Goal: Task Accomplishment & Management: Use online tool/utility

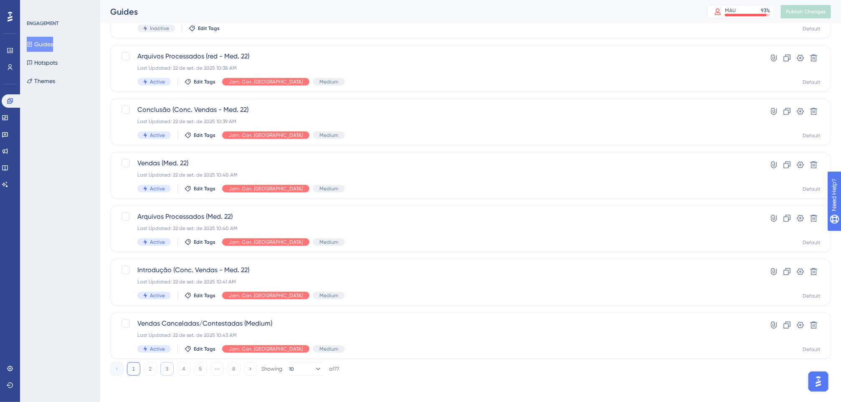
click at [168, 371] on button "3" at bounding box center [166, 368] width 13 height 13
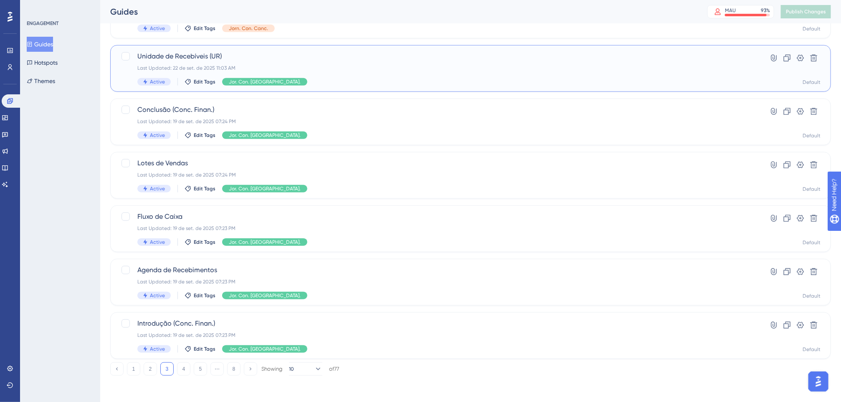
click at [407, 58] on span "Unidade de Recebíveis (UR)" at bounding box center [437, 56] width 600 height 10
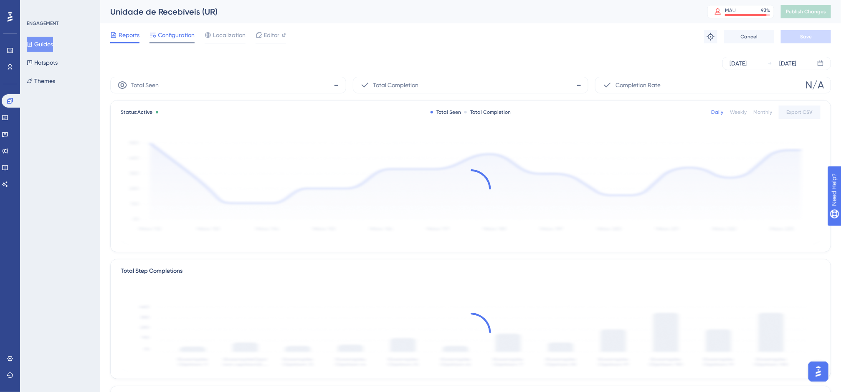
click at [184, 38] on span "Configuration" at bounding box center [176, 35] width 37 height 10
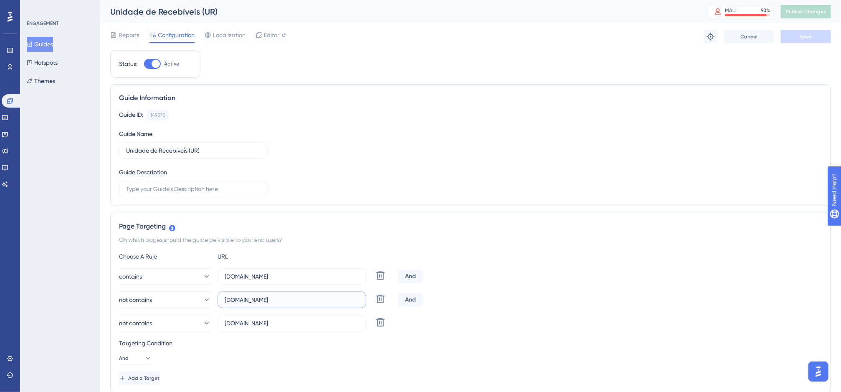
click at [262, 297] on input "[DOMAIN_NAME]" at bounding box center [292, 300] width 134 height 9
click at [263, 297] on input "[DOMAIN_NAME]" at bounding box center [292, 300] width 134 height 9
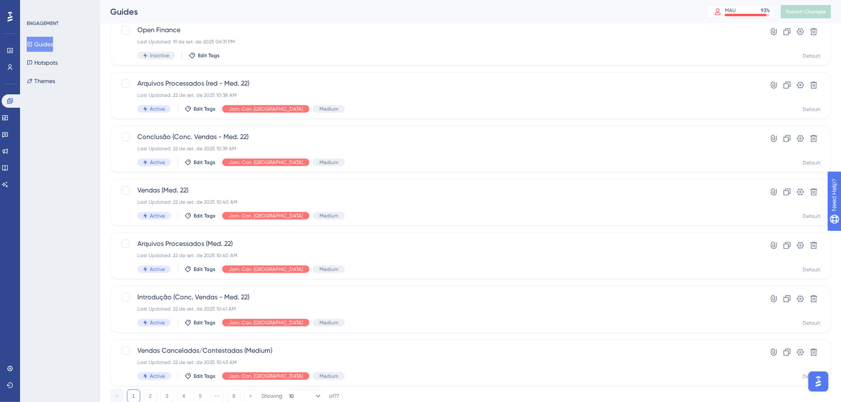
scroll to position [245, 0]
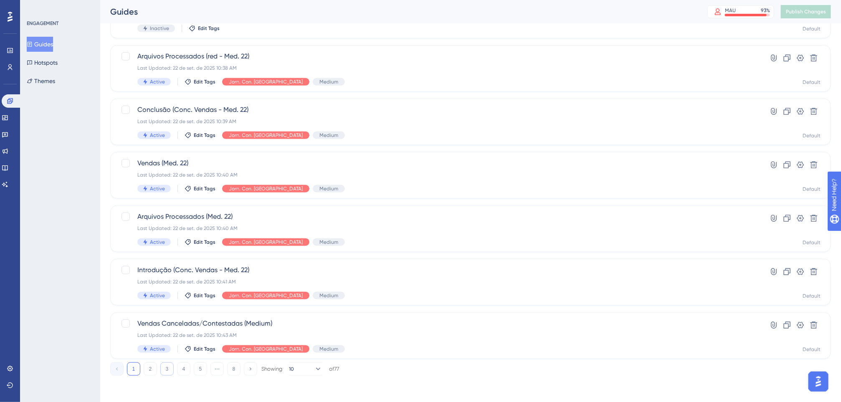
click at [168, 365] on button "3" at bounding box center [166, 368] width 13 height 13
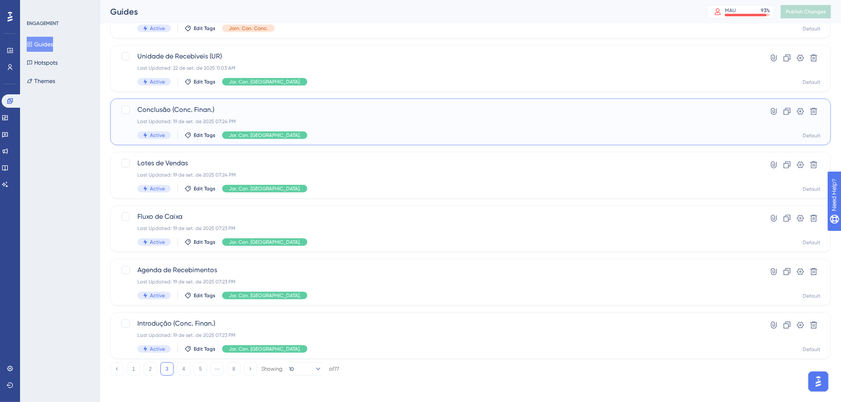
click at [224, 113] on span "Conclusão (Conc. Finan.)" at bounding box center [437, 110] width 600 height 10
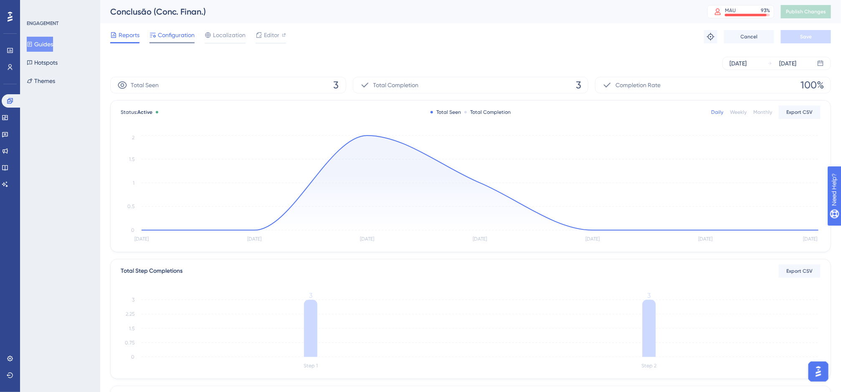
click at [177, 30] on span "Configuration" at bounding box center [176, 35] width 37 height 10
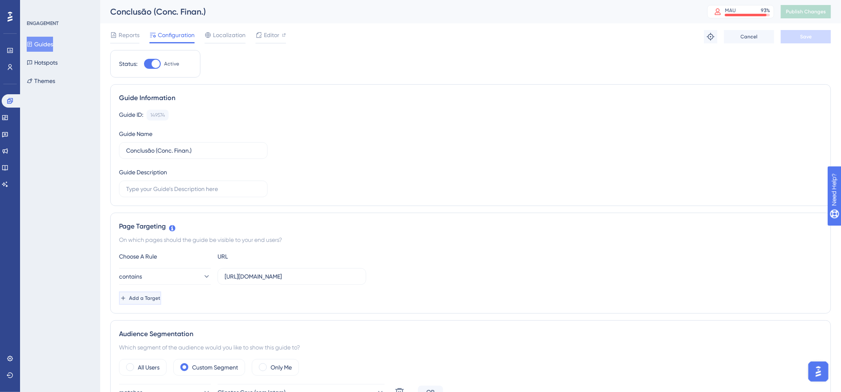
click at [128, 304] on button "Add a Target" at bounding box center [140, 298] width 42 height 13
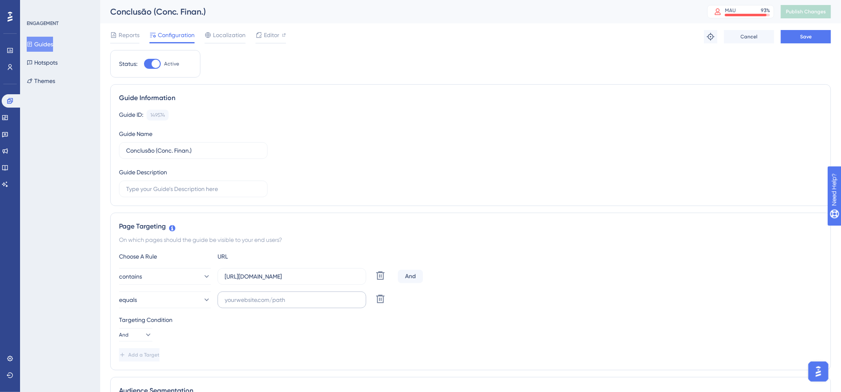
click at [248, 306] on label at bounding box center [292, 300] width 149 height 17
click at [248, 305] on input "text" at bounding box center [292, 300] width 134 height 9
paste input "[DOMAIN_NAME]"
type input "[DOMAIN_NAME]"
click at [182, 301] on button "equals" at bounding box center [165, 300] width 92 height 17
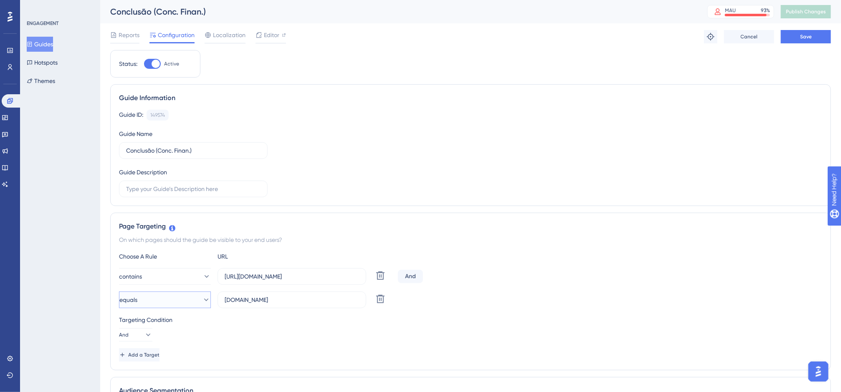
scroll to position [184, 0]
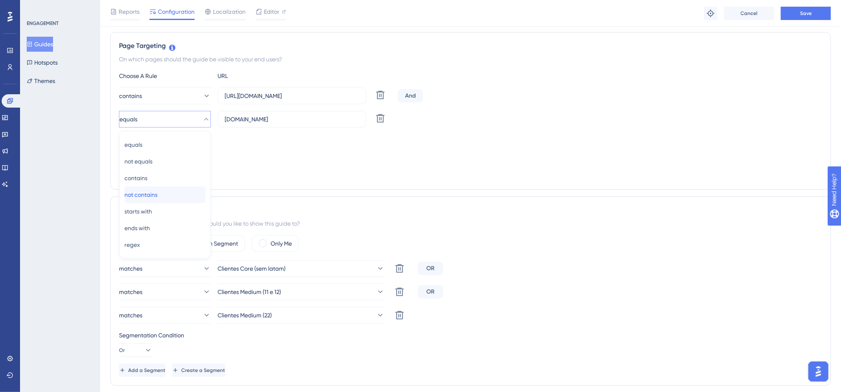
click at [157, 193] on span "not contains" at bounding box center [140, 195] width 33 height 10
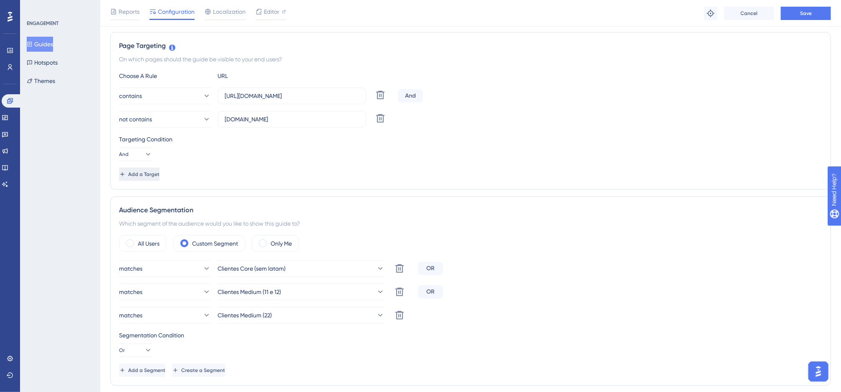
click at [159, 178] on span "Add a Target" at bounding box center [143, 174] width 31 height 7
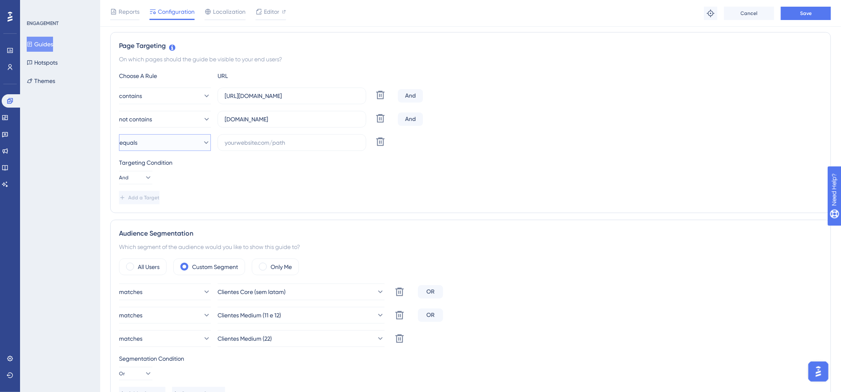
click at [186, 139] on button "equals" at bounding box center [165, 142] width 92 height 17
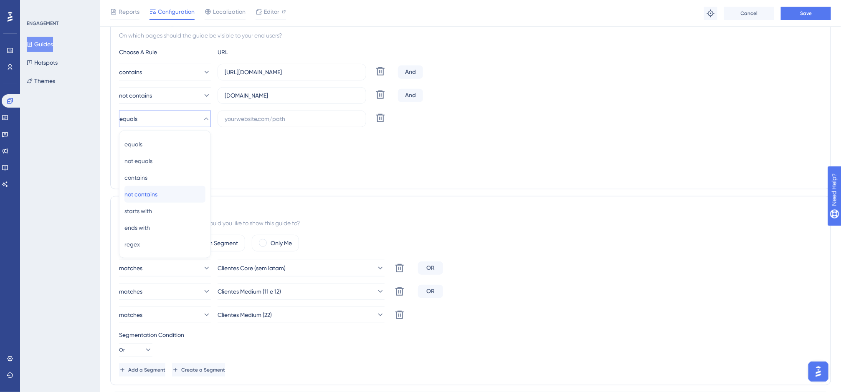
click at [157, 196] on span "not contains" at bounding box center [140, 195] width 33 height 10
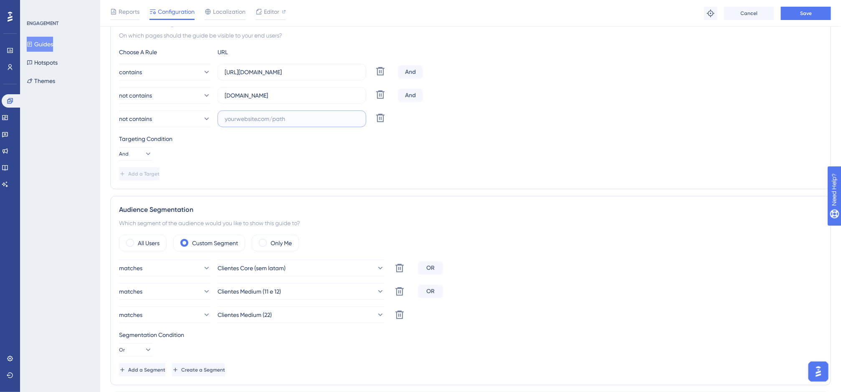
click at [263, 120] on input "text" at bounding box center [292, 118] width 134 height 9
paste input "[DOMAIN_NAME]"
click at [248, 121] on input "[DOMAIN_NAME]" at bounding box center [292, 118] width 134 height 9
type input "[DOMAIN_NAME]"
click at [300, 150] on div "Targeting Condition And" at bounding box center [470, 147] width 703 height 27
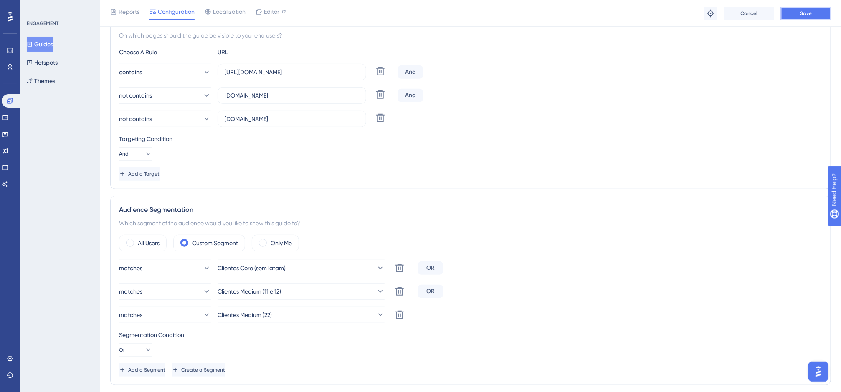
click at [787, 17] on button "Save" at bounding box center [806, 13] width 50 height 13
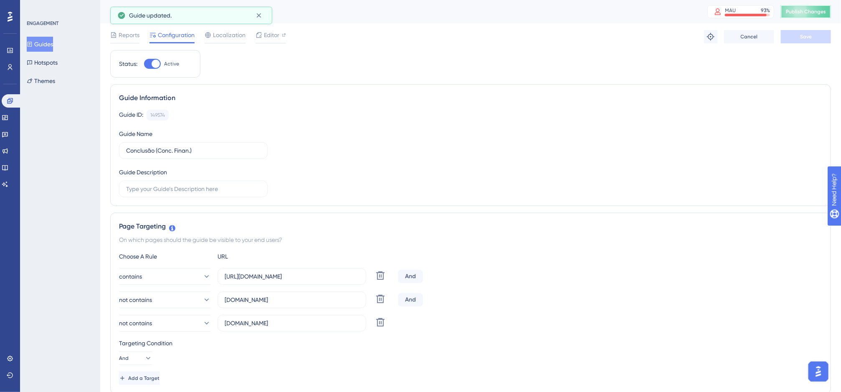
click at [787, 14] on span "Publish Changes" at bounding box center [806, 11] width 40 height 7
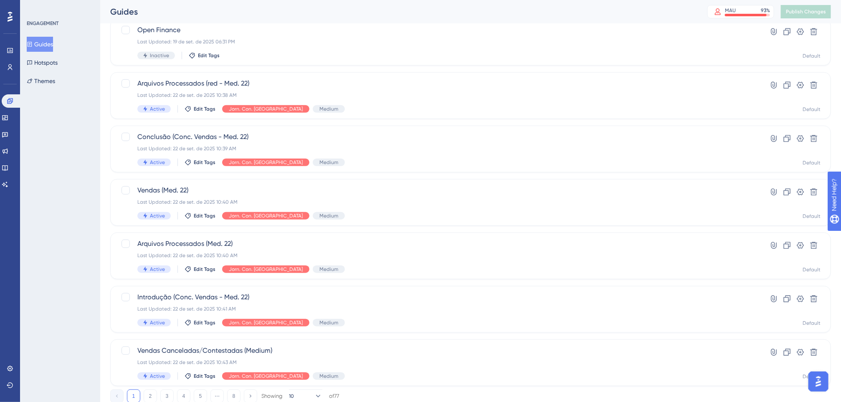
scroll to position [245, 0]
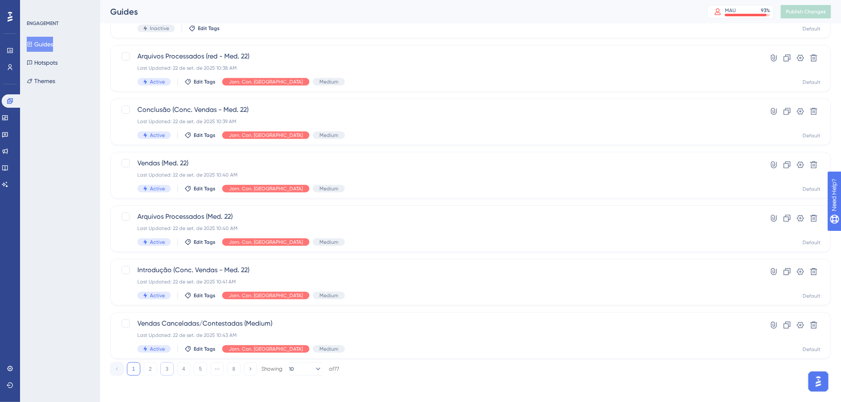
click at [167, 362] on button "3" at bounding box center [166, 368] width 13 height 13
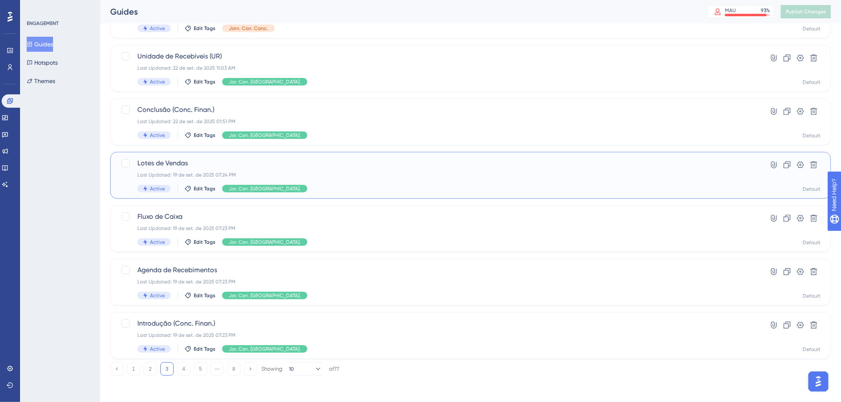
click at [183, 170] on div "Lotes de Vendas Last Updated: 19 de set. de 2025 07:24 PM Active Edit Tags Jor.…" at bounding box center [437, 175] width 600 height 34
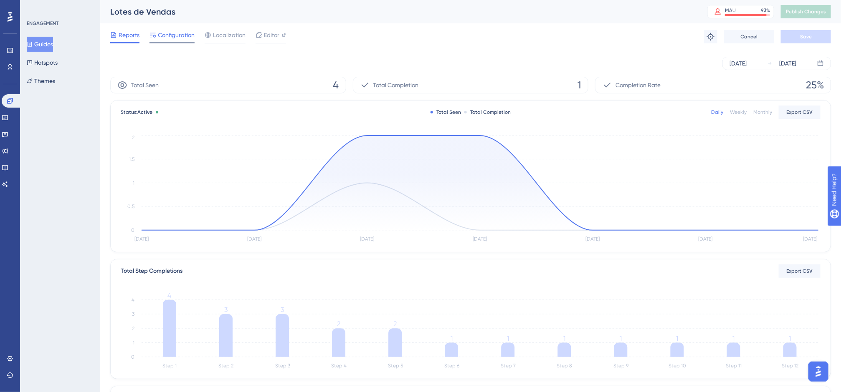
click at [192, 38] on span "Configuration" at bounding box center [176, 35] width 37 height 10
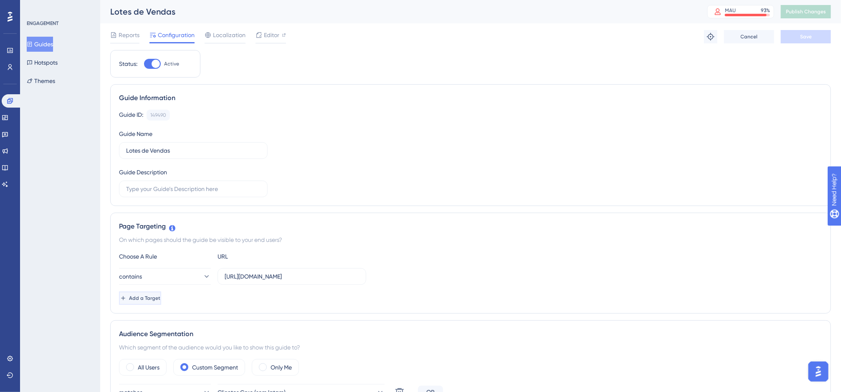
click at [160, 299] on span "Add a Target" at bounding box center [144, 298] width 31 height 7
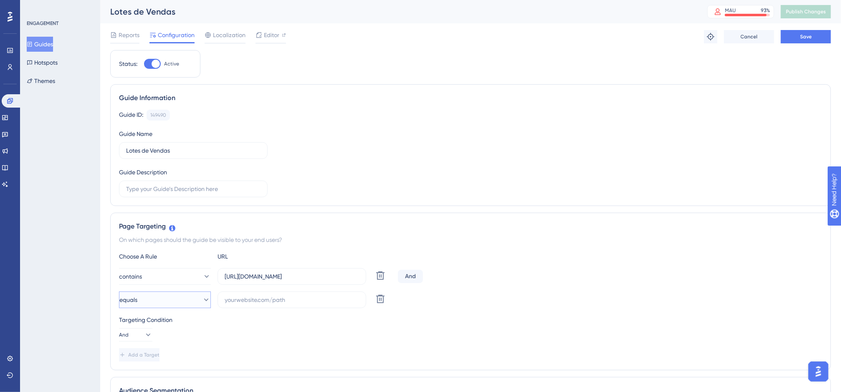
click at [175, 301] on button "equals" at bounding box center [165, 300] width 92 height 17
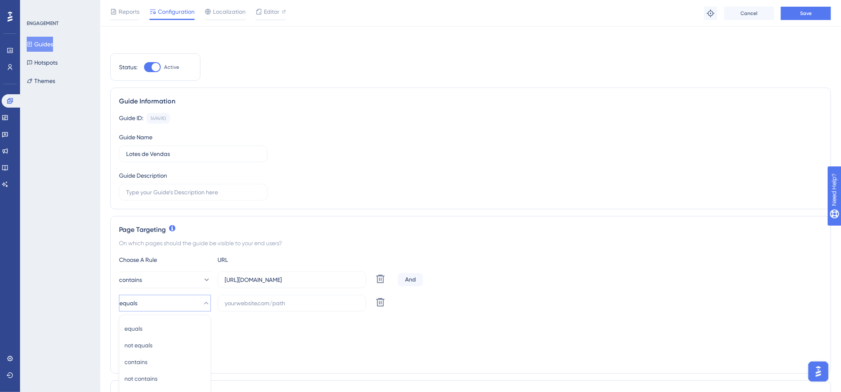
scroll to position [184, 0]
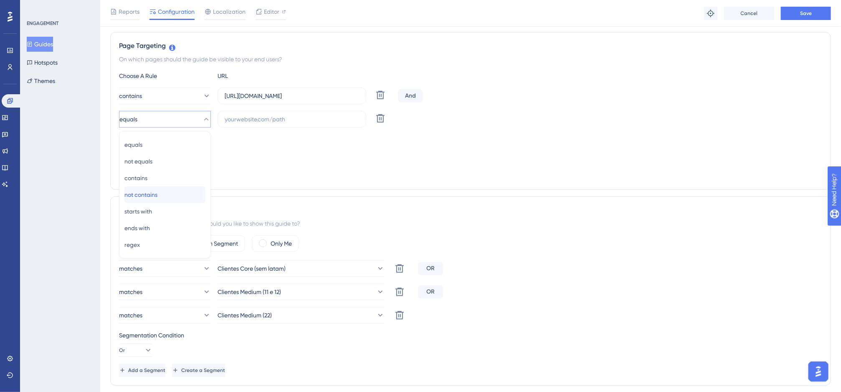
click at [150, 192] on span "not contains" at bounding box center [140, 195] width 33 height 10
click at [242, 112] on label at bounding box center [292, 119] width 149 height 17
click at [242, 115] on input "text" at bounding box center [292, 119] width 134 height 9
paste input "[DOMAIN_NAME]"
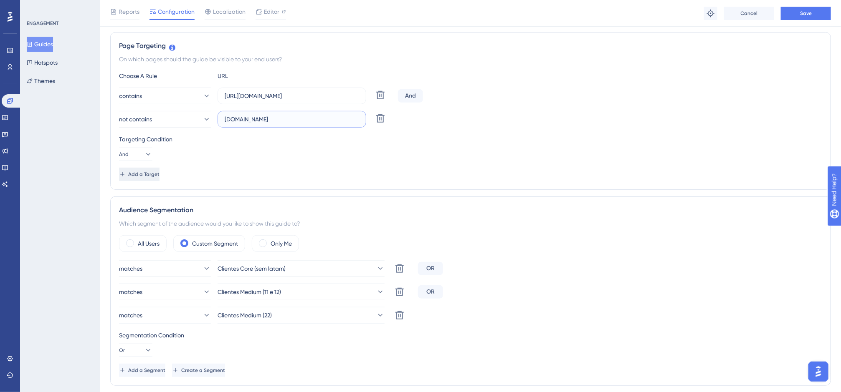
type input "[DOMAIN_NAME]"
click at [160, 177] on span "Add a Target" at bounding box center [144, 174] width 31 height 7
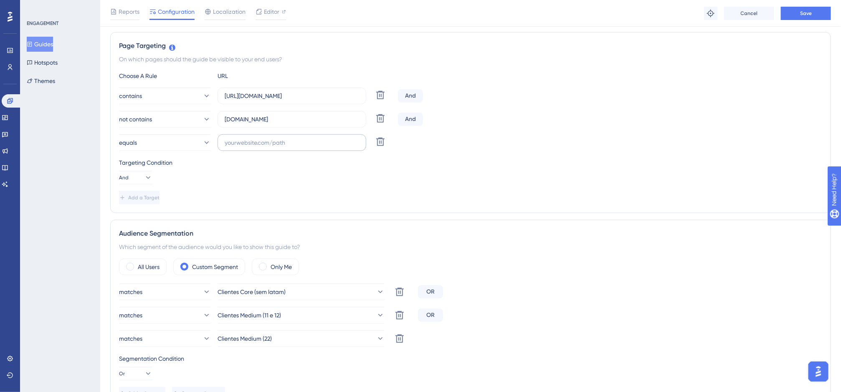
click at [230, 150] on label at bounding box center [292, 142] width 149 height 17
click at [230, 147] on input "text" at bounding box center [292, 142] width 134 height 9
paste input "[DOMAIN_NAME]"
click at [250, 146] on input "[DOMAIN_NAME]" at bounding box center [292, 142] width 134 height 9
type input "[DOMAIN_NAME]"
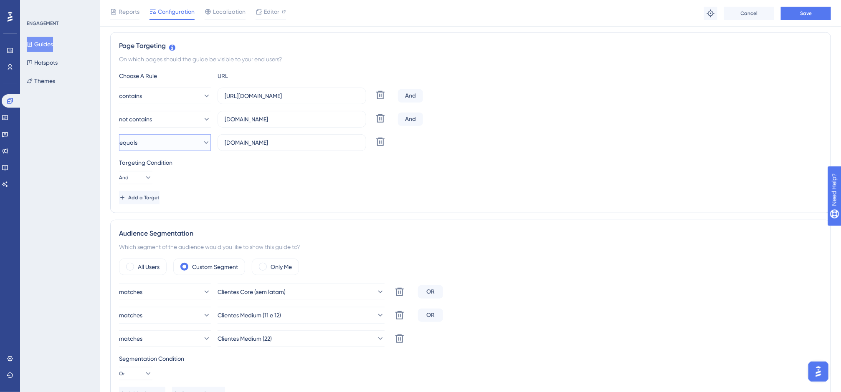
click at [164, 144] on button "equals" at bounding box center [165, 142] width 92 height 17
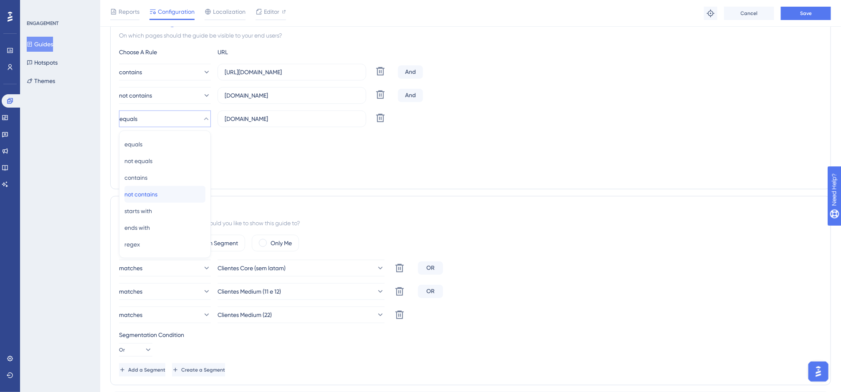
click at [165, 195] on div "not contains not contains" at bounding box center [164, 194] width 81 height 17
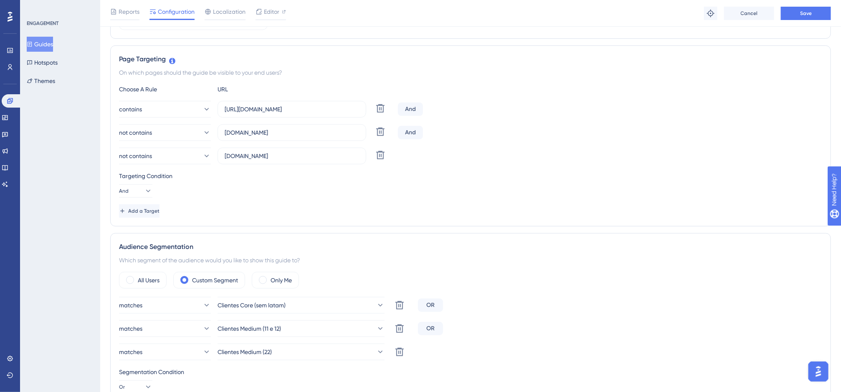
scroll to position [169, 0]
click at [787, 14] on button "Save" at bounding box center [806, 13] width 50 height 13
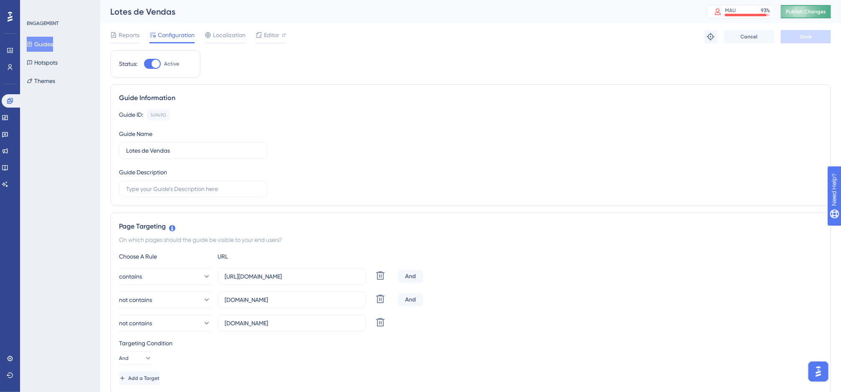
click at [787, 10] on span "Publish Changes" at bounding box center [806, 11] width 40 height 7
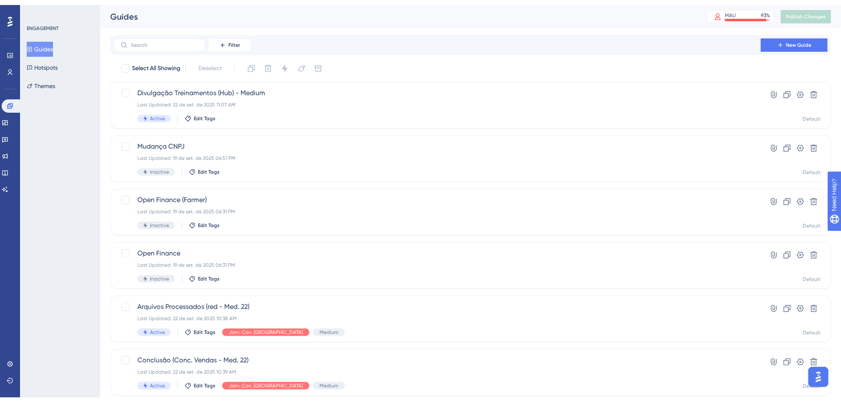
scroll to position [218, 0]
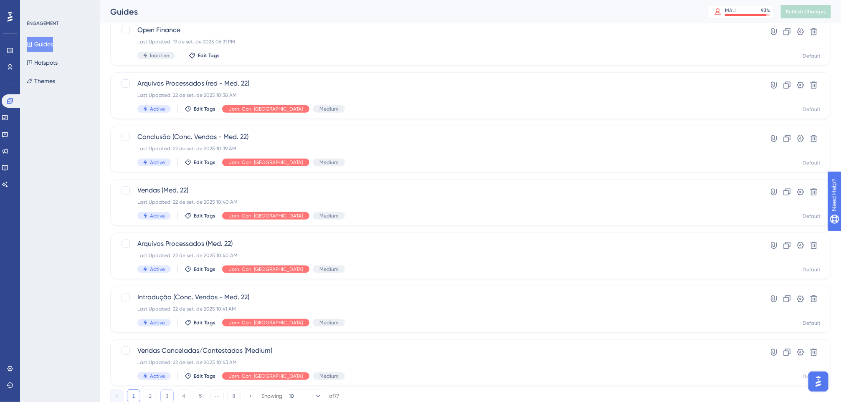
click at [163, 372] on button "3" at bounding box center [166, 396] width 13 height 13
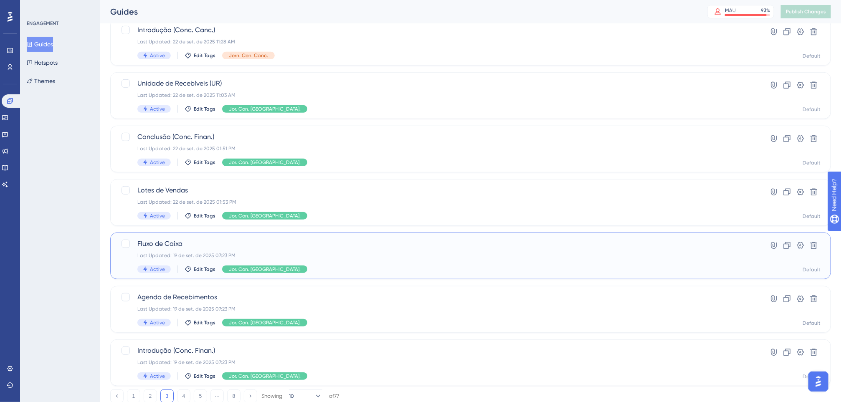
click at [211, 252] on div "Last Updated: 19 de set. de 2025 07:23 PM" at bounding box center [437, 255] width 600 height 7
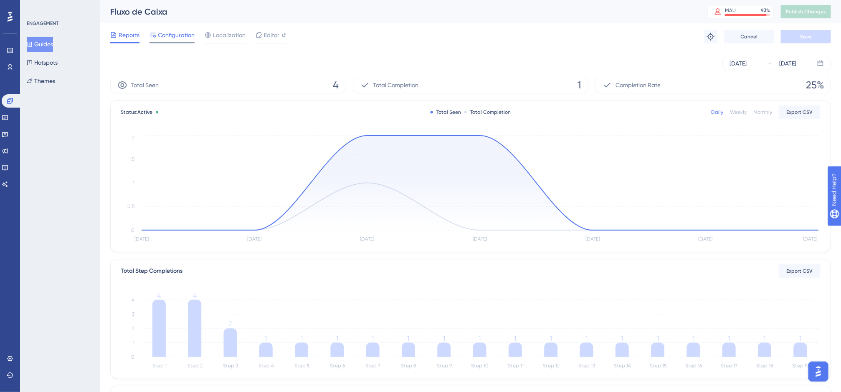
click at [175, 37] on span "Configuration" at bounding box center [176, 35] width 37 height 10
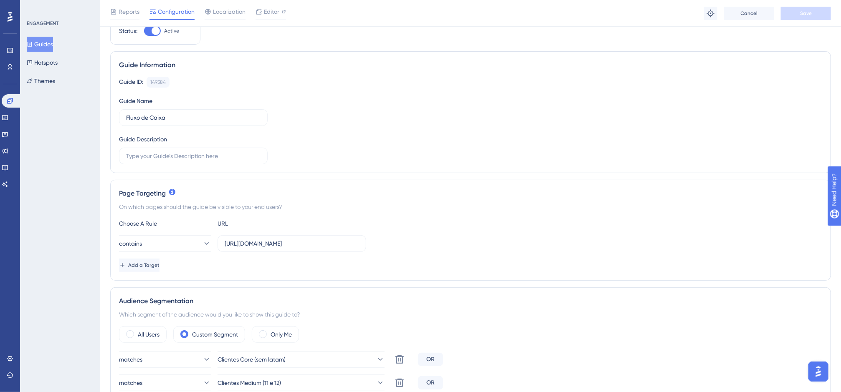
scroll to position [37, 0]
click at [153, 265] on span "Add a Target" at bounding box center [144, 265] width 31 height 7
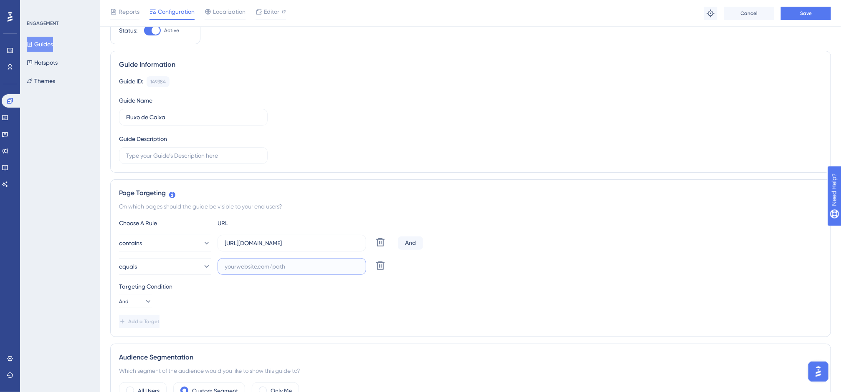
click at [268, 267] on input "text" at bounding box center [292, 266] width 134 height 9
paste input "homolog-app.equals.com.br/conciliador/empresa/home/show"
click at [268, 267] on input "homolog-app.equals.com.br/conciliador/empresa/home/show" at bounding box center [292, 266] width 134 height 9
click at [266, 269] on input "homolog-app.equals.com.br/conciliador/empresa/home/show" at bounding box center [292, 266] width 134 height 9
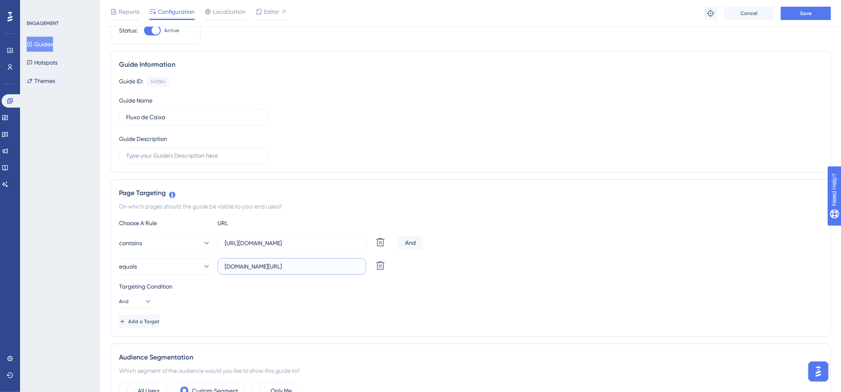
click at [264, 267] on input "homolog-app.equals.com.br/conciliador/empresa/home/show" at bounding box center [292, 266] width 134 height 9
drag, startPoint x: 264, startPoint y: 267, endPoint x: 520, endPoint y: 267, distance: 255.9
click at [520, 267] on div "equals homolog-app.equals.com.br/conciliador/empresa/home/show Delete" at bounding box center [470, 266] width 703 height 17
drag, startPoint x: 324, startPoint y: 265, endPoint x: 202, endPoint y: 263, distance: 121.5
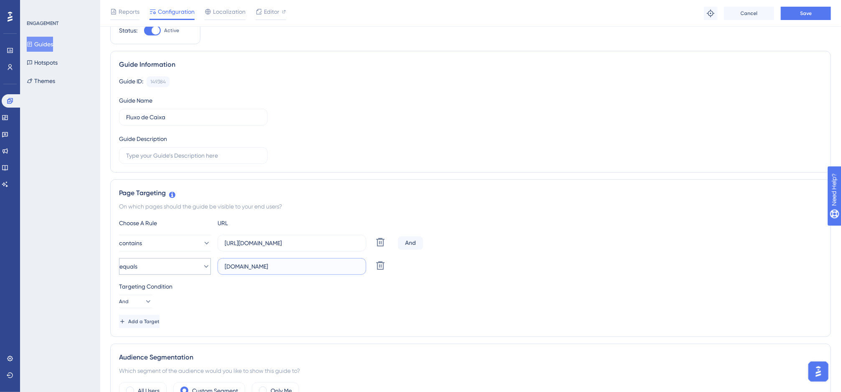
click at [202, 263] on div "equals homolog-app.equals.com.br Delete" at bounding box center [257, 266] width 276 height 17
type input "[DOMAIN_NAME]"
click at [192, 265] on button "equals" at bounding box center [165, 266] width 92 height 17
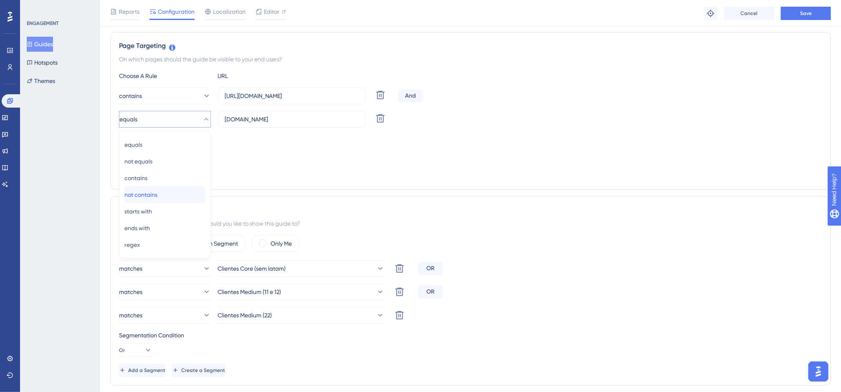
click at [162, 190] on div "not contains not contains" at bounding box center [164, 195] width 81 height 17
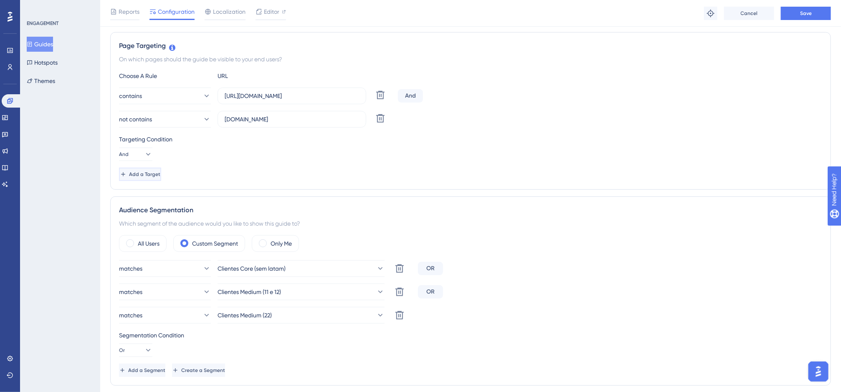
click at [158, 177] on span "Add a Target" at bounding box center [144, 174] width 31 height 7
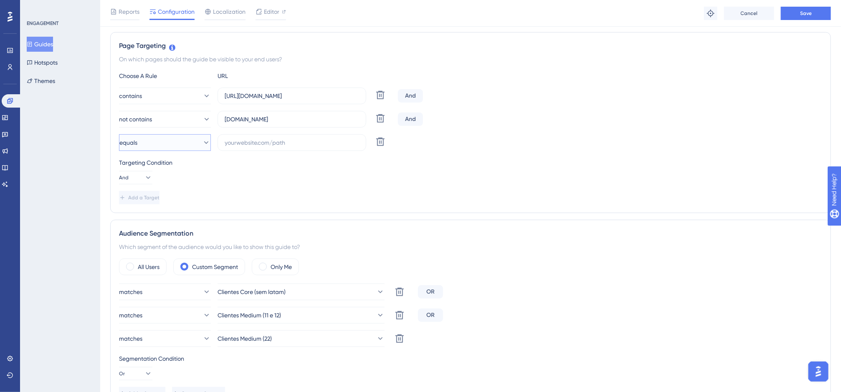
click at [163, 147] on button "equals" at bounding box center [165, 142] width 92 height 17
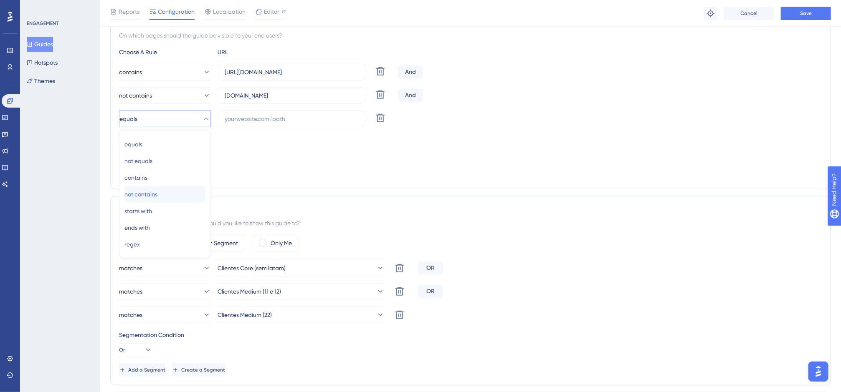
click at [157, 191] on span "not contains" at bounding box center [140, 195] width 33 height 10
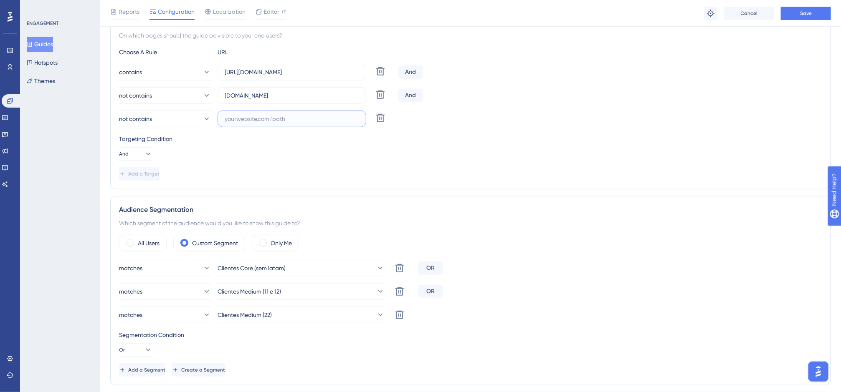
click at [263, 123] on input "text" at bounding box center [292, 118] width 134 height 9
paste input "[DOMAIN_NAME]"
click at [245, 119] on input "[DOMAIN_NAME]" at bounding box center [292, 118] width 134 height 9
click at [247, 118] on input "[DOMAIN_NAME]" at bounding box center [292, 118] width 134 height 9
type input "[DOMAIN_NAME]"
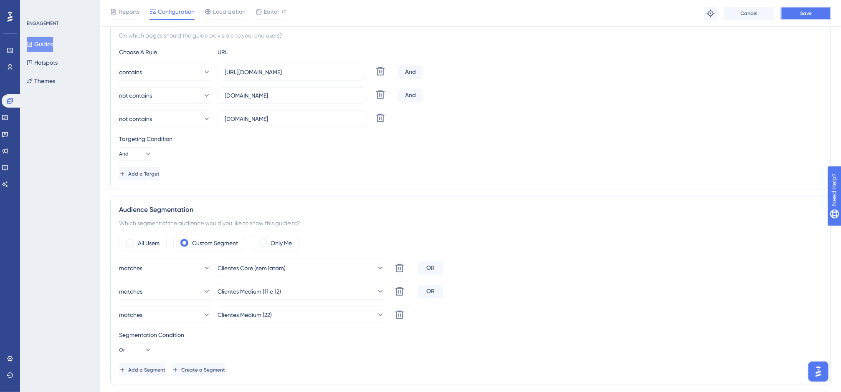
click at [787, 15] on span "Save" at bounding box center [806, 13] width 12 height 7
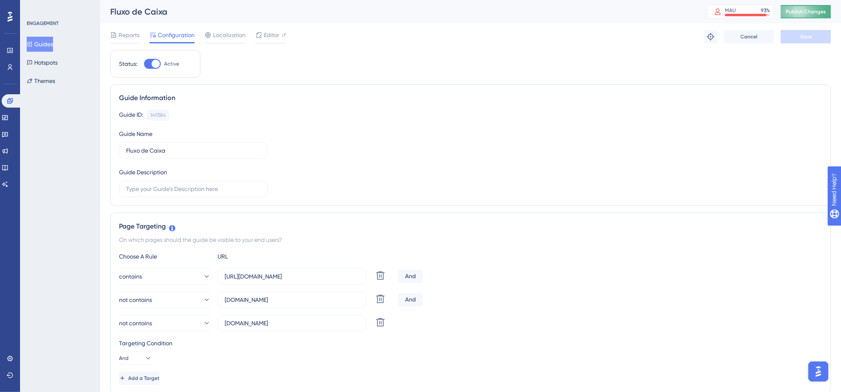
click at [787, 14] on span "Publish Changes" at bounding box center [806, 11] width 40 height 7
click at [52, 43] on button "Guides" at bounding box center [40, 44] width 26 height 15
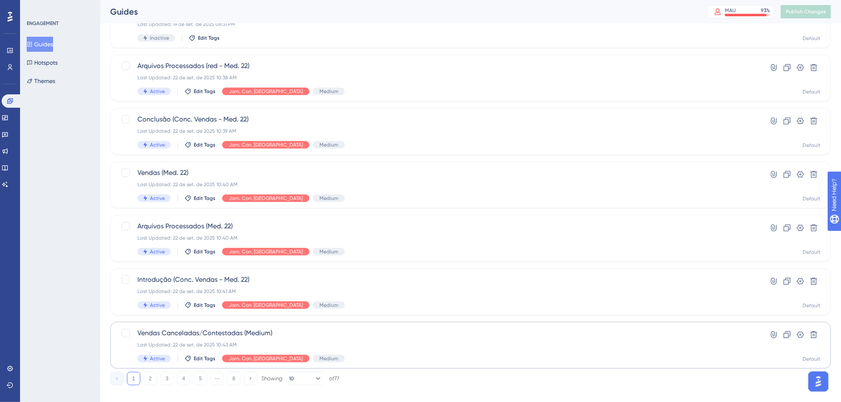
scroll to position [245, 0]
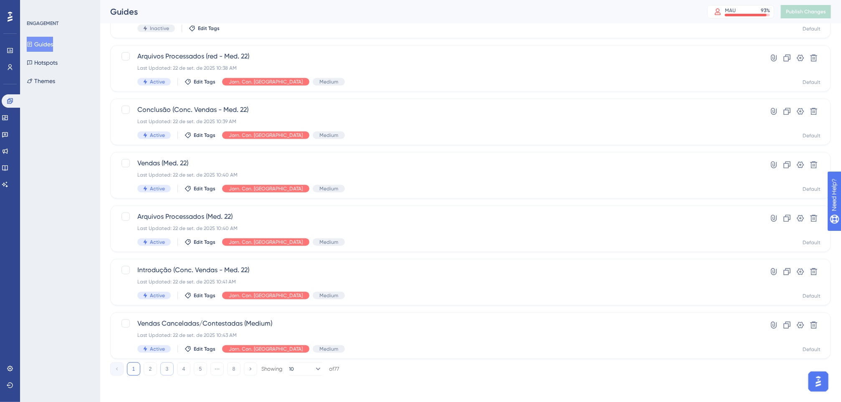
click at [165, 364] on button "3" at bounding box center [166, 368] width 13 height 13
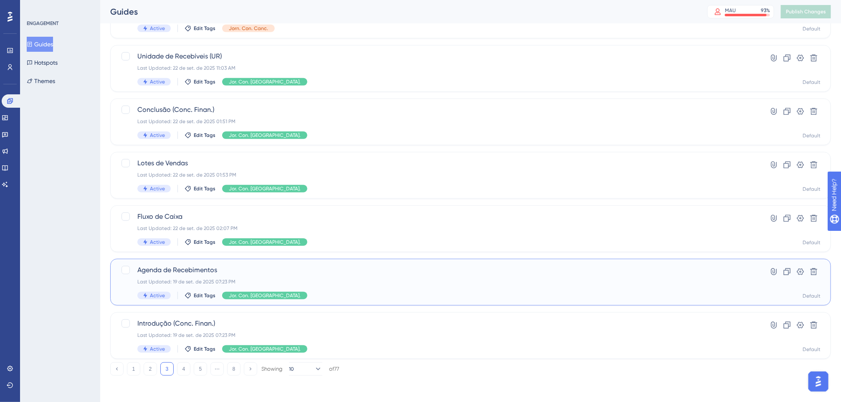
click at [263, 268] on span "Agenda de Recebimentos" at bounding box center [437, 270] width 600 height 10
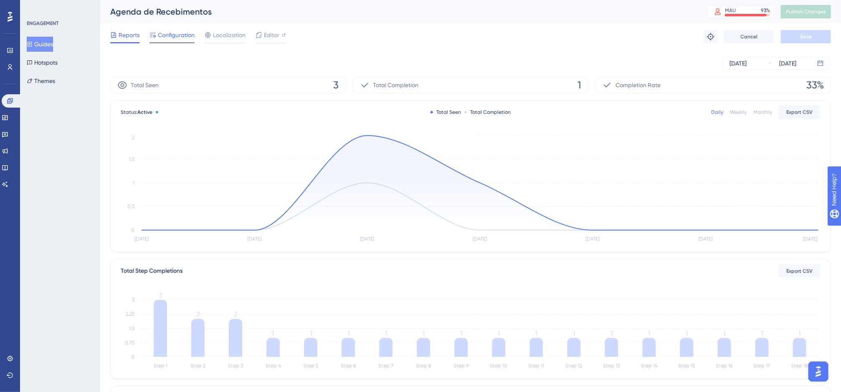
click at [172, 33] on span "Configuration" at bounding box center [176, 35] width 37 height 10
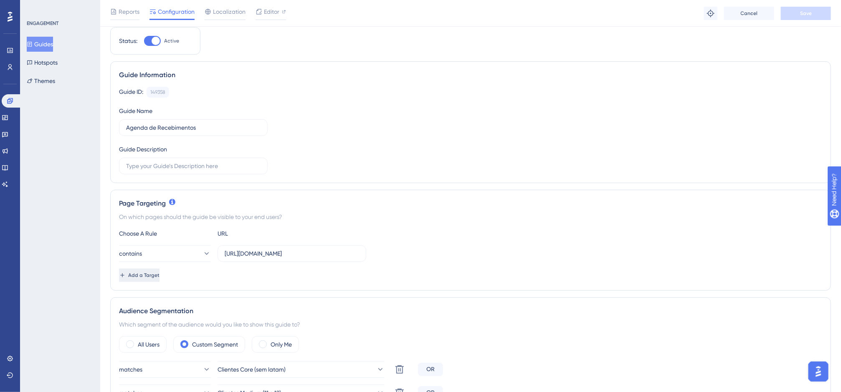
scroll to position [27, 0]
click at [161, 270] on button "Add a Target" at bounding box center [140, 274] width 42 height 13
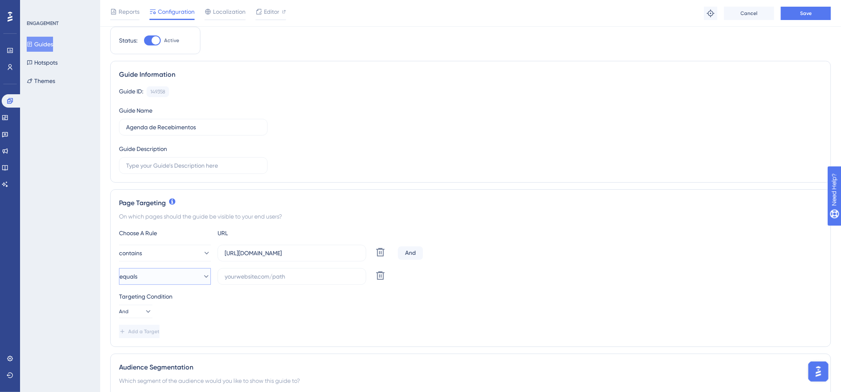
click at [171, 277] on button "equals" at bounding box center [165, 276] width 92 height 17
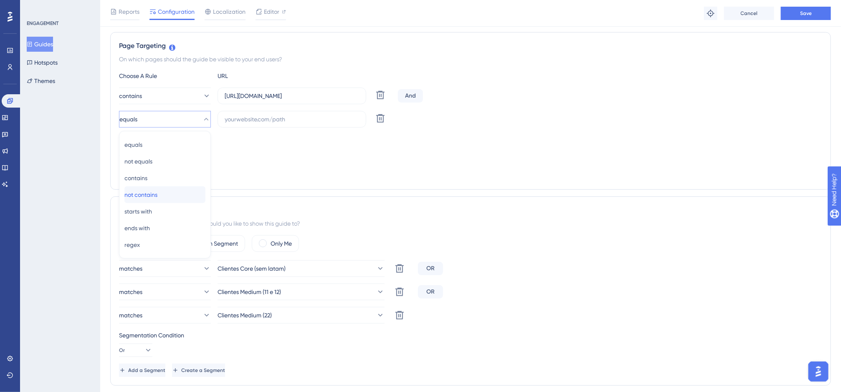
click at [157, 193] on span "not contains" at bounding box center [140, 195] width 33 height 10
click at [247, 118] on input "text" at bounding box center [292, 119] width 134 height 9
paste input "[DOMAIN_NAME]"
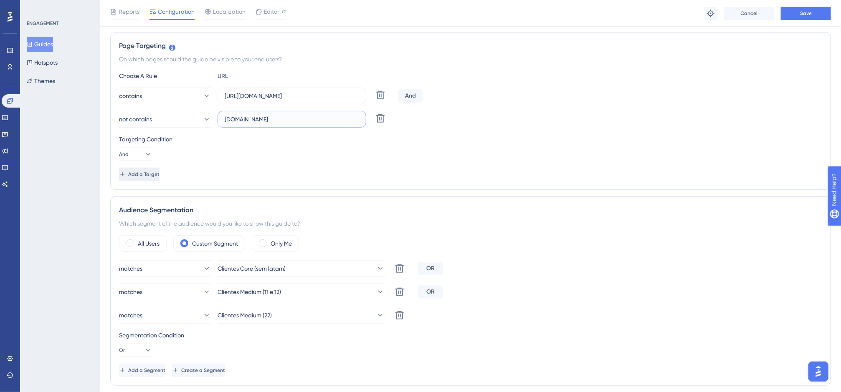
type input "[DOMAIN_NAME]"
click at [152, 173] on span "Add a Target" at bounding box center [143, 174] width 31 height 7
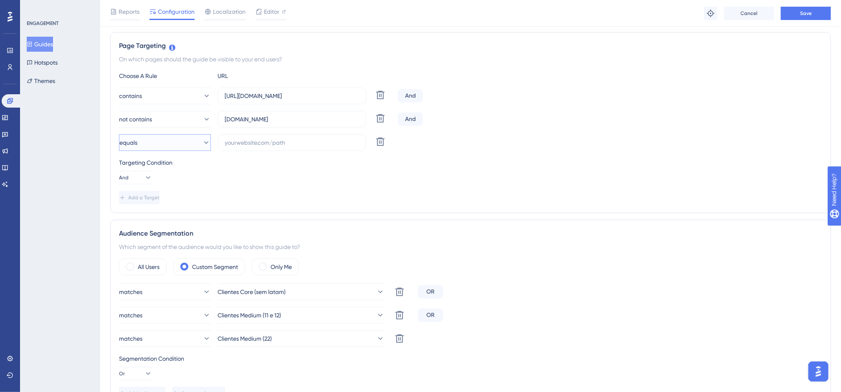
click at [164, 148] on button "equals" at bounding box center [165, 142] width 92 height 17
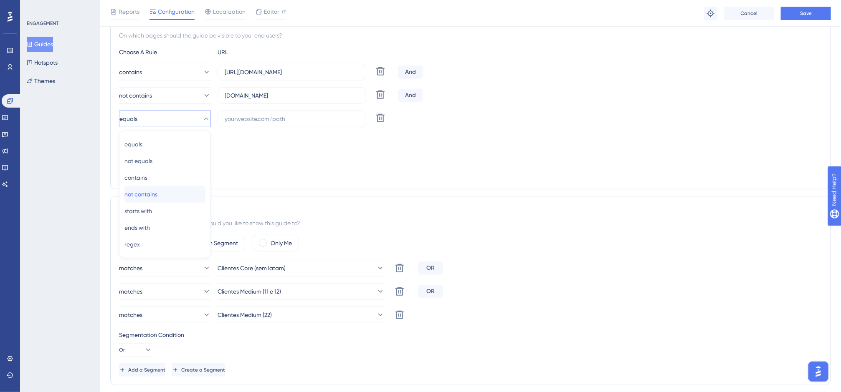
click at [157, 191] on span "not contains" at bounding box center [140, 195] width 33 height 10
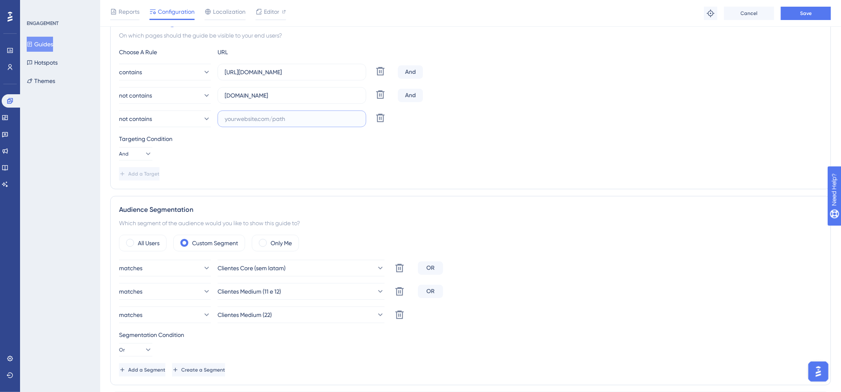
click at [247, 122] on input "text" at bounding box center [292, 118] width 134 height 9
paste input "[DOMAIN_NAME]"
click at [251, 120] on input "[DOMAIN_NAME]" at bounding box center [292, 118] width 134 height 9
click at [245, 119] on input "[DOMAIN_NAME]" at bounding box center [292, 118] width 134 height 9
click at [247, 119] on input "[DOMAIN_NAME]" at bounding box center [292, 118] width 134 height 9
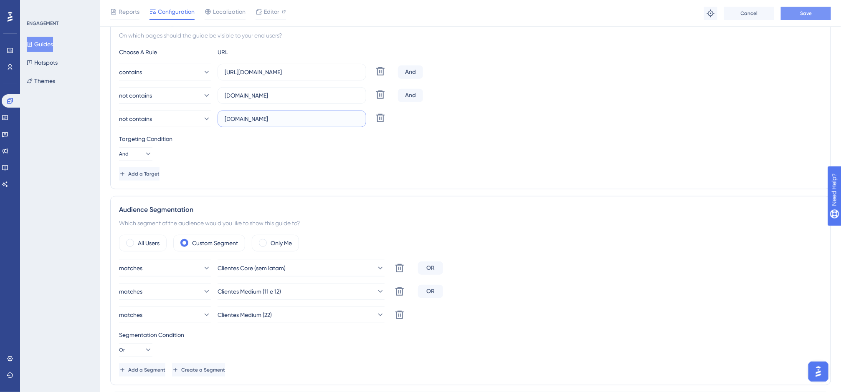
type input "[DOMAIN_NAME]"
click at [787, 7] on button "Save" at bounding box center [806, 13] width 50 height 13
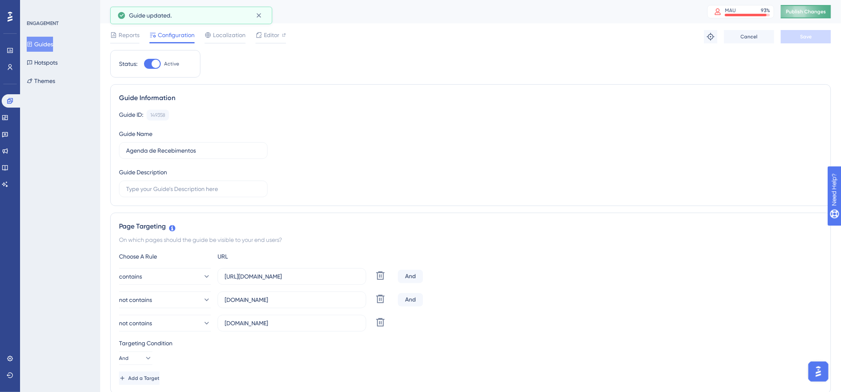
click at [787, 5] on button "Publish Changes" at bounding box center [806, 11] width 50 height 13
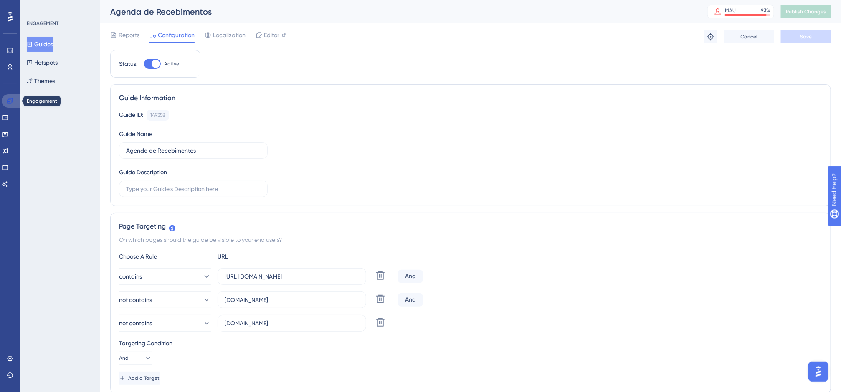
click at [13, 103] on icon at bounding box center [10, 101] width 7 height 7
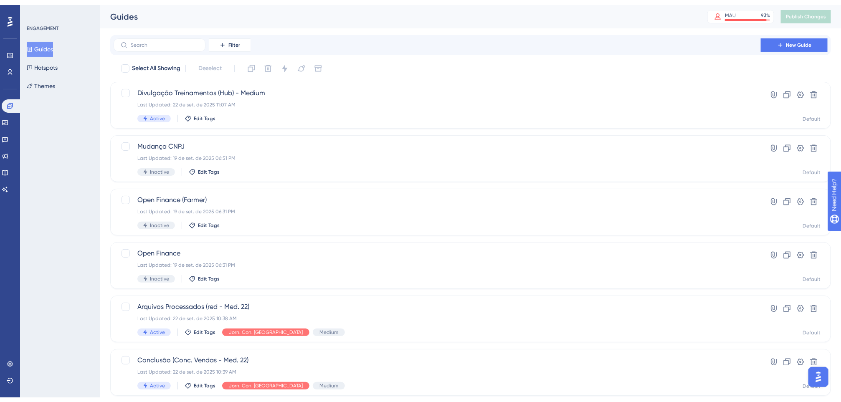
scroll to position [245, 0]
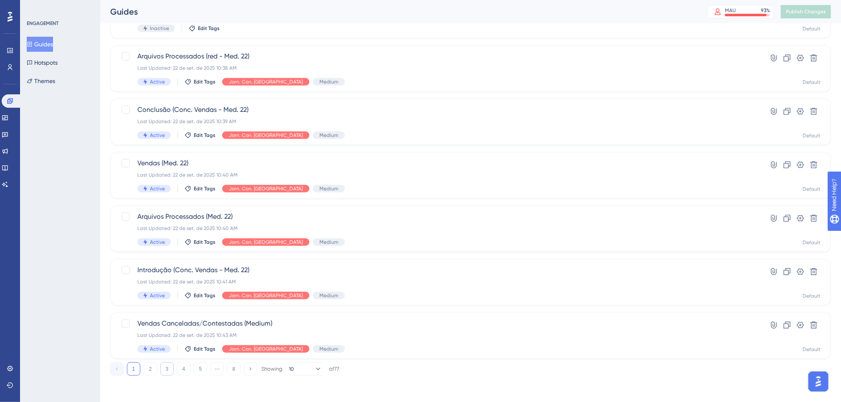
click at [166, 371] on button "3" at bounding box center [166, 368] width 13 height 13
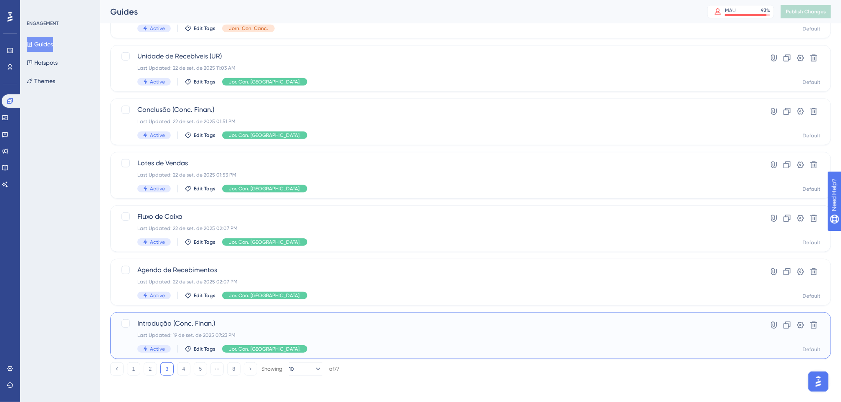
click at [293, 322] on span "Introdução (Conc. Finan.)" at bounding box center [437, 324] width 600 height 10
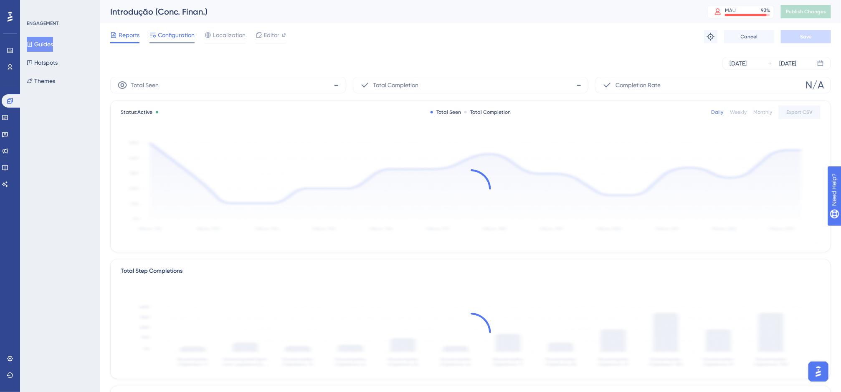
click at [169, 30] on span "Configuration" at bounding box center [176, 35] width 37 height 10
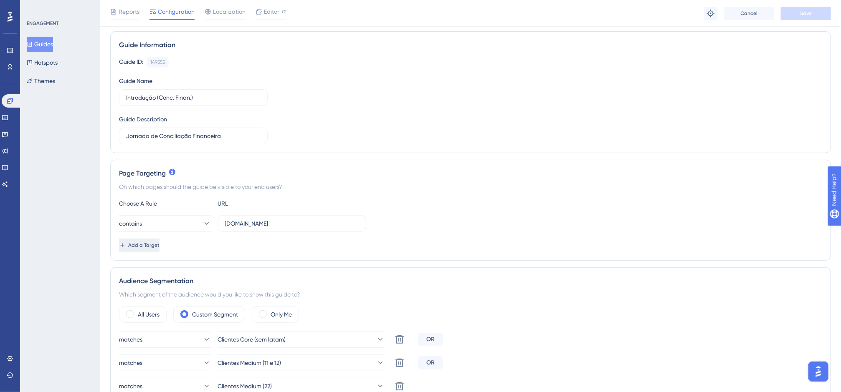
scroll to position [58, 0]
click at [160, 246] on span "Add a Target" at bounding box center [144, 244] width 31 height 7
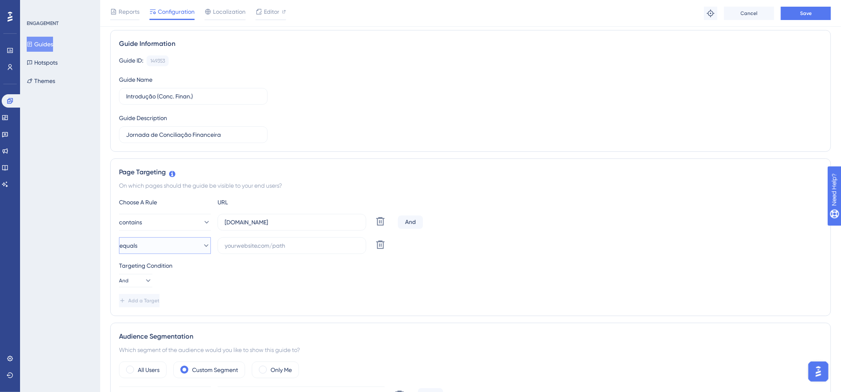
click at [167, 247] on button "equals" at bounding box center [165, 246] width 92 height 17
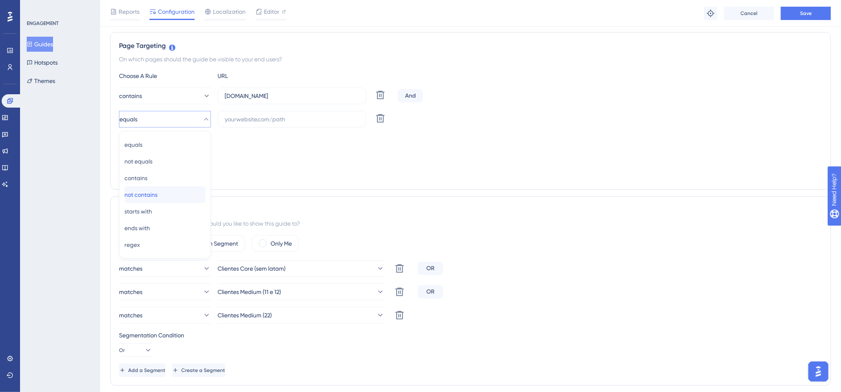
click at [172, 201] on div "not contains not contains" at bounding box center [164, 195] width 81 height 17
click at [258, 121] on input "text" at bounding box center [292, 119] width 134 height 9
paste input "[DOMAIN_NAME]"
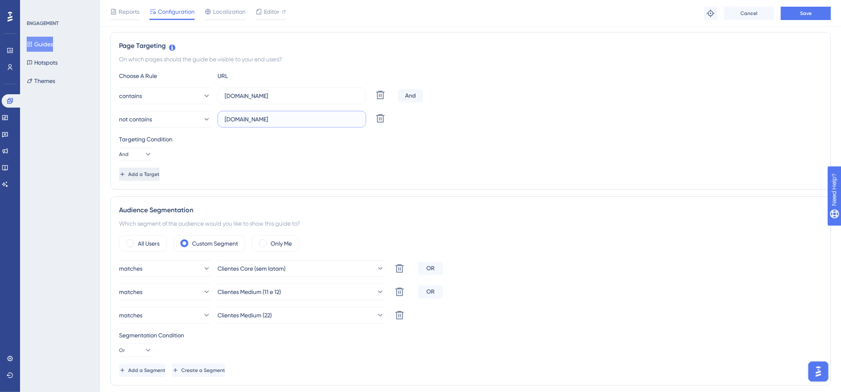
type input "[DOMAIN_NAME]"
click at [160, 175] on span "Add a Target" at bounding box center [144, 174] width 31 height 7
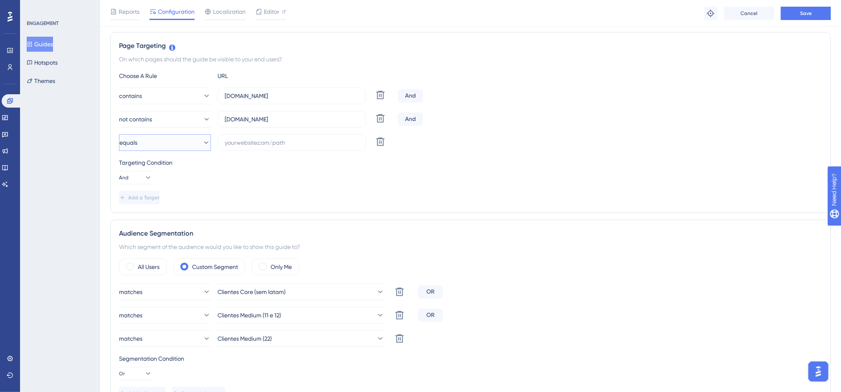
click at [172, 151] on button "equals" at bounding box center [165, 142] width 92 height 17
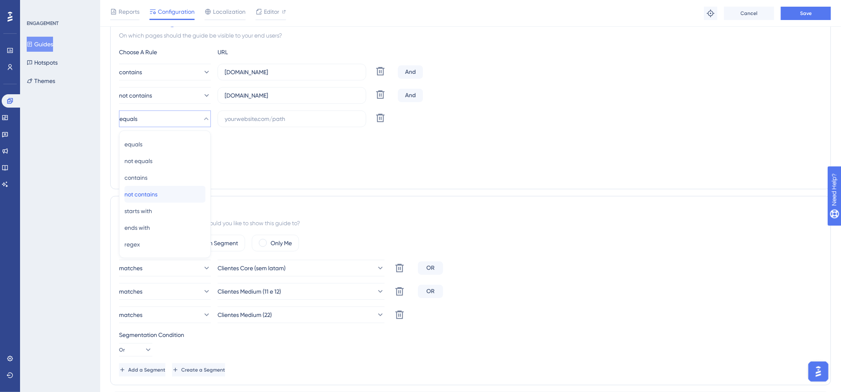
click at [166, 189] on div "not contains not contains" at bounding box center [164, 194] width 81 height 17
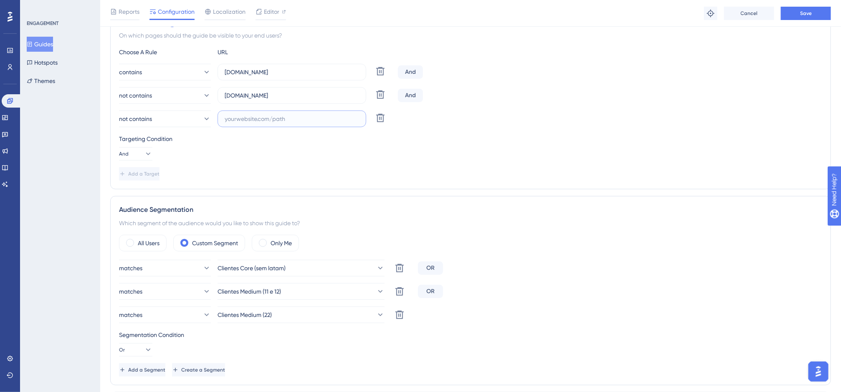
click at [253, 121] on input "text" at bounding box center [292, 118] width 134 height 9
paste input "[DOMAIN_NAME]"
click at [248, 121] on input "[DOMAIN_NAME]" at bounding box center [292, 118] width 134 height 9
type input "[DOMAIN_NAME]"
click at [787, 10] on span "Save" at bounding box center [806, 13] width 12 height 7
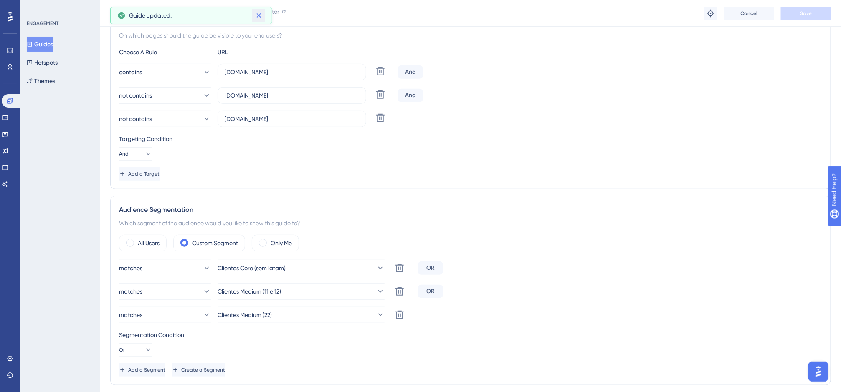
click at [255, 17] on icon at bounding box center [259, 15] width 8 height 8
click at [48, 42] on button "Guides" at bounding box center [40, 44] width 26 height 15
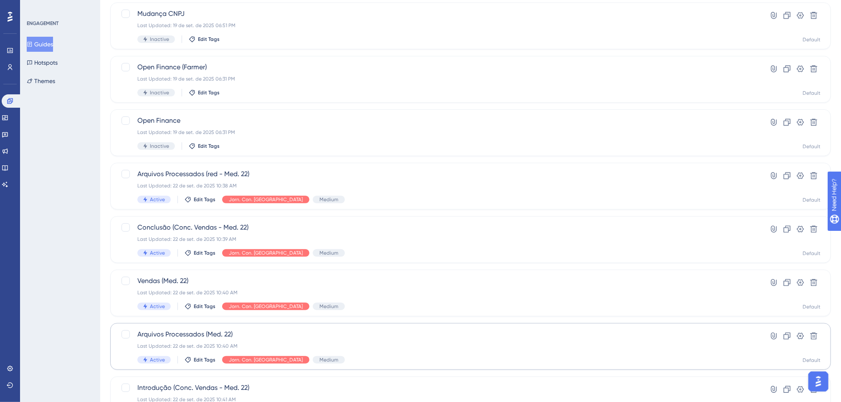
scroll to position [245, 0]
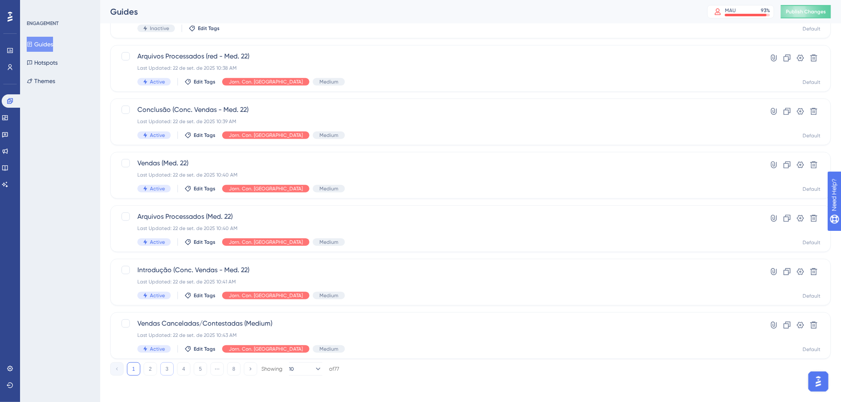
click at [162, 368] on button "3" at bounding box center [166, 368] width 13 height 13
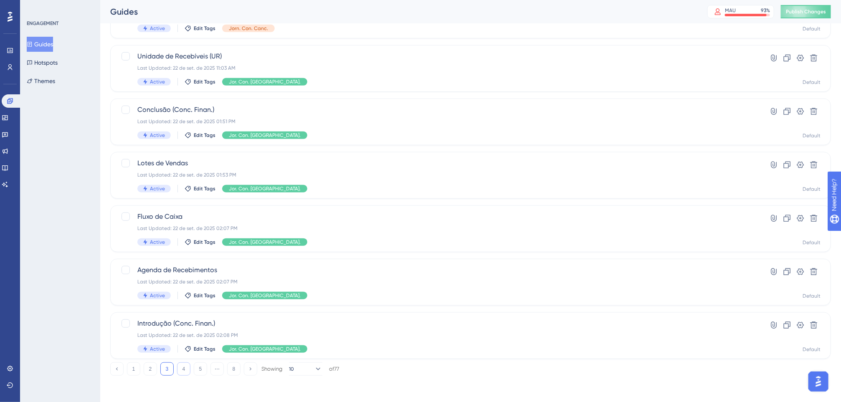
click at [183, 366] on button "4" at bounding box center [183, 368] width 13 height 13
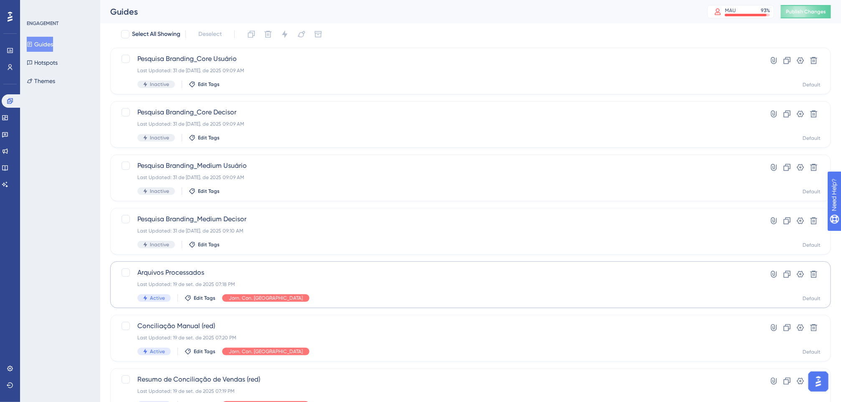
scroll to position [34, 0]
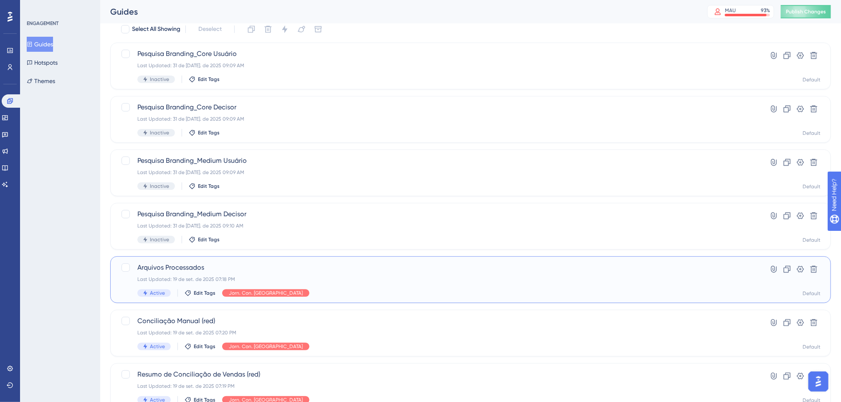
click at [291, 274] on div "Arquivos Processados Last Updated: 19 de set. de 2025 07:18 PM Active Edit Tags…" at bounding box center [437, 280] width 600 height 34
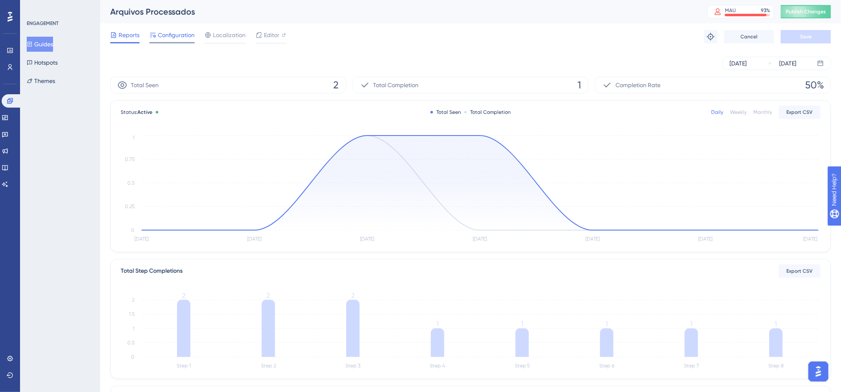
click at [182, 36] on span "Configuration" at bounding box center [176, 35] width 37 height 10
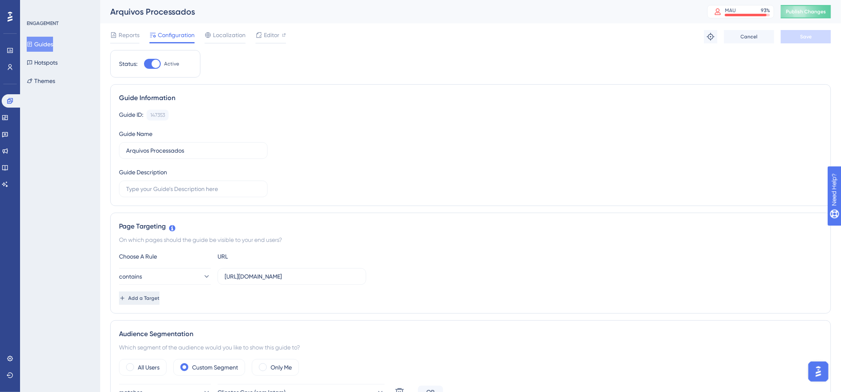
click at [159, 296] on span "Add a Target" at bounding box center [143, 298] width 31 height 7
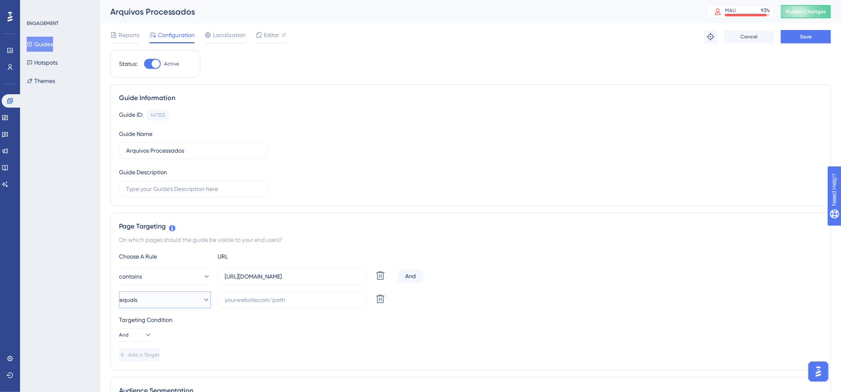
click at [169, 297] on button "equals" at bounding box center [165, 300] width 92 height 17
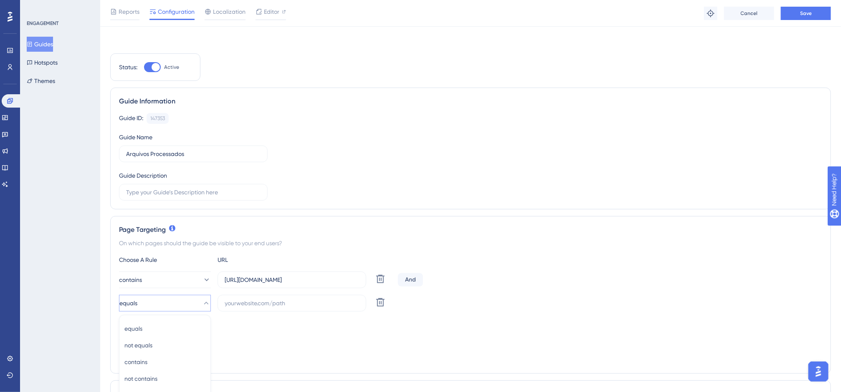
scroll to position [184, 0]
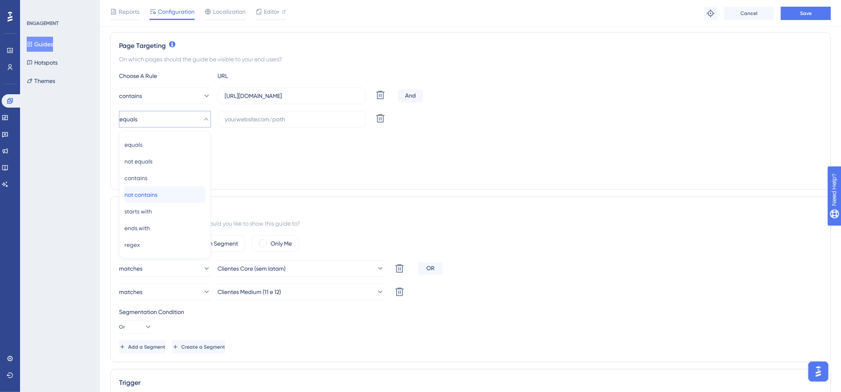
click at [157, 194] on span "not contains" at bounding box center [140, 195] width 33 height 10
click at [253, 117] on input "text" at bounding box center [292, 119] width 134 height 9
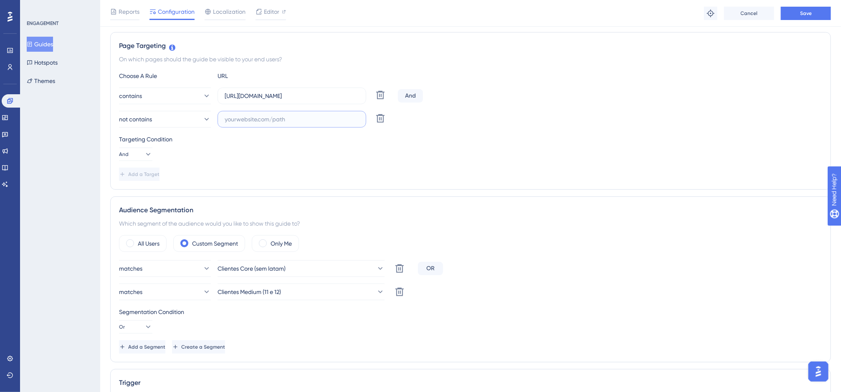
paste input "[DOMAIN_NAME]"
type input "[DOMAIN_NAME]"
click at [160, 175] on span "Add a Target" at bounding box center [144, 174] width 31 height 7
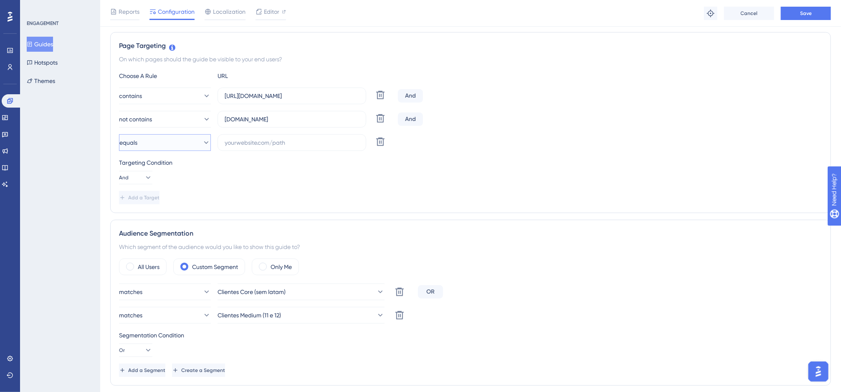
click at [184, 149] on button "equals" at bounding box center [165, 142] width 92 height 17
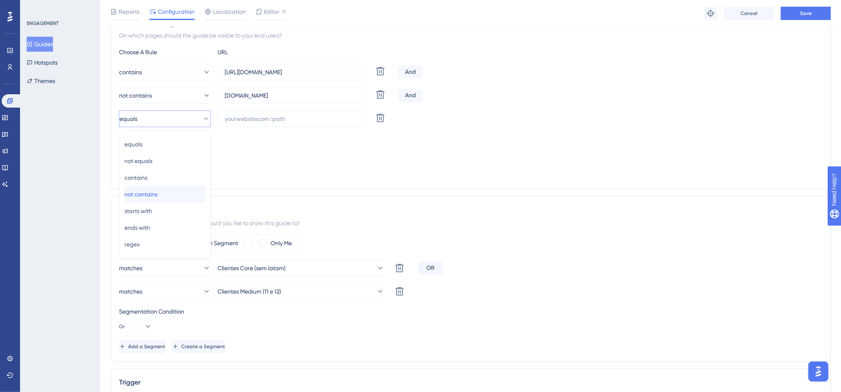
click at [168, 196] on div "not contains not contains" at bounding box center [164, 194] width 81 height 17
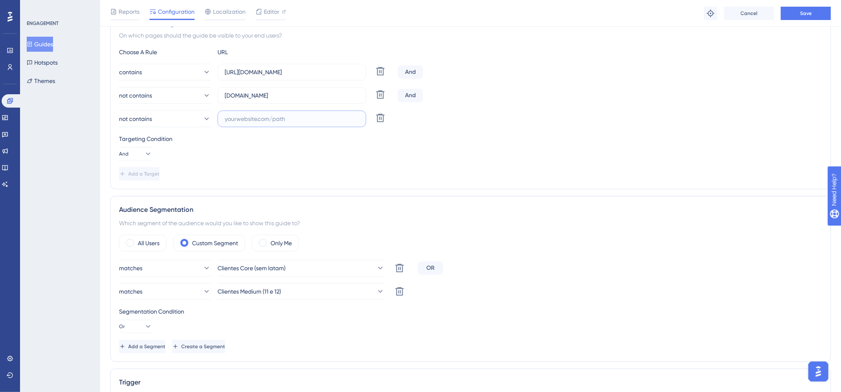
click at [251, 123] on input "text" at bounding box center [292, 118] width 134 height 9
paste input "[DOMAIN_NAME]"
click at [248, 121] on input "[DOMAIN_NAME]" at bounding box center [292, 118] width 134 height 9
type input "[DOMAIN_NAME]"
click at [787, 13] on span "Save" at bounding box center [806, 13] width 12 height 7
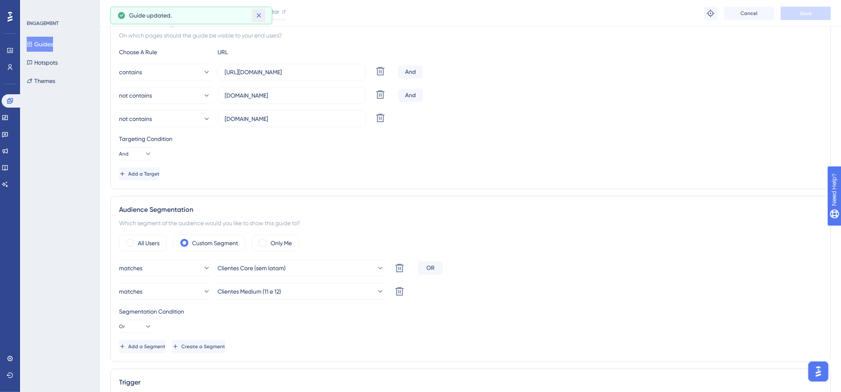
click at [259, 11] on icon at bounding box center [259, 15] width 8 height 8
click at [48, 45] on button "Guides" at bounding box center [40, 44] width 26 height 15
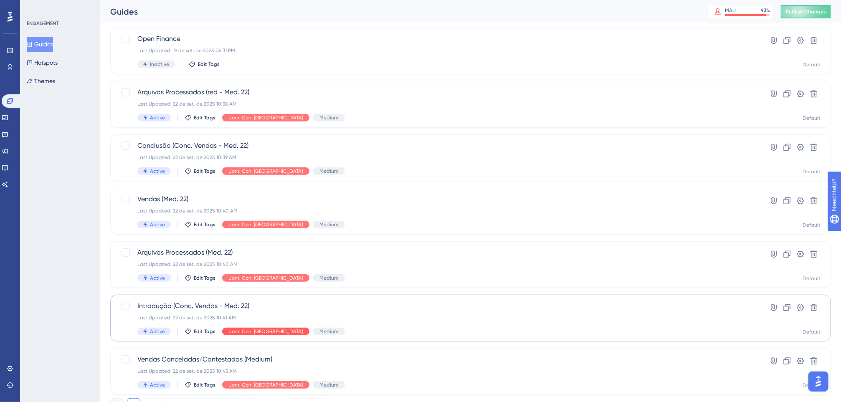
scroll to position [245, 0]
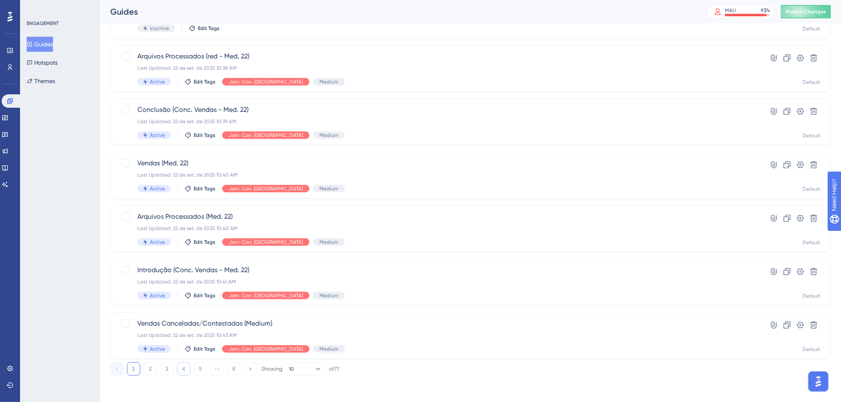
click at [180, 372] on button "4" at bounding box center [183, 368] width 13 height 13
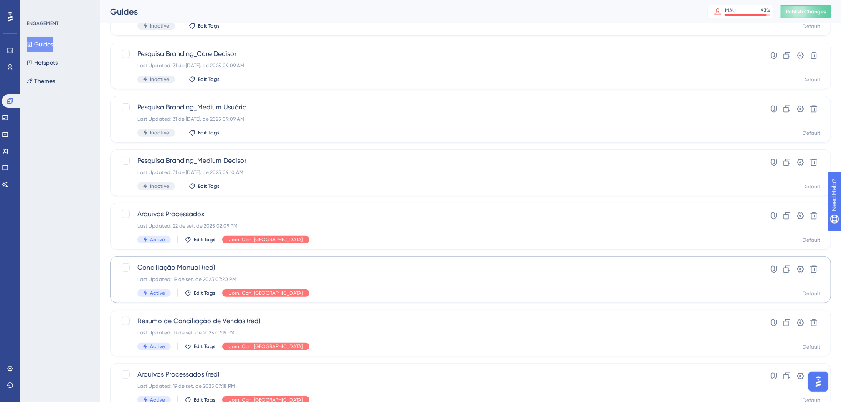
scroll to position [88, 0]
click at [201, 262] on span "Conciliação Manual (red)" at bounding box center [437, 267] width 600 height 10
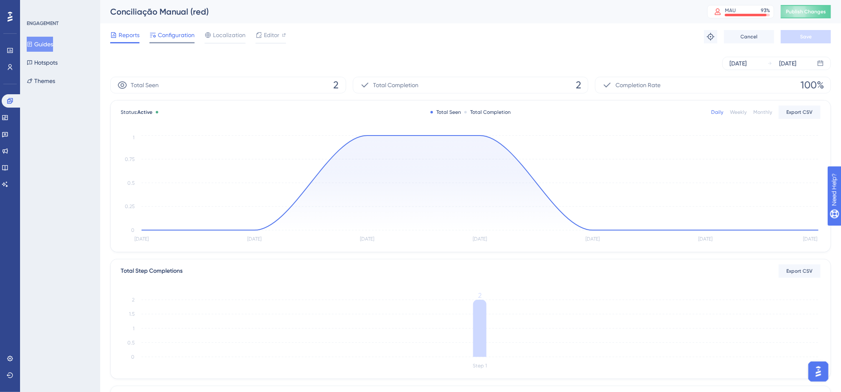
click at [170, 35] on span "Configuration" at bounding box center [176, 35] width 37 height 10
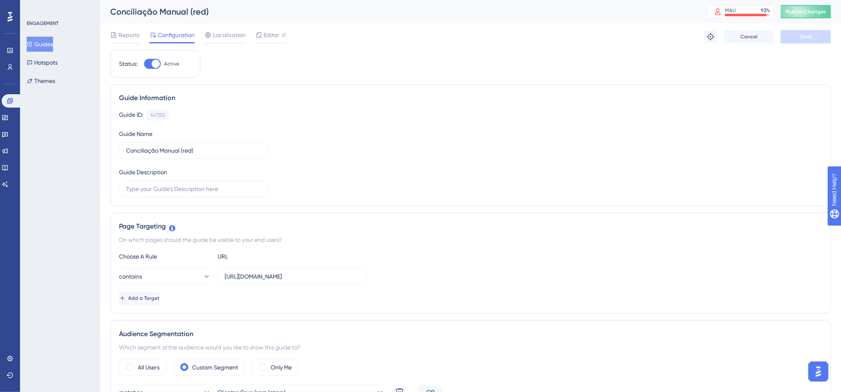
click at [170, 291] on div "Choose A Rule URL contains https://app.equals.com.br Add a Target" at bounding box center [470, 278] width 703 height 53
click at [161, 296] on button "Add a Target" at bounding box center [140, 298] width 42 height 13
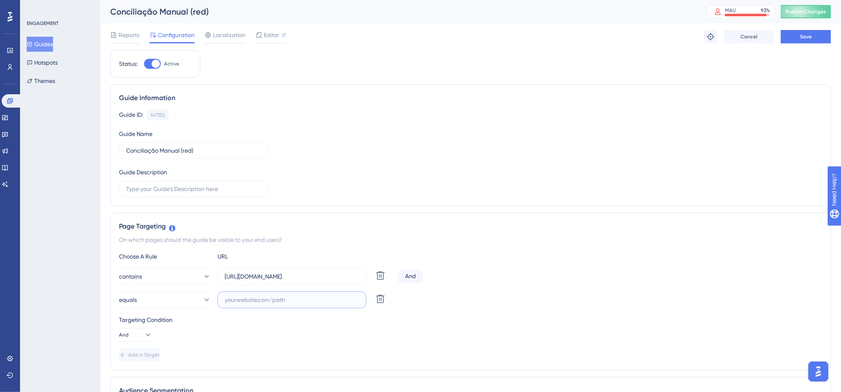
click at [237, 302] on input "text" at bounding box center [292, 300] width 134 height 9
paste input "[DOMAIN_NAME]"
type input "[DOMAIN_NAME]"
click at [188, 301] on button "equals" at bounding box center [165, 300] width 92 height 17
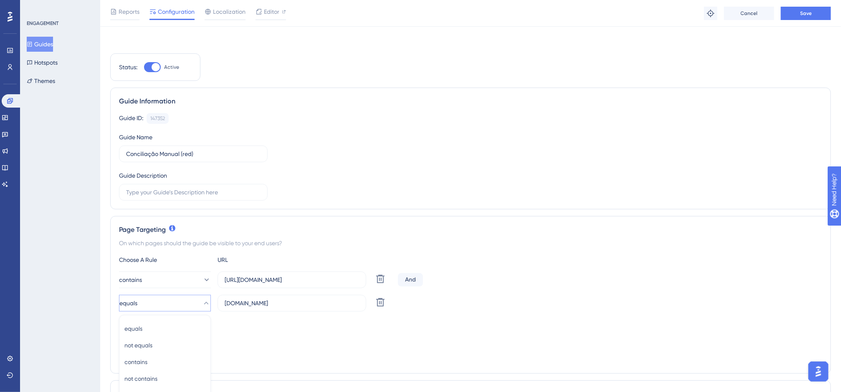
scroll to position [184, 0]
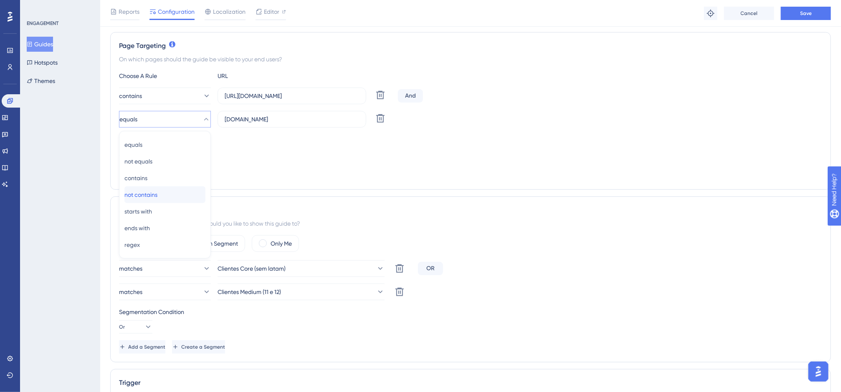
click at [157, 192] on span "not contains" at bounding box center [140, 195] width 33 height 10
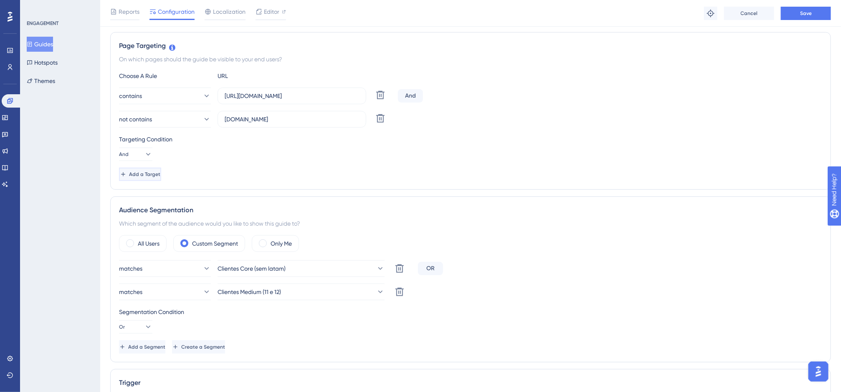
click at [160, 178] on span "Add a Target" at bounding box center [144, 174] width 31 height 7
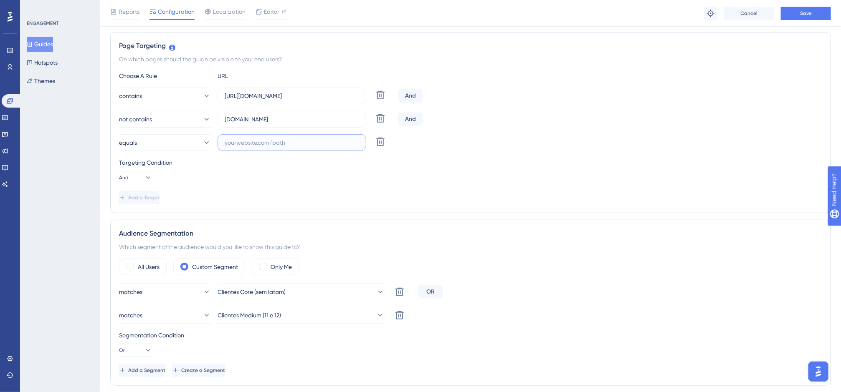
click at [240, 144] on input "text" at bounding box center [292, 142] width 134 height 9
paste input "[DOMAIN_NAME]"
click at [245, 145] on input "[DOMAIN_NAME]" at bounding box center [292, 142] width 134 height 9
click at [247, 143] on input "[DOMAIN_NAME]" at bounding box center [292, 142] width 134 height 9
type input "[DOMAIN_NAME]"
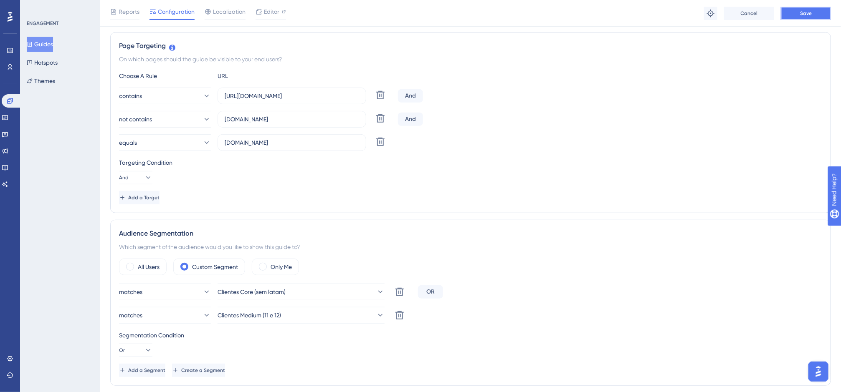
click at [787, 18] on button "Save" at bounding box center [806, 13] width 50 height 13
click at [186, 151] on button "equals" at bounding box center [165, 142] width 92 height 17
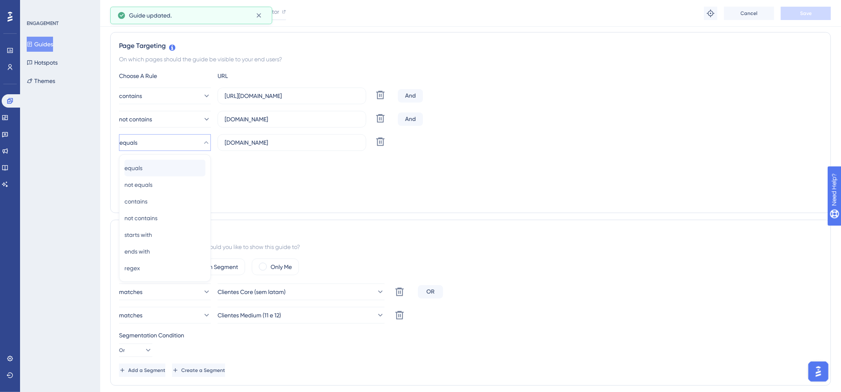
scroll to position [208, 0]
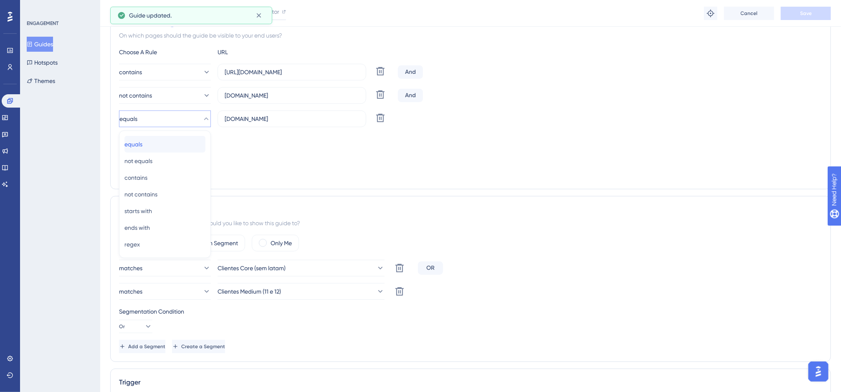
click at [186, 147] on div "equals equals" at bounding box center [164, 144] width 81 height 17
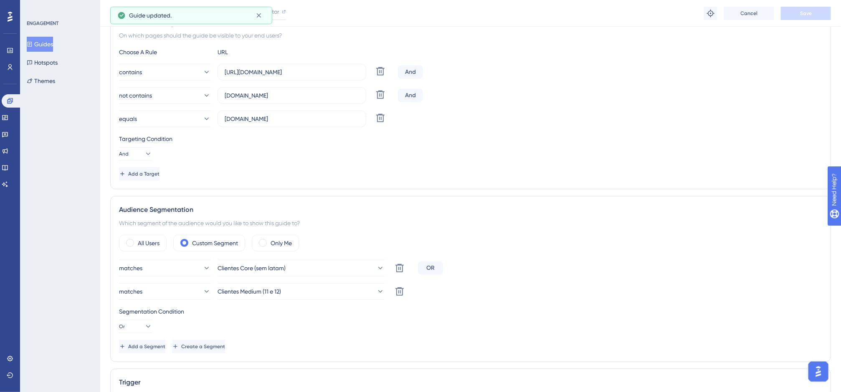
click at [186, 147] on div "Targeting Condition And" at bounding box center [470, 147] width 703 height 27
drag, startPoint x: 186, startPoint y: 147, endPoint x: 154, endPoint y: 120, distance: 41.2
click at [154, 120] on button "equals" at bounding box center [165, 119] width 92 height 17
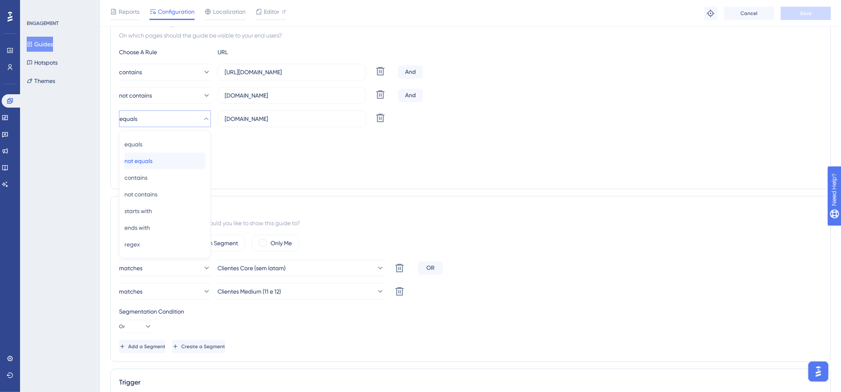
click at [173, 164] on div "not equals not equals" at bounding box center [164, 161] width 81 height 17
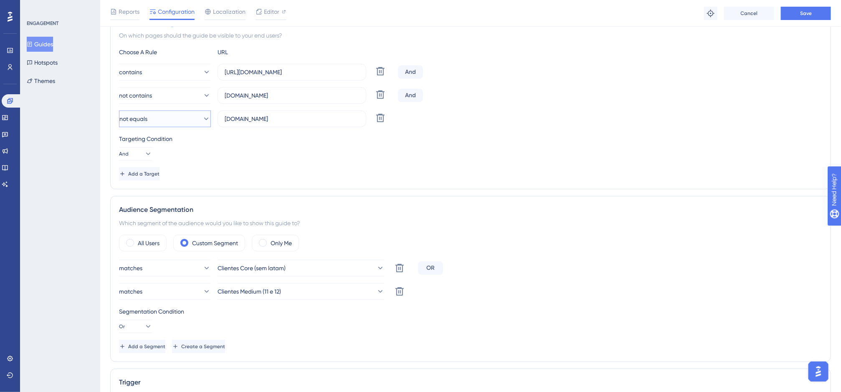
click at [185, 126] on button "not equals" at bounding box center [165, 119] width 92 height 17
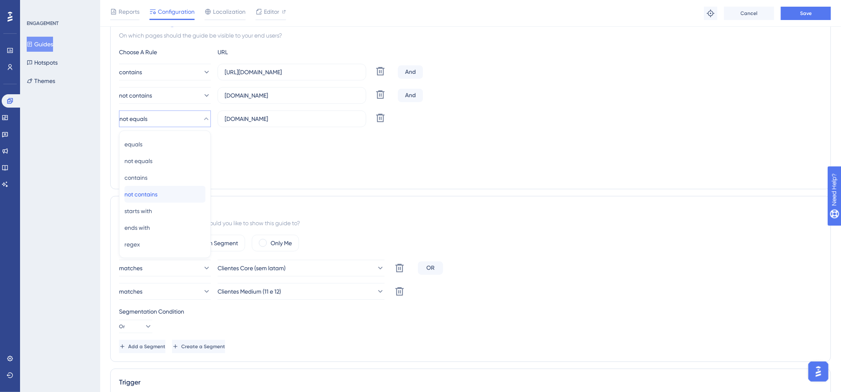
click at [173, 197] on div "not contains not contains" at bounding box center [164, 194] width 81 height 17
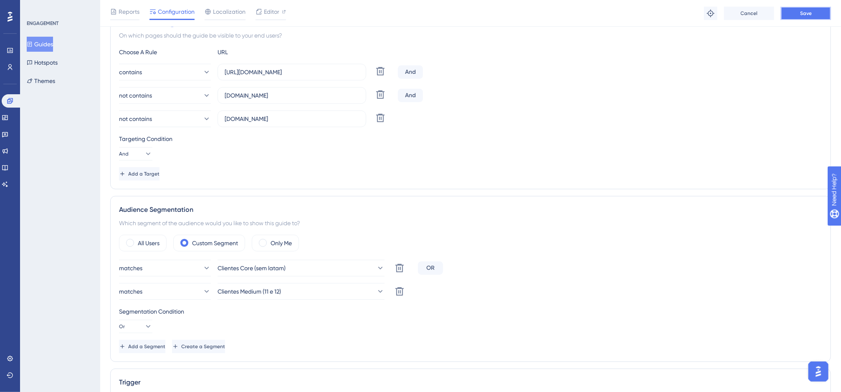
click at [787, 18] on button "Save" at bounding box center [806, 13] width 50 height 13
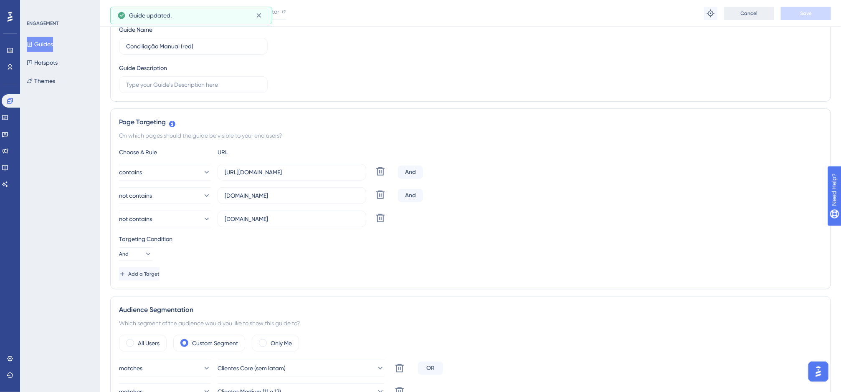
scroll to position [0, 0]
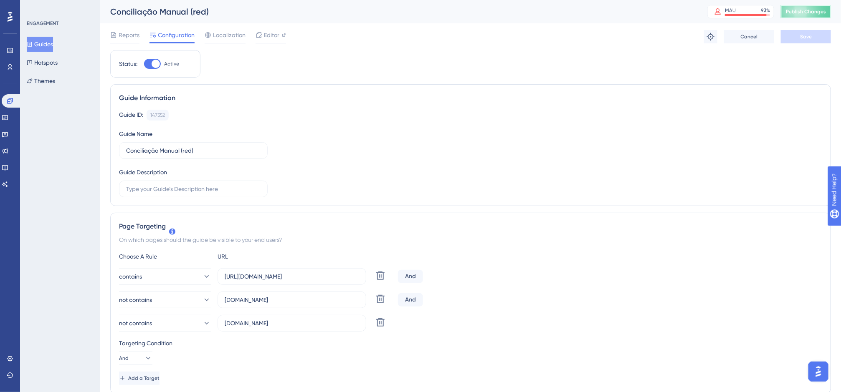
click at [787, 13] on span "Publish Changes" at bounding box center [806, 11] width 40 height 7
click at [53, 42] on button "Guides" at bounding box center [40, 44] width 26 height 15
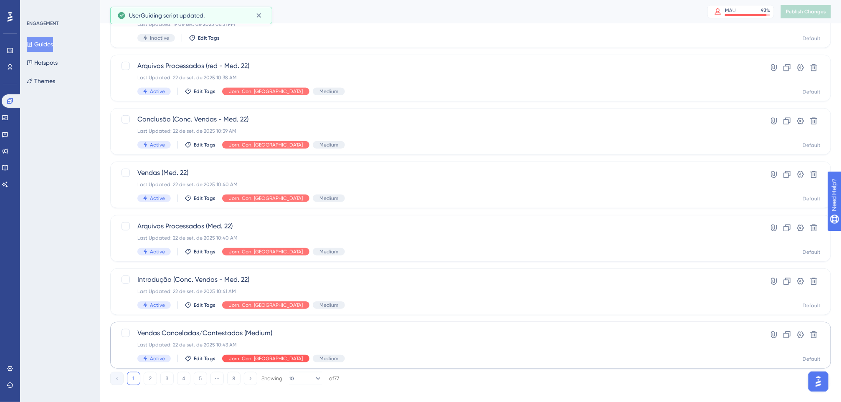
scroll to position [245, 0]
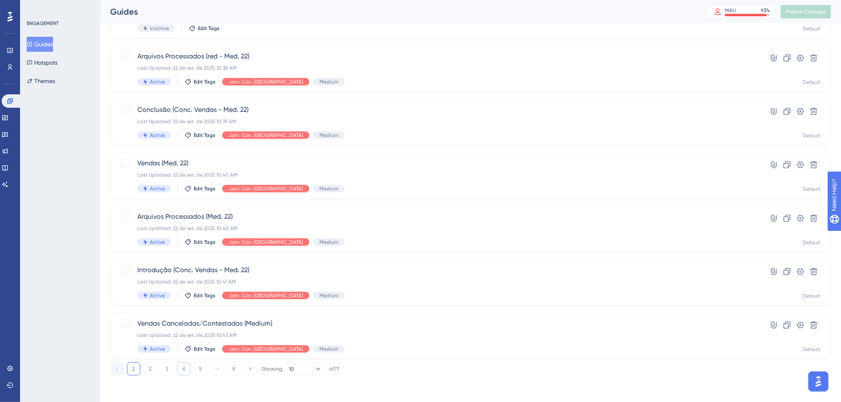
click at [178, 370] on button "4" at bounding box center [183, 368] width 13 height 13
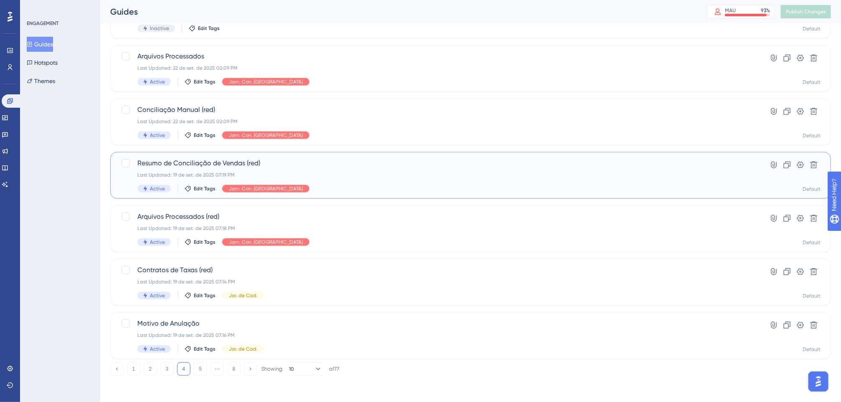
click at [261, 167] on span "Resumo de Conciliação de Vendas (red)" at bounding box center [437, 163] width 600 height 10
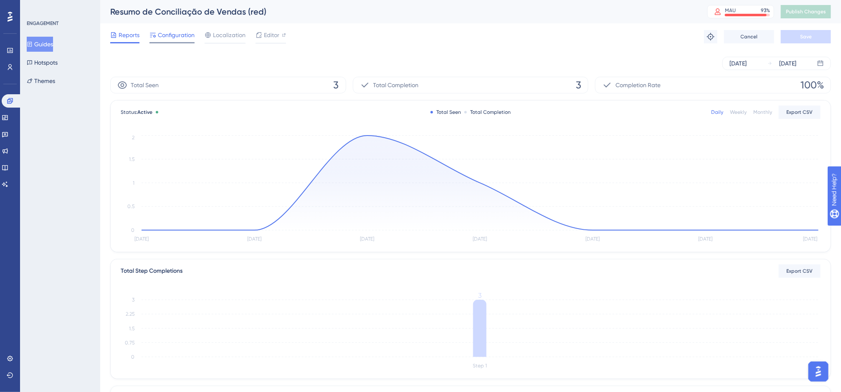
click at [180, 38] on span "Configuration" at bounding box center [176, 35] width 37 height 10
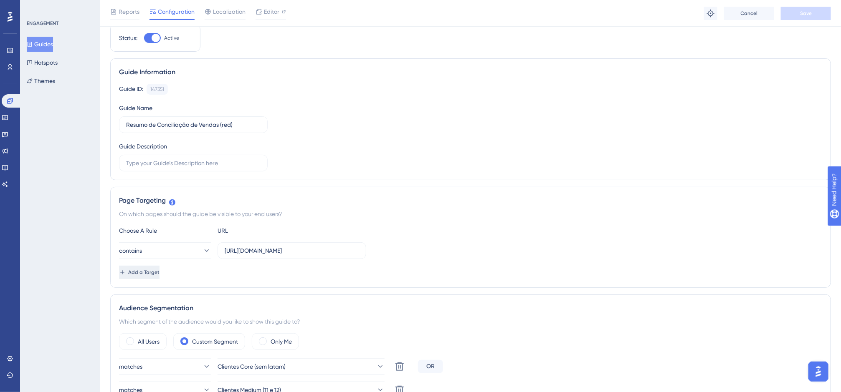
scroll to position [30, 0]
click at [160, 272] on span "Add a Target" at bounding box center [144, 271] width 31 height 7
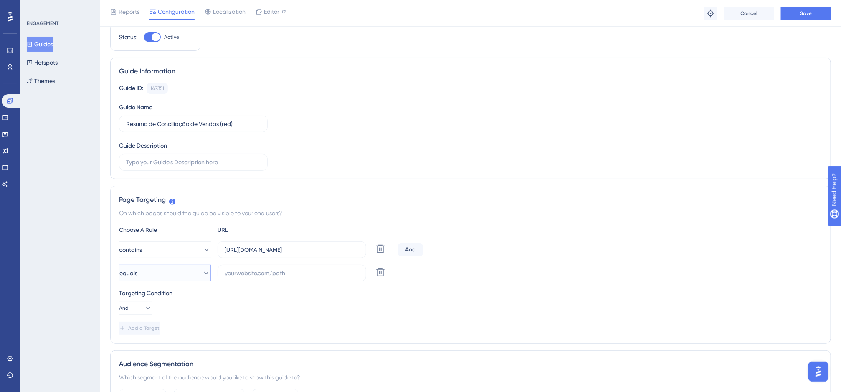
click at [191, 272] on button "equals" at bounding box center [165, 273] width 92 height 17
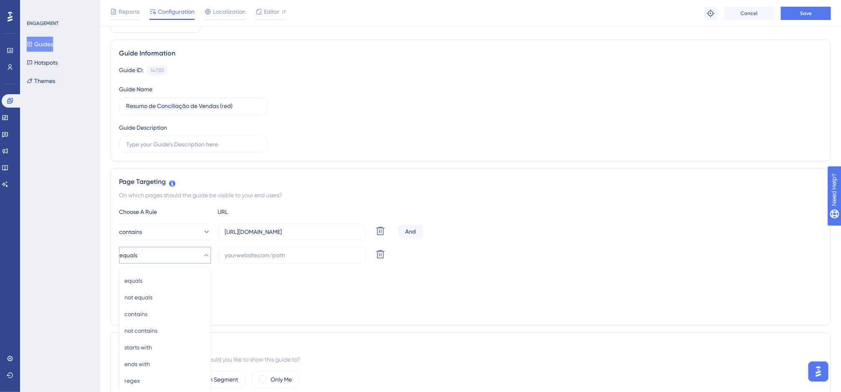
scroll to position [184, 0]
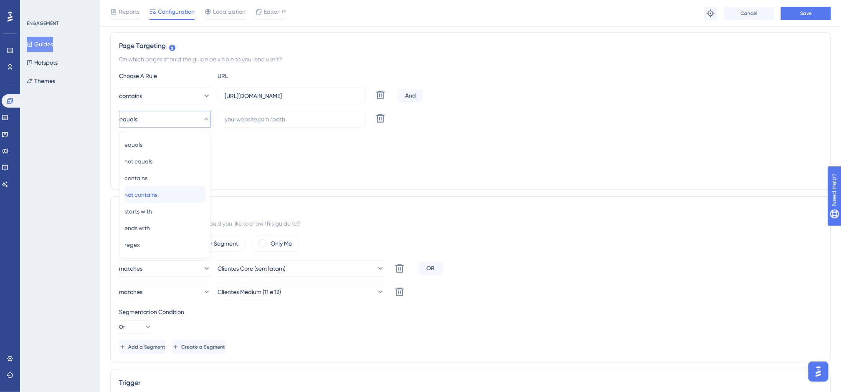
click at [157, 192] on span "not contains" at bounding box center [140, 195] width 33 height 10
click at [247, 119] on input "text" at bounding box center [292, 119] width 134 height 9
paste input "[DOMAIN_NAME]"
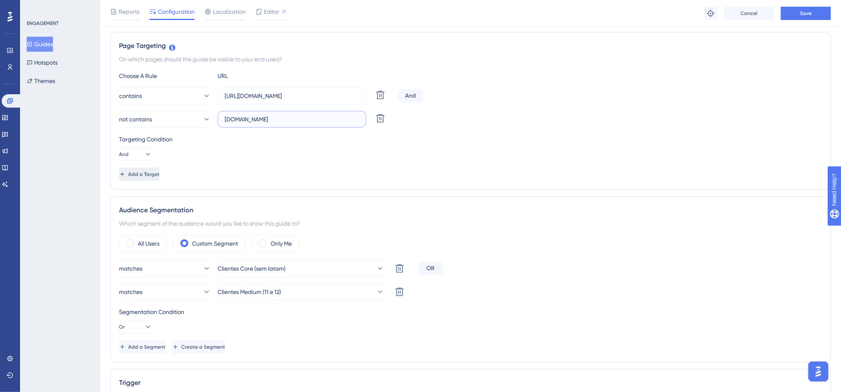
type input "[DOMAIN_NAME]"
click at [160, 172] on span "Add a Target" at bounding box center [144, 174] width 31 height 7
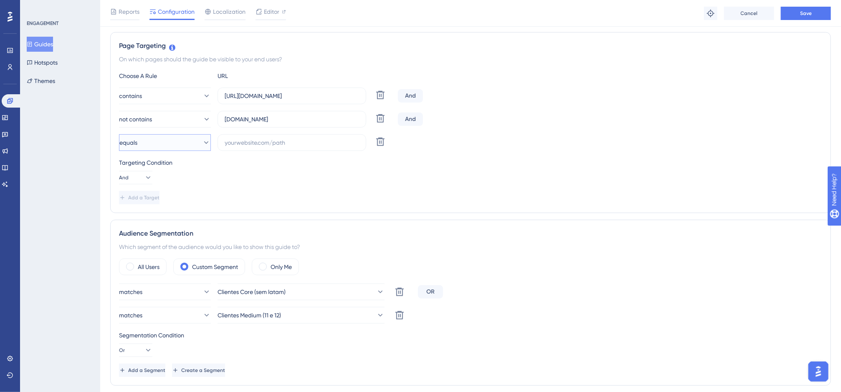
click at [184, 148] on button "equals" at bounding box center [165, 142] width 92 height 17
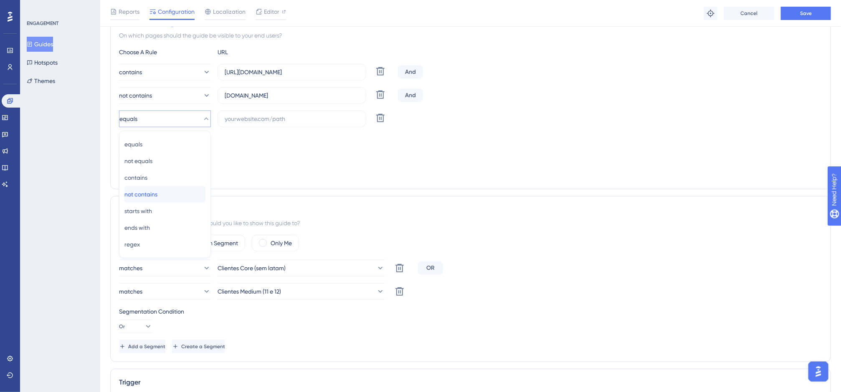
click at [167, 196] on div "not contains not contains" at bounding box center [164, 194] width 81 height 17
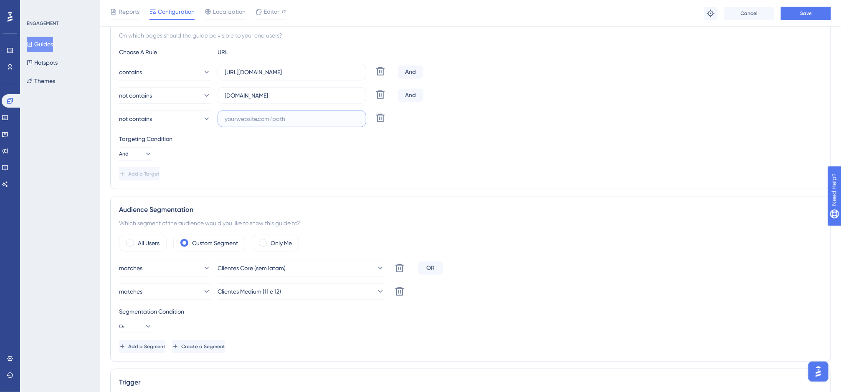
click at [232, 119] on input "text" at bounding box center [292, 118] width 134 height 9
paste input "[DOMAIN_NAME]"
click at [247, 120] on input "[DOMAIN_NAME]" at bounding box center [292, 118] width 134 height 9
type input "[DOMAIN_NAME]"
click at [787, 13] on button "Save" at bounding box center [806, 13] width 50 height 13
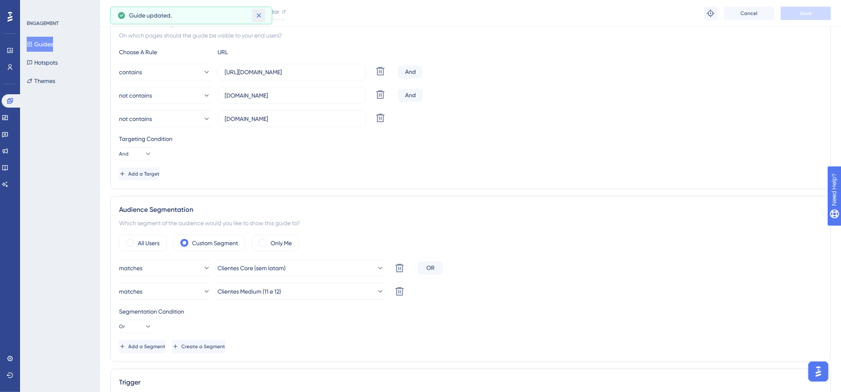
click at [262, 13] on icon at bounding box center [259, 15] width 8 height 8
click at [52, 40] on button "Guides" at bounding box center [40, 44] width 26 height 15
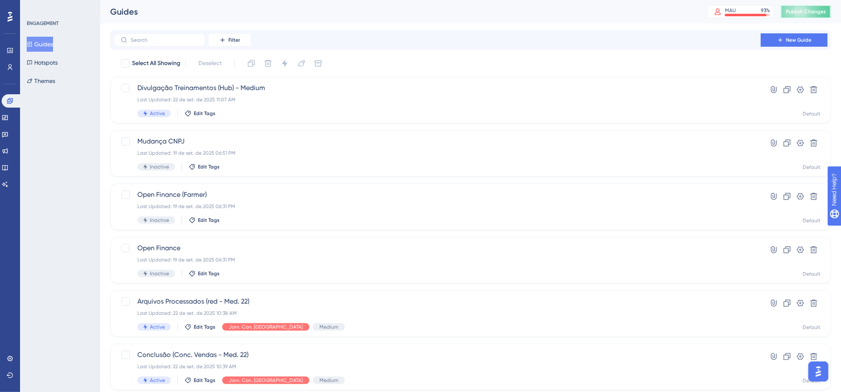
click at [787, 9] on span "Publish Changes" at bounding box center [806, 11] width 40 height 7
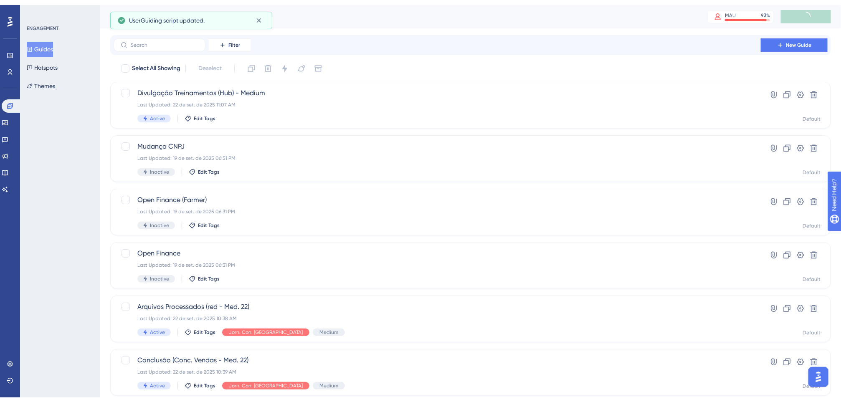
scroll to position [245, 0]
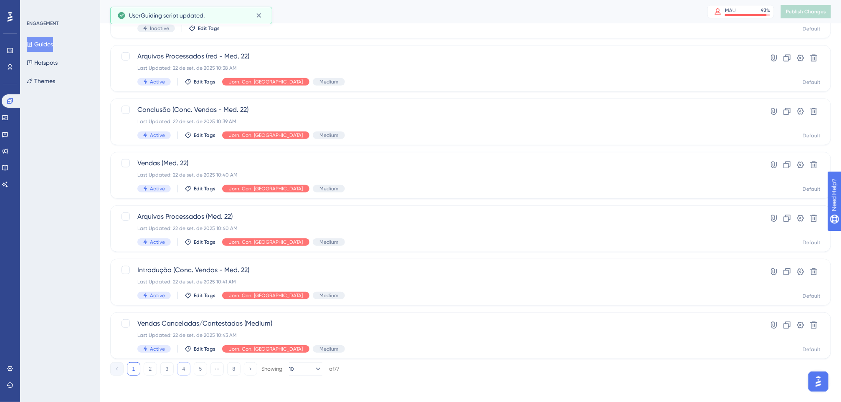
click at [187, 364] on button "4" at bounding box center [183, 368] width 13 height 13
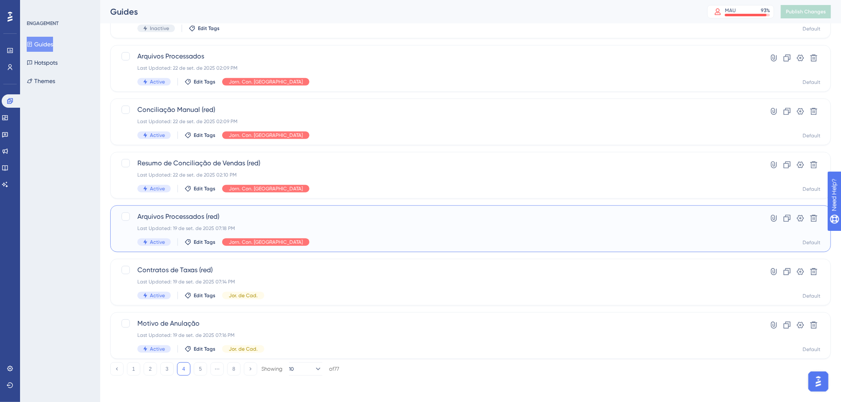
click at [267, 217] on span "Arquivos Processados (red)" at bounding box center [437, 217] width 600 height 10
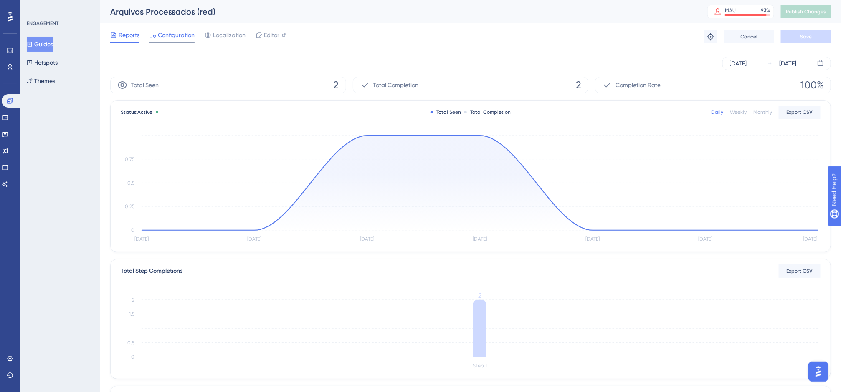
click at [185, 39] on span "Configuration" at bounding box center [176, 35] width 37 height 10
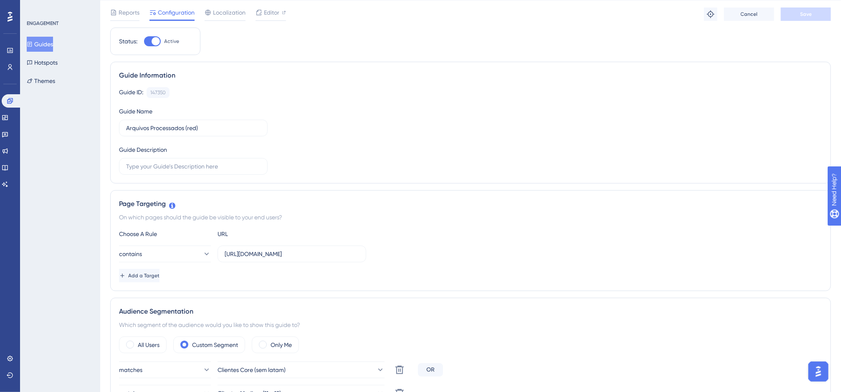
scroll to position [24, 0]
click at [160, 279] on span "Add a Target" at bounding box center [144, 277] width 31 height 7
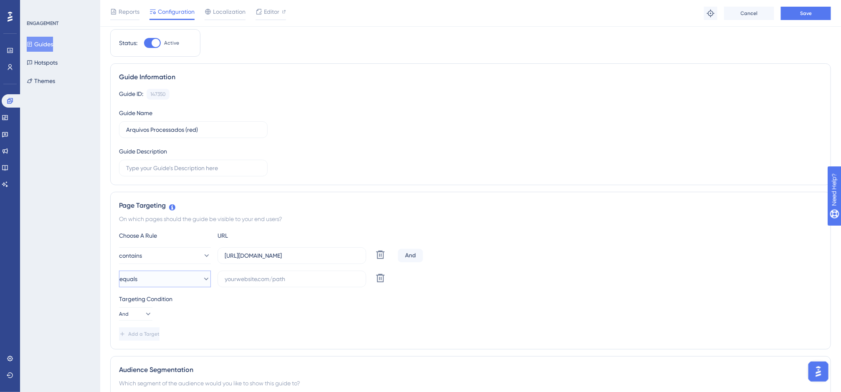
click at [187, 278] on button "equals" at bounding box center [165, 279] width 92 height 17
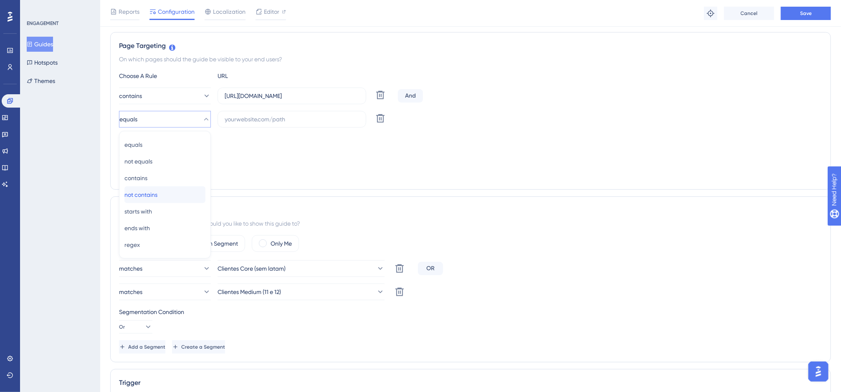
click at [170, 197] on div "not contains not contains" at bounding box center [164, 195] width 81 height 17
click at [251, 123] on input "text" at bounding box center [292, 119] width 134 height 9
paste input "[DOMAIN_NAME]"
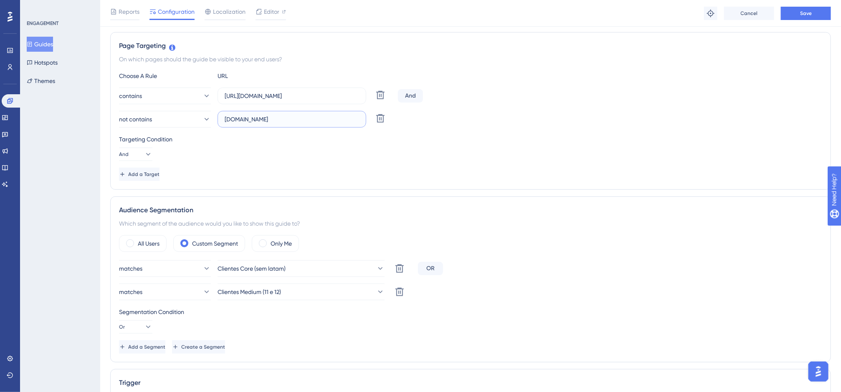
type input "[DOMAIN_NAME]"
click at [154, 184] on div "Page Targeting On which pages should the guide be visible to your end users? Ch…" at bounding box center [470, 111] width 721 height 158
click at [157, 180] on button "Add a Target" at bounding box center [140, 174] width 42 height 13
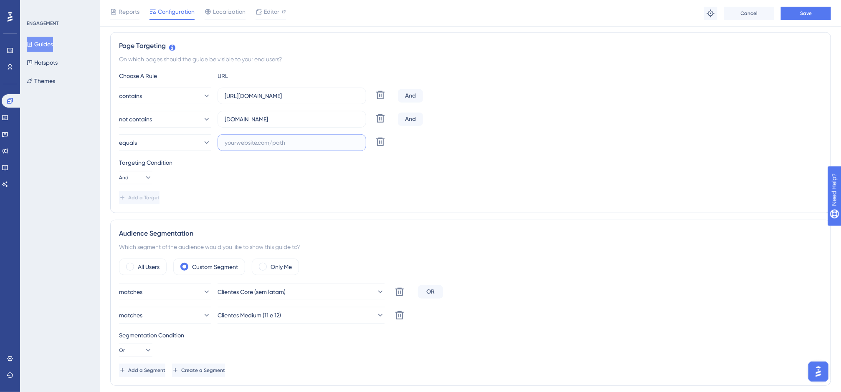
click at [233, 144] on input "text" at bounding box center [292, 142] width 134 height 9
paste input "[DOMAIN_NAME]"
click at [192, 142] on button "equals" at bounding box center [165, 142] width 92 height 17
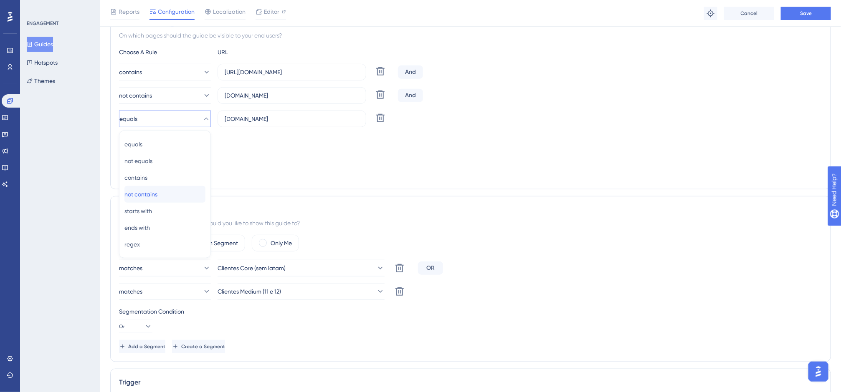
click at [157, 192] on span "not contains" at bounding box center [140, 195] width 33 height 10
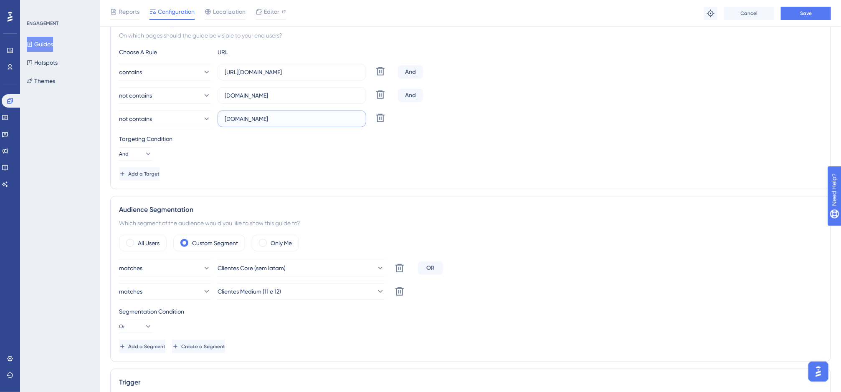
click at [248, 119] on input "[DOMAIN_NAME]" at bounding box center [292, 118] width 134 height 9
type input "[DOMAIN_NAME]"
click at [787, 12] on span "Save" at bounding box center [806, 13] width 12 height 7
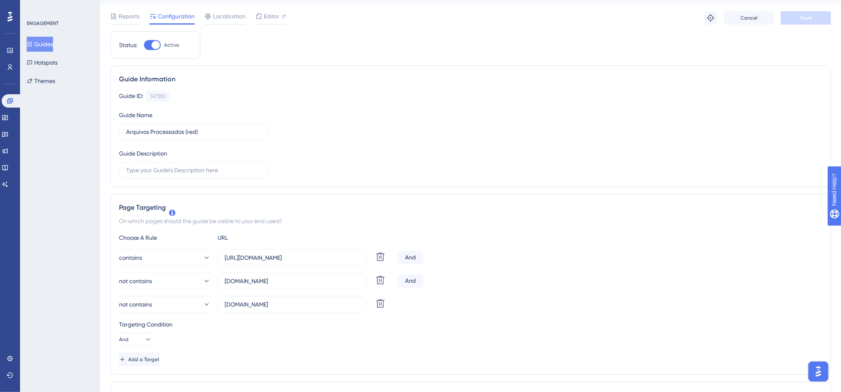
scroll to position [0, 0]
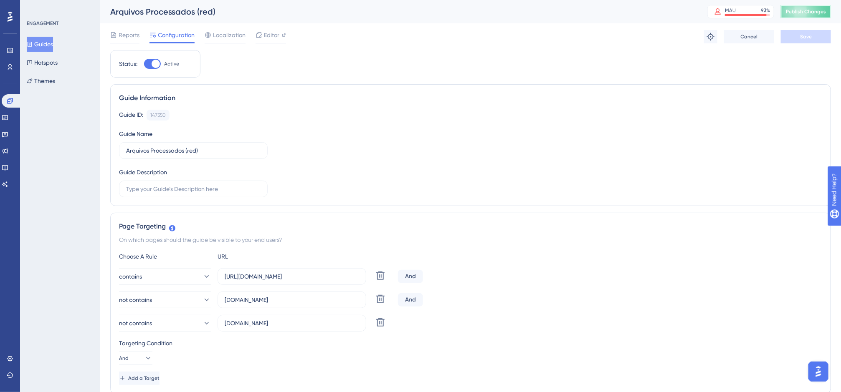
click at [787, 14] on span "Publish Changes" at bounding box center [806, 11] width 40 height 7
click at [53, 39] on button "Guides" at bounding box center [40, 44] width 26 height 15
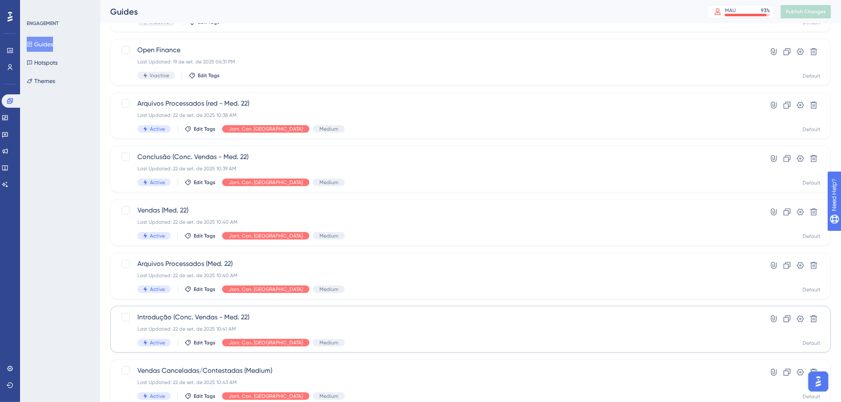
scroll to position [245, 0]
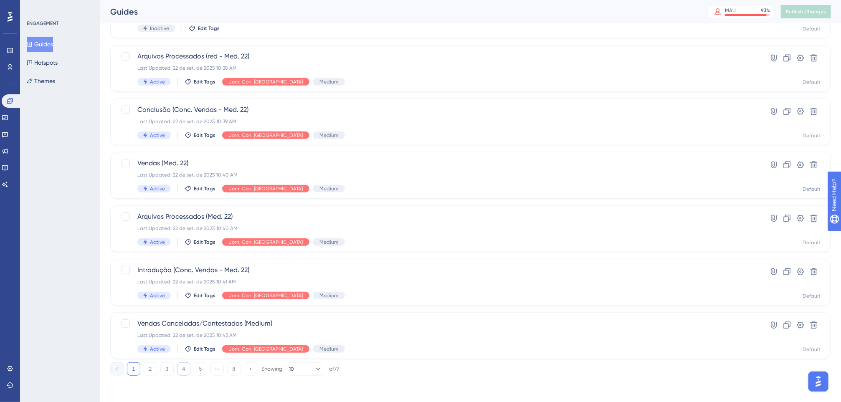
click at [183, 368] on button "4" at bounding box center [183, 368] width 13 height 13
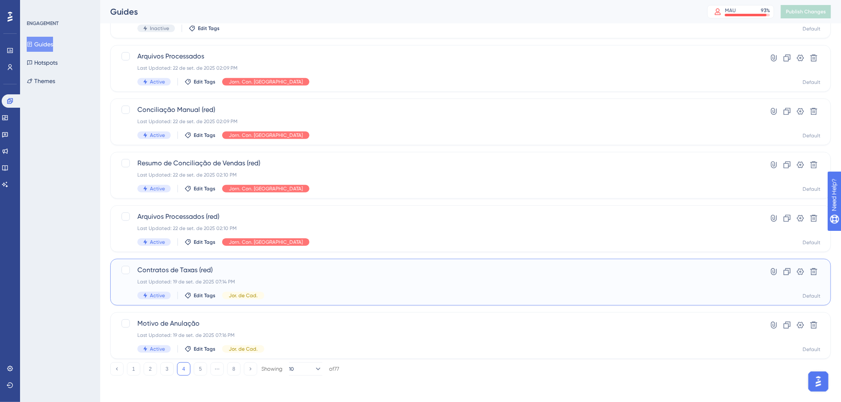
click at [291, 273] on span "Contratos de Taxas (red)" at bounding box center [437, 270] width 600 height 10
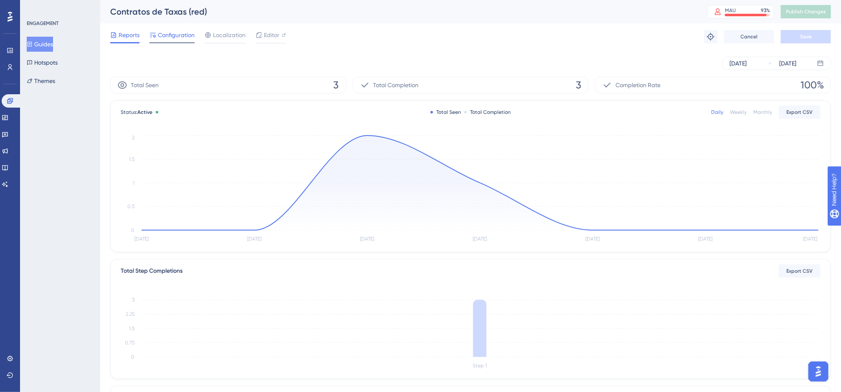
click at [185, 39] on span "Configuration" at bounding box center [176, 35] width 37 height 10
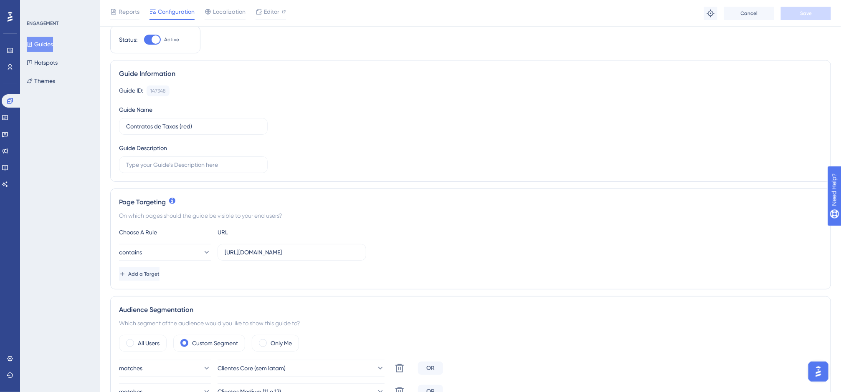
scroll to position [29, 0]
click at [147, 279] on button "Add a Target" at bounding box center [140, 272] width 42 height 13
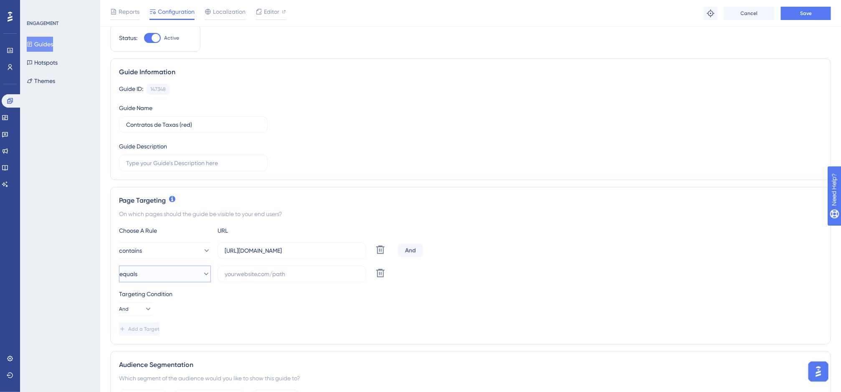
click at [178, 278] on button "equals" at bounding box center [165, 274] width 92 height 17
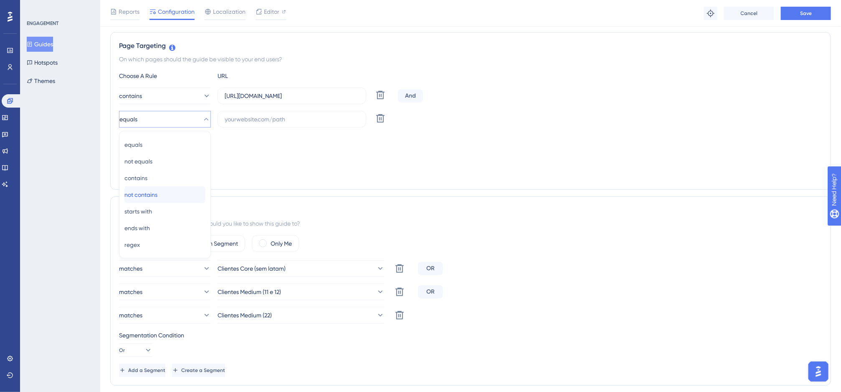
click at [163, 188] on div "not contains not contains" at bounding box center [164, 195] width 81 height 17
click at [233, 118] on input "text" at bounding box center [292, 119] width 134 height 9
paste input "[DOMAIN_NAME]"
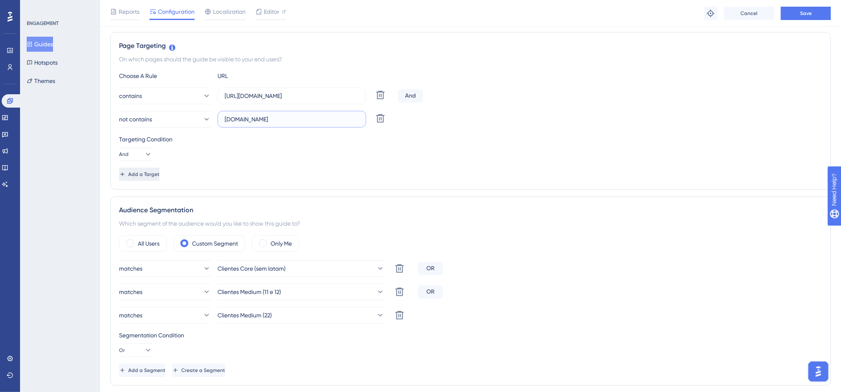
type input "[DOMAIN_NAME]"
click at [140, 178] on button "Add a Target" at bounding box center [140, 174] width 42 height 13
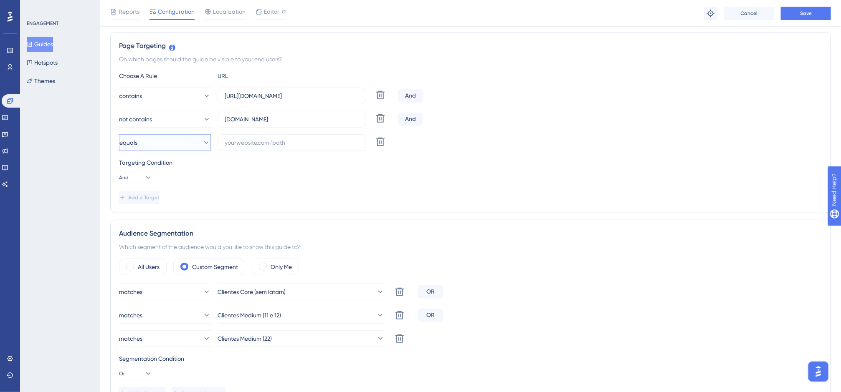
click at [159, 146] on button "equals" at bounding box center [165, 142] width 92 height 17
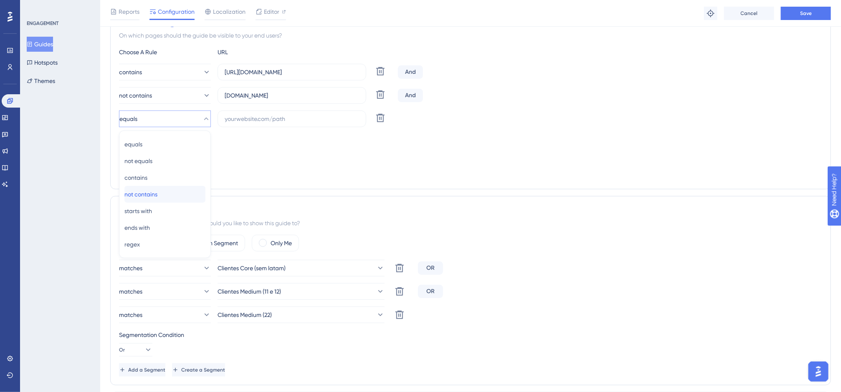
drag, startPoint x: 154, startPoint y: 192, endPoint x: 163, endPoint y: 183, distance: 12.4
click at [154, 192] on span "not contains" at bounding box center [140, 195] width 33 height 10
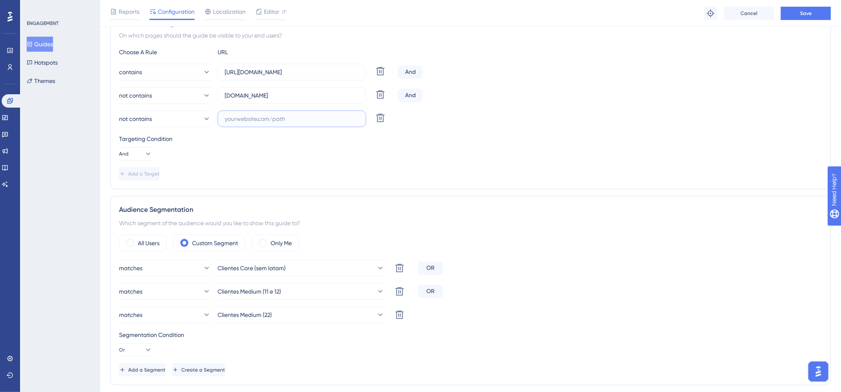
click at [243, 118] on input "text" at bounding box center [292, 118] width 134 height 9
paste input "[DOMAIN_NAME]"
click at [249, 119] on input "[DOMAIN_NAME]" at bounding box center [292, 118] width 134 height 9
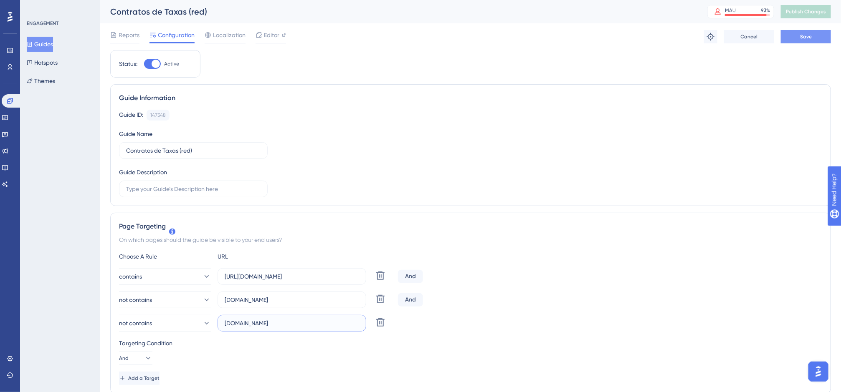
type input "[DOMAIN_NAME]"
click at [787, 34] on button "Save" at bounding box center [806, 36] width 50 height 13
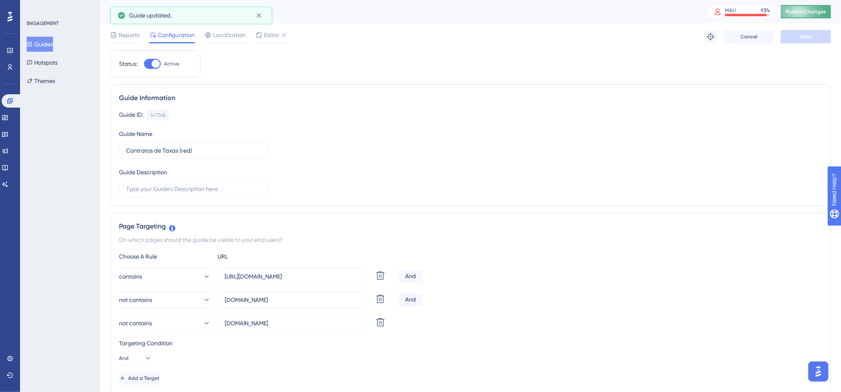
click at [787, 8] on span "Publish Changes" at bounding box center [806, 11] width 40 height 7
click at [49, 37] on button "Guides" at bounding box center [40, 44] width 26 height 15
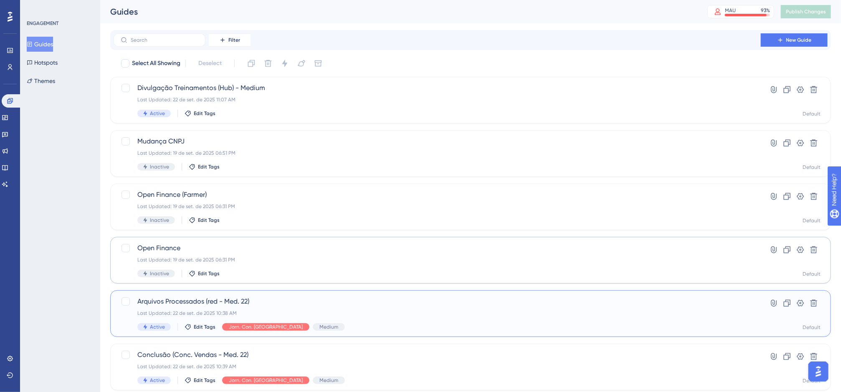
drag, startPoint x: 304, startPoint y: 304, endPoint x: 395, endPoint y: 253, distance: 103.5
click at [395, 253] on div "Select All Showing Deselect Divulgação Treinamentos (Hub) - Medium Last Updated…" at bounding box center [470, 331] width 721 height 548
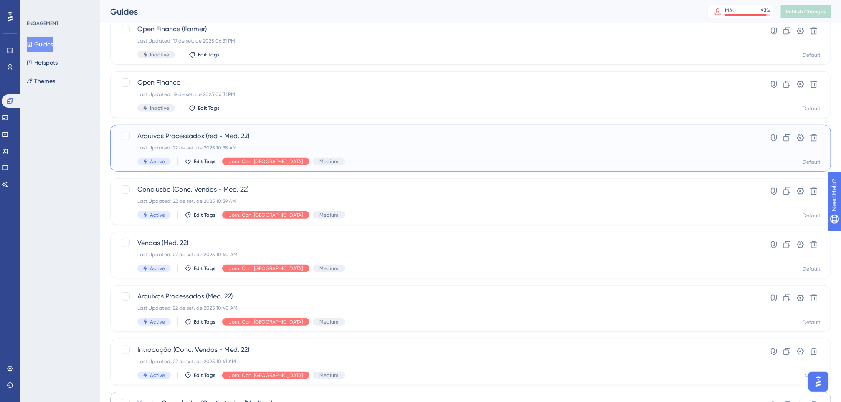
scroll to position [245, 0]
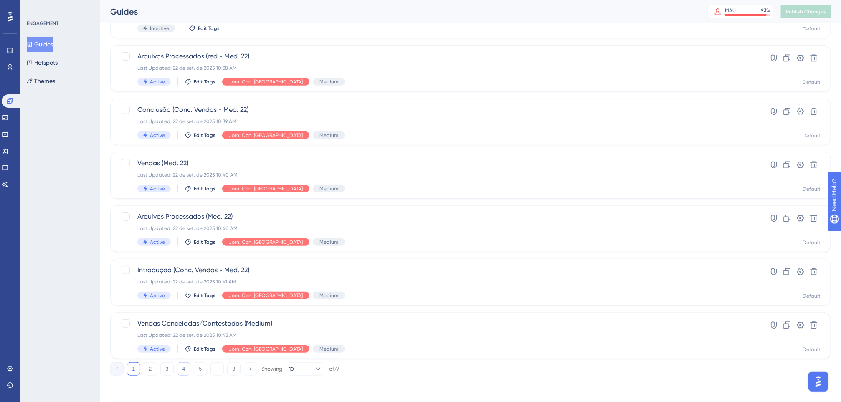
click at [183, 367] on button "4" at bounding box center [183, 368] width 13 height 13
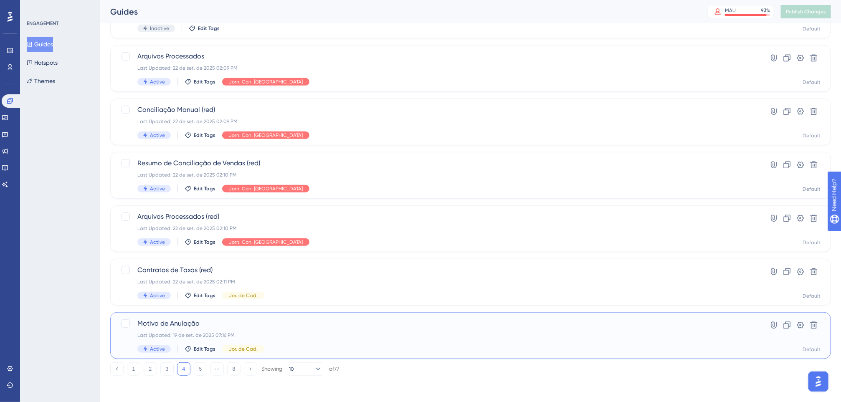
click at [187, 332] on div "Last Updated: 19 de set. de 2025 07:16 PM" at bounding box center [437, 335] width 600 height 7
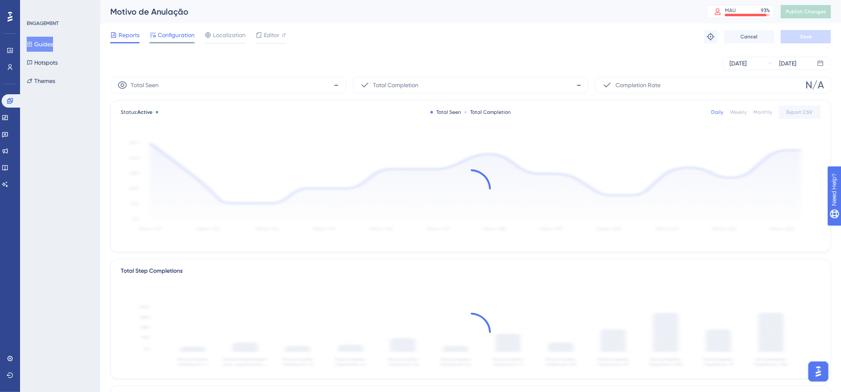
click at [177, 39] on span "Configuration" at bounding box center [176, 35] width 37 height 10
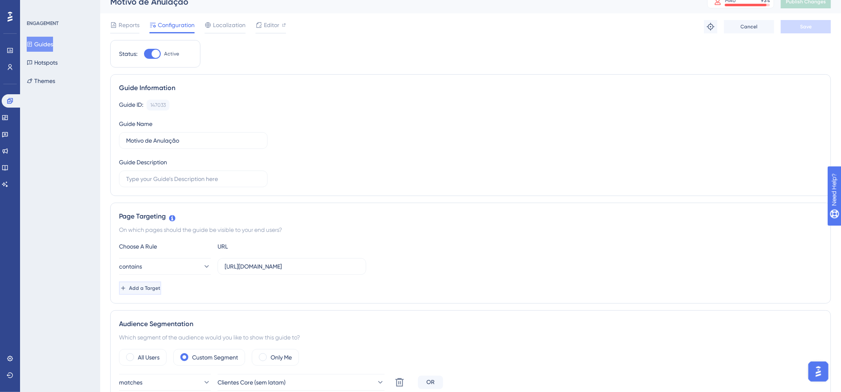
click at [160, 289] on span "Add a Target" at bounding box center [144, 288] width 31 height 7
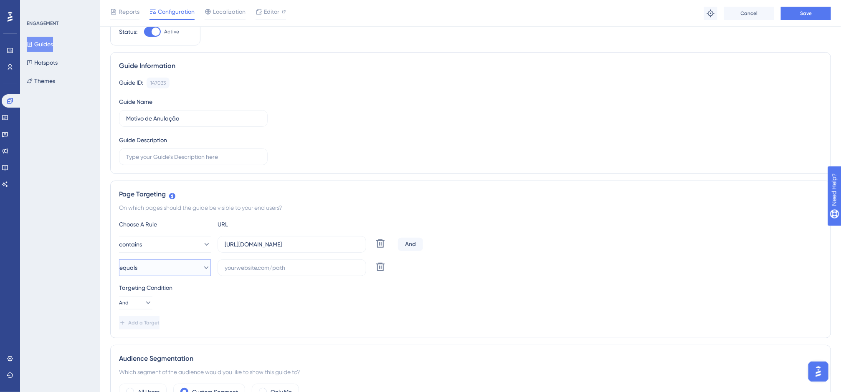
click at [178, 266] on button "equals" at bounding box center [165, 268] width 92 height 17
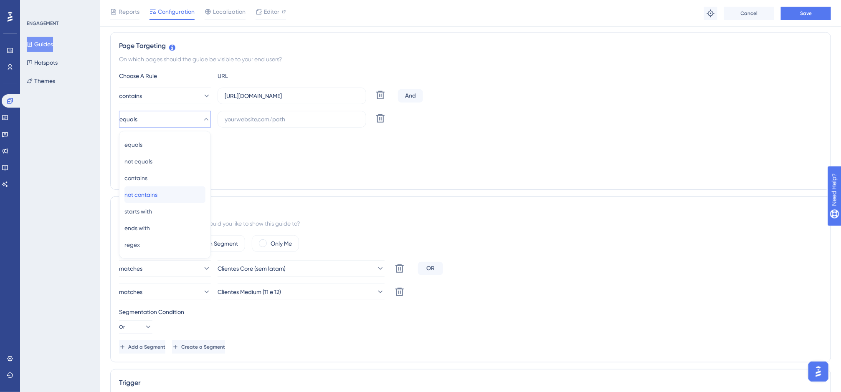
click at [152, 197] on span "not contains" at bounding box center [140, 195] width 33 height 10
click at [258, 124] on input "text" at bounding box center [292, 119] width 134 height 9
paste input "[DOMAIN_NAME]"
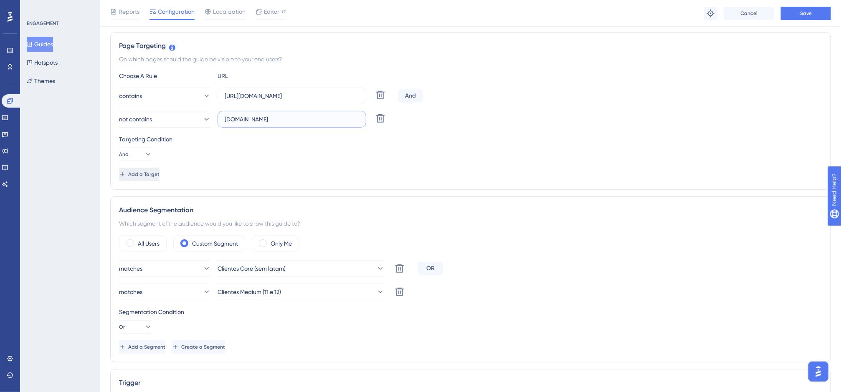
type input "[DOMAIN_NAME]"
click at [160, 175] on span "Add a Target" at bounding box center [144, 174] width 31 height 7
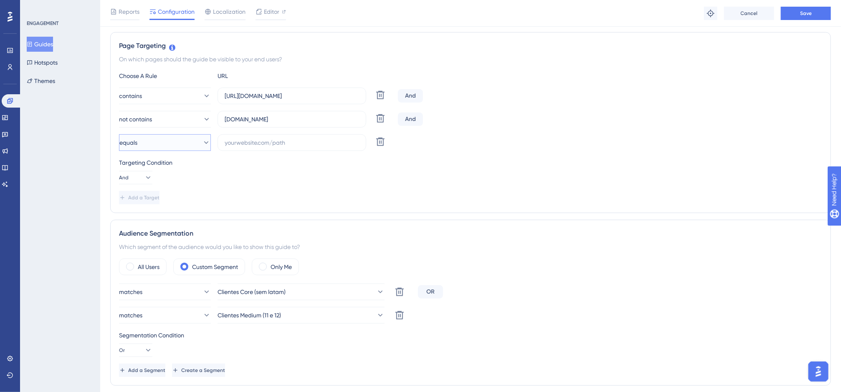
click at [170, 147] on button "equals" at bounding box center [165, 142] width 92 height 17
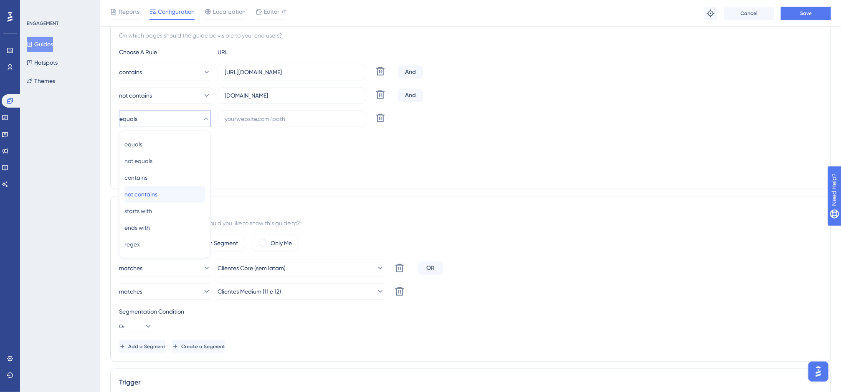
click at [169, 192] on div "not contains not contains" at bounding box center [164, 194] width 81 height 17
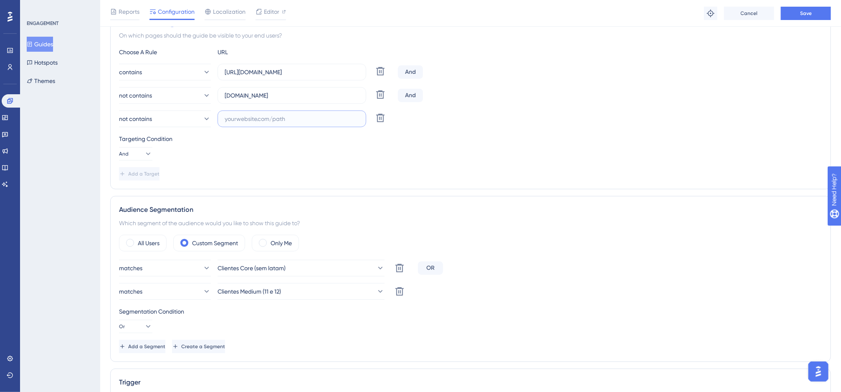
click at [254, 122] on input "text" at bounding box center [292, 118] width 134 height 9
paste input "[DOMAIN_NAME]"
click at [248, 123] on input "[DOMAIN_NAME]" at bounding box center [292, 118] width 134 height 9
type input "[DOMAIN_NAME]"
click at [787, 12] on span "Save" at bounding box center [806, 13] width 12 height 7
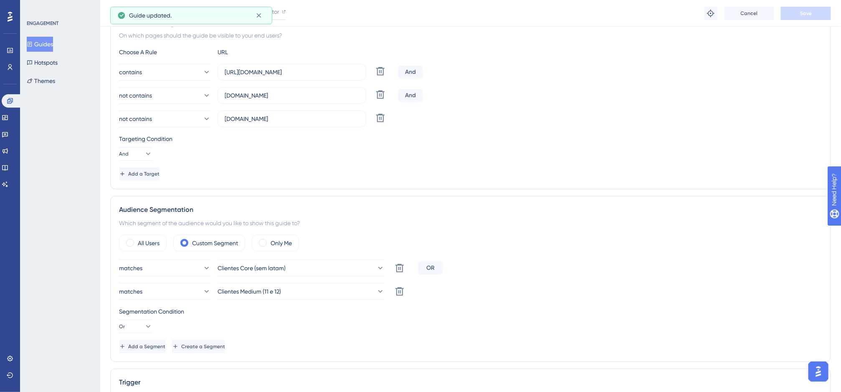
scroll to position [0, 0]
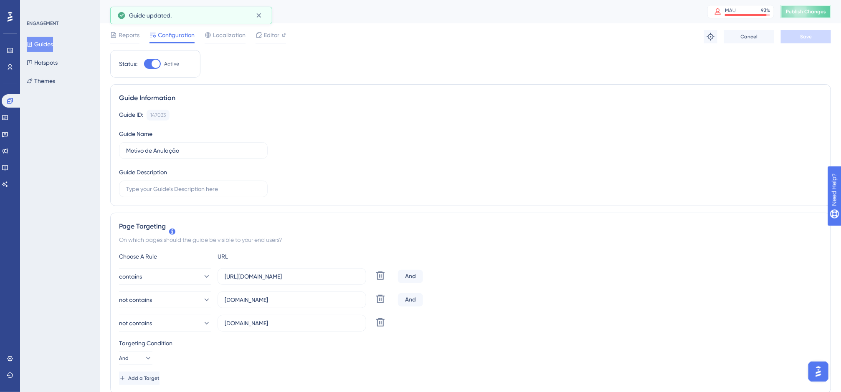
click at [787, 14] on span "Publish Changes" at bounding box center [806, 11] width 40 height 7
click at [53, 44] on button "Guides" at bounding box center [40, 44] width 26 height 15
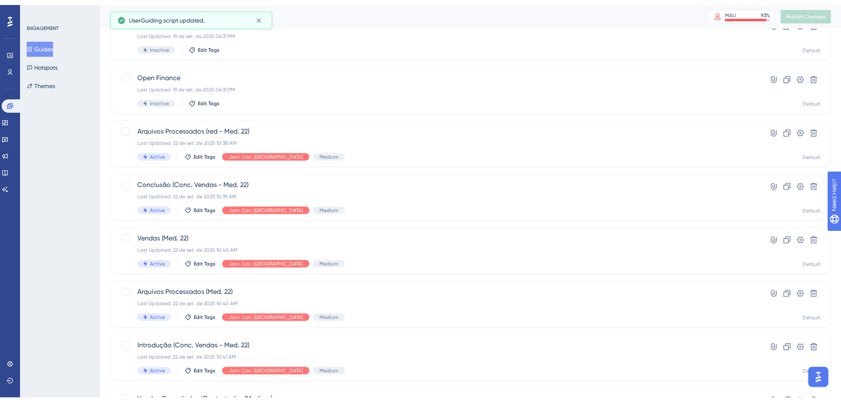
scroll to position [245, 0]
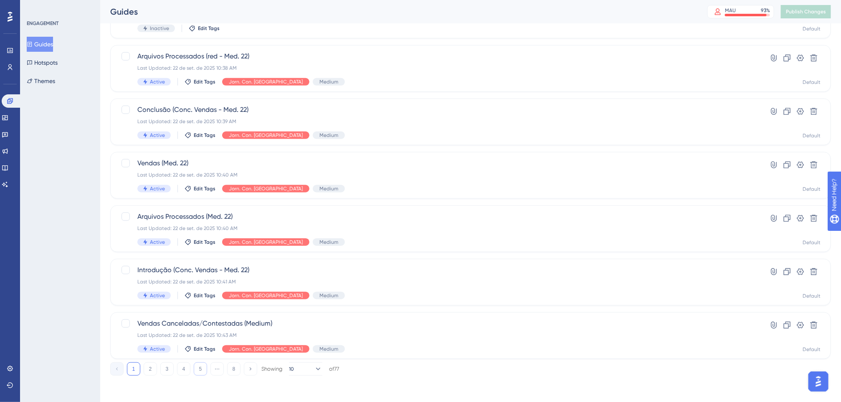
click at [201, 372] on button "5" at bounding box center [200, 368] width 13 height 13
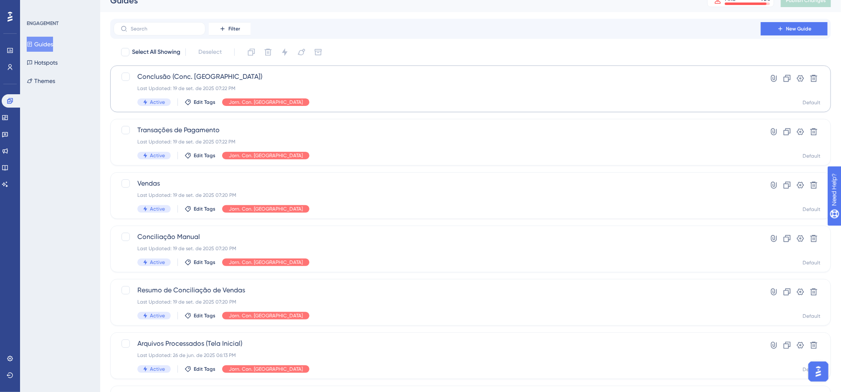
scroll to position [0, 0]
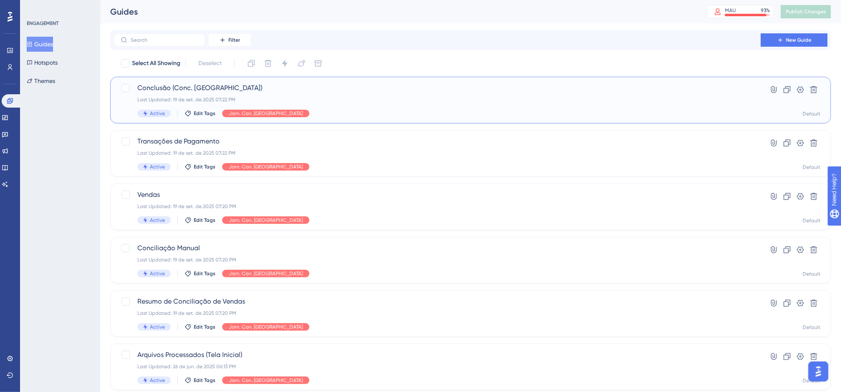
click at [324, 88] on span "Conclusão (Conc. Vendas)" at bounding box center [437, 88] width 600 height 10
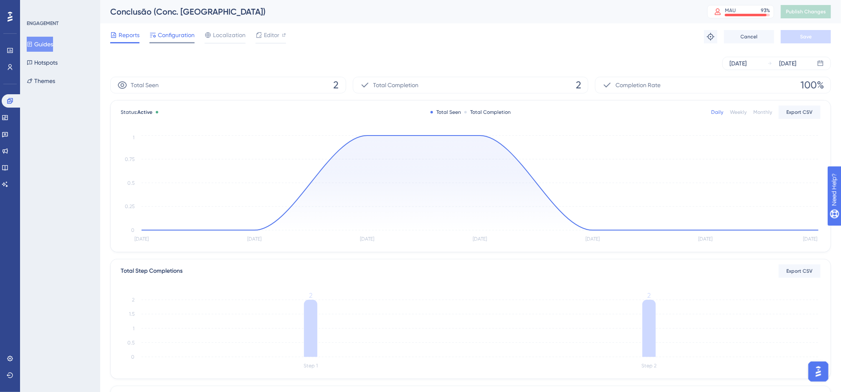
click at [188, 39] on span "Configuration" at bounding box center [176, 35] width 37 height 10
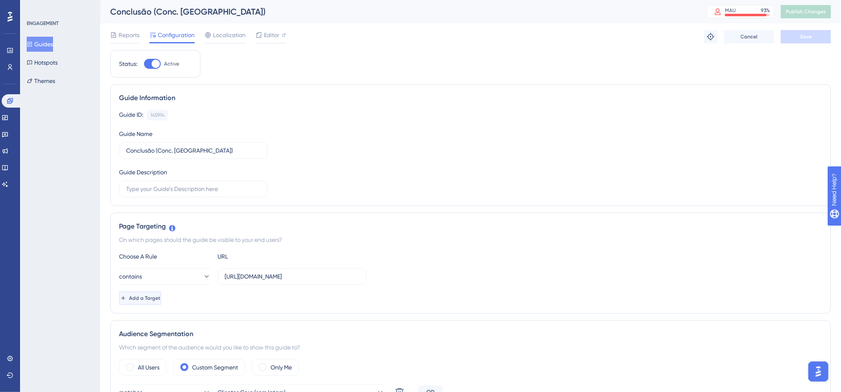
click at [148, 301] on span "Add a Target" at bounding box center [144, 298] width 31 height 7
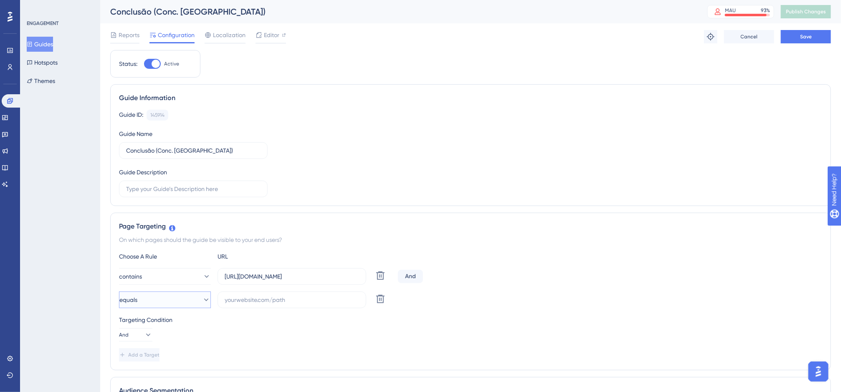
click at [175, 301] on button "equals" at bounding box center [165, 300] width 92 height 17
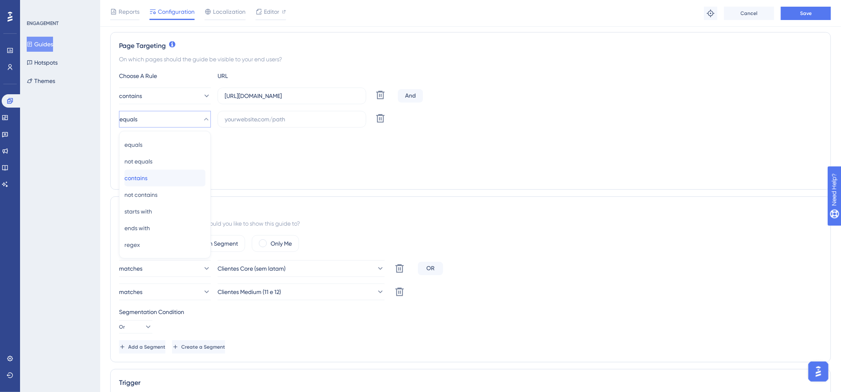
click at [159, 187] on div "contains contains" at bounding box center [164, 178] width 81 height 17
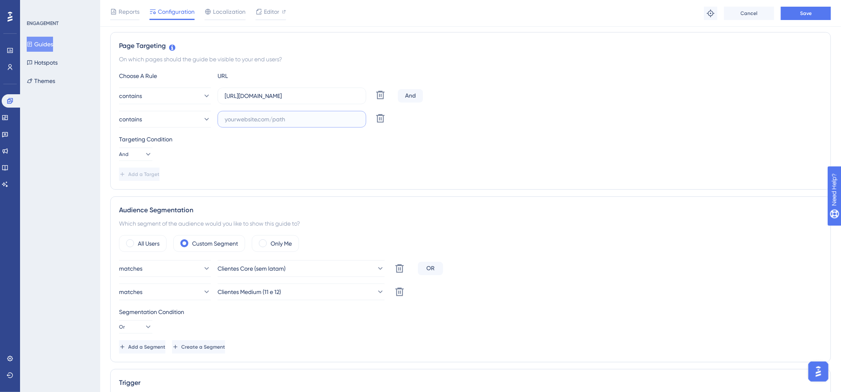
click at [236, 119] on input "text" at bounding box center [292, 119] width 134 height 9
paste input "[DOMAIN_NAME]"
type input "[DOMAIN_NAME]"
click at [160, 174] on span "Add a Target" at bounding box center [144, 174] width 31 height 7
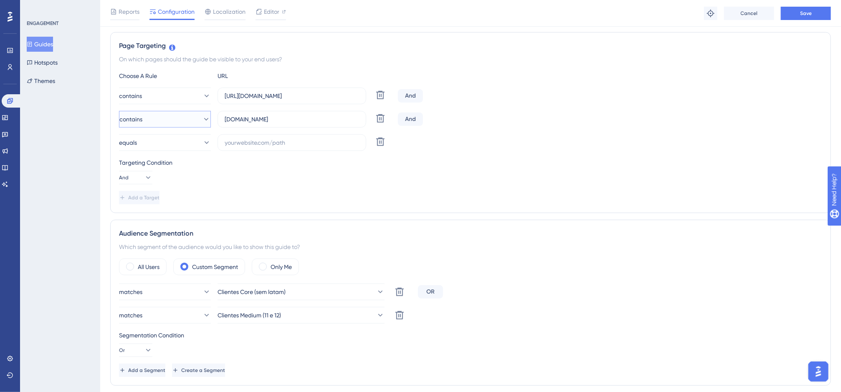
click at [202, 118] on icon at bounding box center [206, 119] width 8 height 8
click at [182, 194] on div "not contains not contains" at bounding box center [164, 195] width 81 height 17
click at [202, 147] on icon at bounding box center [206, 143] width 8 height 8
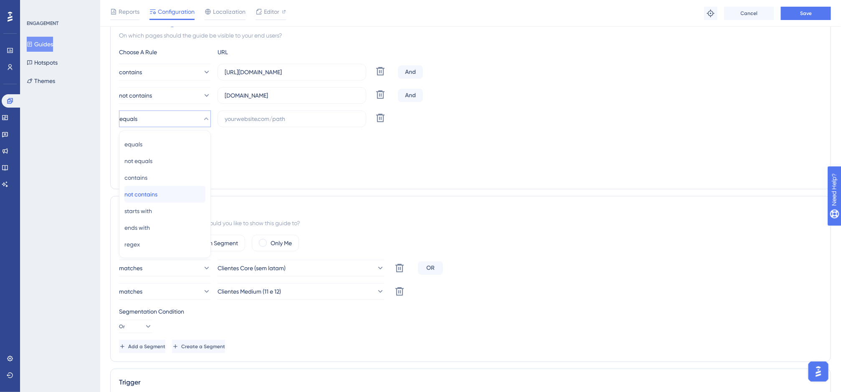
click at [179, 191] on div "not contains not contains" at bounding box center [164, 194] width 81 height 17
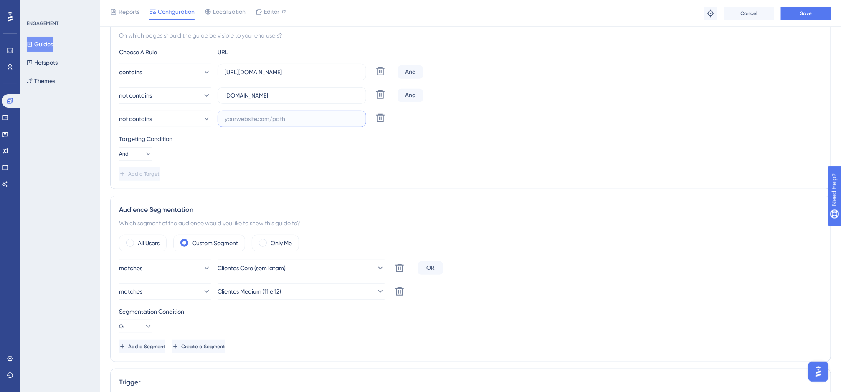
click at [256, 122] on input "text" at bounding box center [292, 118] width 134 height 9
paste input "[DOMAIN_NAME]"
click at [250, 122] on input "[DOMAIN_NAME]" at bounding box center [292, 118] width 134 height 9
type input "[DOMAIN_NAME]"
click at [787, 10] on span "Save" at bounding box center [806, 13] width 12 height 7
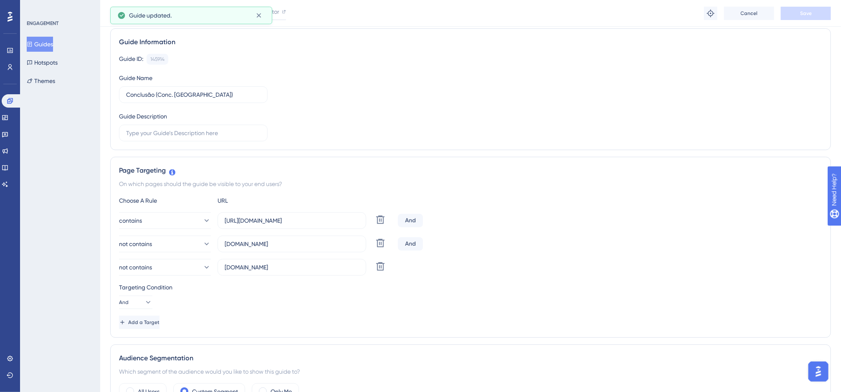
scroll to position [0, 0]
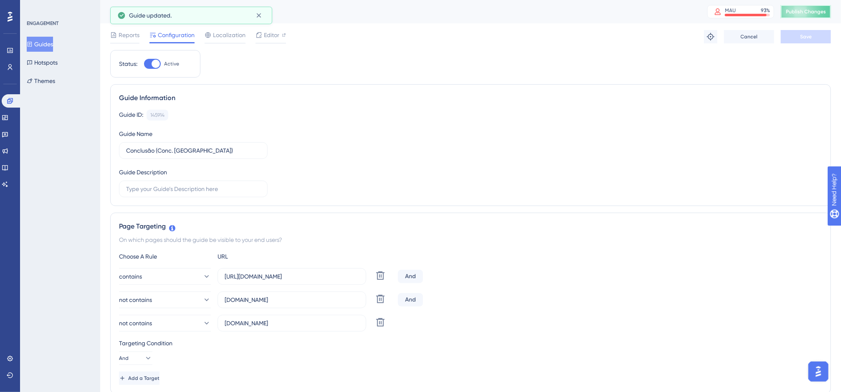
click at [787, 13] on span "Publish Changes" at bounding box center [806, 11] width 40 height 7
click at [38, 44] on button "Guides" at bounding box center [40, 44] width 26 height 15
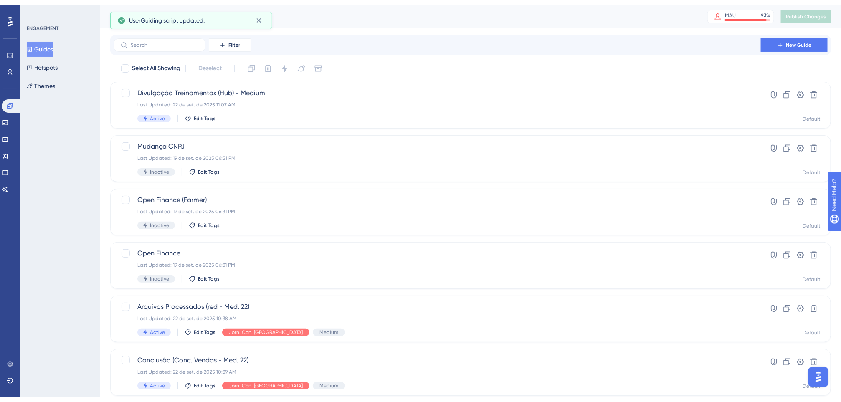
scroll to position [245, 0]
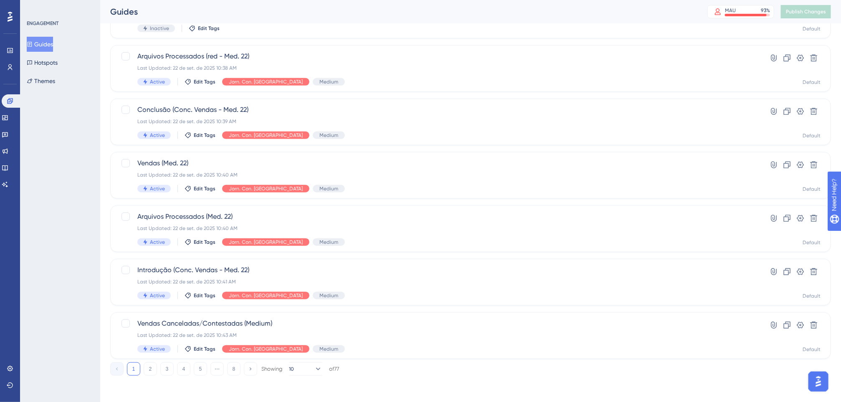
click at [193, 365] on div "1 2 3 4 5 ⋯ 8 Showing 10 of 77" at bounding box center [224, 368] width 229 height 13
click at [195, 366] on button "5" at bounding box center [200, 368] width 13 height 13
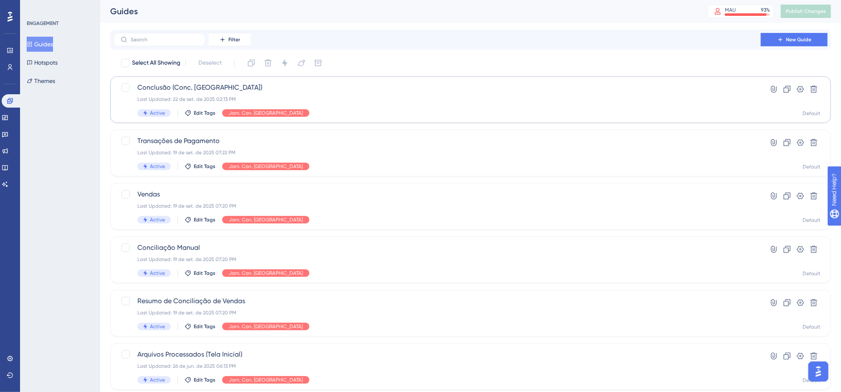
scroll to position [0, 0]
click at [338, 159] on div "Transações de Pagamento Last Updated: 19 de set. de 2025 07:22 PM Active Edit T…" at bounding box center [437, 154] width 600 height 34
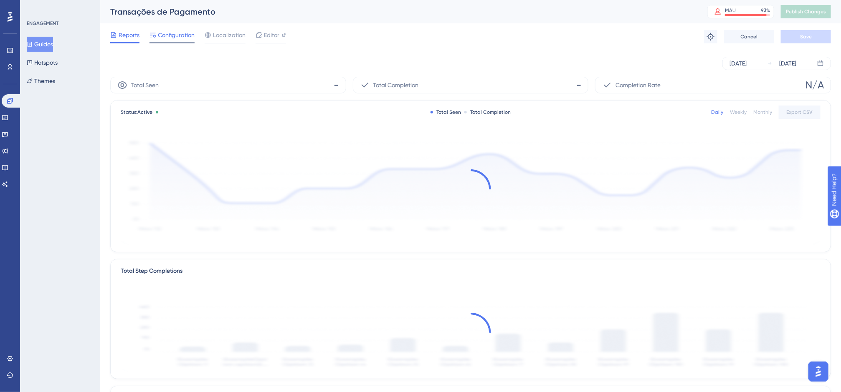
click at [182, 33] on span "Configuration" at bounding box center [176, 35] width 37 height 10
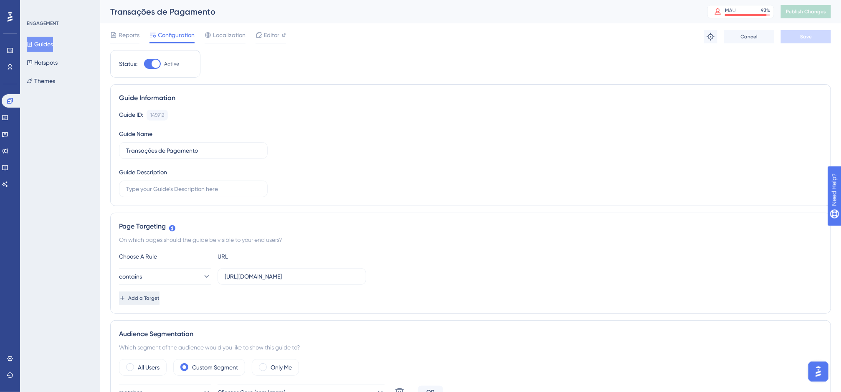
click at [151, 299] on span "Add a Target" at bounding box center [143, 298] width 31 height 7
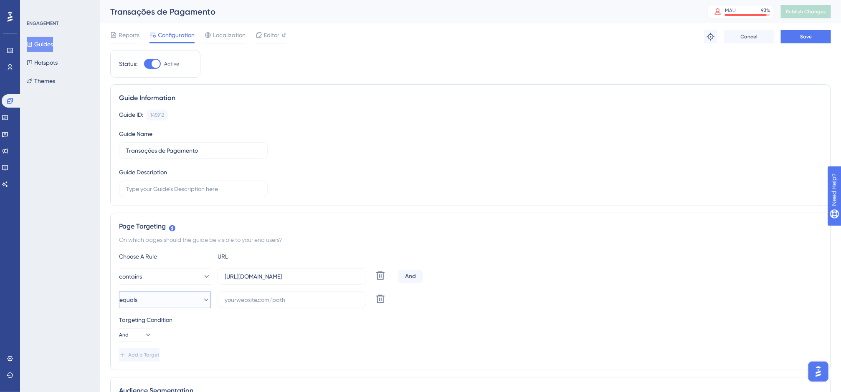
click at [163, 297] on button "equals" at bounding box center [165, 300] width 92 height 17
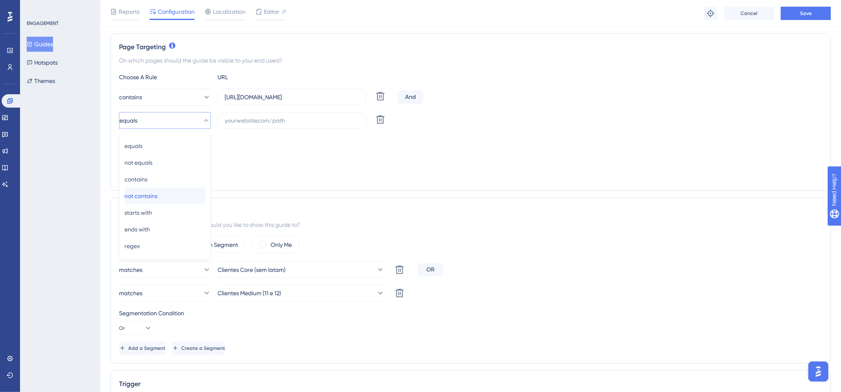
click at [168, 195] on div "not contains not contains" at bounding box center [164, 196] width 81 height 17
click at [243, 125] on label at bounding box center [292, 120] width 149 height 17
click at [243, 125] on input "text" at bounding box center [292, 120] width 134 height 9
paste input "[DOMAIN_NAME]"
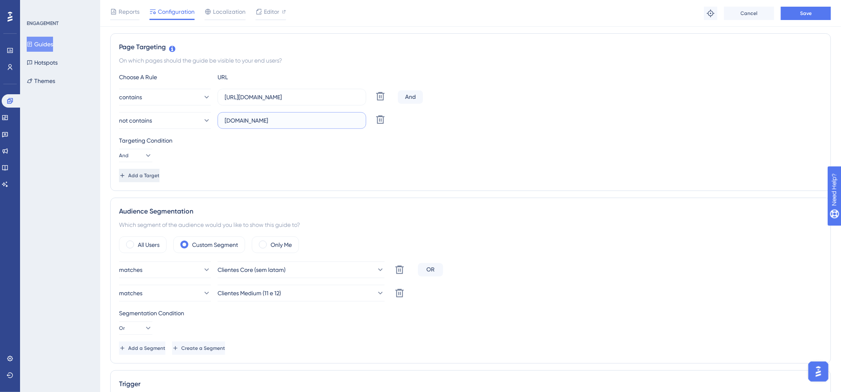
type input "[DOMAIN_NAME]"
click at [160, 178] on span "Add a Target" at bounding box center [144, 175] width 31 height 7
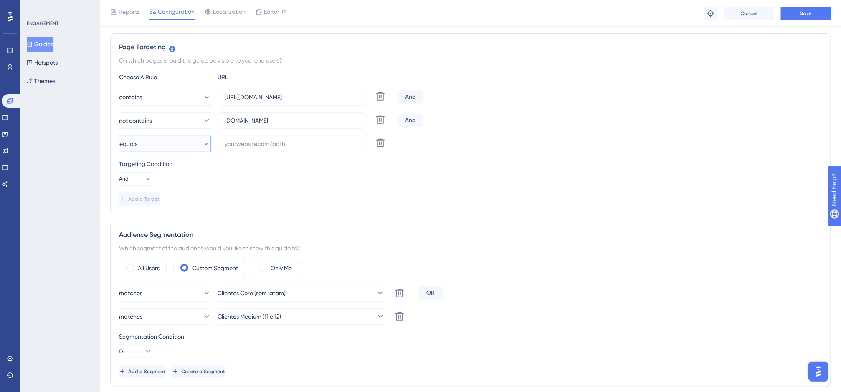
click at [166, 149] on button "equals" at bounding box center [165, 144] width 92 height 17
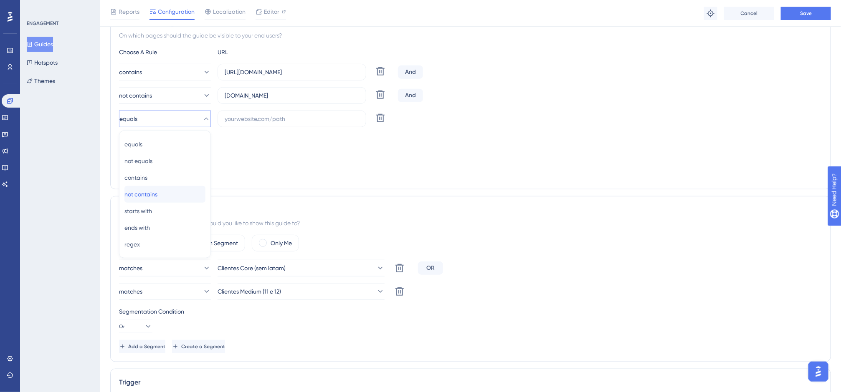
click at [165, 192] on div "not contains not contains" at bounding box center [164, 194] width 81 height 17
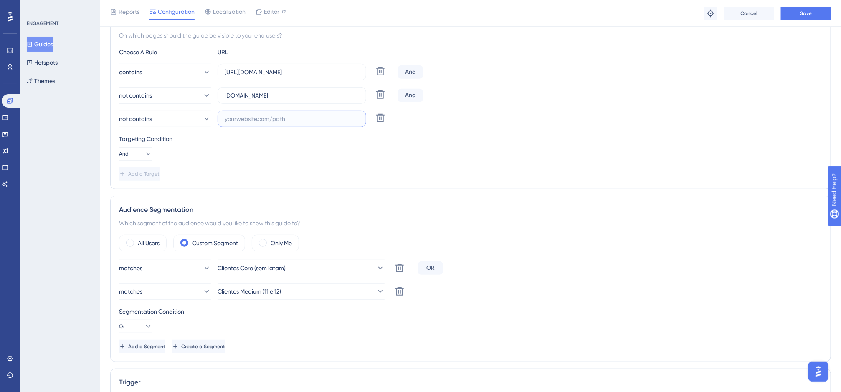
click at [233, 119] on input "text" at bounding box center [292, 118] width 134 height 9
paste input "[DOMAIN_NAME]"
click at [248, 121] on input "[DOMAIN_NAME]" at bounding box center [292, 118] width 134 height 9
type input "[DOMAIN_NAME]"
click at [787, 15] on button "Save" at bounding box center [806, 13] width 50 height 13
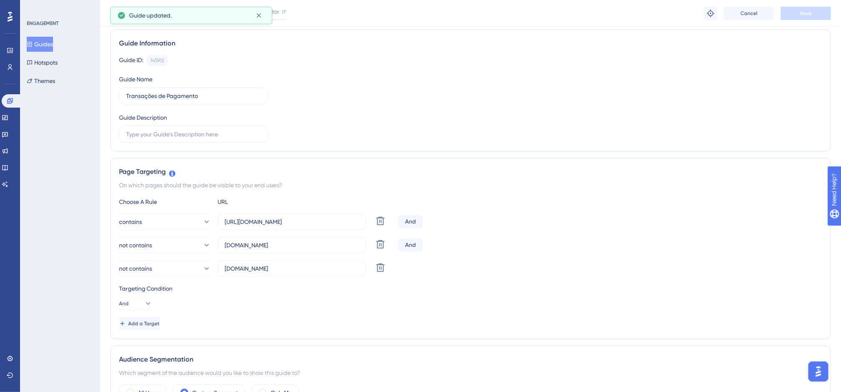
scroll to position [0, 0]
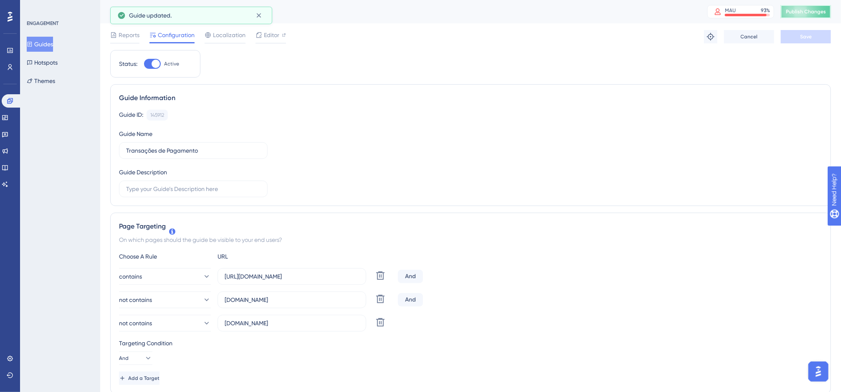
click at [787, 15] on button "Publish Changes" at bounding box center [806, 11] width 50 height 13
click at [49, 43] on button "Guides" at bounding box center [40, 44] width 26 height 15
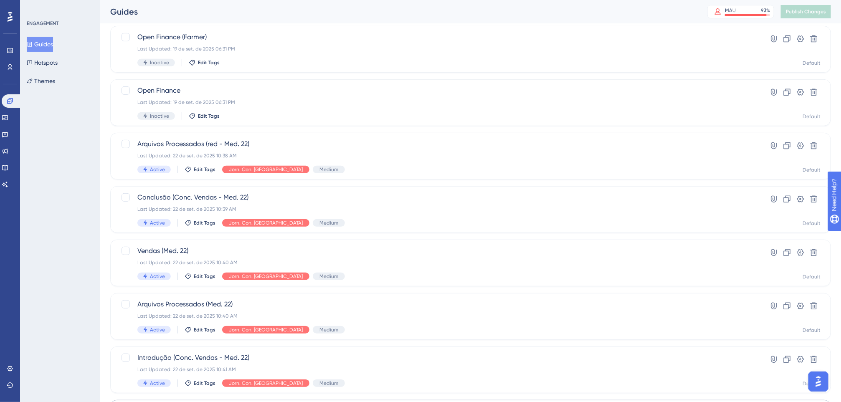
scroll to position [245, 0]
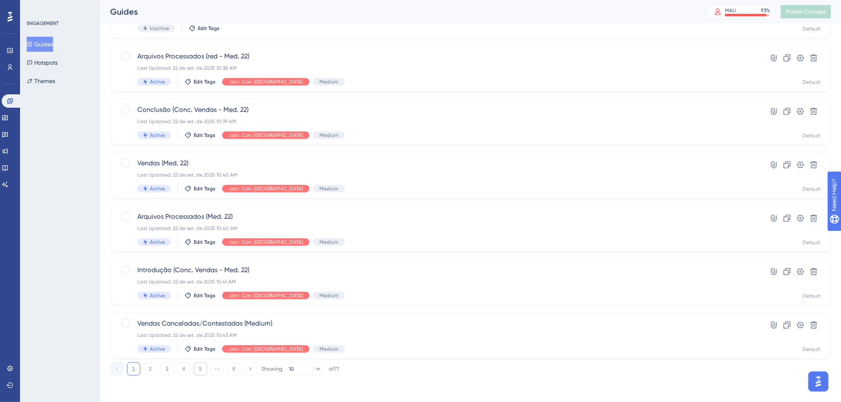
click at [196, 371] on button "5" at bounding box center [200, 368] width 13 height 13
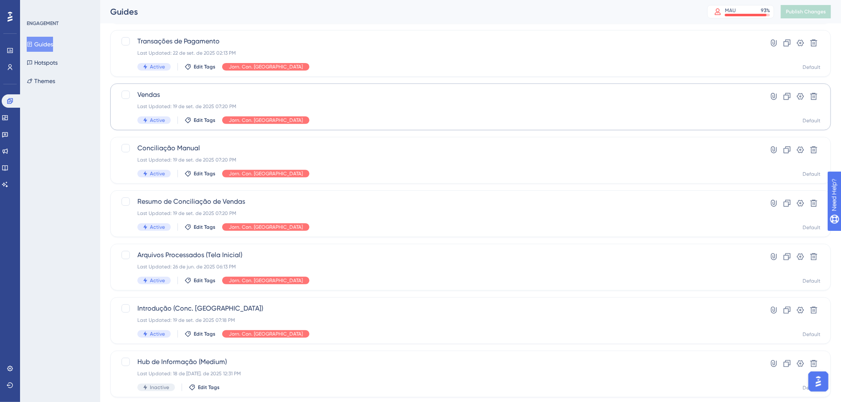
scroll to position [99, 0]
click at [305, 110] on div "Vendas Last Updated: 19 de set. de 2025 07:20 PM Active Edit Tags Jorn. Con. Ve…" at bounding box center [437, 108] width 600 height 34
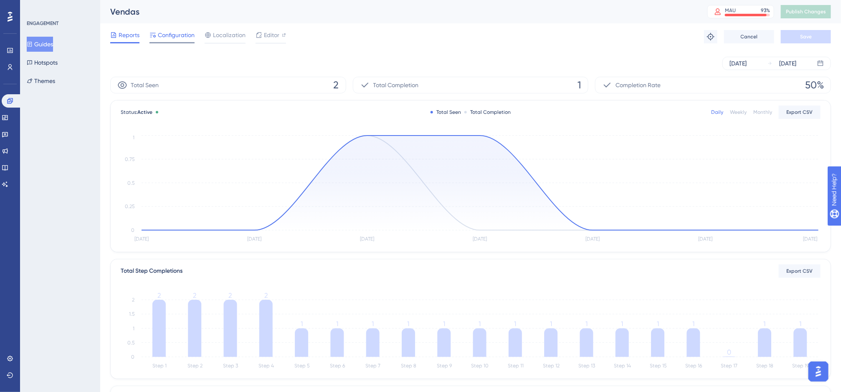
click at [191, 37] on span "Configuration" at bounding box center [176, 35] width 37 height 10
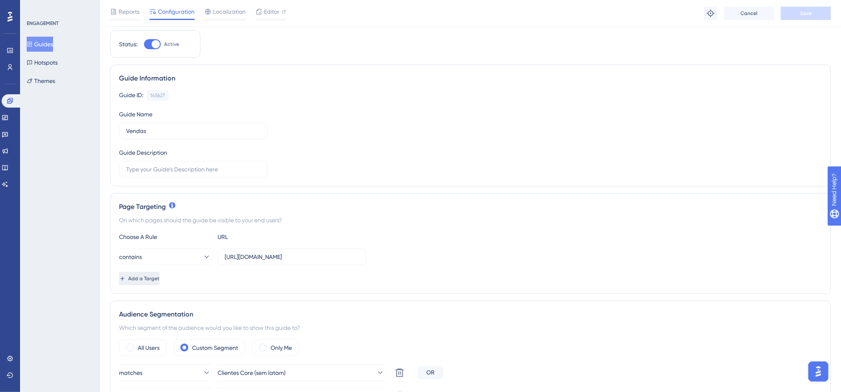
scroll to position [28, 0]
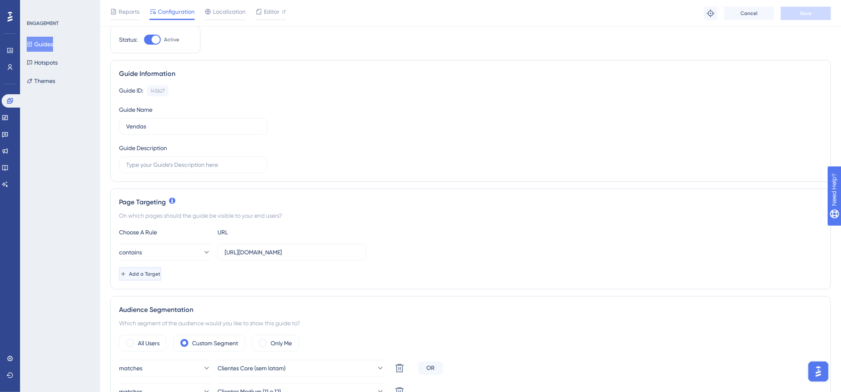
click at [161, 271] on button "Add a Target" at bounding box center [140, 274] width 42 height 13
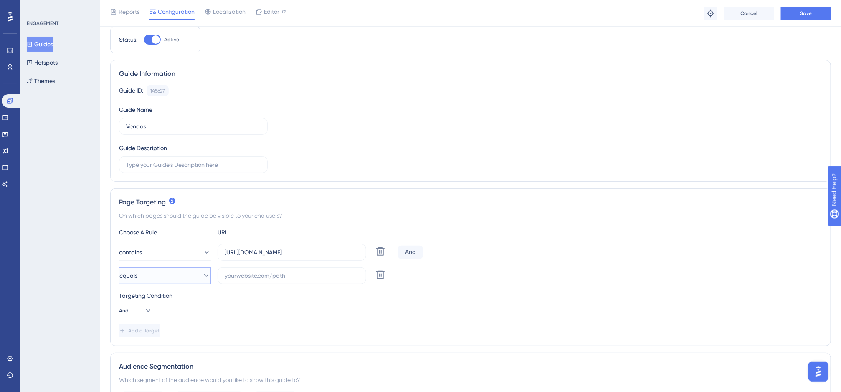
click at [174, 278] on button "equals" at bounding box center [165, 276] width 92 height 17
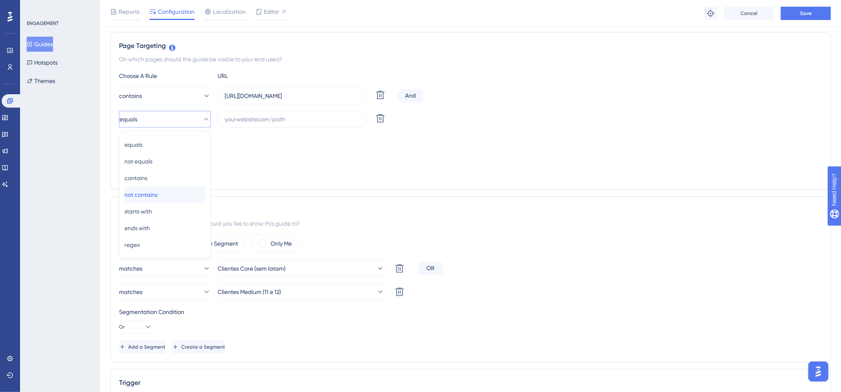
click at [179, 190] on div "not contains not contains" at bounding box center [164, 195] width 81 height 17
click at [272, 111] on div "contains https://app.equals.com.br/conciliador/empresa/consultaGeralVenda/show …" at bounding box center [470, 108] width 703 height 40
click at [271, 119] on input "text" at bounding box center [292, 119] width 134 height 9
paste input "[DOMAIN_NAME]"
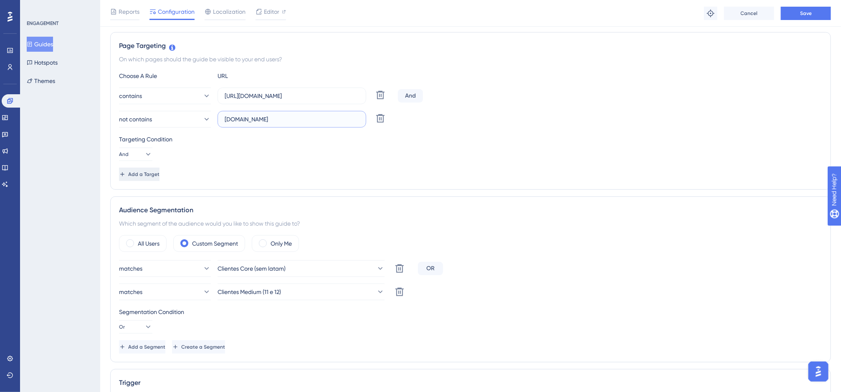
type input "[DOMAIN_NAME]"
click at [160, 177] on span "Add a Target" at bounding box center [144, 174] width 31 height 7
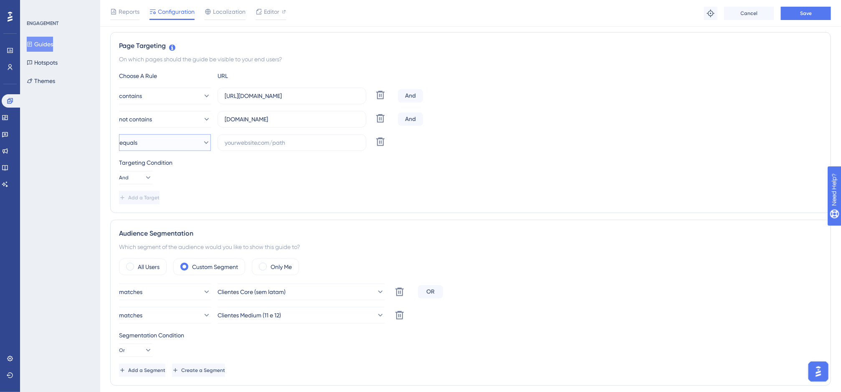
click at [182, 143] on button "equals" at bounding box center [165, 142] width 92 height 17
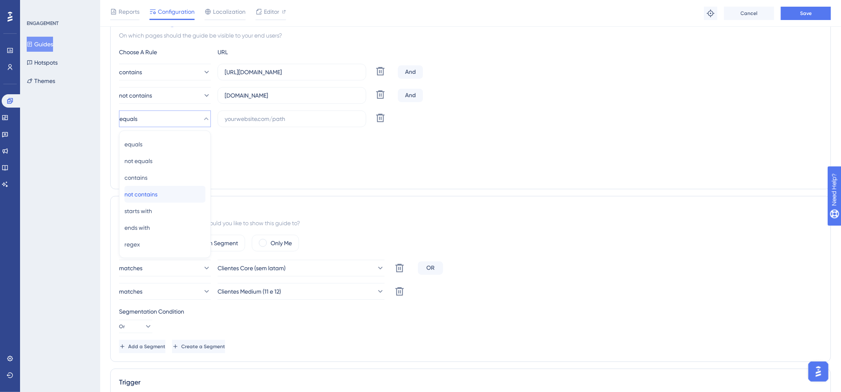
click at [172, 195] on div "not contains not contains" at bounding box center [164, 194] width 81 height 17
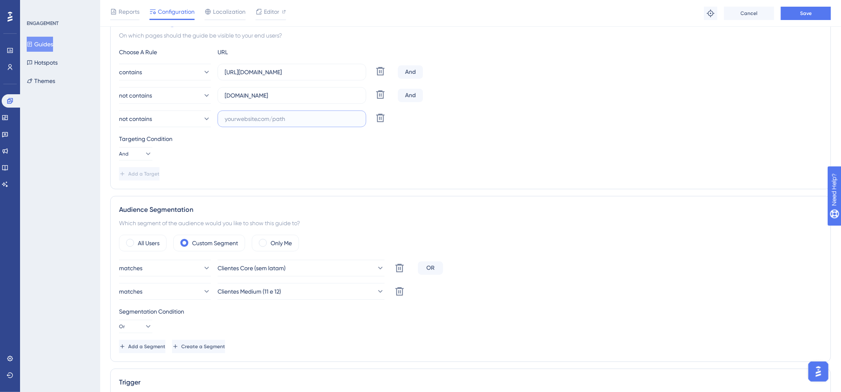
click at [241, 123] on input "text" at bounding box center [292, 118] width 134 height 9
paste input "[DOMAIN_NAME]"
click at [247, 124] on input "[DOMAIN_NAME]" at bounding box center [292, 118] width 134 height 9
type input "[DOMAIN_NAME]"
click at [787, 9] on button "Save" at bounding box center [806, 13] width 50 height 13
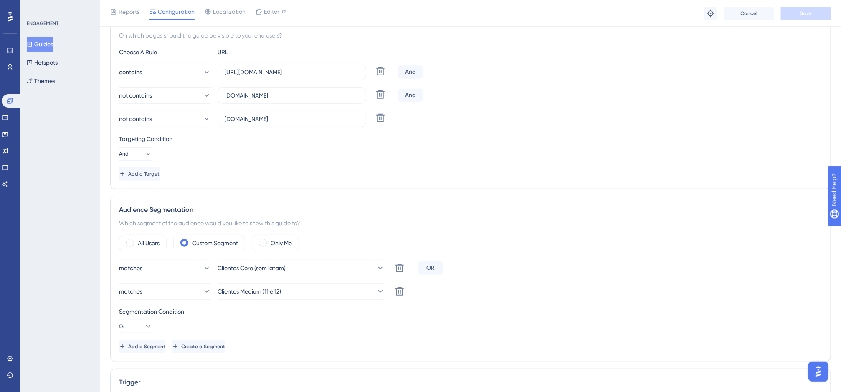
click at [49, 45] on button "Guides" at bounding box center [40, 44] width 26 height 15
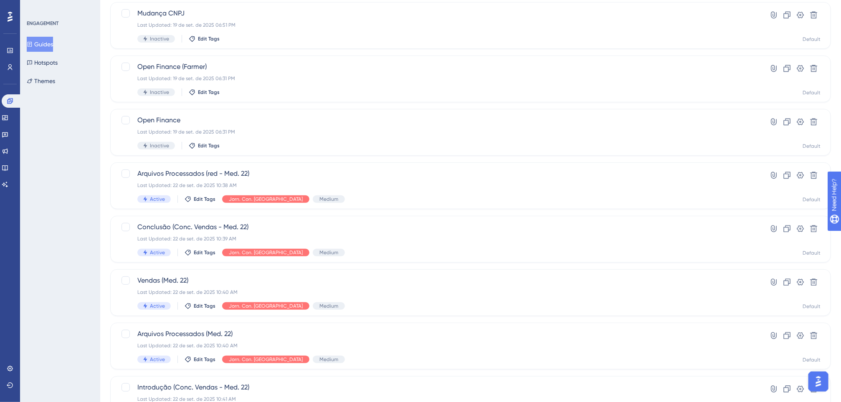
scroll to position [245, 0]
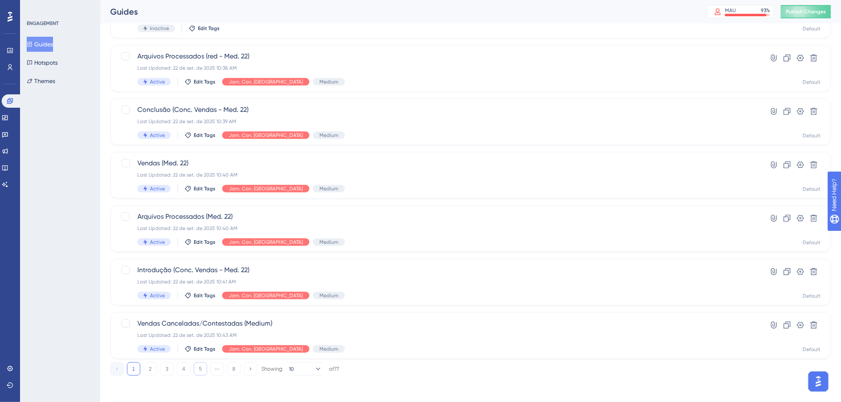
click at [195, 372] on button "5" at bounding box center [200, 368] width 13 height 13
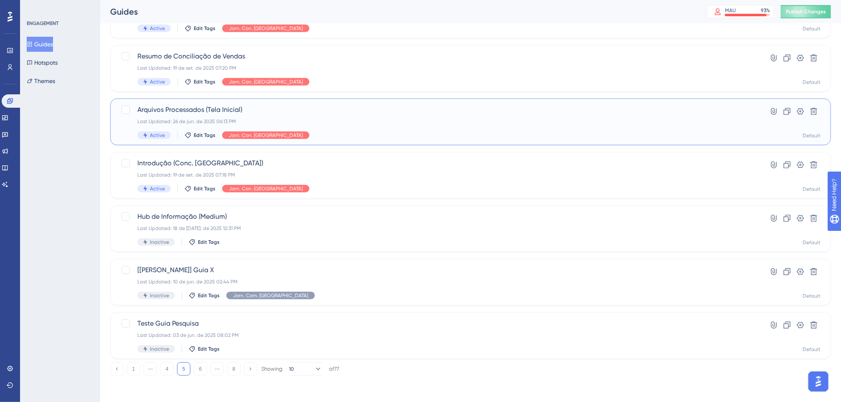
click at [339, 112] on span "Arquivos Processados (Tela Inicial)" at bounding box center [437, 110] width 600 height 10
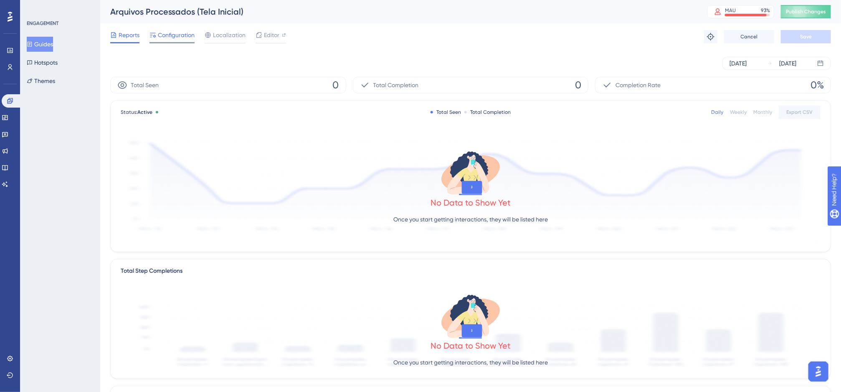
click at [180, 34] on span "Configuration" at bounding box center [176, 35] width 37 height 10
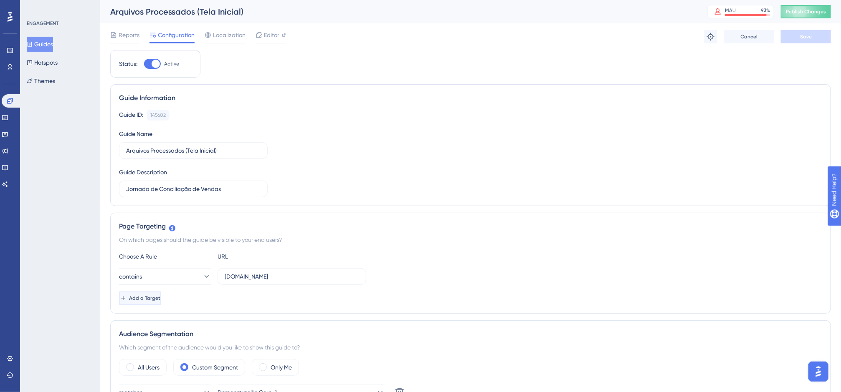
click at [159, 298] on span "Add a Target" at bounding box center [144, 298] width 31 height 7
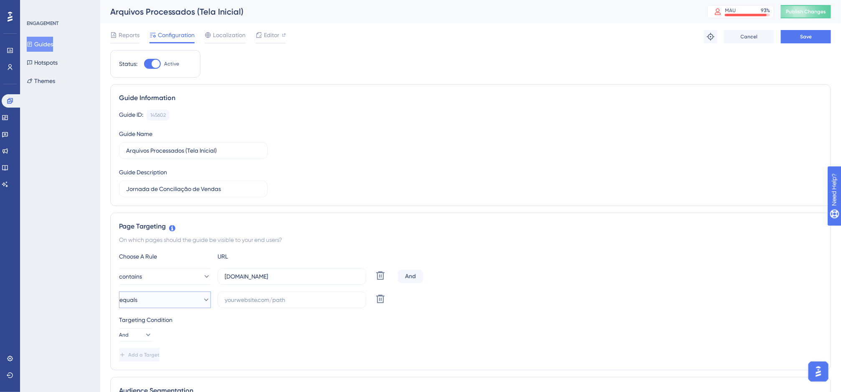
click at [163, 299] on button "equals" at bounding box center [165, 300] width 92 height 17
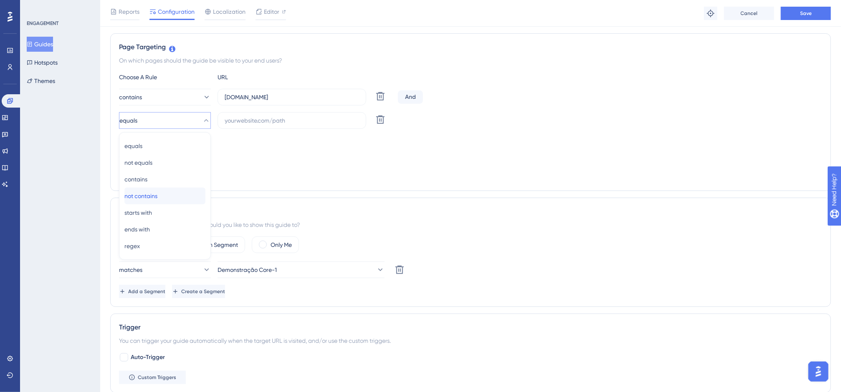
click at [171, 200] on div "not contains not contains" at bounding box center [164, 196] width 81 height 17
click at [255, 123] on input "text" at bounding box center [292, 120] width 134 height 9
paste input "[DOMAIN_NAME]"
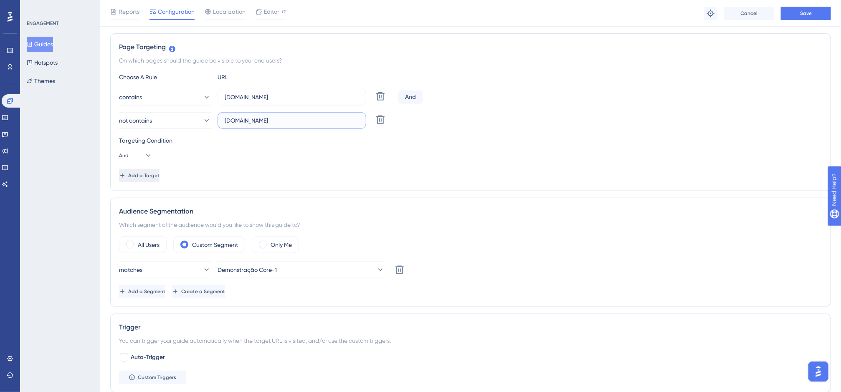
type input "[DOMAIN_NAME]"
click at [159, 175] on span "Add a Target" at bounding box center [144, 175] width 31 height 7
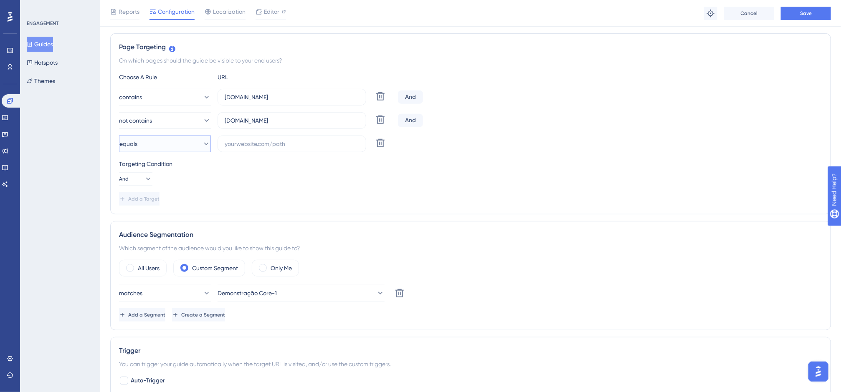
click at [162, 137] on button "equals" at bounding box center [165, 144] width 92 height 17
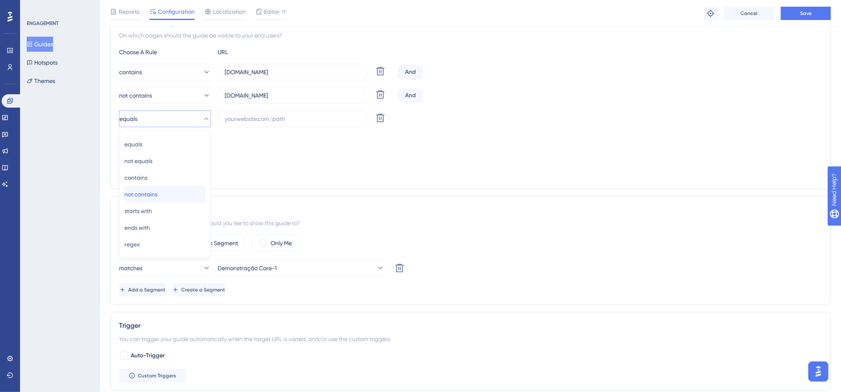
click at [166, 191] on div "not contains not contains" at bounding box center [164, 194] width 81 height 17
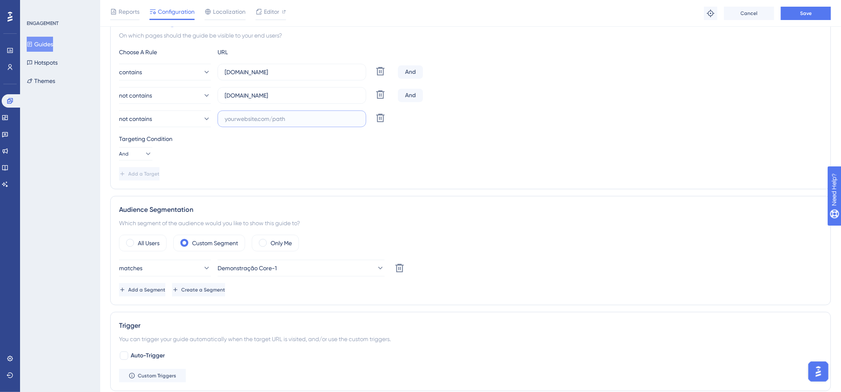
click at [236, 124] on input "text" at bounding box center [292, 118] width 134 height 9
paste input "[DOMAIN_NAME]"
click at [247, 121] on input "[DOMAIN_NAME]" at bounding box center [292, 118] width 134 height 9
type input "[DOMAIN_NAME]"
click at [787, 14] on button "Save" at bounding box center [806, 13] width 50 height 13
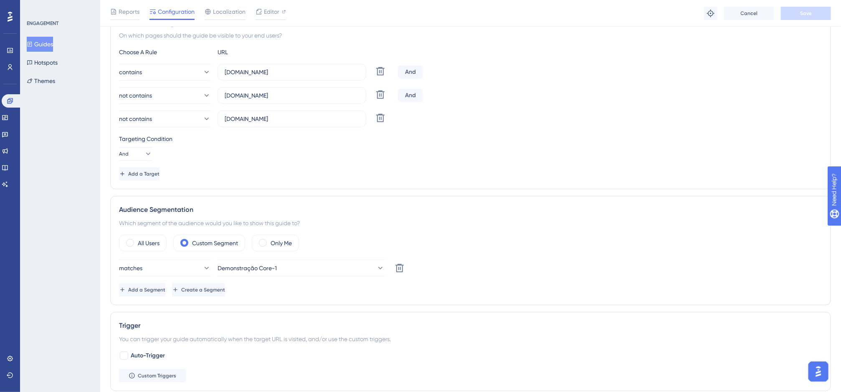
click at [51, 40] on button "Guides" at bounding box center [40, 44] width 26 height 15
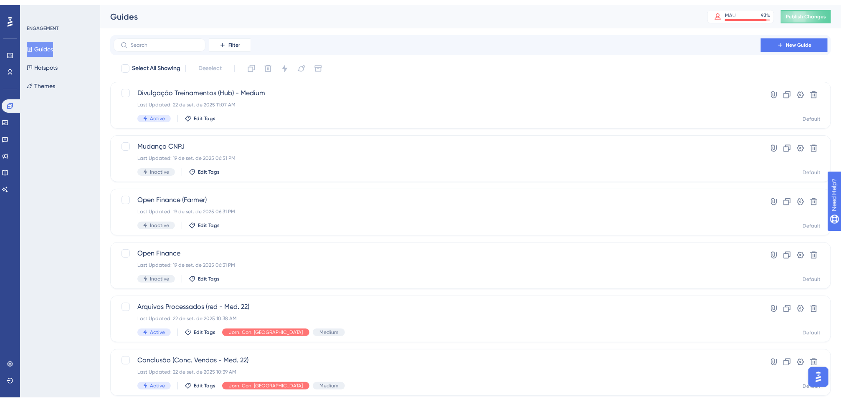
scroll to position [245, 0]
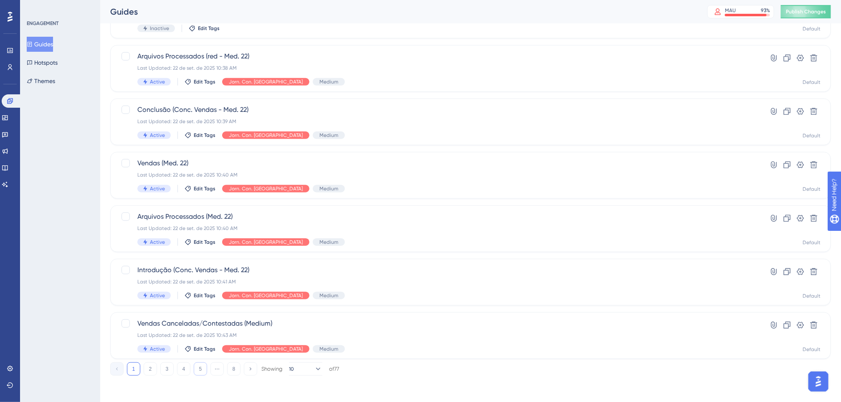
click at [198, 372] on button "5" at bounding box center [200, 368] width 13 height 13
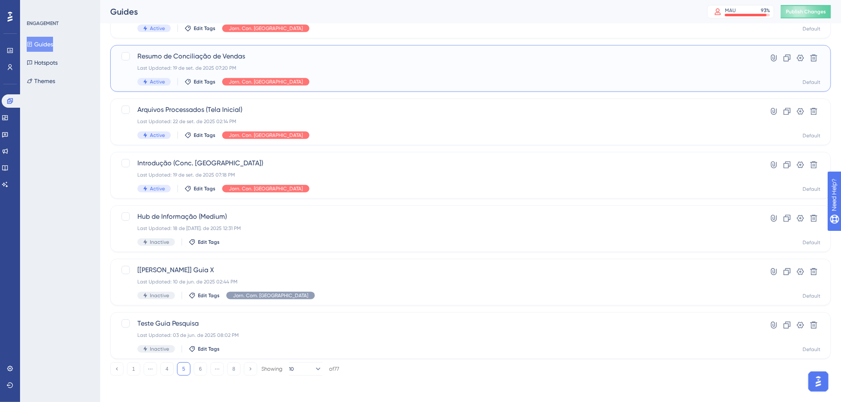
click at [341, 68] on div "Last Updated: 19 de set. de 2025 07:20 PM" at bounding box center [437, 68] width 600 height 7
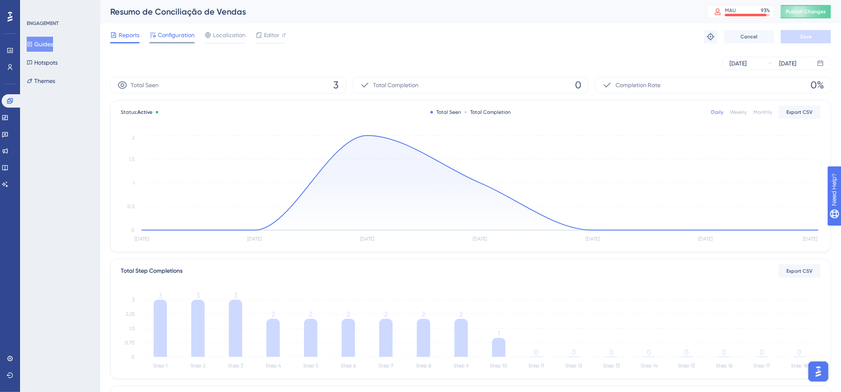
click at [190, 33] on span "Configuration" at bounding box center [176, 35] width 37 height 10
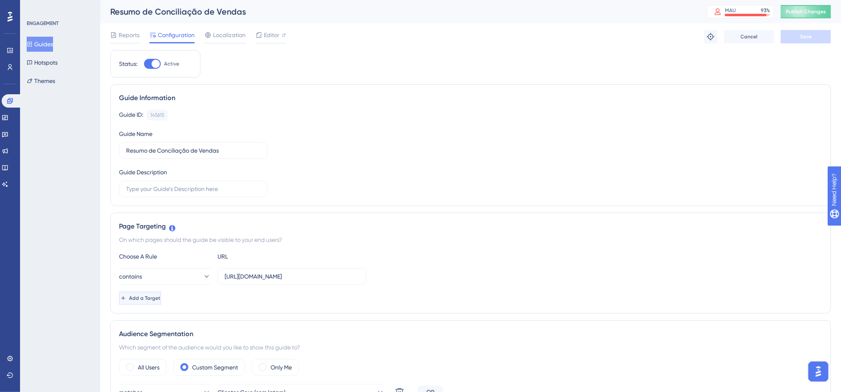
click at [160, 295] on button "Add a Target" at bounding box center [140, 298] width 42 height 13
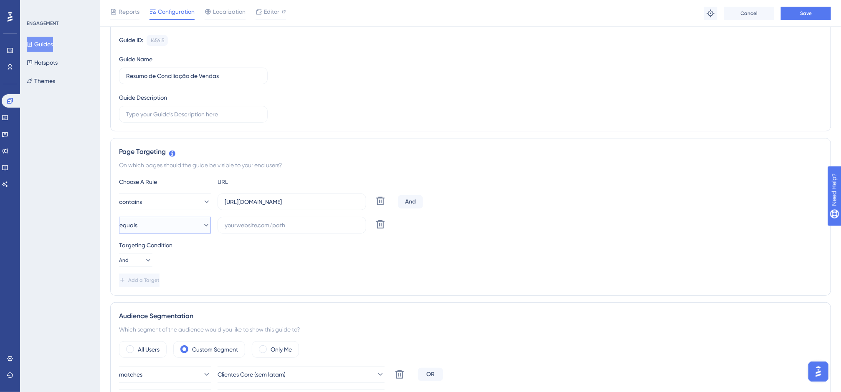
click at [175, 227] on button "equals" at bounding box center [165, 225] width 92 height 17
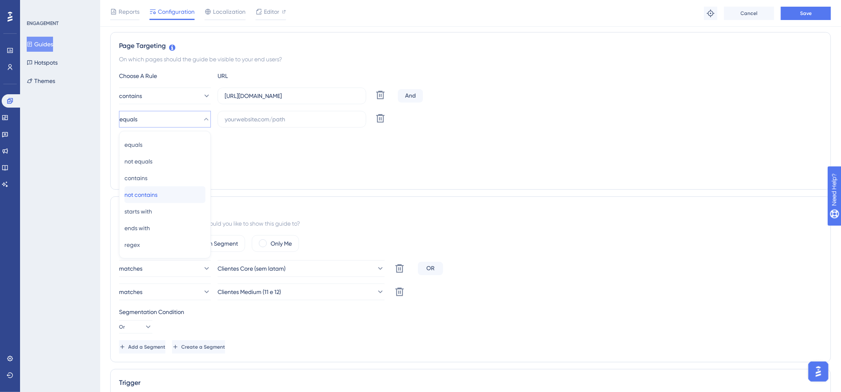
click at [157, 192] on span "not contains" at bounding box center [140, 195] width 33 height 10
click at [252, 121] on input "text" at bounding box center [292, 119] width 134 height 9
paste input "[DOMAIN_NAME]"
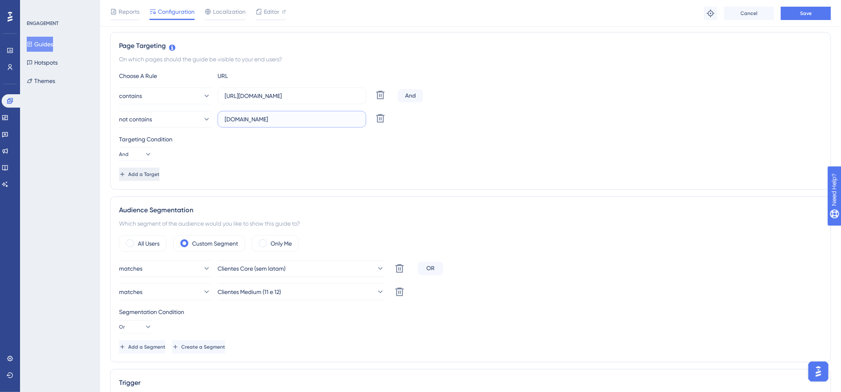
type input "[DOMAIN_NAME]"
click at [159, 176] on span "Add a Target" at bounding box center [143, 174] width 31 height 7
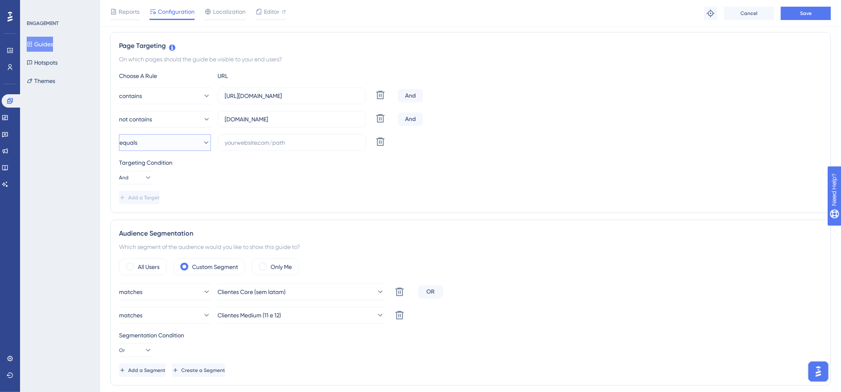
click at [173, 145] on button "equals" at bounding box center [165, 142] width 92 height 17
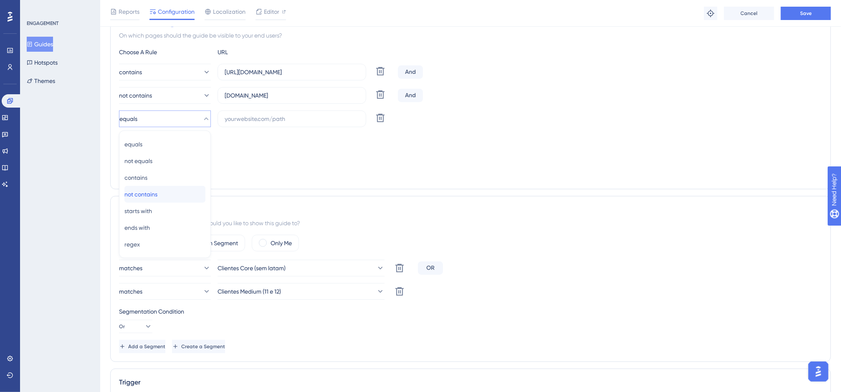
click at [157, 200] on span "not contains" at bounding box center [140, 195] width 33 height 10
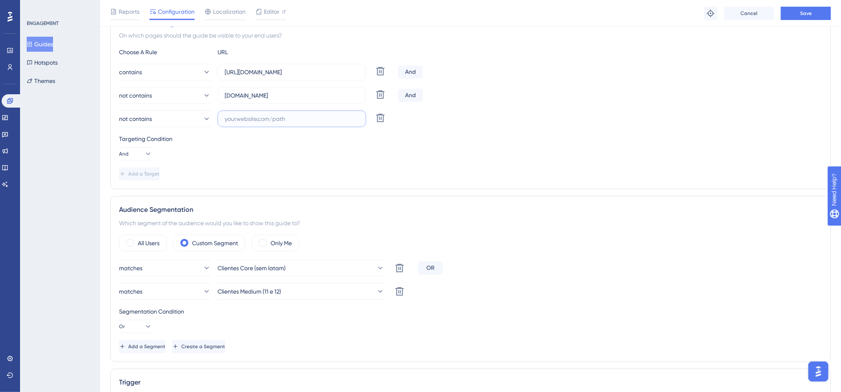
click at [252, 121] on input "text" at bounding box center [292, 118] width 134 height 9
paste input "[DOMAIN_NAME]"
click at [250, 119] on input "[DOMAIN_NAME]" at bounding box center [292, 118] width 134 height 9
type input "[DOMAIN_NAME]"
click at [787, 14] on button "Save" at bounding box center [806, 13] width 50 height 13
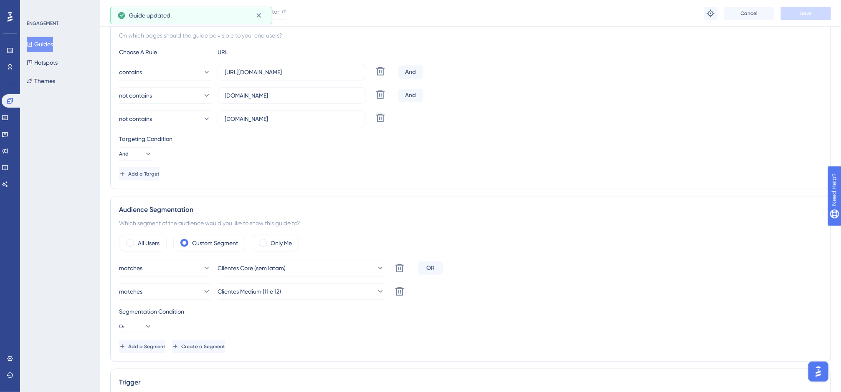
click at [52, 44] on button "Guides" at bounding box center [40, 44] width 26 height 15
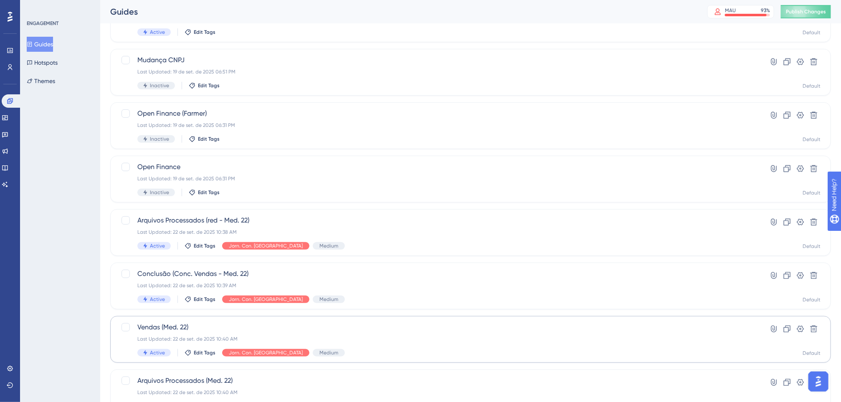
scroll to position [245, 0]
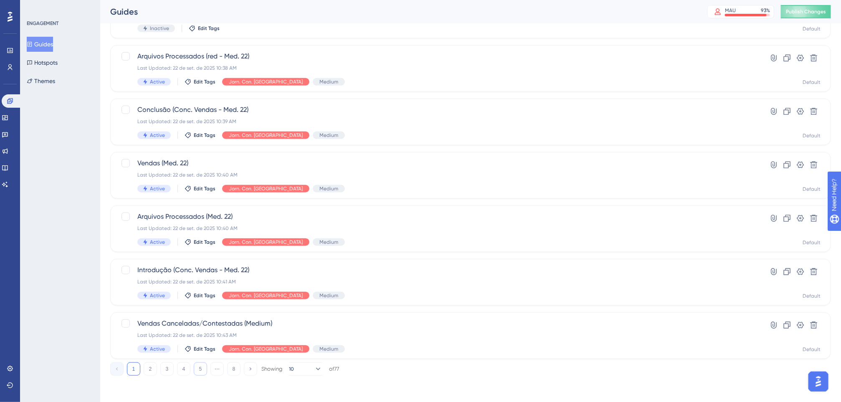
click at [200, 371] on button "5" at bounding box center [200, 368] width 13 height 13
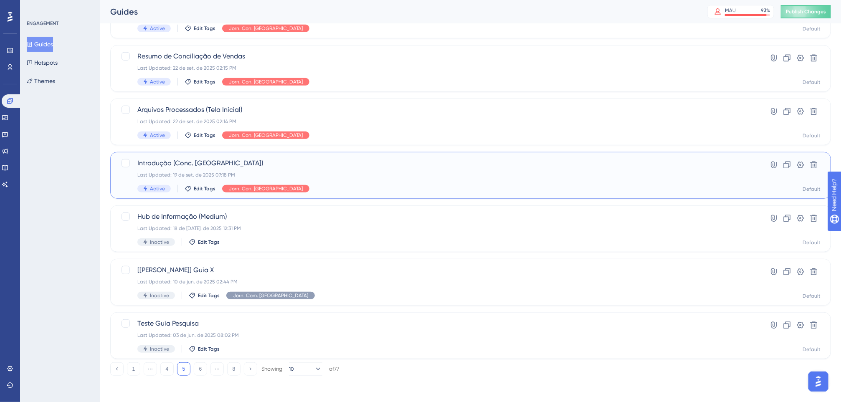
click at [295, 159] on span "Introdução (Conc. Vendas)" at bounding box center [437, 163] width 600 height 10
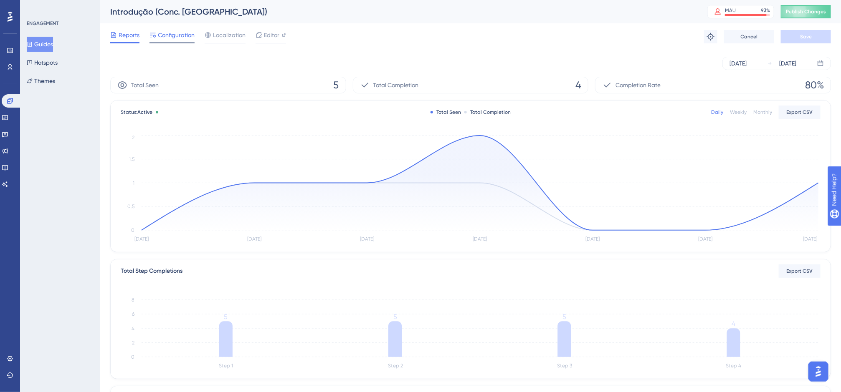
click at [183, 39] on span "Configuration" at bounding box center [176, 35] width 37 height 10
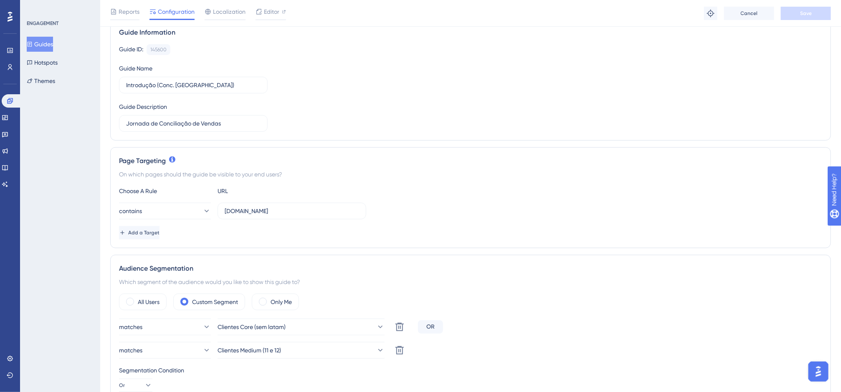
scroll to position [70, 0]
click at [160, 230] on span "Add a Target" at bounding box center [144, 231] width 31 height 7
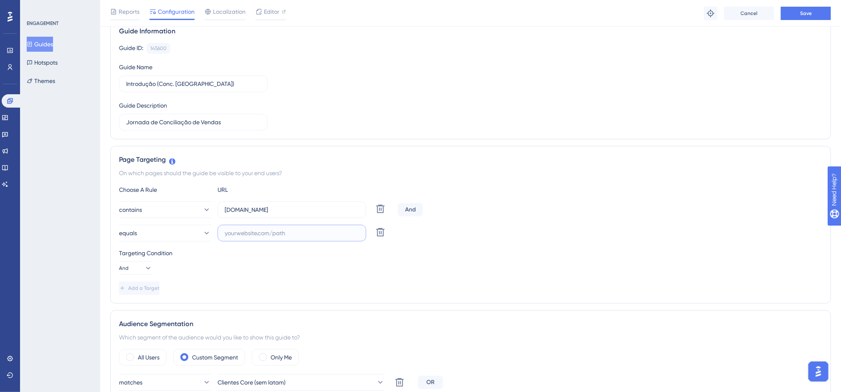
click at [238, 237] on input "text" at bounding box center [292, 233] width 134 height 9
paste input "[DOMAIN_NAME]"
type input "[DOMAIN_NAME]"
click at [193, 239] on button "equals" at bounding box center [165, 233] width 92 height 17
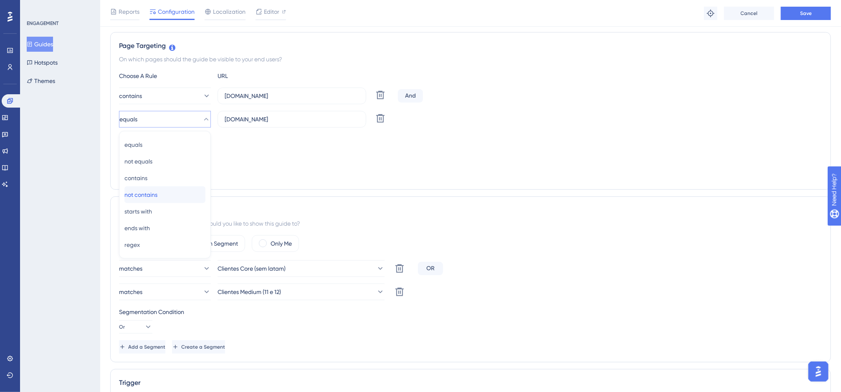
click at [173, 192] on div "not contains not contains" at bounding box center [164, 195] width 81 height 17
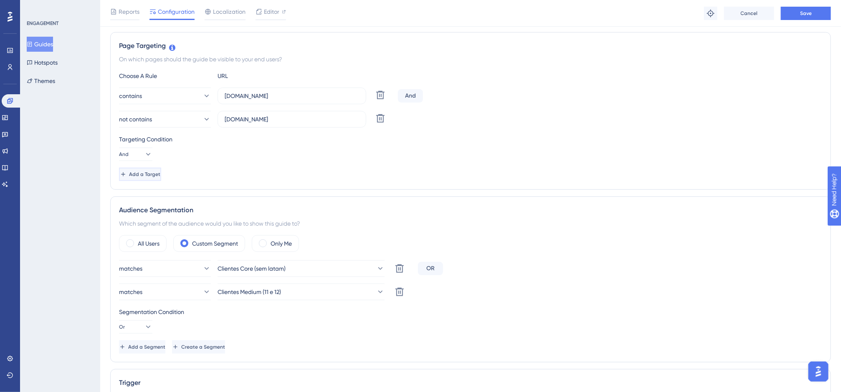
click at [160, 177] on span "Add a Target" at bounding box center [144, 174] width 31 height 7
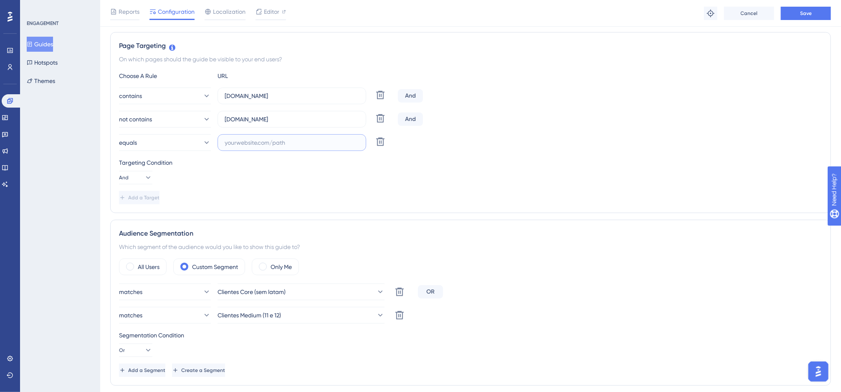
click at [245, 145] on input "text" at bounding box center [292, 142] width 134 height 9
paste input "[DOMAIN_NAME]"
click at [247, 144] on input "[DOMAIN_NAME]" at bounding box center [292, 142] width 134 height 9
type input "[DOMAIN_NAME]"
click at [182, 147] on button "equals" at bounding box center [165, 142] width 92 height 17
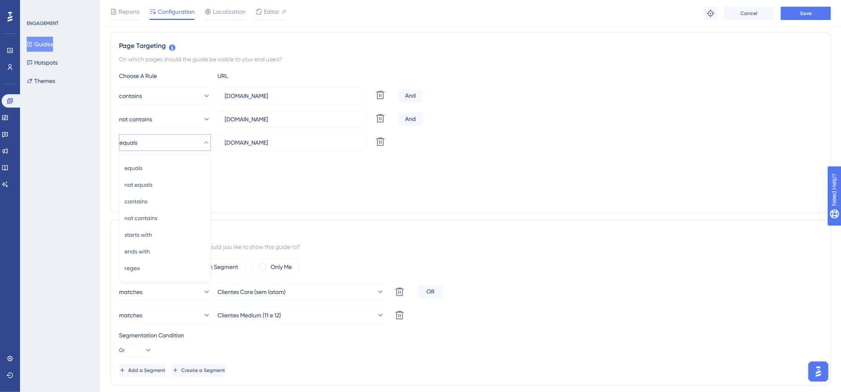
scroll to position [208, 0]
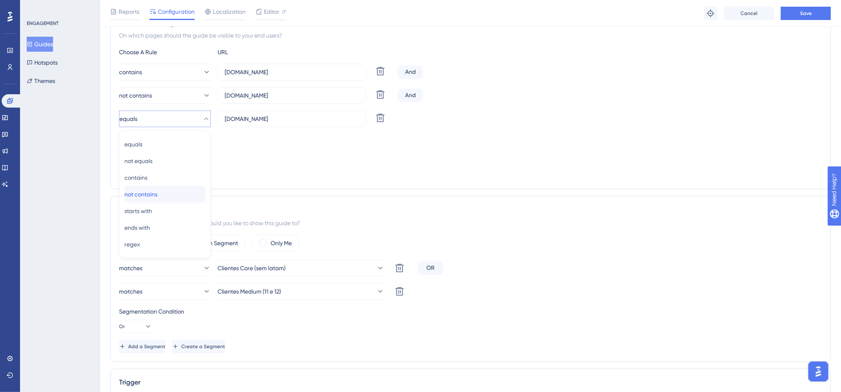
click at [169, 194] on div "not contains not contains" at bounding box center [164, 194] width 81 height 17
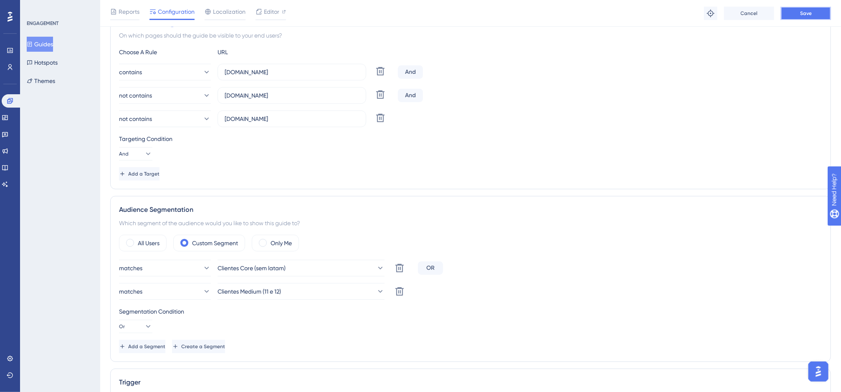
click at [787, 7] on button "Save" at bounding box center [806, 13] width 50 height 13
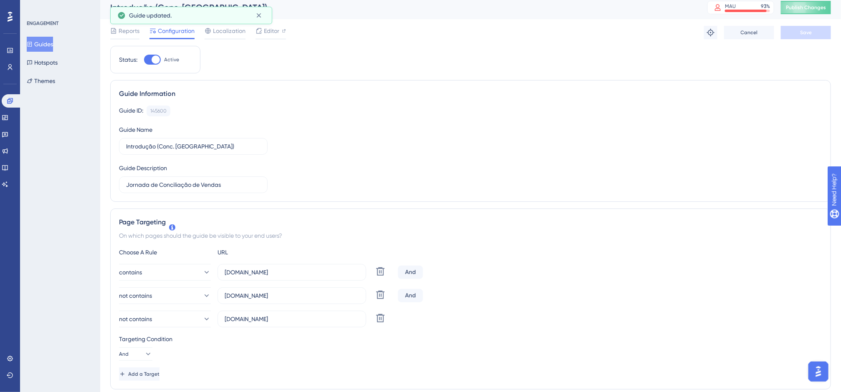
scroll to position [0, 0]
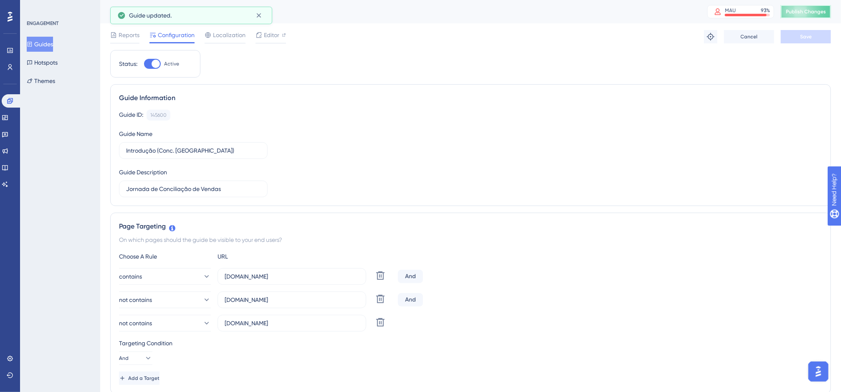
click at [787, 6] on button "Publish Changes" at bounding box center [806, 11] width 50 height 13
click at [51, 43] on button "Guides" at bounding box center [40, 44] width 26 height 15
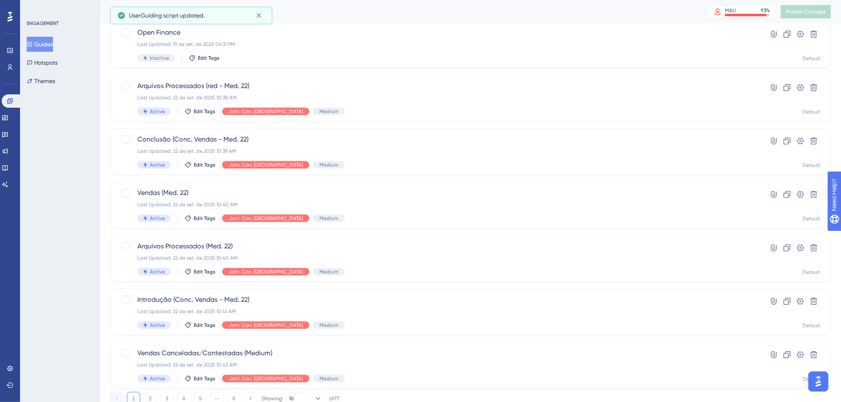
scroll to position [220, 0]
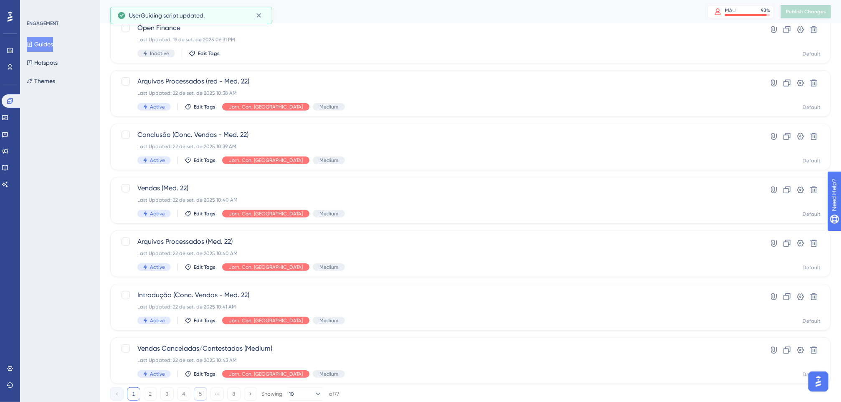
click at [197, 372] on button "5" at bounding box center [200, 393] width 13 height 13
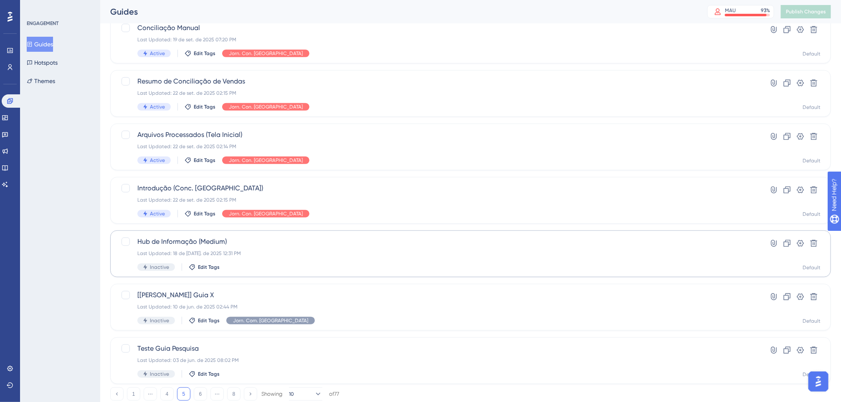
scroll to position [245, 0]
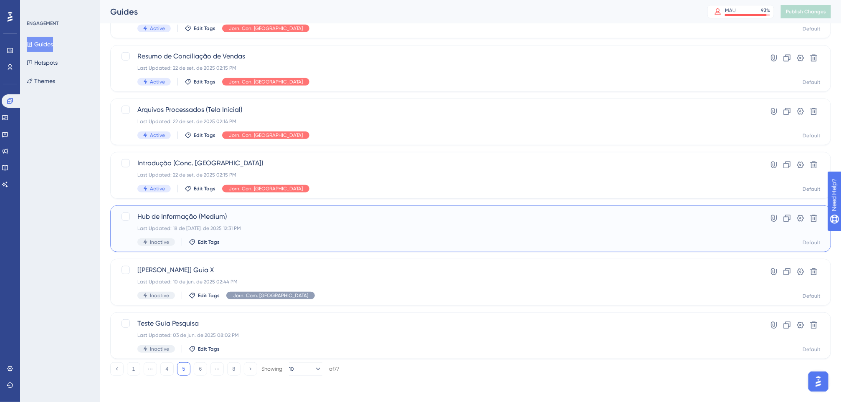
click at [255, 222] on div "Hub de Informação (Medium) Last Updated: 18 de jul. de 2025 12:31 PM Inactive E…" at bounding box center [437, 229] width 600 height 34
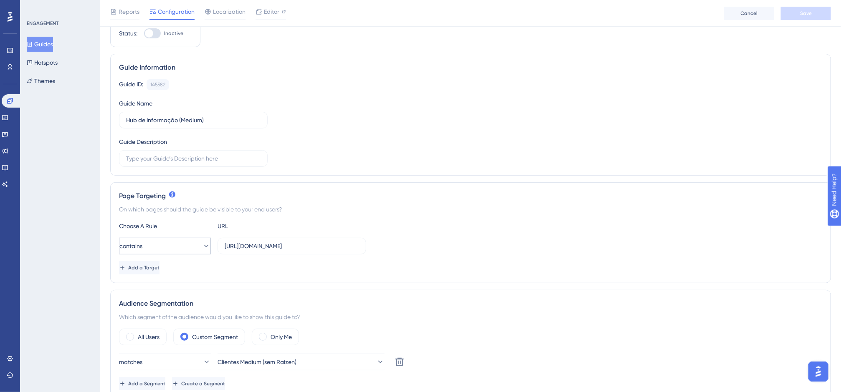
scroll to position [34, 9]
click at [157, 270] on span "Add a Target" at bounding box center [144, 267] width 31 height 7
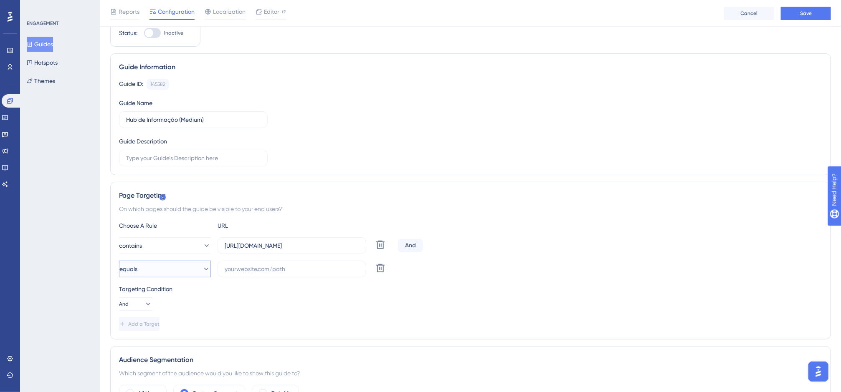
click at [175, 276] on button "equals" at bounding box center [165, 269] width 92 height 17
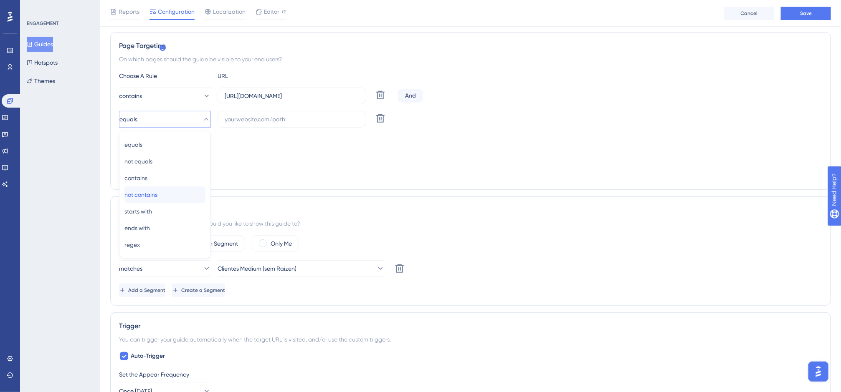
click at [147, 190] on div "not contains not contains" at bounding box center [164, 195] width 81 height 17
click at [233, 123] on input "text" at bounding box center [292, 119] width 134 height 9
paste input "[DOMAIN_NAME]"
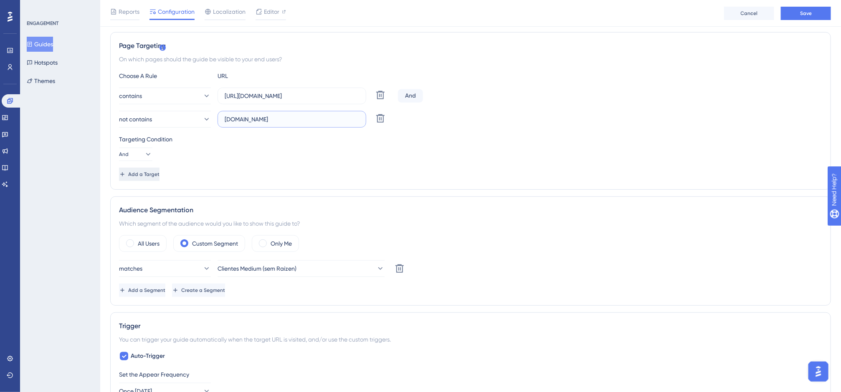
type input "[DOMAIN_NAME]"
click at [157, 173] on span "Add a Target" at bounding box center [143, 174] width 31 height 7
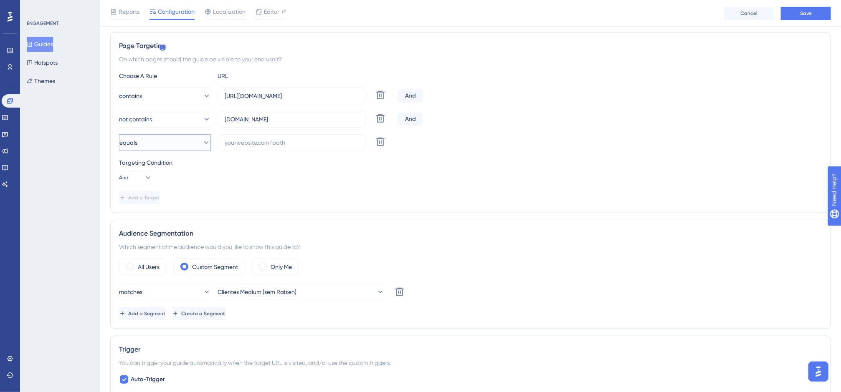
click at [163, 143] on button "equals" at bounding box center [165, 142] width 92 height 17
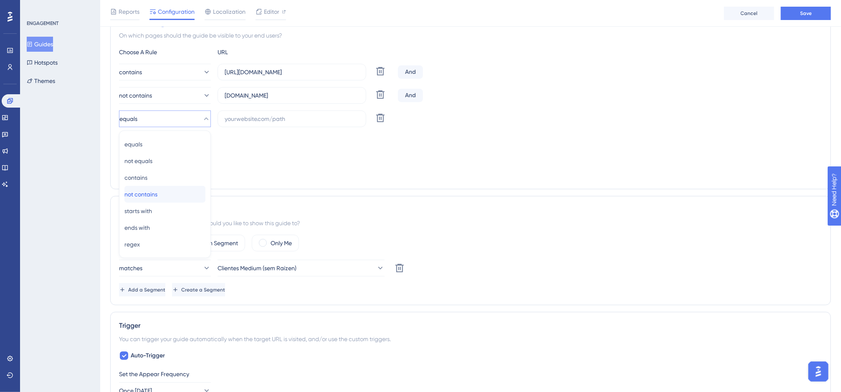
click at [156, 189] on div "not contains not contains" at bounding box center [164, 194] width 81 height 17
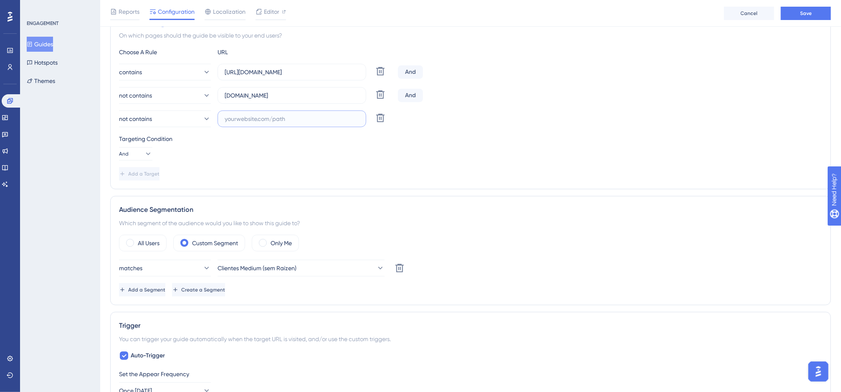
click at [233, 124] on input "text" at bounding box center [292, 118] width 134 height 9
paste input "[DOMAIN_NAME]"
click at [238, 120] on input "[DOMAIN_NAME]" at bounding box center [292, 118] width 134 height 9
type input "[DOMAIN_NAME]"
click at [787, 8] on button "Save" at bounding box center [806, 13] width 50 height 13
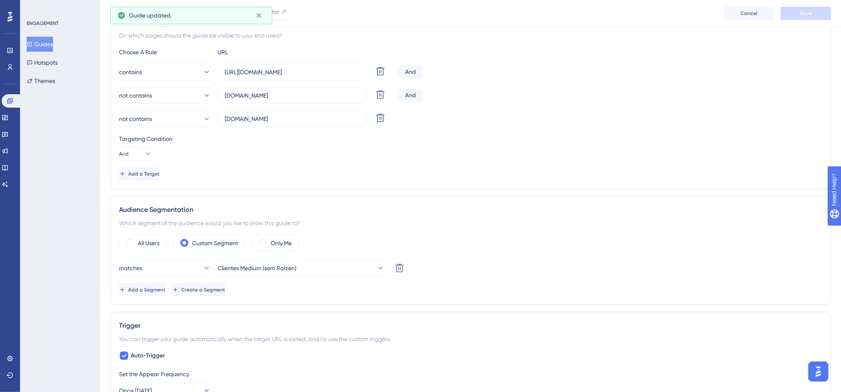
scroll to position [0, 9]
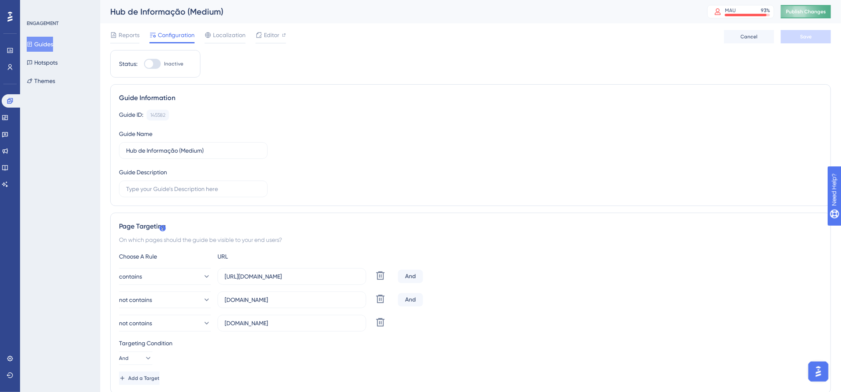
click at [787, 12] on span "Publish Changes" at bounding box center [806, 11] width 40 height 7
click at [41, 46] on button "Guides" at bounding box center [40, 44] width 26 height 15
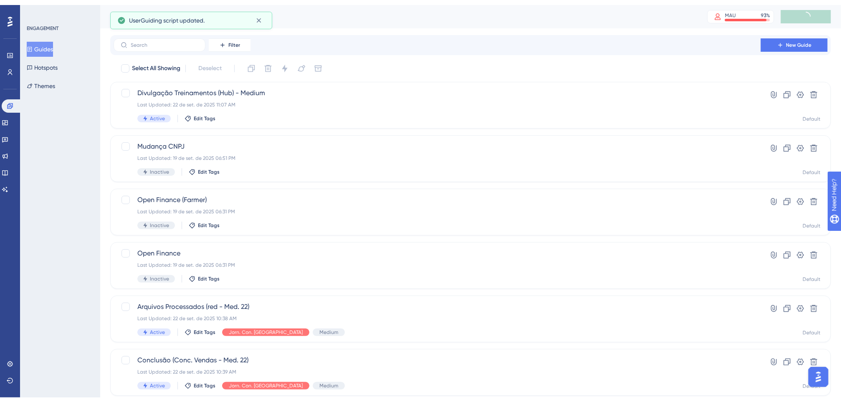
scroll to position [245, 0]
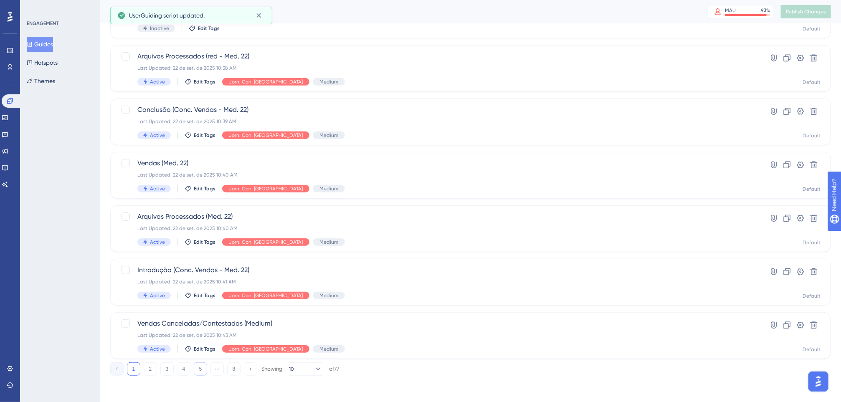
click at [200, 366] on button "5" at bounding box center [200, 368] width 13 height 13
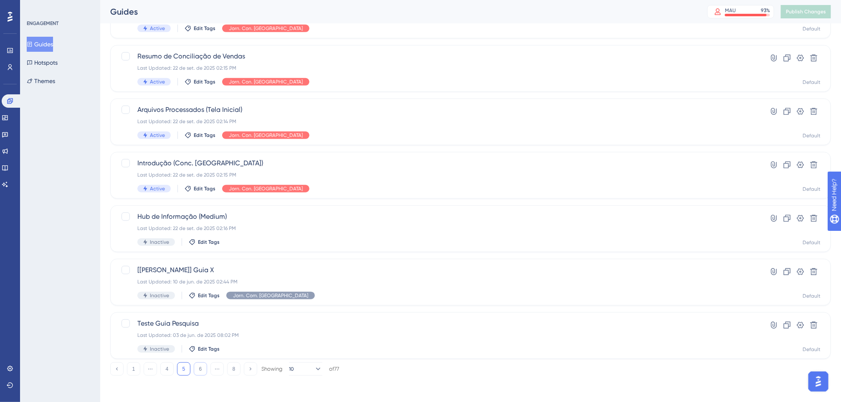
click at [198, 369] on button "6" at bounding box center [200, 368] width 13 height 13
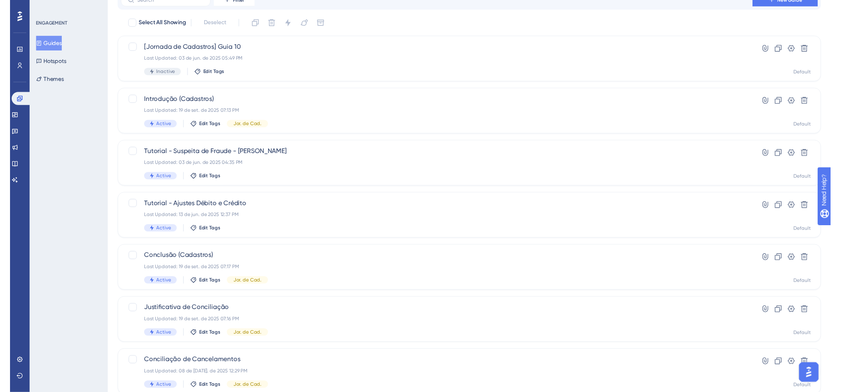
scroll to position [0, 0]
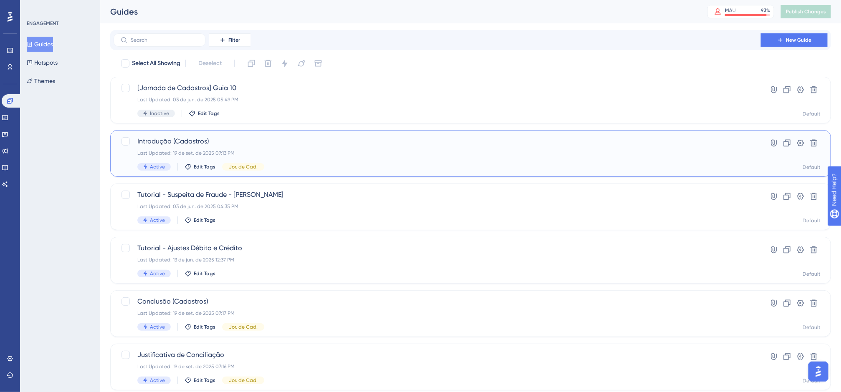
click at [307, 151] on div "Last Updated: 19 de set. de 2025 07:13 PM" at bounding box center [437, 153] width 600 height 7
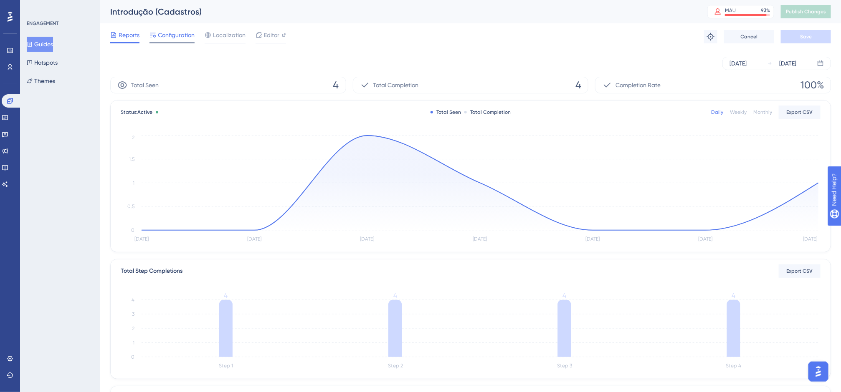
click at [173, 38] on span "Configuration" at bounding box center [176, 35] width 37 height 10
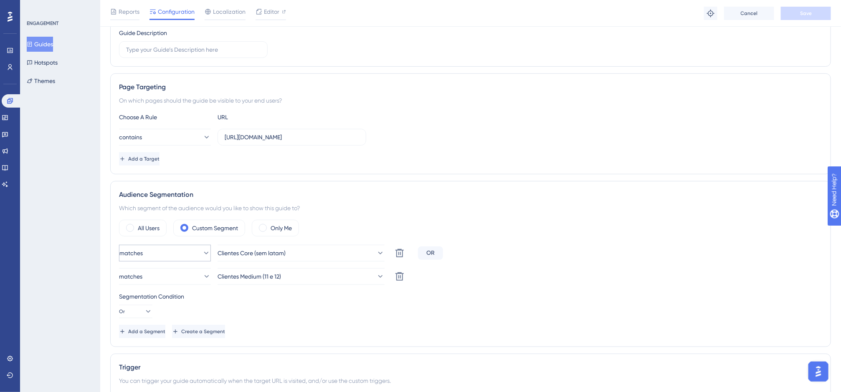
scroll to position [149, 0]
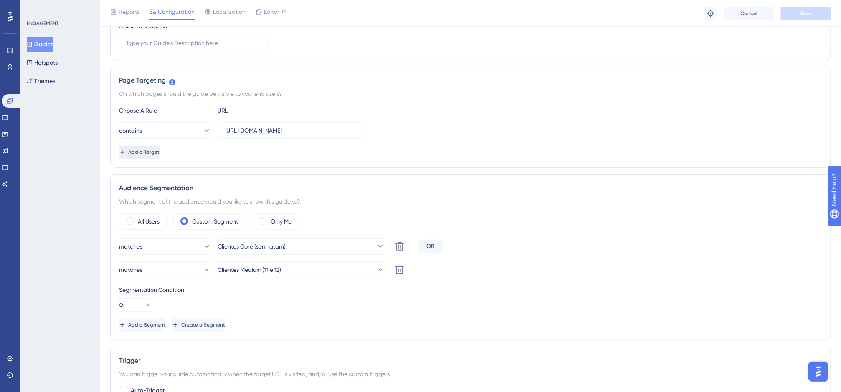
click at [159, 154] on span "Add a Target" at bounding box center [143, 152] width 31 height 7
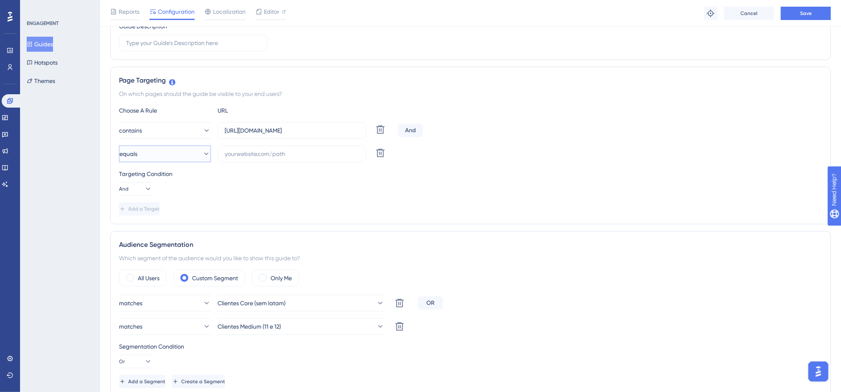
click at [169, 154] on button "equals" at bounding box center [165, 154] width 92 height 17
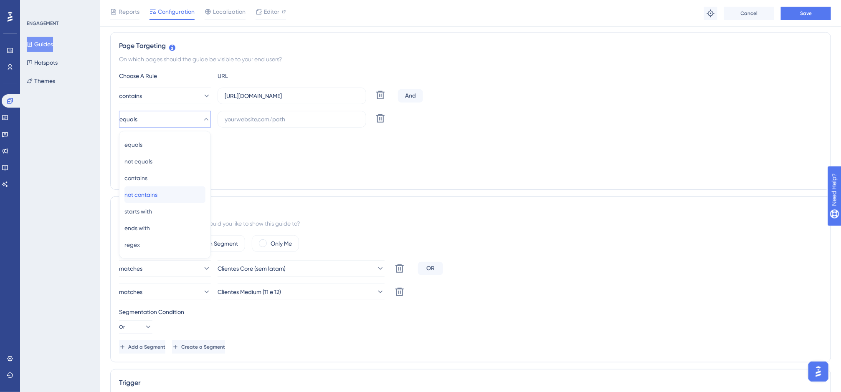
click at [172, 192] on div "not contains not contains" at bounding box center [164, 195] width 81 height 17
click at [257, 119] on input "text" at bounding box center [292, 119] width 134 height 9
paste input "[DOMAIN_NAME]"
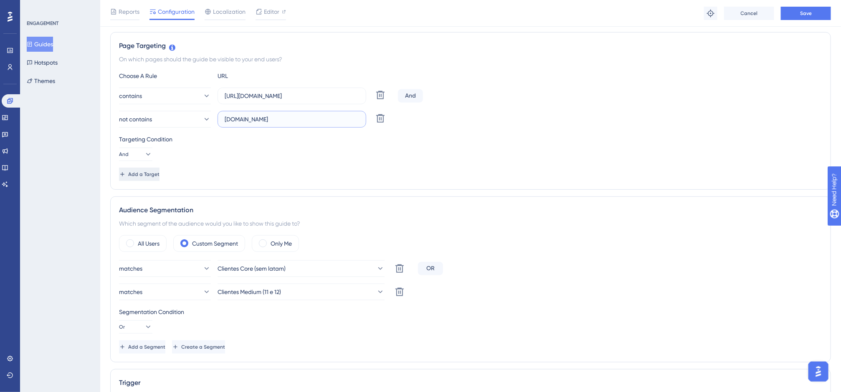
type input "[DOMAIN_NAME]"
click at [159, 173] on span "Add a Target" at bounding box center [143, 174] width 31 height 7
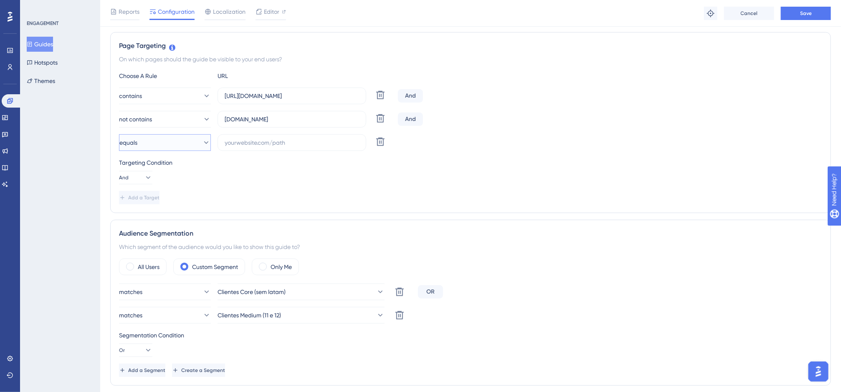
click at [182, 147] on button "equals" at bounding box center [165, 142] width 92 height 17
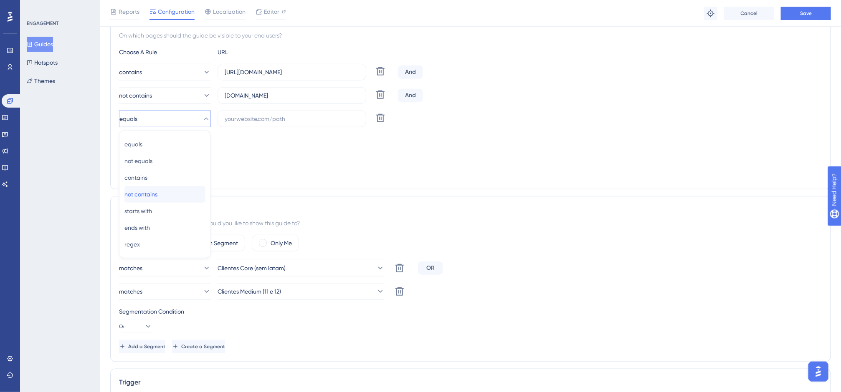
click at [168, 191] on div "not contains not contains" at bounding box center [164, 194] width 81 height 17
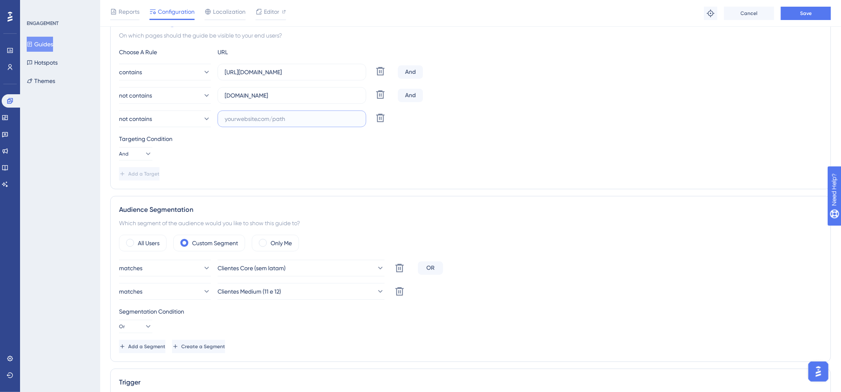
click at [239, 124] on input "text" at bounding box center [292, 118] width 134 height 9
paste input "[DOMAIN_NAME]"
click at [247, 121] on input "[DOMAIN_NAME]" at bounding box center [292, 118] width 134 height 9
click at [249, 121] on input "[DOMAIN_NAME]" at bounding box center [292, 118] width 134 height 9
type input "[DOMAIN_NAME]"
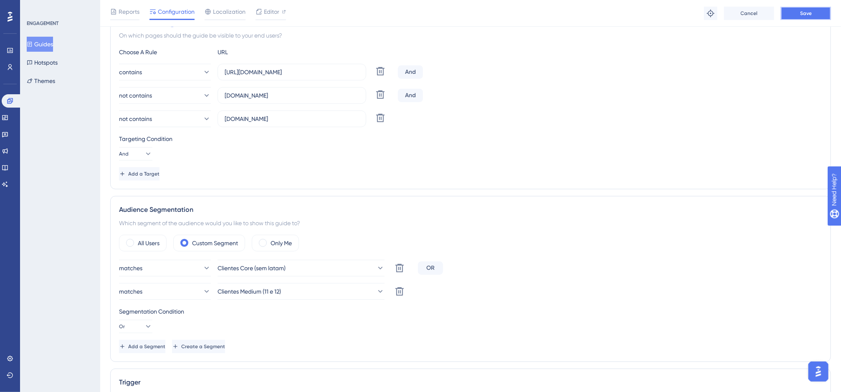
click at [787, 11] on button "Save" at bounding box center [806, 13] width 50 height 13
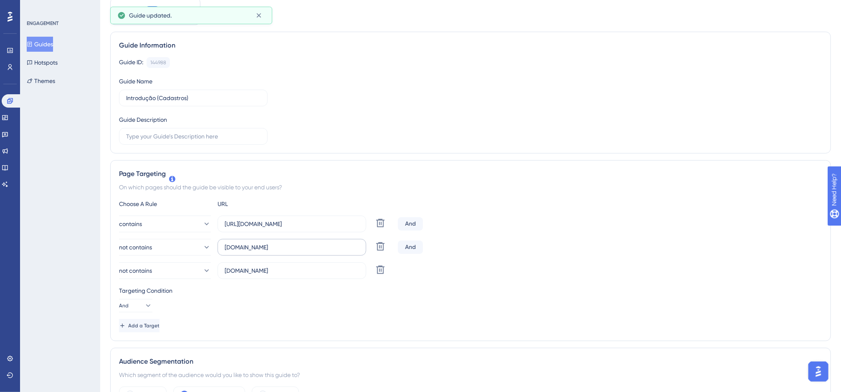
scroll to position [0, 0]
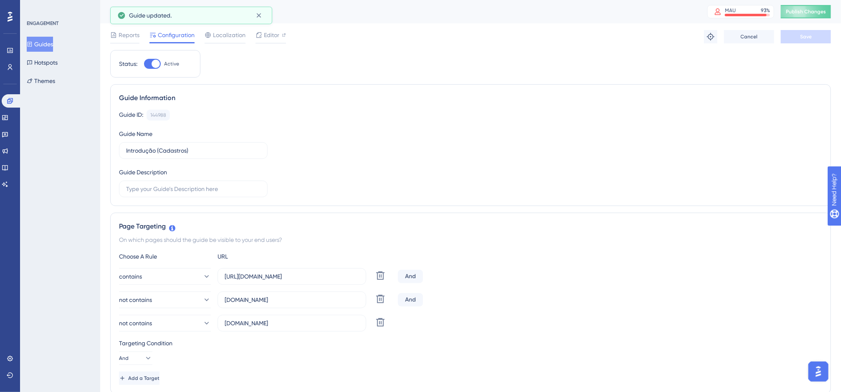
click at [53, 41] on button "Guides" at bounding box center [40, 44] width 26 height 15
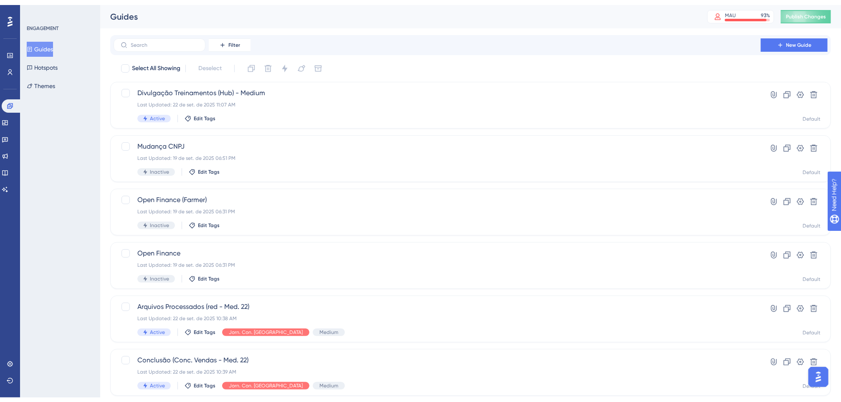
scroll to position [245, 0]
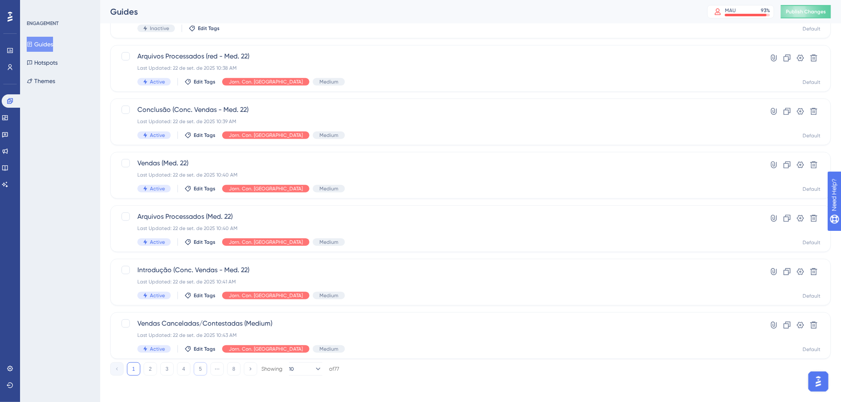
click at [198, 366] on button "5" at bounding box center [200, 368] width 13 height 13
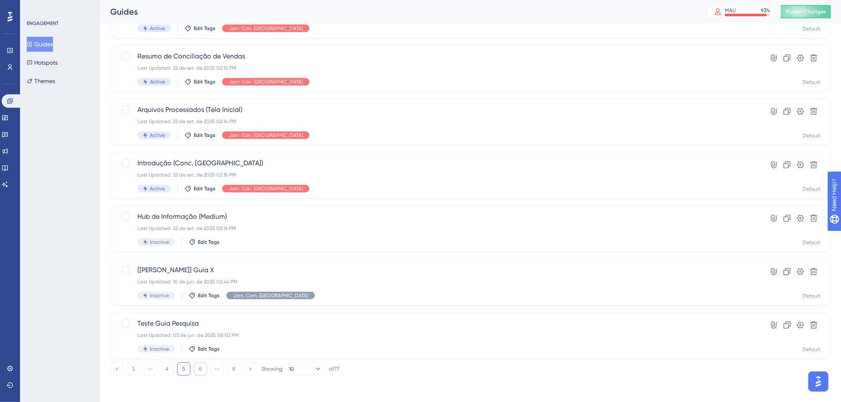
click at [203, 371] on button "6" at bounding box center [200, 368] width 13 height 13
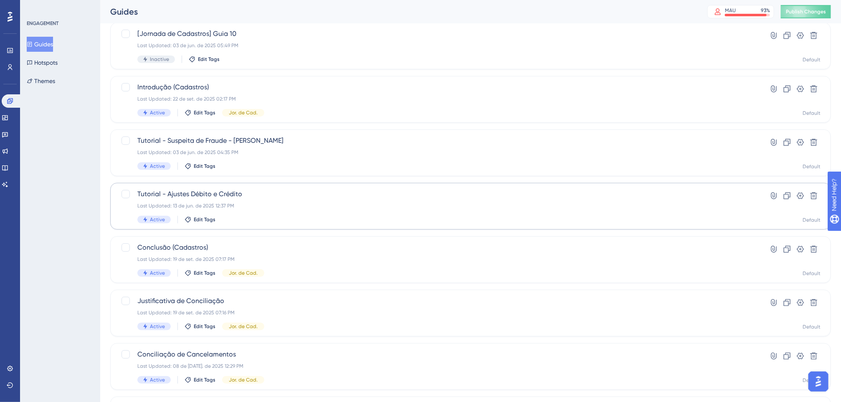
scroll to position [70, 0]
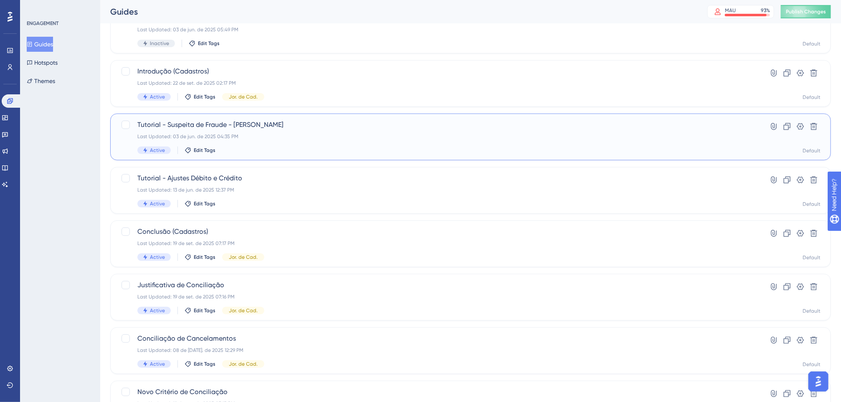
click at [262, 138] on div "Last Updated: 03 de jun. de 2025 04:35 PM" at bounding box center [437, 136] width 600 height 7
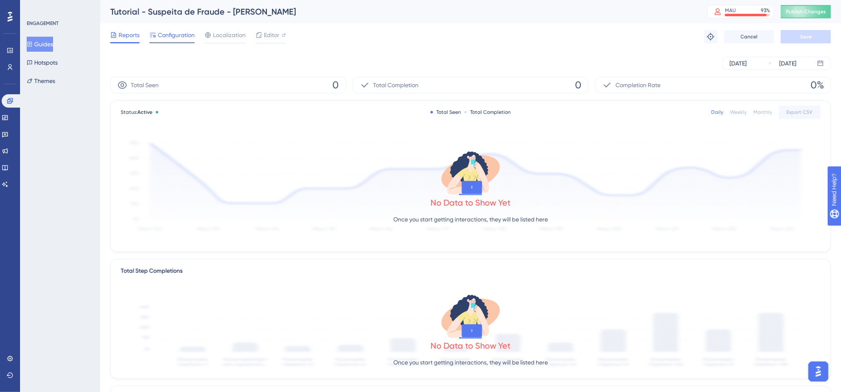
click at [183, 35] on span "Configuration" at bounding box center [176, 35] width 37 height 10
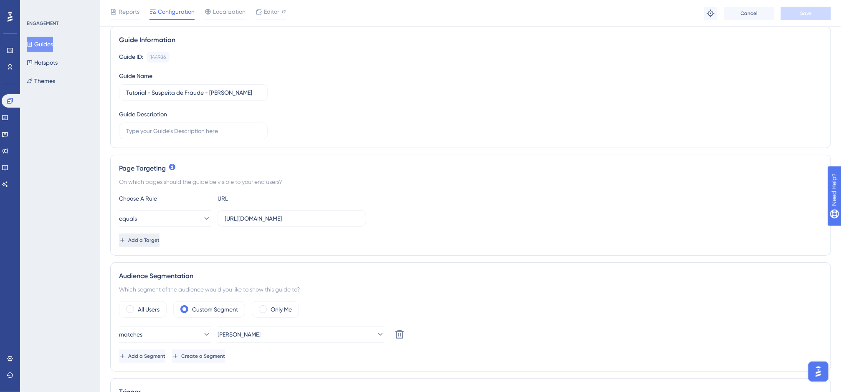
scroll to position [62, 0]
click at [167, 233] on div "Choose A Rule URL equals https://app.equals.com.br/conciliador/v2/suspeita-frau…" at bounding box center [470, 219] width 703 height 53
click at [159, 238] on span "Add a Target" at bounding box center [143, 240] width 31 height 7
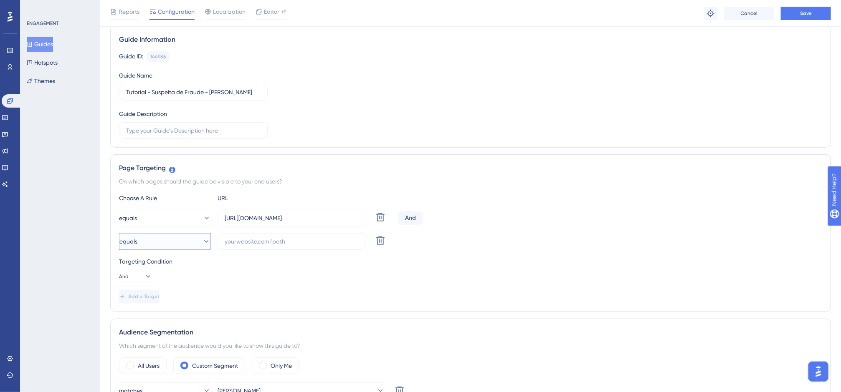
click at [177, 245] on button "equals" at bounding box center [165, 241] width 92 height 17
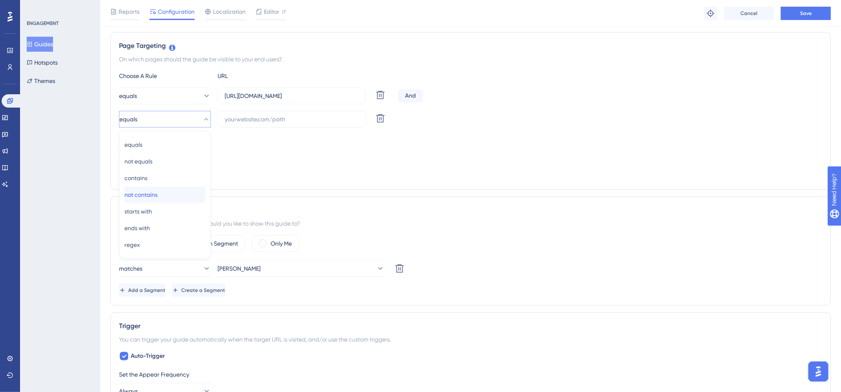
click at [169, 197] on div "not contains not contains" at bounding box center [164, 195] width 81 height 17
click at [244, 125] on label at bounding box center [292, 119] width 149 height 17
click at [244, 124] on input "text" at bounding box center [292, 119] width 134 height 9
paste input "[DOMAIN_NAME]"
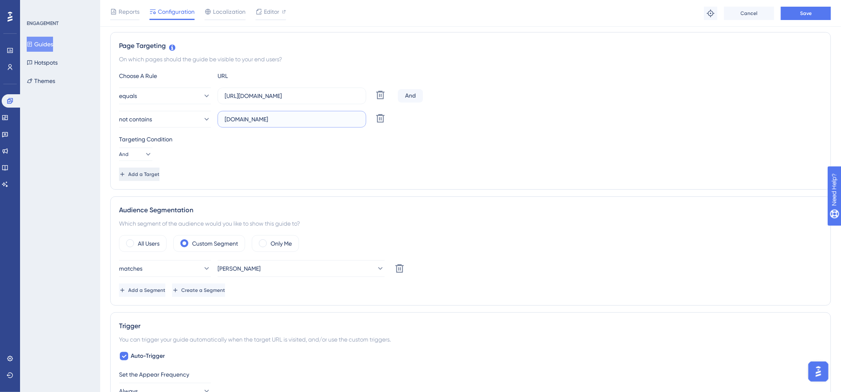
type input "[DOMAIN_NAME]"
click at [160, 174] on span "Add a Target" at bounding box center [144, 174] width 31 height 7
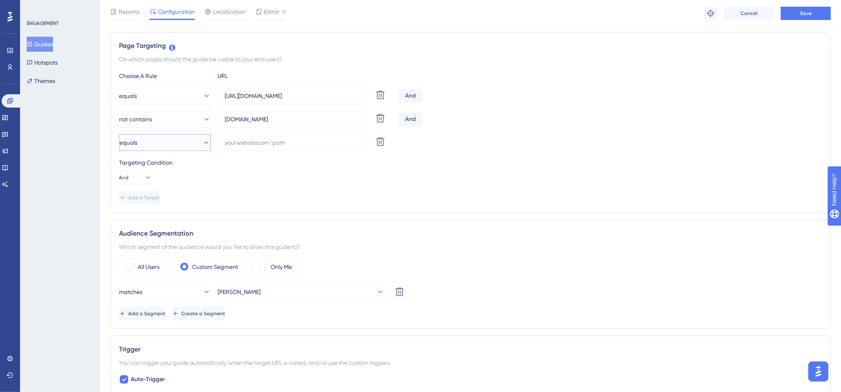
click at [173, 135] on button "equals" at bounding box center [165, 142] width 92 height 17
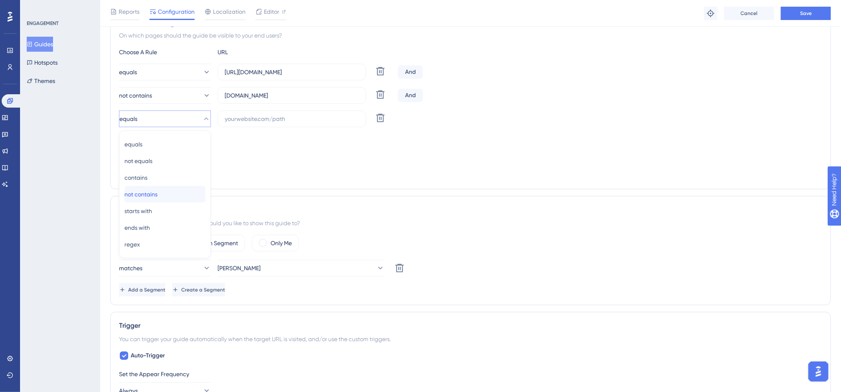
click at [148, 195] on span "not contains" at bounding box center [140, 195] width 33 height 10
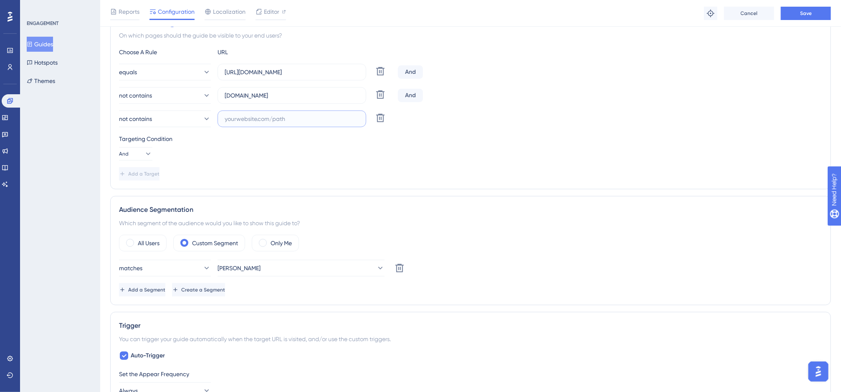
click at [252, 116] on input "text" at bounding box center [292, 118] width 134 height 9
paste input "[DOMAIN_NAME]"
click at [248, 119] on input "[DOMAIN_NAME]" at bounding box center [292, 118] width 134 height 9
type input "[DOMAIN_NAME]"
click at [787, 13] on button "Save" at bounding box center [806, 13] width 50 height 13
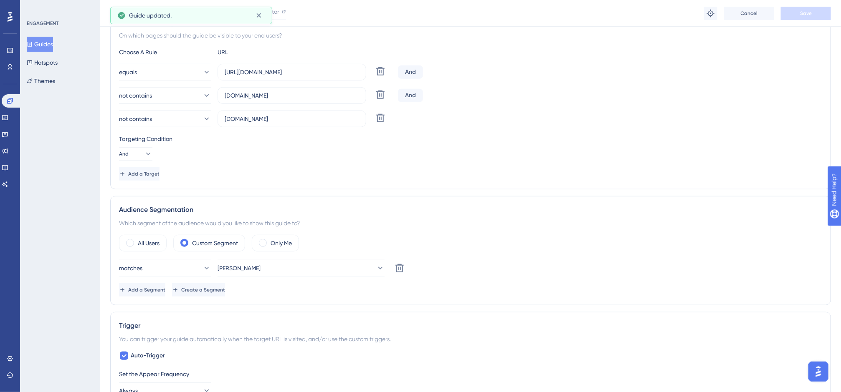
scroll to position [0, 0]
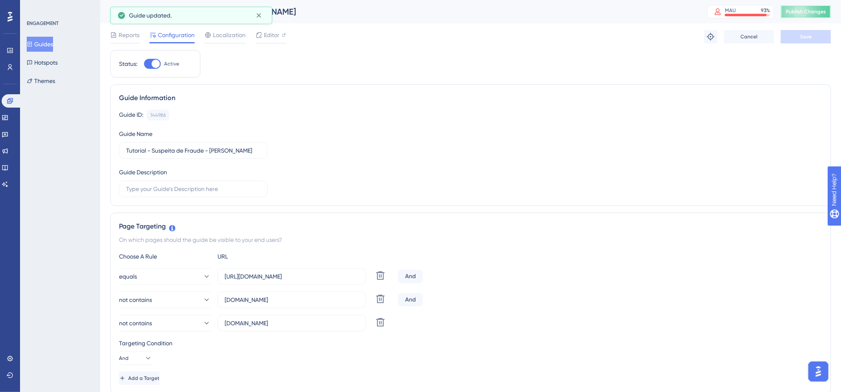
click at [787, 13] on span "Publish Changes" at bounding box center [806, 11] width 40 height 7
click at [36, 40] on button "Guides" at bounding box center [40, 44] width 26 height 15
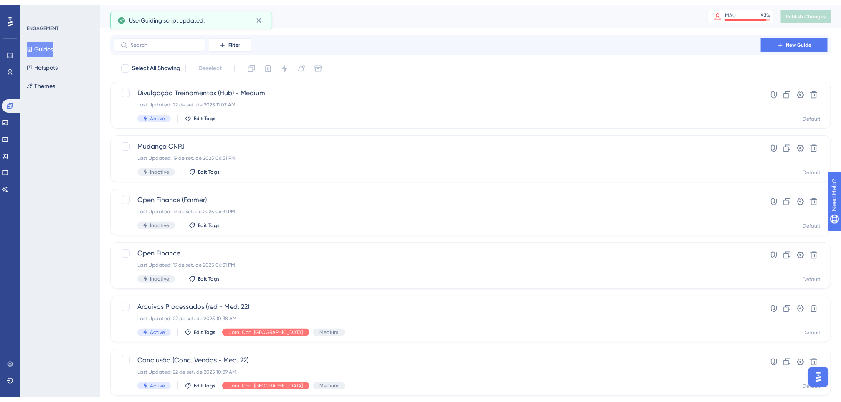
scroll to position [245, 0]
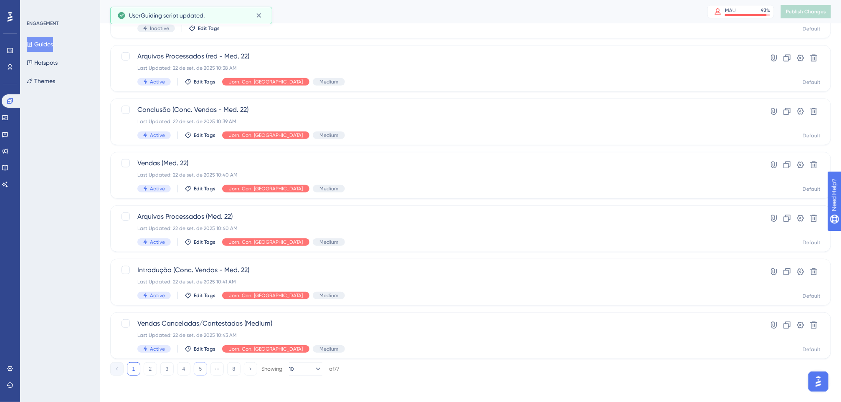
click at [197, 366] on button "5" at bounding box center [200, 368] width 13 height 13
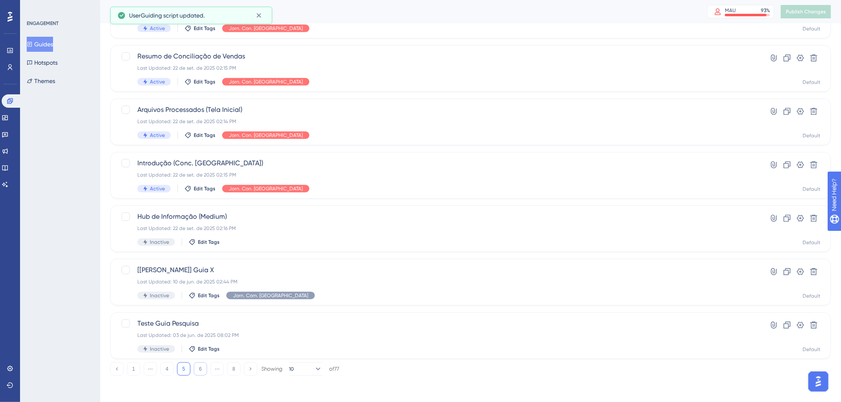
click at [203, 369] on button "6" at bounding box center [200, 368] width 13 height 13
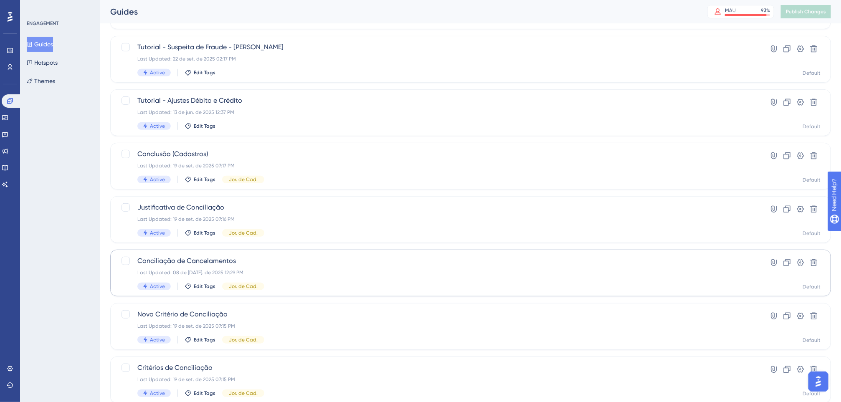
scroll to position [113, 0]
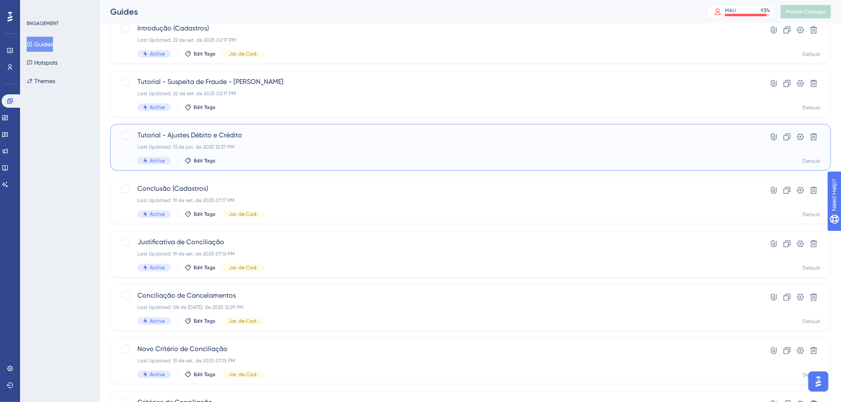
click at [264, 144] on div "Last Updated: 13 de jun. de 2025 12:37 PM" at bounding box center [437, 147] width 600 height 7
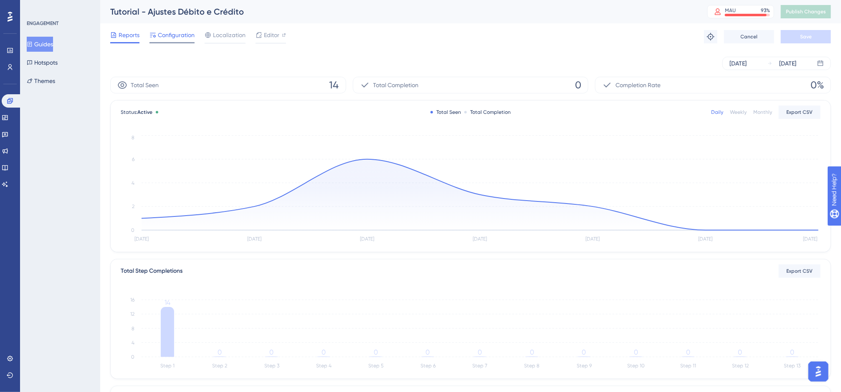
click at [176, 37] on span "Configuration" at bounding box center [176, 35] width 37 height 10
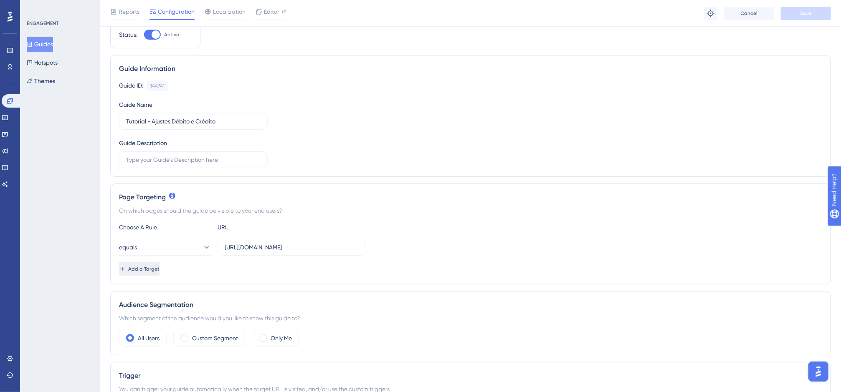
scroll to position [34, 7]
click at [160, 270] on span "Add a Target" at bounding box center [144, 268] width 31 height 7
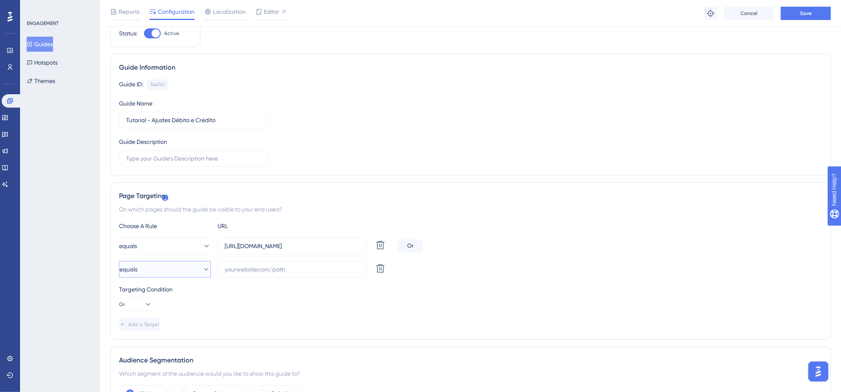
click at [163, 273] on button "equals" at bounding box center [165, 269] width 92 height 17
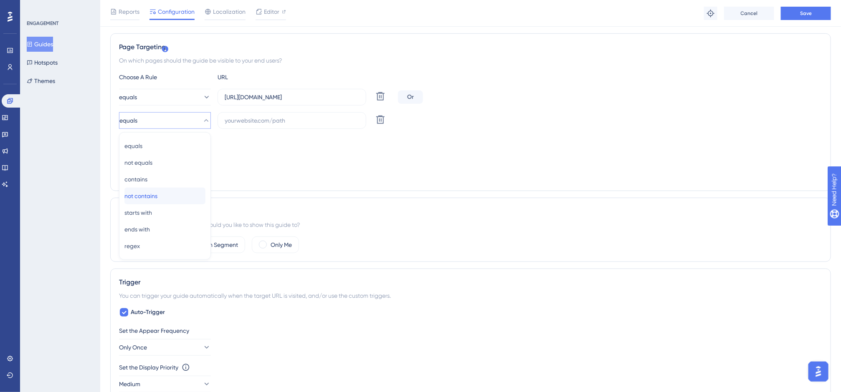
click at [153, 196] on span "not contains" at bounding box center [140, 196] width 33 height 10
click at [242, 123] on input "text" at bounding box center [292, 120] width 134 height 9
paste input "[DOMAIN_NAME]"
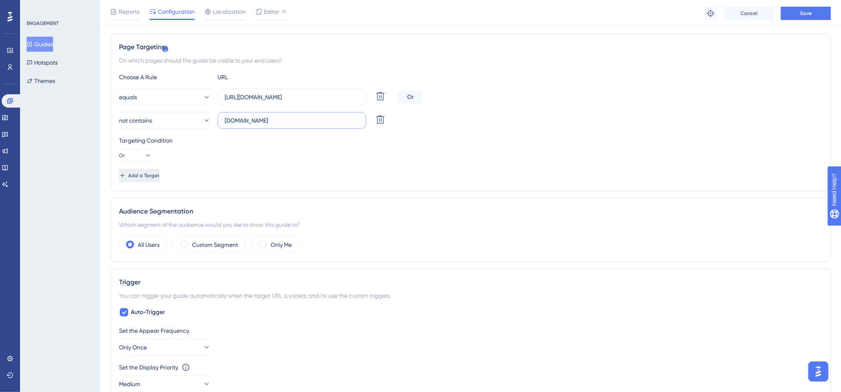
type input "[DOMAIN_NAME]"
click at [157, 177] on span "Add a Target" at bounding box center [144, 175] width 31 height 7
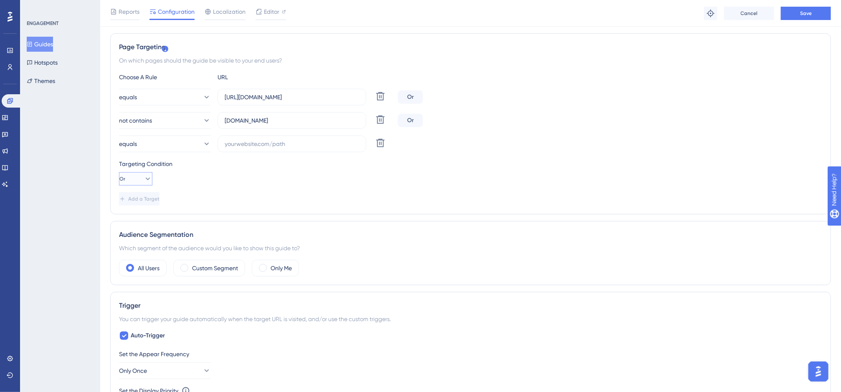
click at [141, 177] on button "Or" at bounding box center [135, 178] width 33 height 13
click at [137, 200] on button "And And" at bounding box center [135, 203] width 23 height 17
click at [176, 139] on button "equals" at bounding box center [165, 144] width 92 height 17
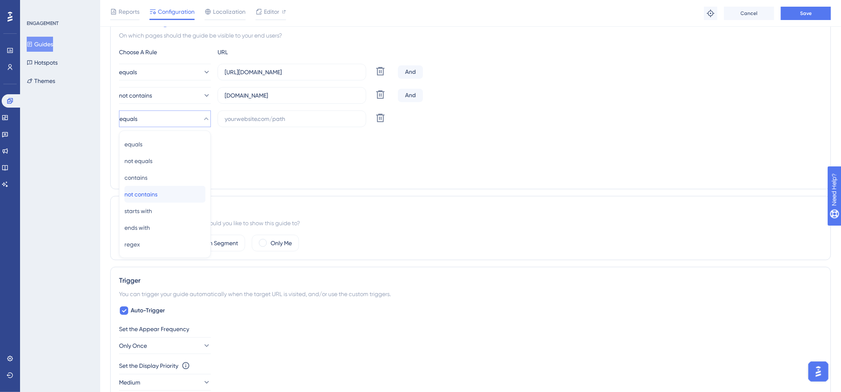
click at [153, 193] on span "not contains" at bounding box center [140, 195] width 33 height 10
click at [229, 120] on input "text" at bounding box center [292, 118] width 134 height 9
paste input "[DOMAIN_NAME]"
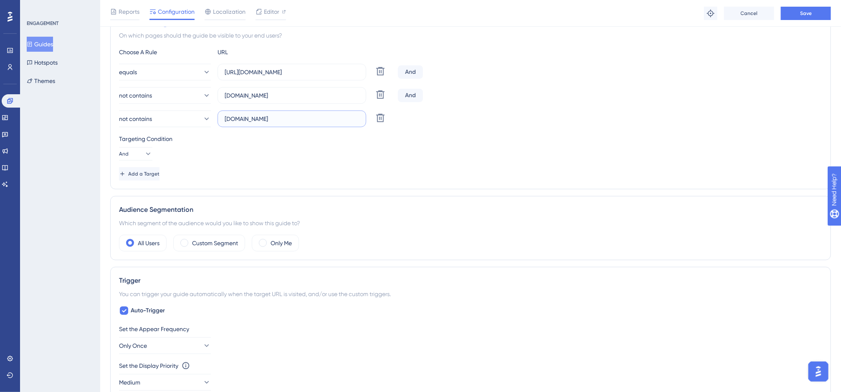
click at [240, 121] on input "[DOMAIN_NAME]" at bounding box center [292, 118] width 134 height 9
click at [242, 121] on input "[DOMAIN_NAME]" at bounding box center [292, 118] width 134 height 9
type input "[DOMAIN_NAME]"
click at [787, 17] on button "Save" at bounding box center [806, 13] width 50 height 13
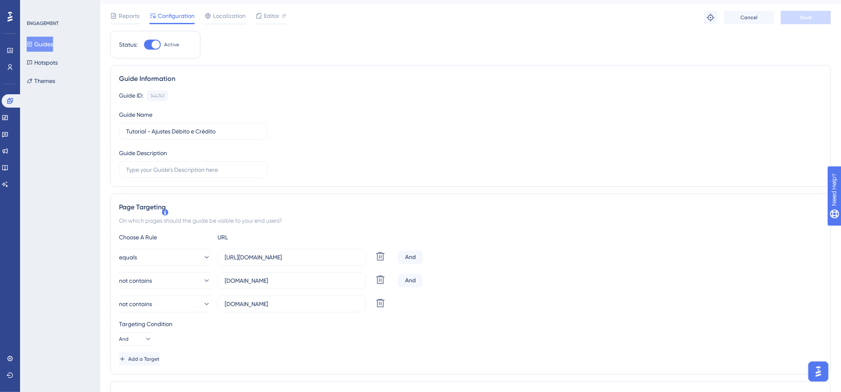
scroll to position [0, 7]
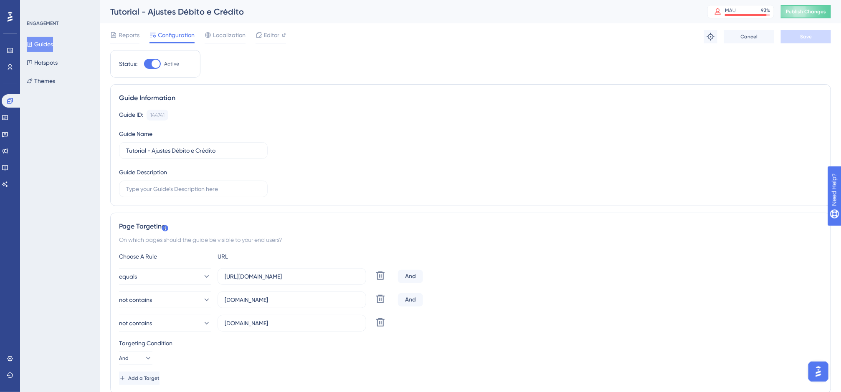
click at [53, 38] on button "Guides" at bounding box center [40, 44] width 26 height 15
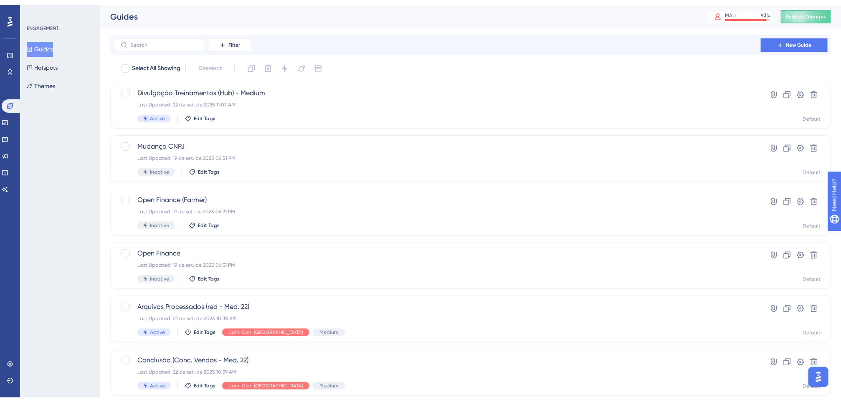
scroll to position [245, 0]
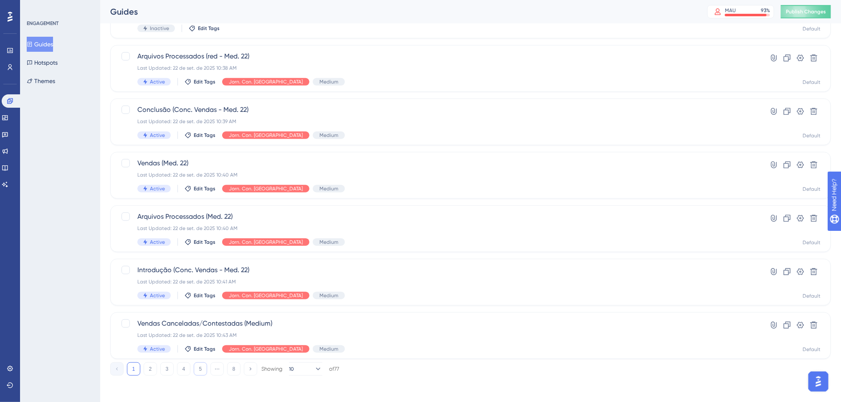
click at [203, 367] on button "5" at bounding box center [200, 368] width 13 height 13
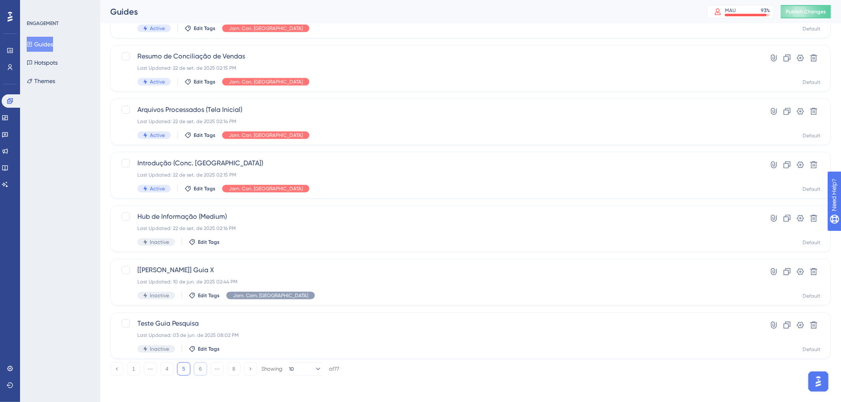
click at [201, 367] on button "6" at bounding box center [200, 368] width 13 height 13
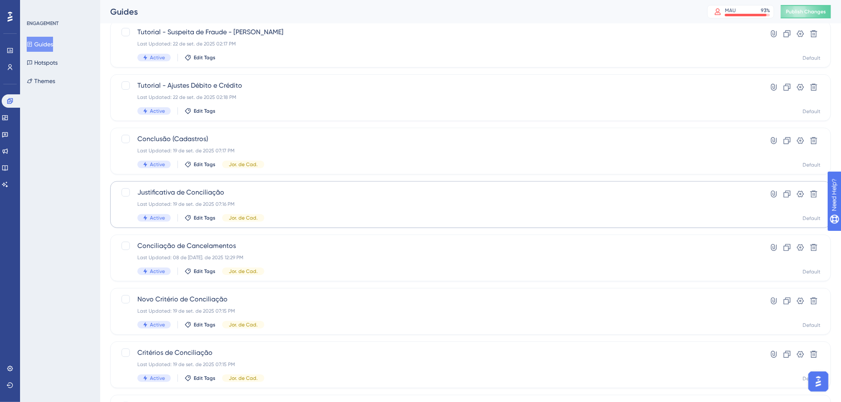
scroll to position [161, 0]
click at [253, 145] on span "Conclusão (Cadastros)" at bounding box center [437, 141] width 600 height 10
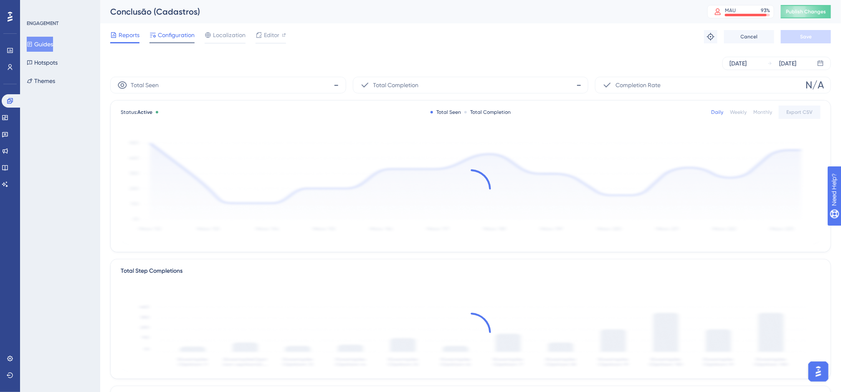
click at [187, 40] on div "Configuration" at bounding box center [171, 36] width 45 height 13
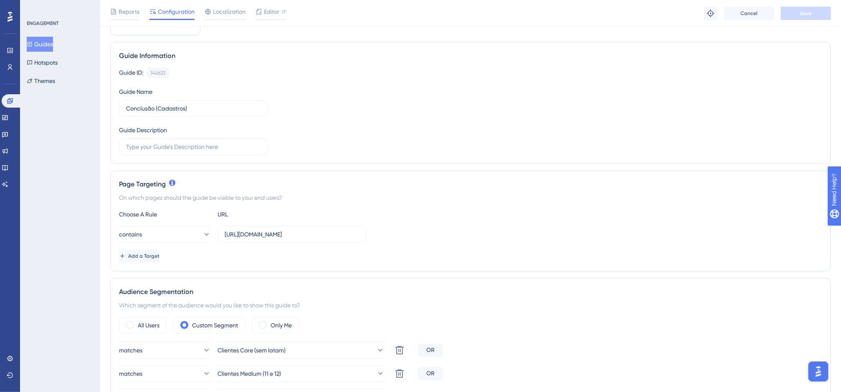
scroll to position [48, 9]
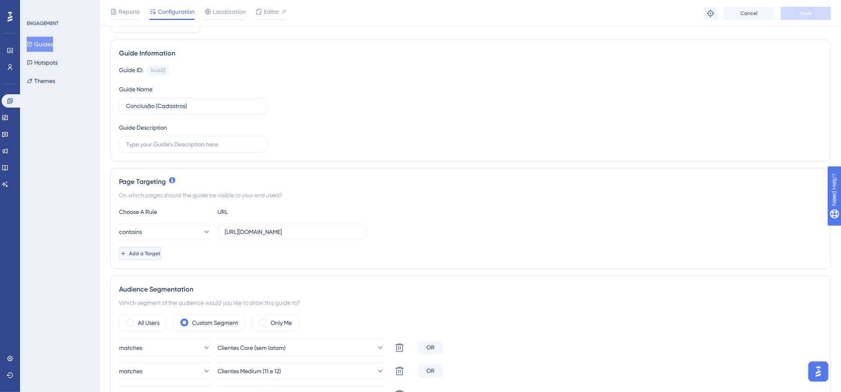
click at [161, 257] on button "Add a Target" at bounding box center [140, 253] width 42 height 13
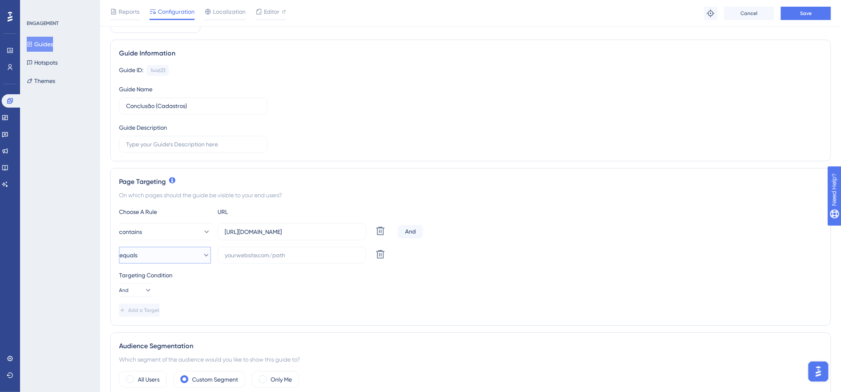
click at [164, 257] on button "equals" at bounding box center [165, 255] width 92 height 17
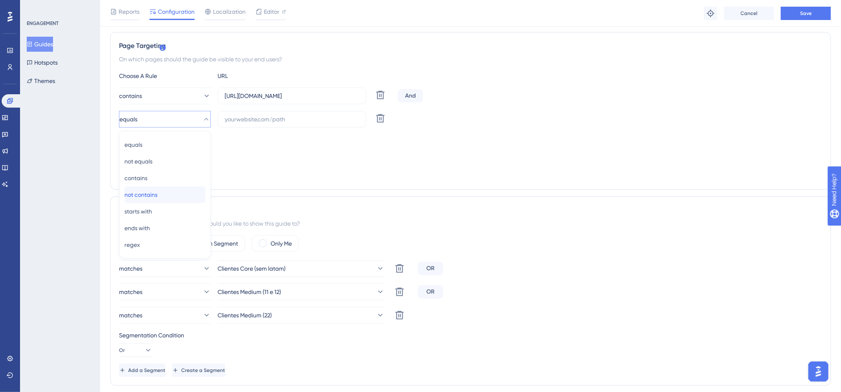
click at [148, 191] on span "not contains" at bounding box center [140, 195] width 33 height 10
click at [234, 123] on input "text" at bounding box center [292, 119] width 134 height 9
paste input "[DOMAIN_NAME]"
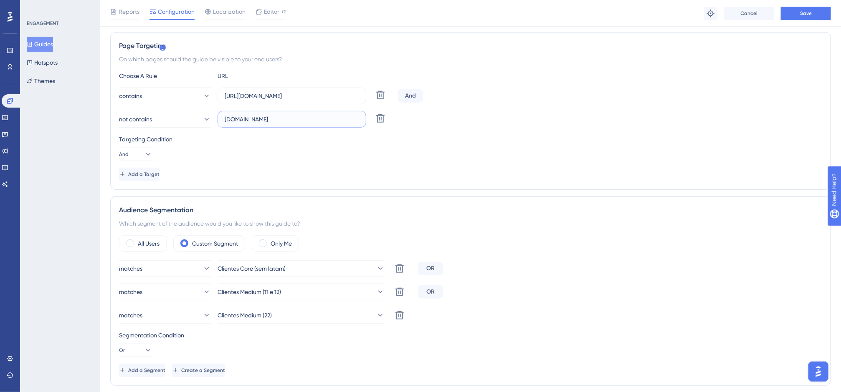
type input "[DOMAIN_NAME]"
click at [159, 176] on button "Add a Target" at bounding box center [139, 174] width 40 height 13
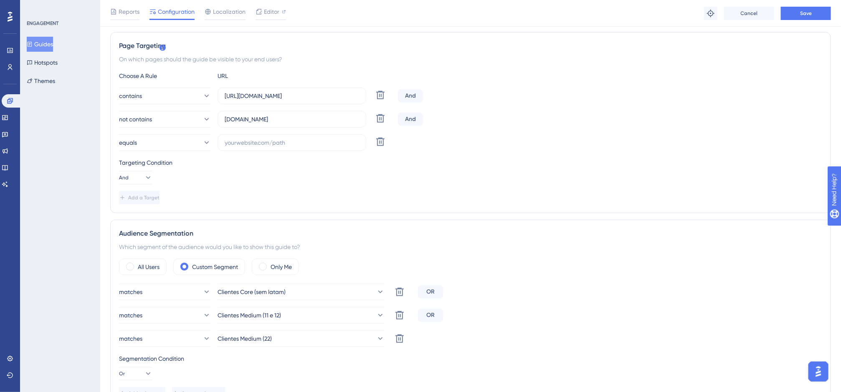
click at [175, 133] on div "contains https://app.equals.com.br/ Delete And not contains homolog-app.equals.…" at bounding box center [470, 119] width 703 height 63
click at [175, 138] on button "equals" at bounding box center [165, 142] width 92 height 17
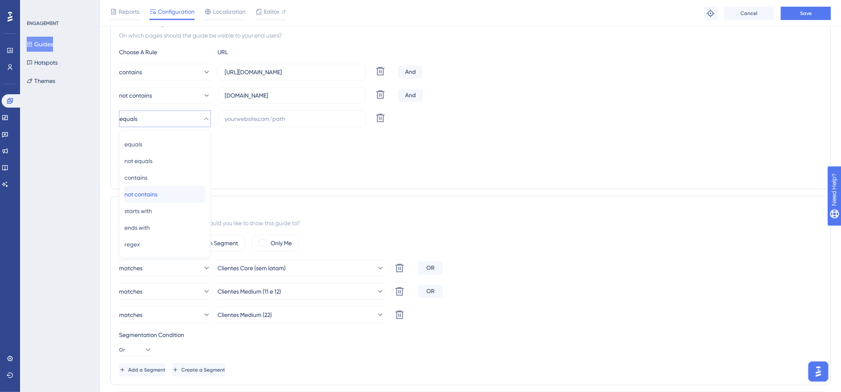
click at [162, 188] on div "not contains not contains" at bounding box center [164, 194] width 81 height 17
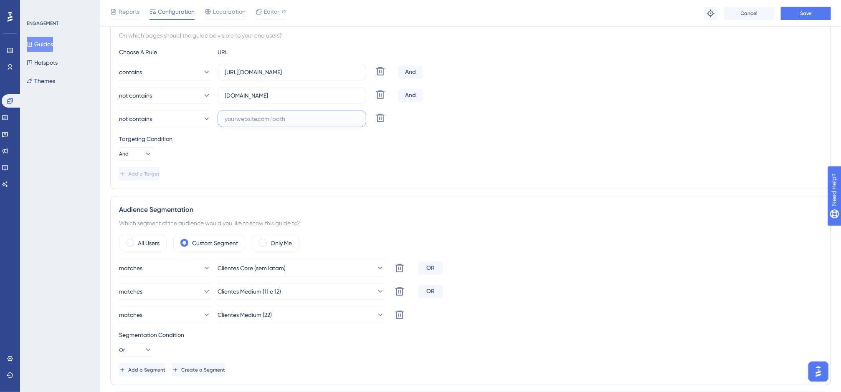
click at [232, 123] on input "text" at bounding box center [292, 118] width 134 height 9
paste input "[DOMAIN_NAME]"
click at [236, 119] on input "[DOMAIN_NAME]" at bounding box center [292, 118] width 134 height 9
click at [239, 119] on input "[DOMAIN_NAME]" at bounding box center [292, 118] width 134 height 9
type input "[DOMAIN_NAME]"
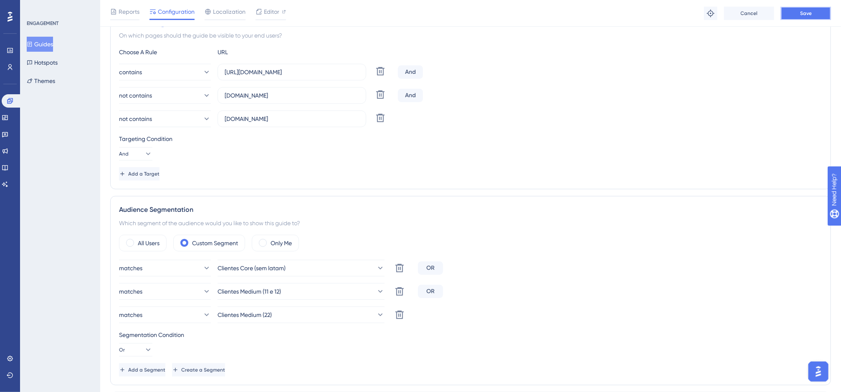
click at [787, 8] on button "Save" at bounding box center [806, 13] width 50 height 13
click at [39, 45] on button "Guides" at bounding box center [40, 44] width 26 height 15
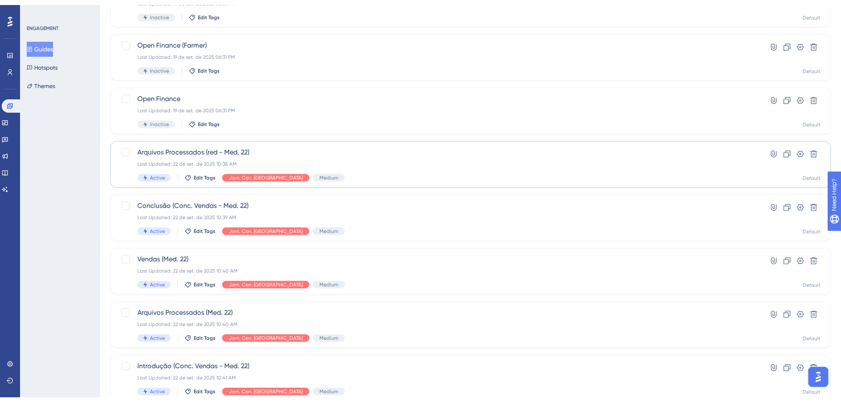
scroll to position [245, 0]
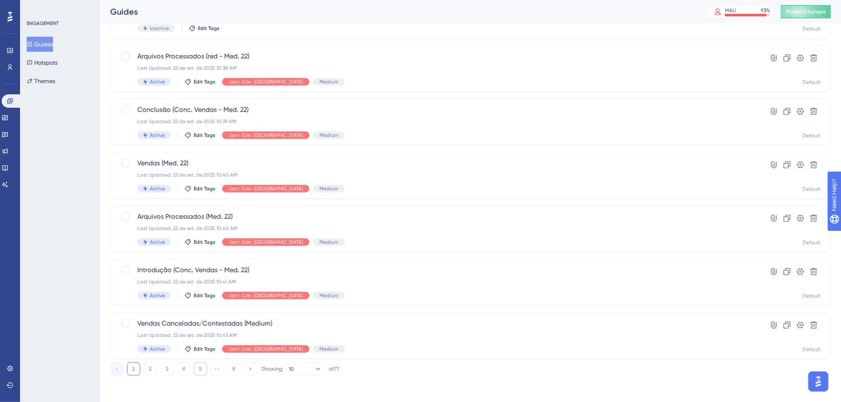
click at [199, 364] on button "5" at bounding box center [200, 368] width 13 height 13
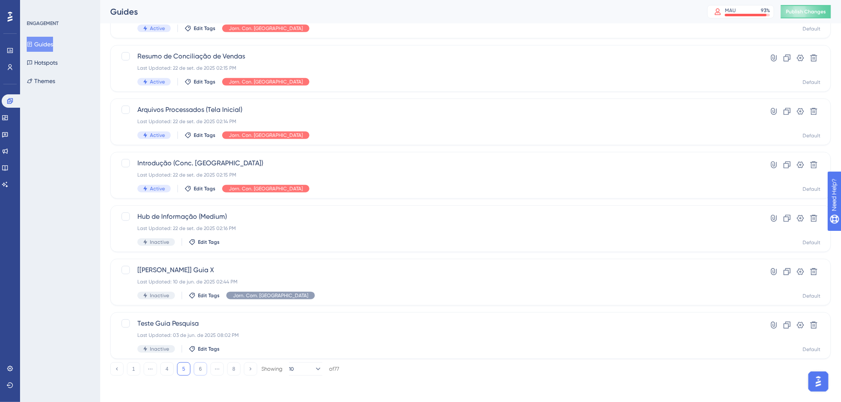
click at [202, 367] on button "6" at bounding box center [200, 368] width 13 height 13
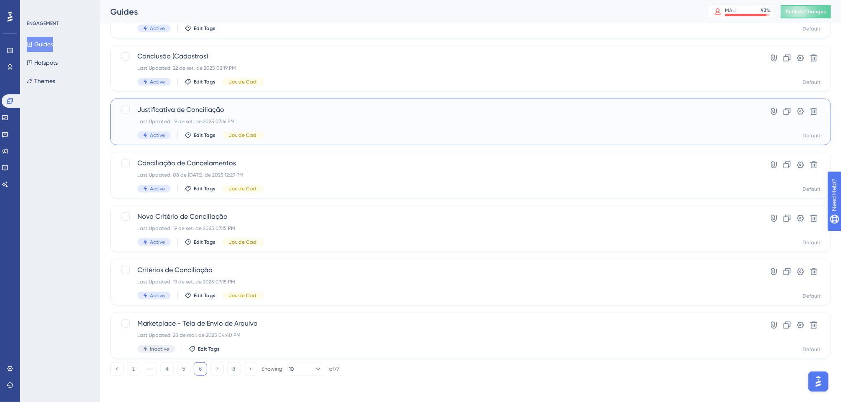
click at [271, 118] on div "Last Updated: 19 de set. de 2025 07:16 PM" at bounding box center [437, 121] width 600 height 7
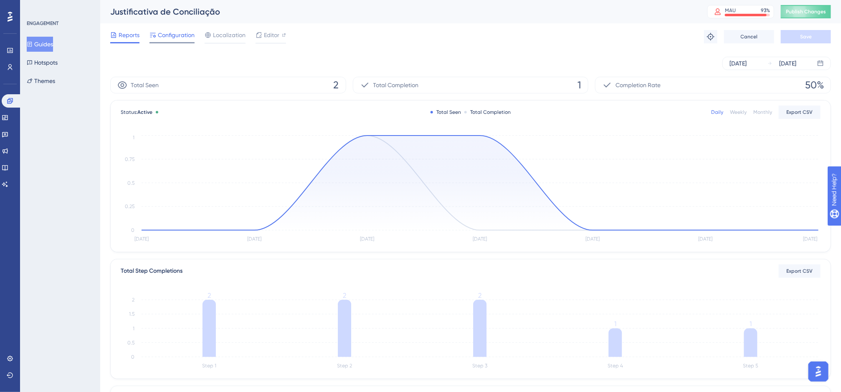
click at [192, 33] on span "Configuration" at bounding box center [176, 35] width 37 height 10
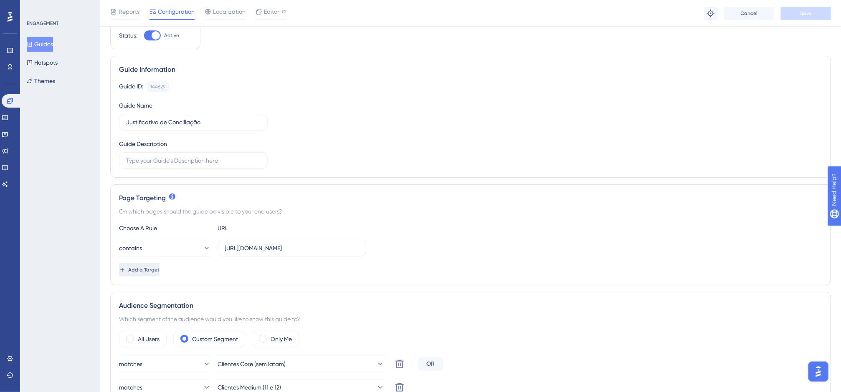
scroll to position [33, 9]
click at [159, 268] on button "Add a Target" at bounding box center [139, 269] width 40 height 13
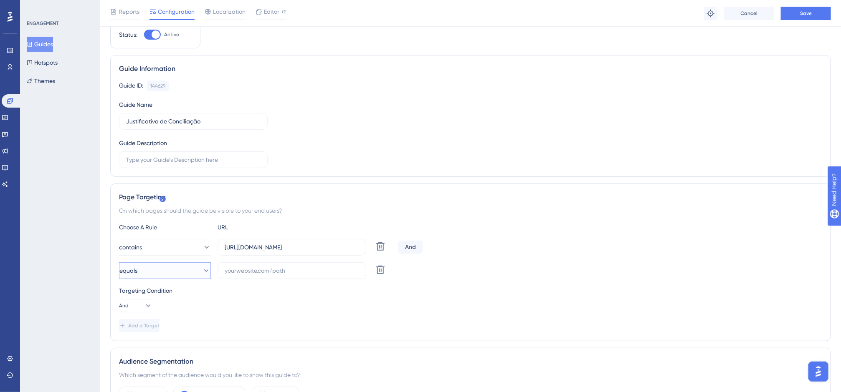
click at [167, 271] on button "equals" at bounding box center [165, 271] width 92 height 17
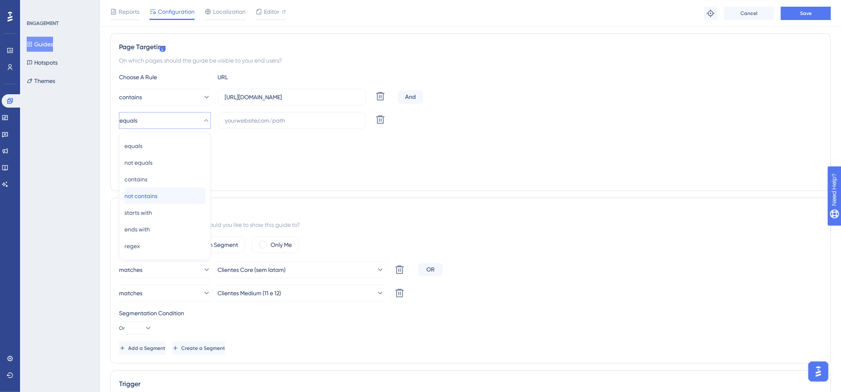
click at [167, 194] on div "not contains not contains" at bounding box center [164, 196] width 81 height 17
click at [231, 115] on label at bounding box center [292, 120] width 149 height 17
click at [231, 116] on input "text" at bounding box center [292, 120] width 134 height 9
paste input "[DOMAIN_NAME]"
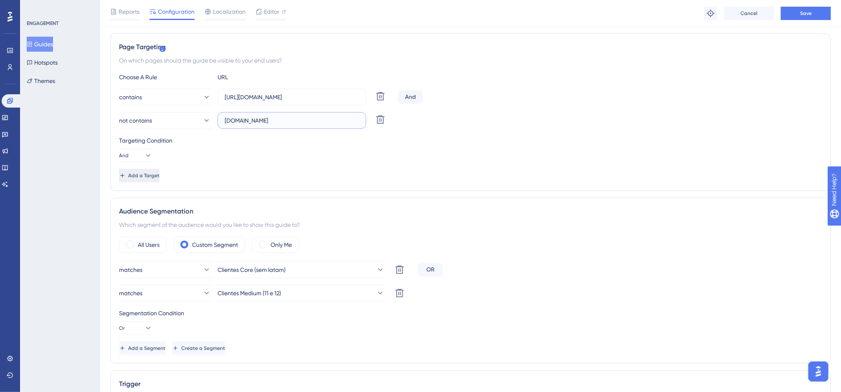
type input "[DOMAIN_NAME]"
click at [161, 175] on button "Add a Target" at bounding box center [140, 175] width 42 height 13
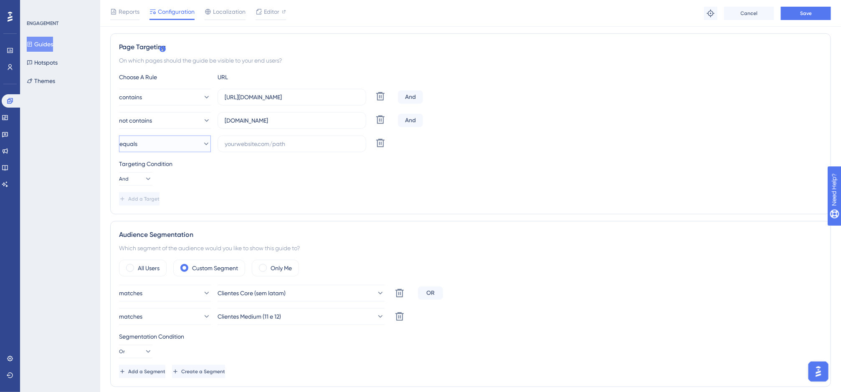
click at [170, 143] on button "equals" at bounding box center [165, 144] width 92 height 17
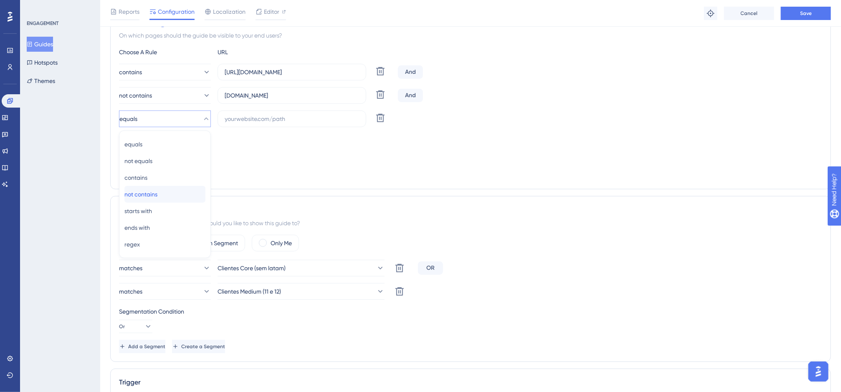
click at [167, 190] on div "not contains not contains" at bounding box center [164, 194] width 81 height 17
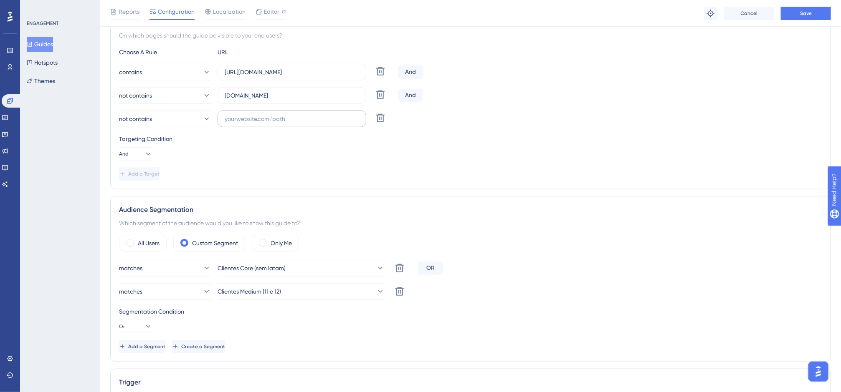
click at [250, 114] on label at bounding box center [292, 119] width 149 height 17
click at [250, 114] on input "text" at bounding box center [292, 118] width 134 height 9
paste input "[DOMAIN_NAME]"
click at [238, 122] on input "[DOMAIN_NAME]" at bounding box center [292, 118] width 134 height 9
type input "[DOMAIN_NAME]"
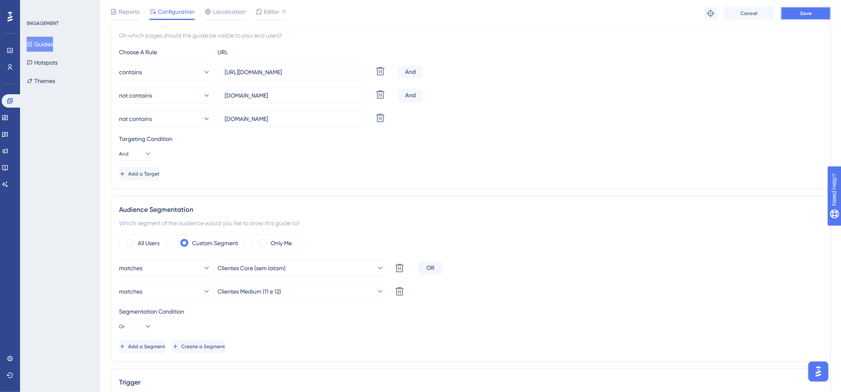
click at [787, 13] on button "Save" at bounding box center [806, 13] width 50 height 13
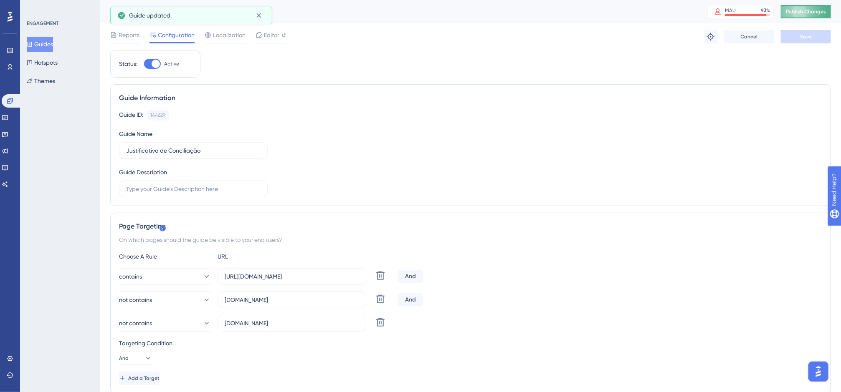
click at [787, 5] on button "Publish Changes" at bounding box center [806, 11] width 50 height 13
click at [53, 40] on button "Guides" at bounding box center [40, 44] width 26 height 15
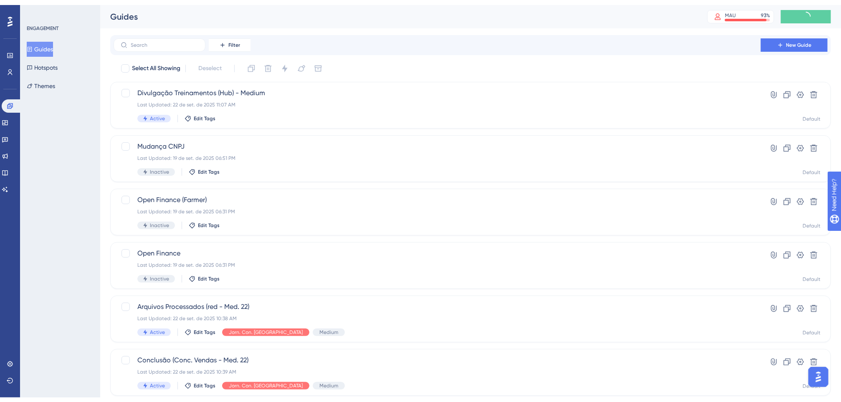
scroll to position [245, 0]
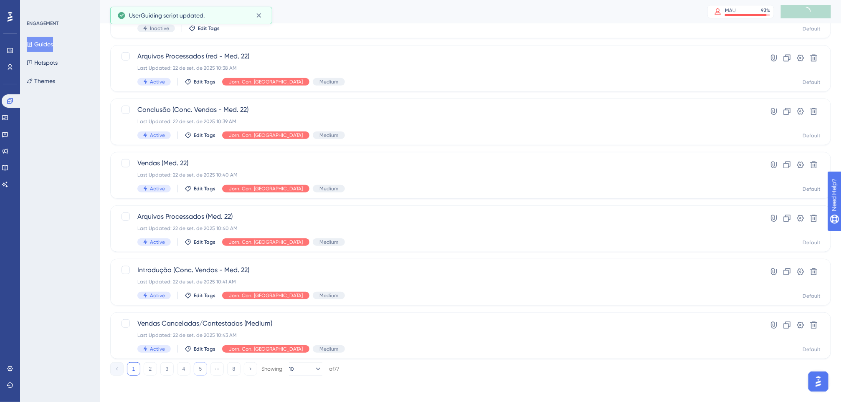
click at [200, 371] on button "5" at bounding box center [200, 368] width 13 height 13
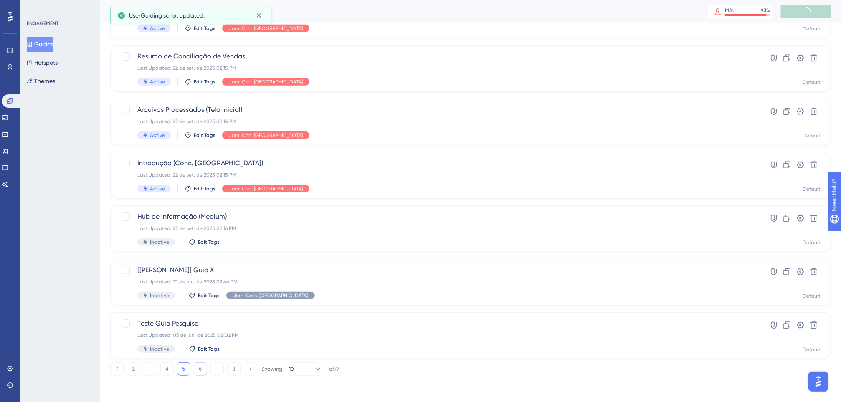
click at [200, 371] on button "6" at bounding box center [200, 368] width 13 height 13
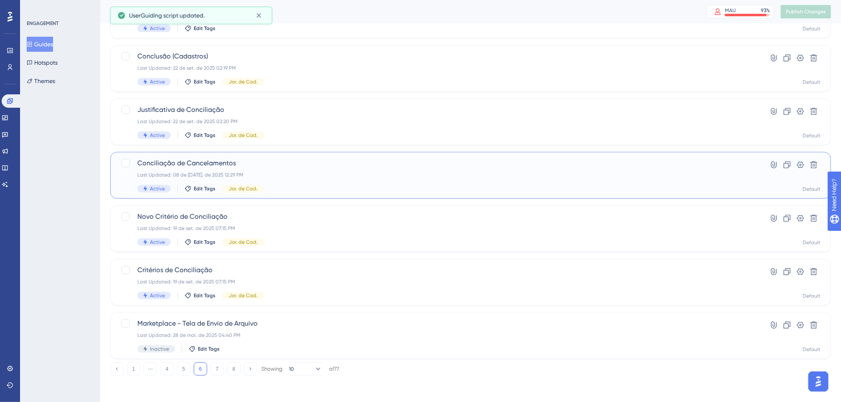
click at [277, 164] on span "Conciliação de Cancelamentos" at bounding box center [437, 163] width 600 height 10
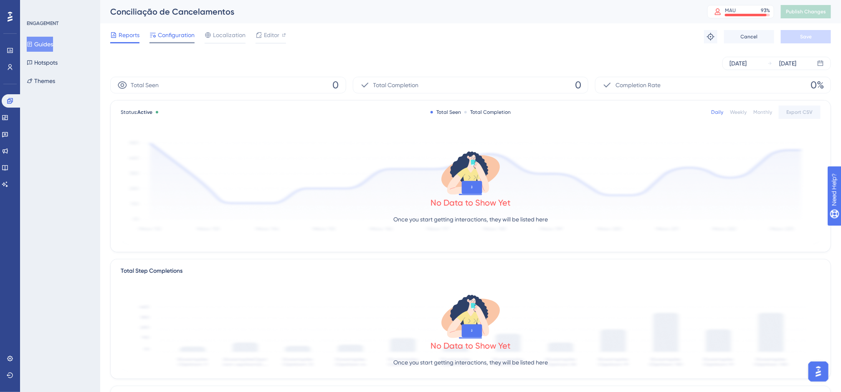
click at [182, 38] on span "Configuration" at bounding box center [176, 35] width 37 height 10
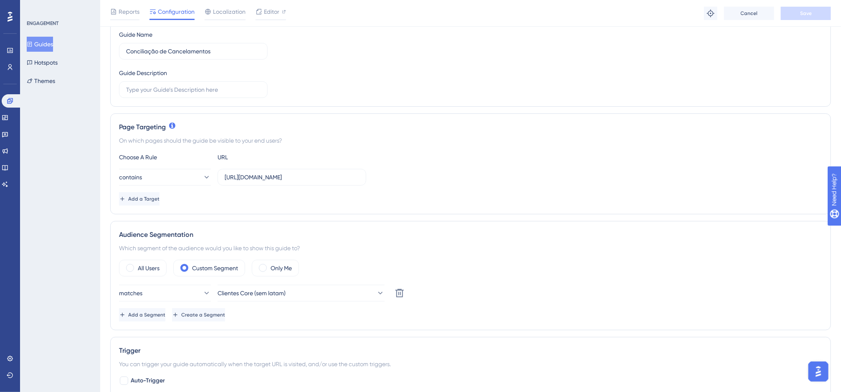
scroll to position [103, 0]
click at [161, 198] on button "Add a Target" at bounding box center [140, 198] width 42 height 13
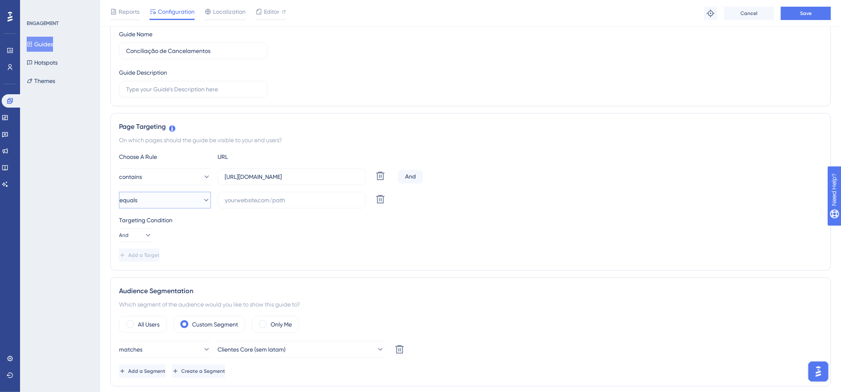
click at [198, 194] on button "equals" at bounding box center [165, 200] width 92 height 17
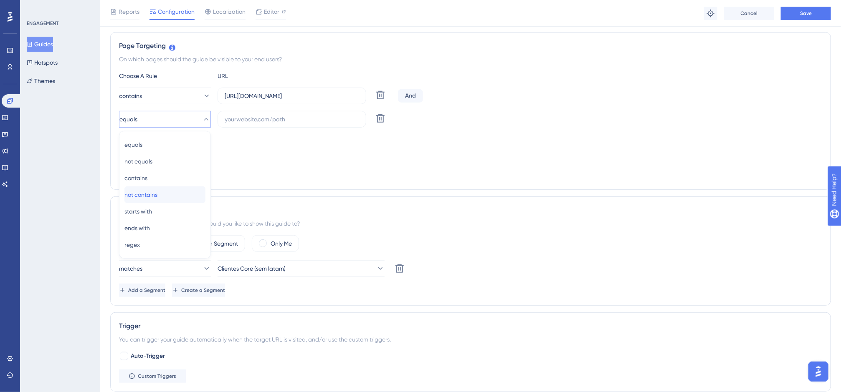
click at [182, 189] on div "not contains not contains" at bounding box center [164, 195] width 81 height 17
click at [247, 117] on input "text" at bounding box center [292, 119] width 134 height 9
paste input "[DOMAIN_NAME]"
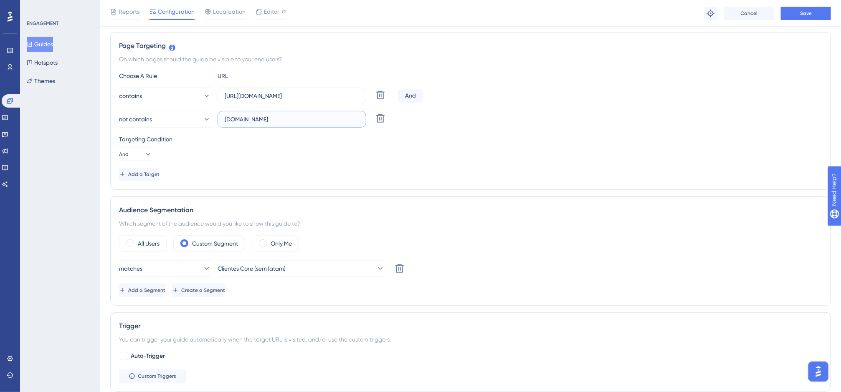
type input "[DOMAIN_NAME]"
click at [157, 178] on span "Add a Target" at bounding box center [144, 174] width 31 height 7
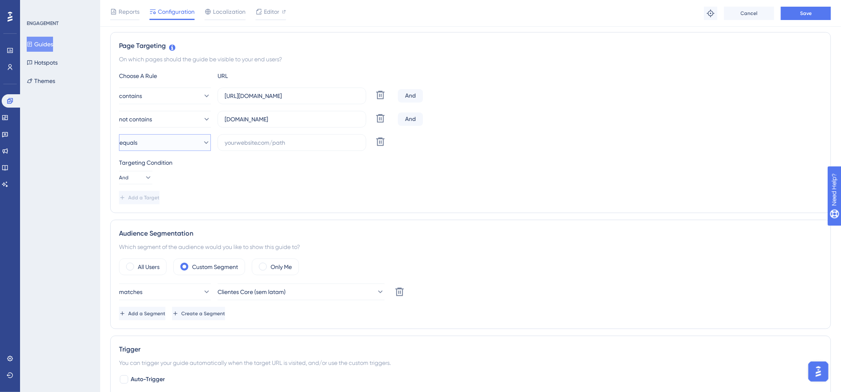
click at [163, 147] on button "equals" at bounding box center [165, 142] width 92 height 17
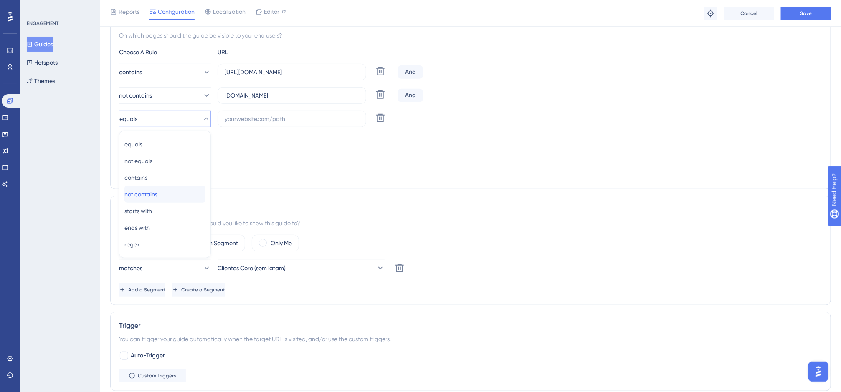
click at [157, 194] on span "not contains" at bounding box center [140, 195] width 33 height 10
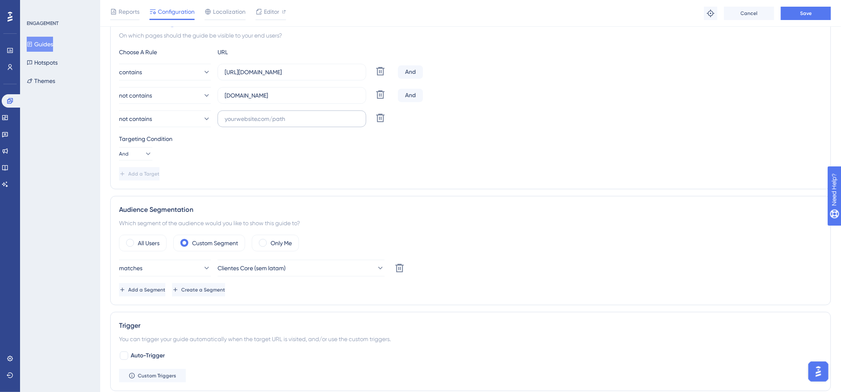
click at [235, 126] on label at bounding box center [292, 119] width 149 height 17
click at [235, 124] on input "text" at bounding box center [292, 118] width 134 height 9
paste input "[DOMAIN_NAME]"
click at [247, 121] on input "[DOMAIN_NAME]" at bounding box center [292, 118] width 134 height 9
type input "[DOMAIN_NAME]"
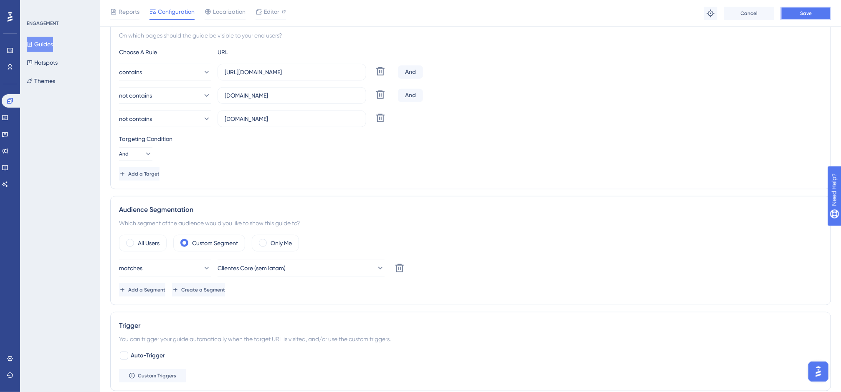
click at [787, 14] on span "Save" at bounding box center [806, 13] width 12 height 7
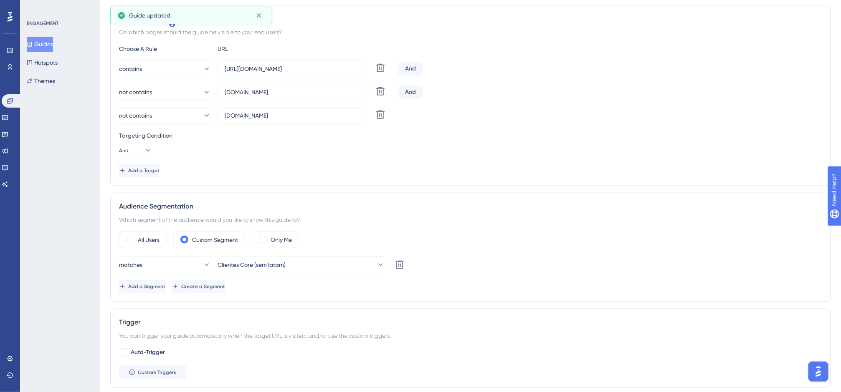
scroll to position [0, 0]
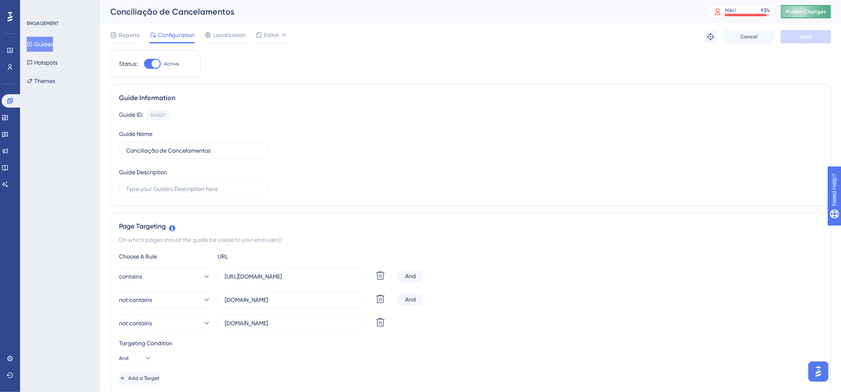
click at [787, 6] on button "Publish Changes" at bounding box center [806, 11] width 50 height 13
click at [42, 46] on button "Guides" at bounding box center [40, 44] width 26 height 15
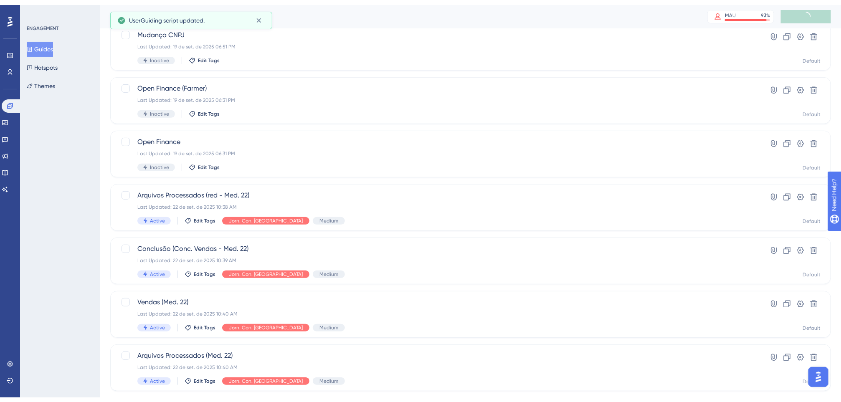
scroll to position [245, 0]
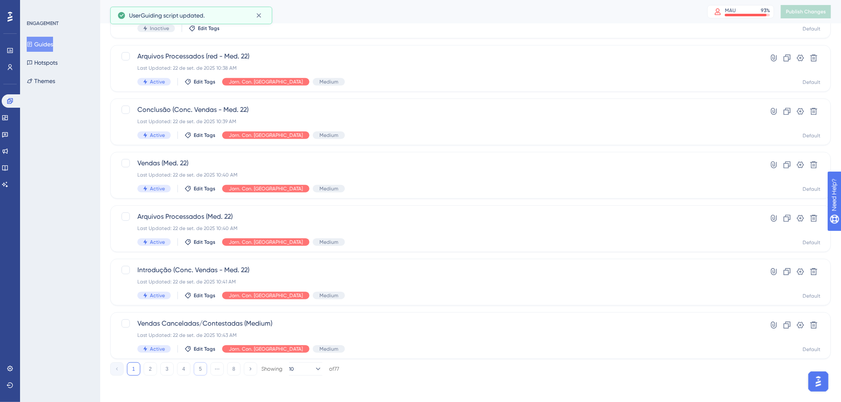
click at [197, 371] on button "5" at bounding box center [200, 368] width 13 height 13
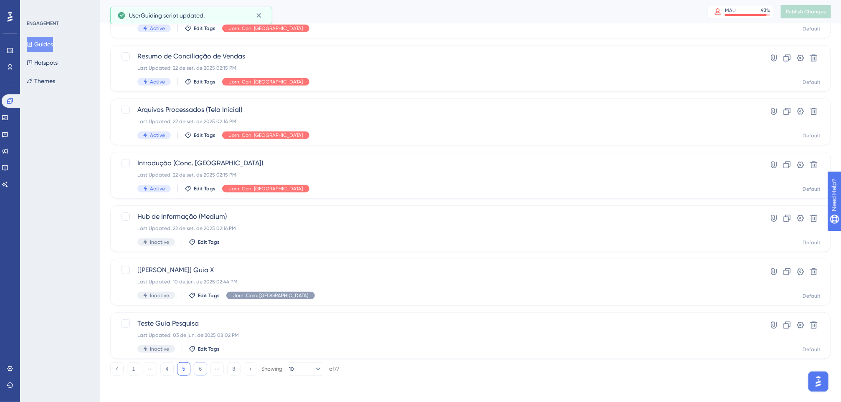
click at [202, 371] on button "6" at bounding box center [200, 368] width 13 height 13
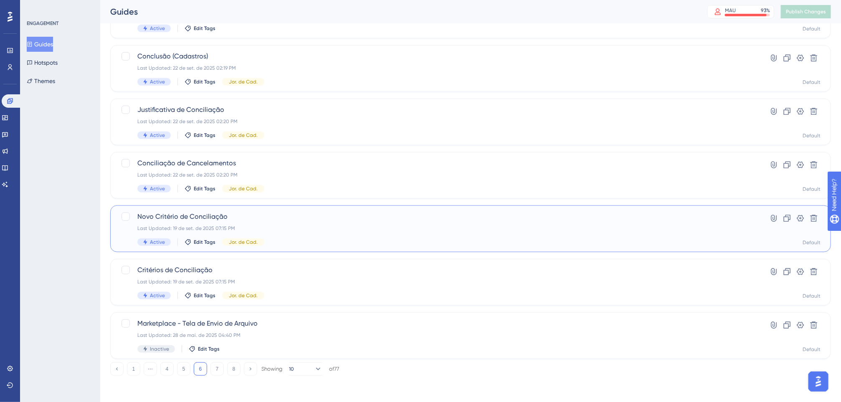
click at [254, 215] on span "Novo Critério de Conciliação" at bounding box center [437, 217] width 600 height 10
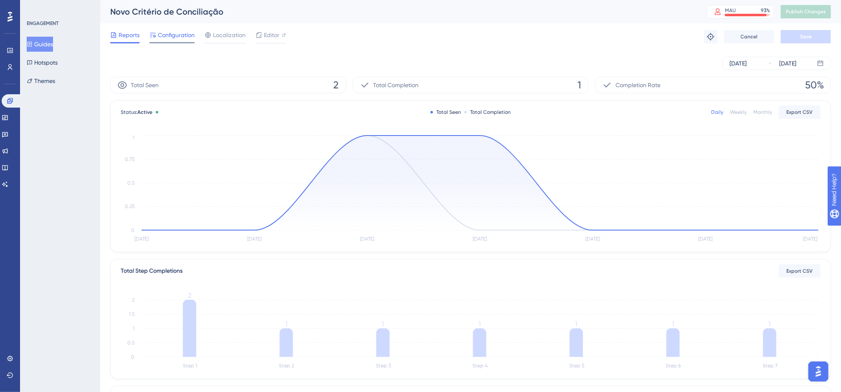
click at [183, 38] on span "Configuration" at bounding box center [176, 35] width 37 height 10
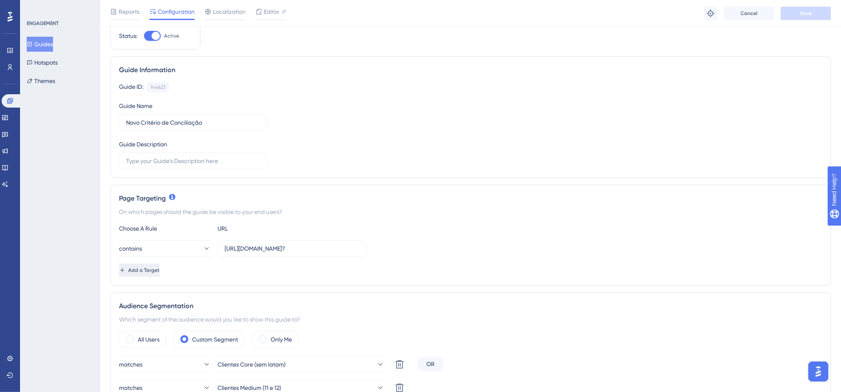
scroll to position [32, 0]
click at [161, 266] on button "Add a Target" at bounding box center [140, 269] width 42 height 13
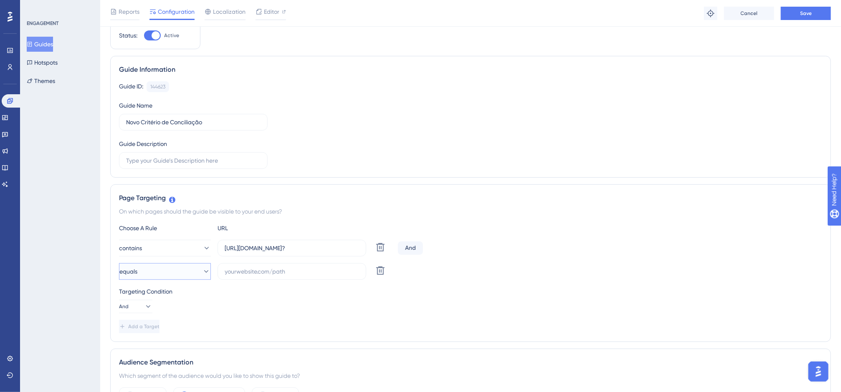
click at [177, 273] on button "equals" at bounding box center [165, 271] width 92 height 17
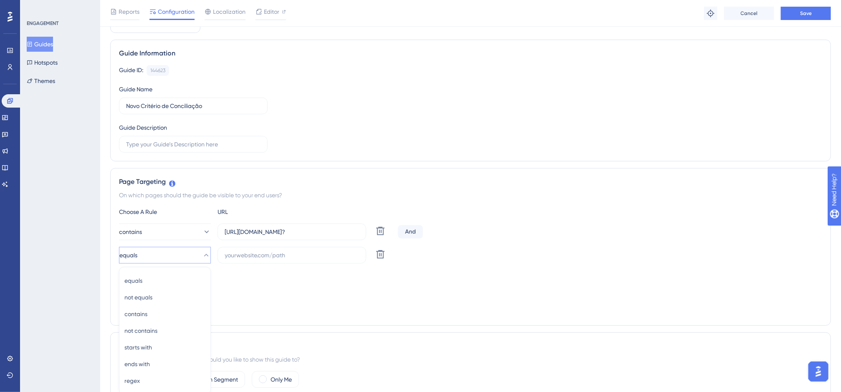
scroll to position [184, 0]
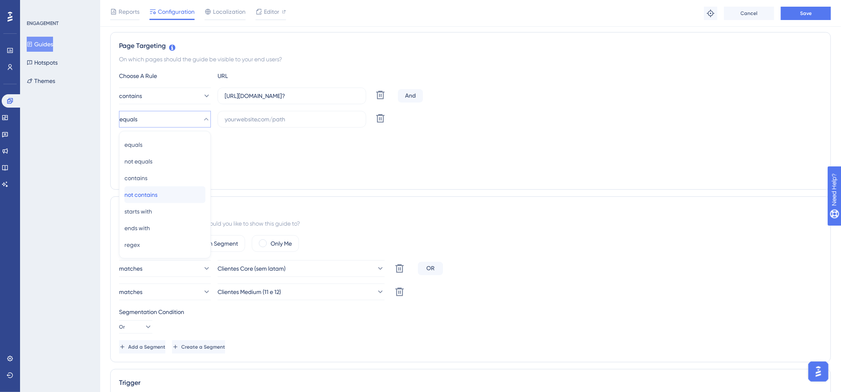
click at [171, 200] on div "not contains not contains" at bounding box center [164, 195] width 81 height 17
click at [262, 114] on label at bounding box center [292, 119] width 149 height 17
click at [262, 115] on input "text" at bounding box center [292, 119] width 134 height 9
click at [262, 116] on input "text" at bounding box center [292, 119] width 134 height 9
paste input "[DOMAIN_NAME]"
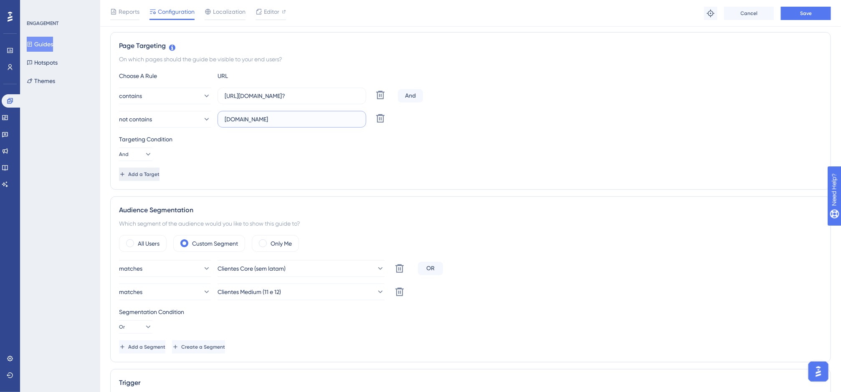
type input "[DOMAIN_NAME]"
click at [159, 181] on button "Add a Target" at bounding box center [139, 174] width 40 height 13
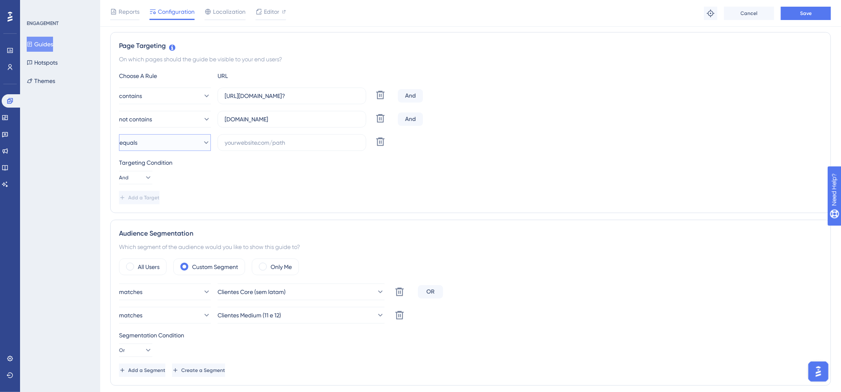
click at [178, 147] on button "equals" at bounding box center [165, 142] width 92 height 17
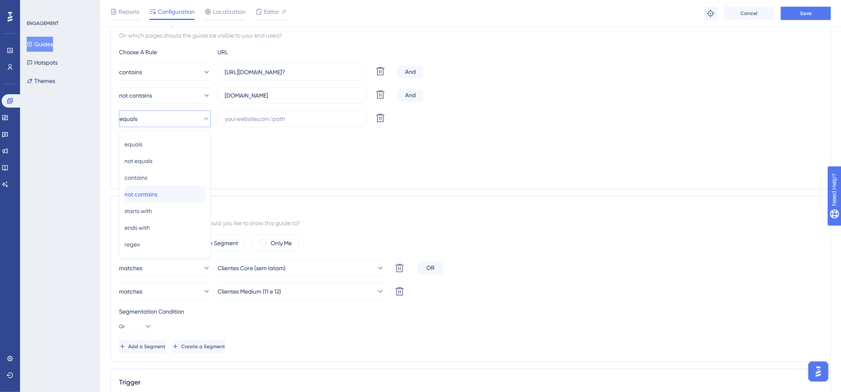
click at [173, 188] on div "not contains not contains" at bounding box center [164, 194] width 81 height 17
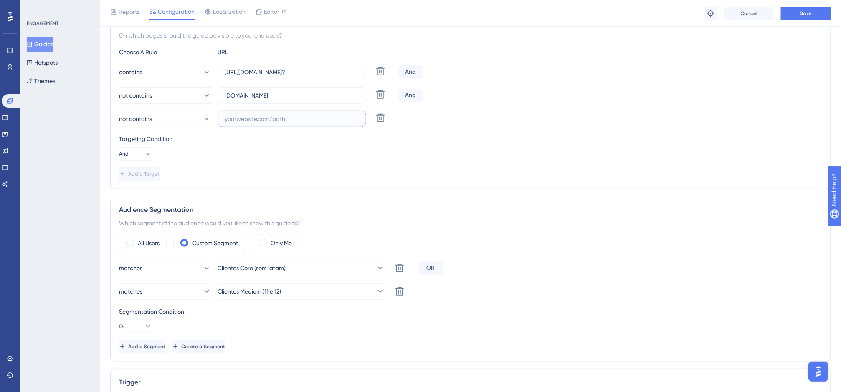
click at [247, 119] on input "text" at bounding box center [292, 118] width 134 height 9
paste input "[DOMAIN_NAME]"
click at [249, 119] on input "[DOMAIN_NAME]" at bounding box center [292, 118] width 134 height 9
type input "[DOMAIN_NAME]"
click at [787, 15] on span "Save" at bounding box center [806, 13] width 12 height 7
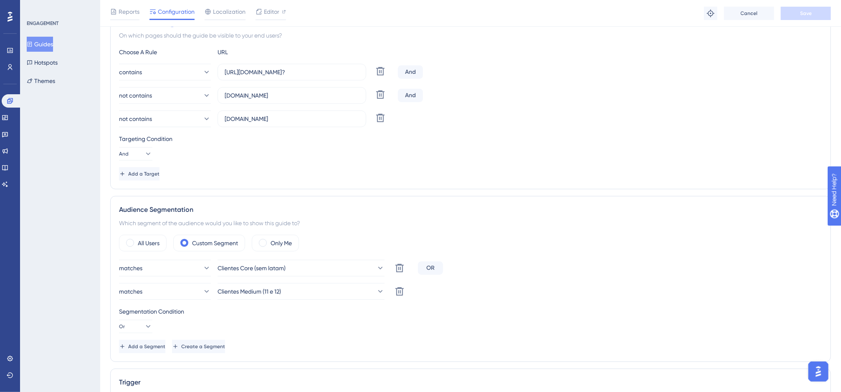
click at [53, 44] on button "Guides" at bounding box center [40, 44] width 26 height 15
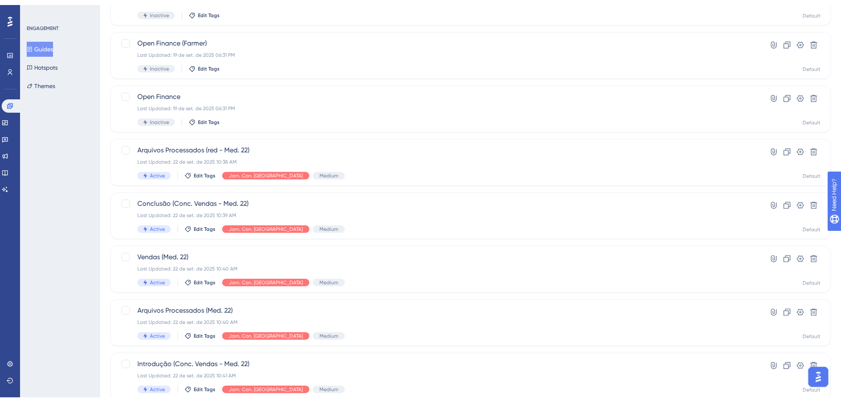
scroll to position [245, 0]
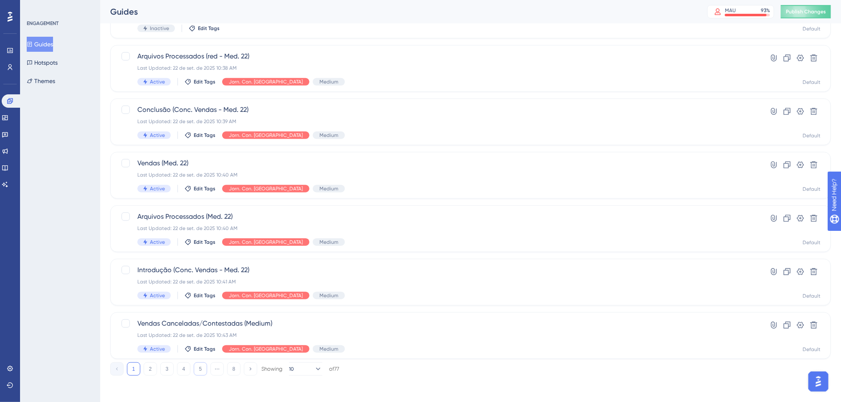
click at [198, 366] on button "5" at bounding box center [200, 368] width 13 height 13
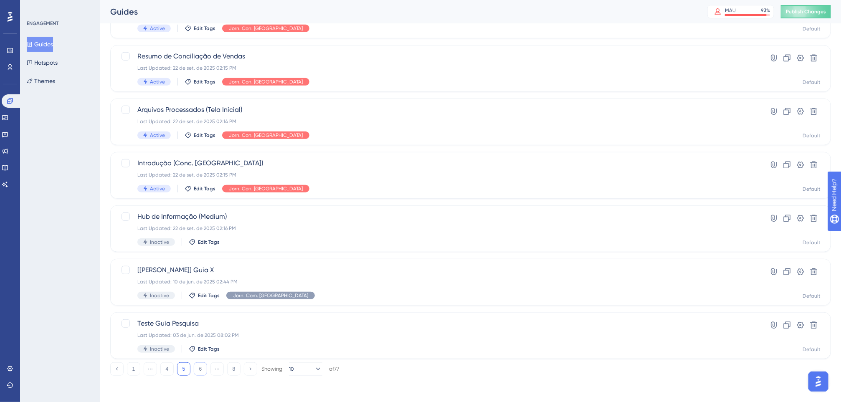
click at [199, 367] on button "6" at bounding box center [200, 368] width 13 height 13
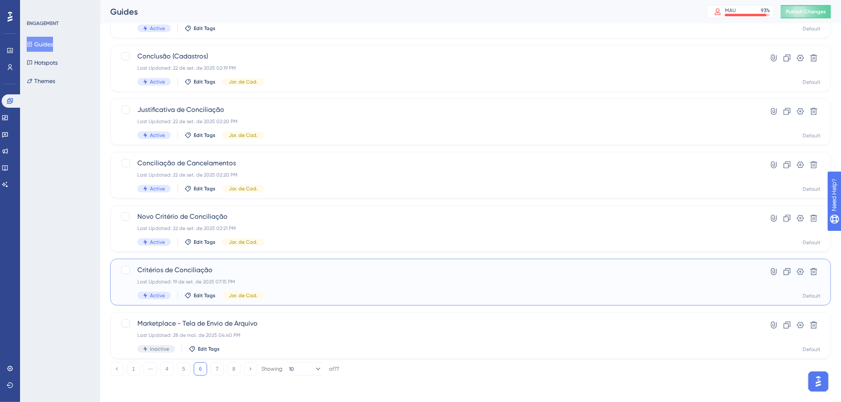
click at [263, 265] on span "Critérios de Conciliação" at bounding box center [437, 270] width 600 height 10
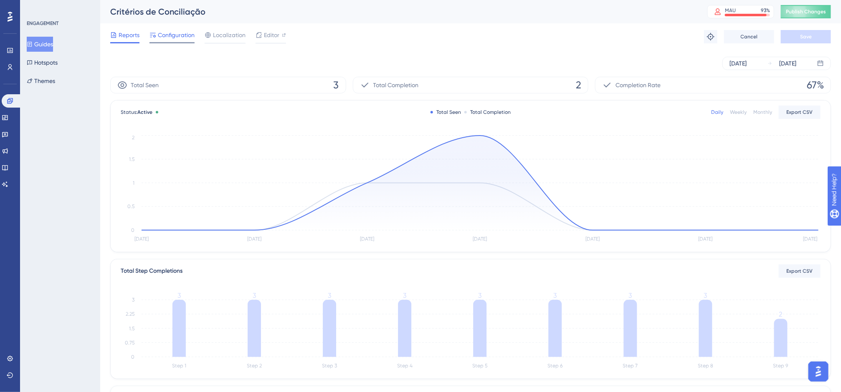
click at [179, 38] on span "Configuration" at bounding box center [176, 35] width 37 height 10
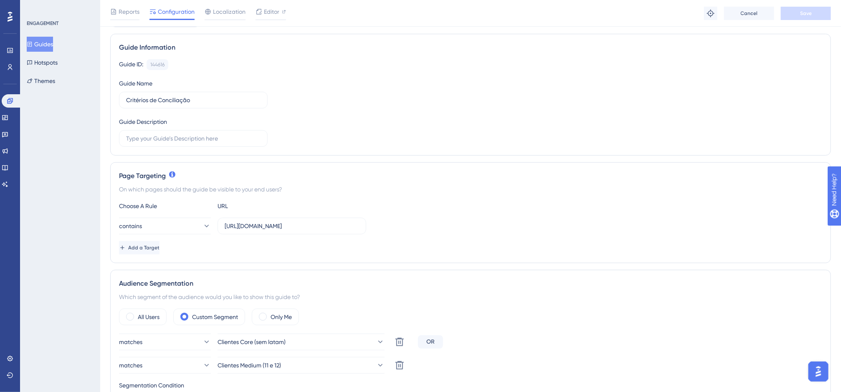
scroll to position [55, 0]
click at [153, 249] on span "Add a Target" at bounding box center [144, 246] width 31 height 7
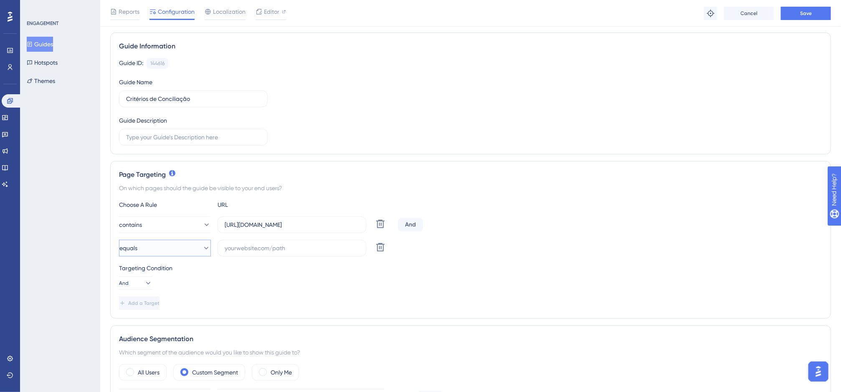
click at [153, 249] on button "equals" at bounding box center [165, 248] width 92 height 17
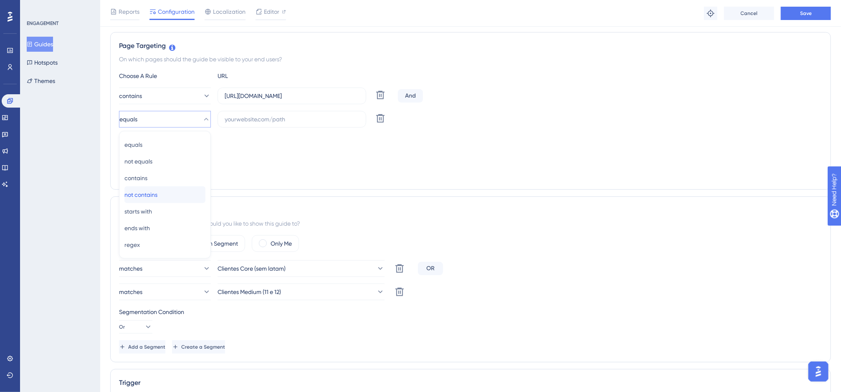
click at [155, 195] on span "not contains" at bounding box center [140, 195] width 33 height 10
click at [259, 123] on input "text" at bounding box center [292, 119] width 134 height 9
paste input "[DOMAIN_NAME]"
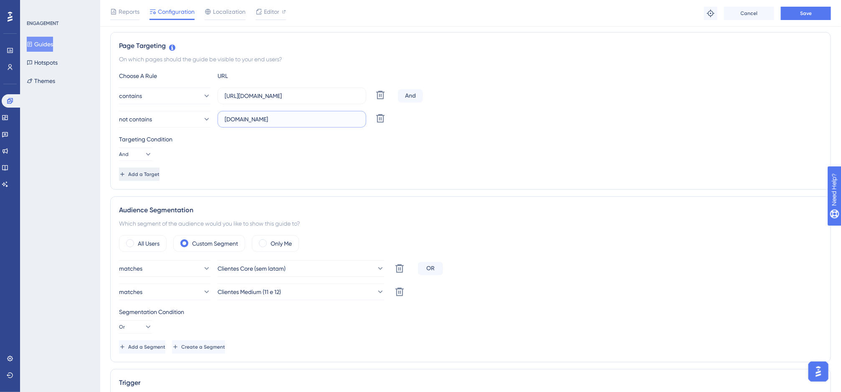
type input "[DOMAIN_NAME]"
click at [160, 173] on span "Add a Target" at bounding box center [144, 174] width 31 height 7
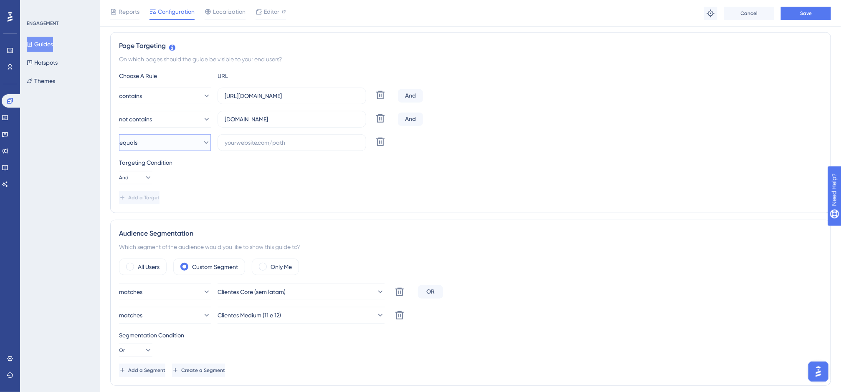
click at [169, 144] on button "equals" at bounding box center [165, 142] width 92 height 17
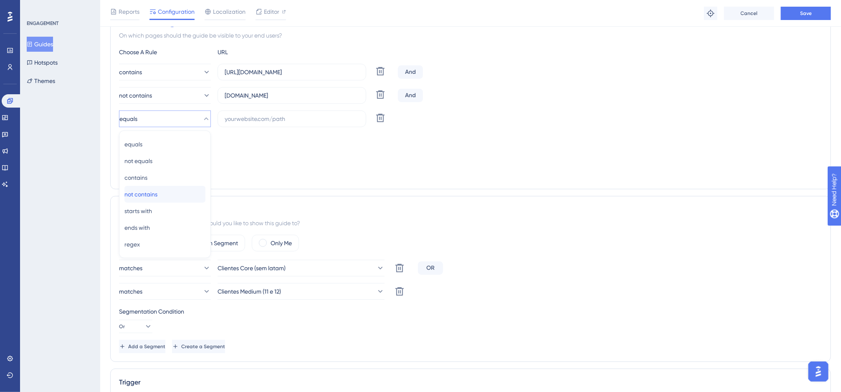
click at [157, 191] on span "not contains" at bounding box center [140, 195] width 33 height 10
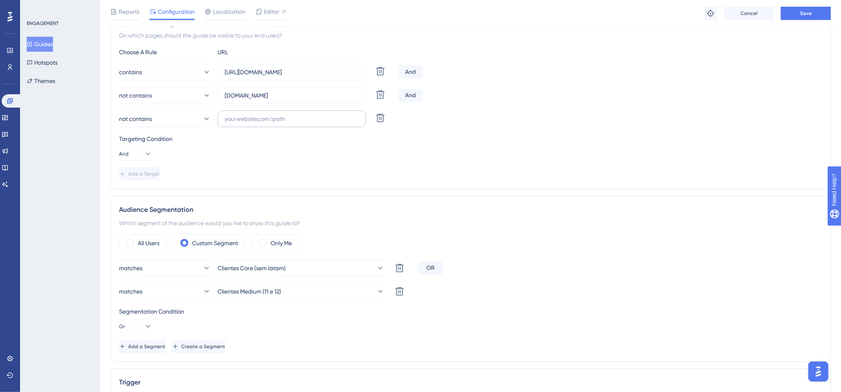
click at [244, 113] on label at bounding box center [292, 119] width 149 height 17
click at [244, 114] on input "text" at bounding box center [292, 118] width 134 height 9
paste input "[DOMAIN_NAME]"
click at [787, 10] on button "Save" at bounding box center [806, 13] width 50 height 13
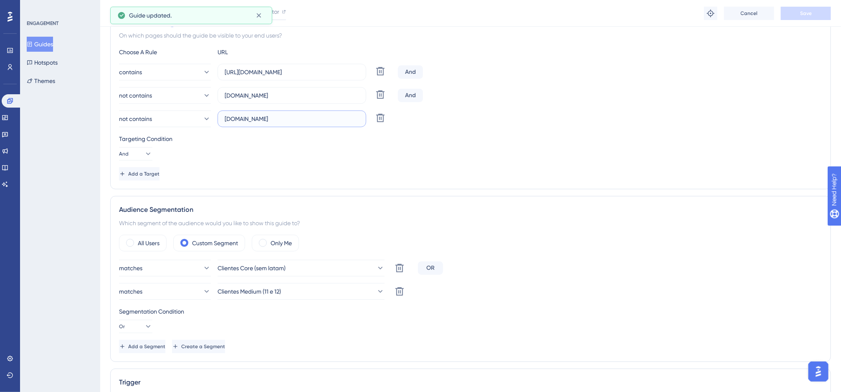
click at [248, 122] on input "[DOMAIN_NAME]" at bounding box center [292, 118] width 134 height 9
type input "[DOMAIN_NAME]"
click at [787, 11] on button "Save" at bounding box center [806, 13] width 50 height 13
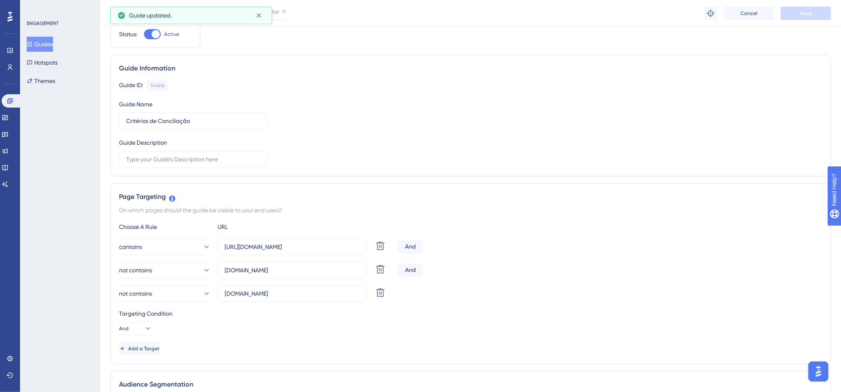
scroll to position [0, 0]
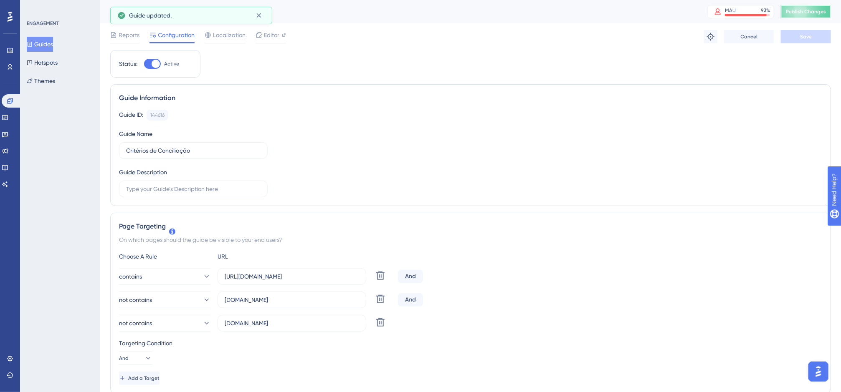
click at [787, 14] on span "Publish Changes" at bounding box center [806, 11] width 40 height 7
click at [50, 39] on button "Guides" at bounding box center [40, 44] width 26 height 15
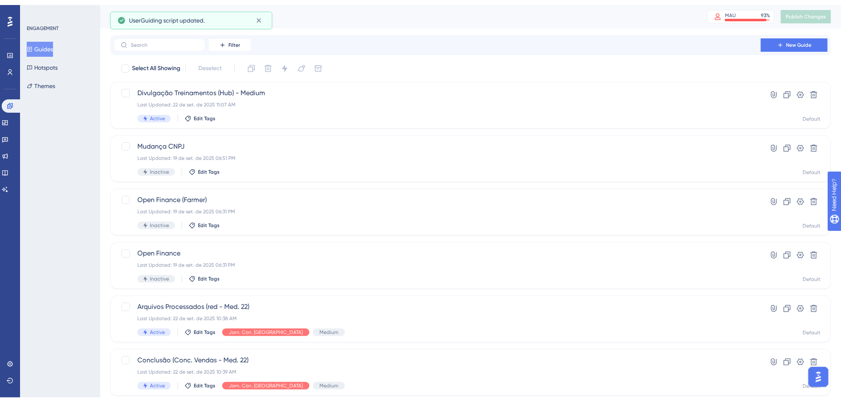
scroll to position [245, 0]
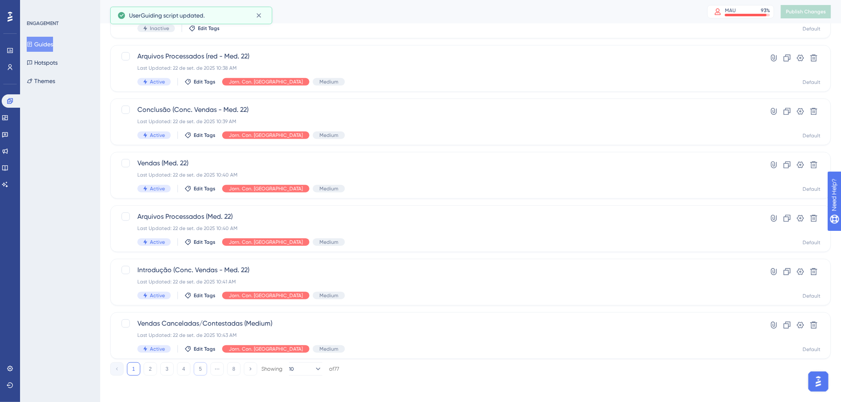
click at [203, 366] on button "5" at bounding box center [200, 368] width 13 height 13
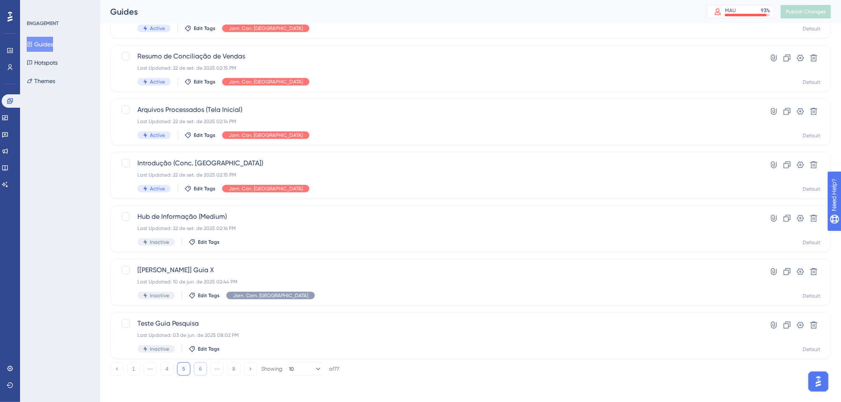
click at [206, 368] on button "6" at bounding box center [200, 368] width 13 height 13
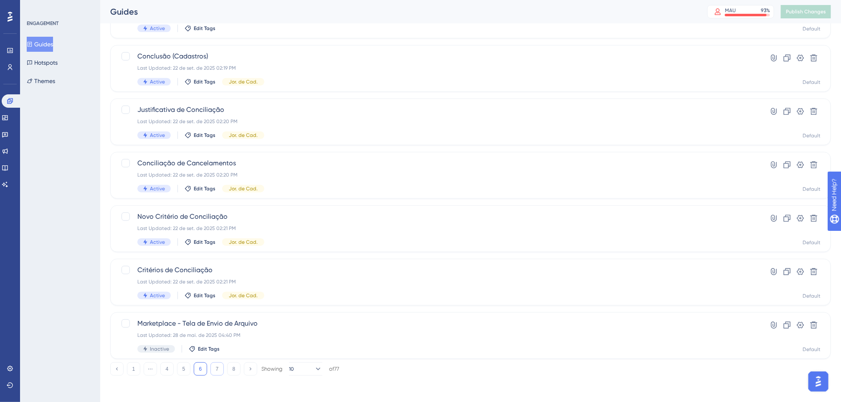
click at [218, 367] on button "7" at bounding box center [216, 368] width 13 height 13
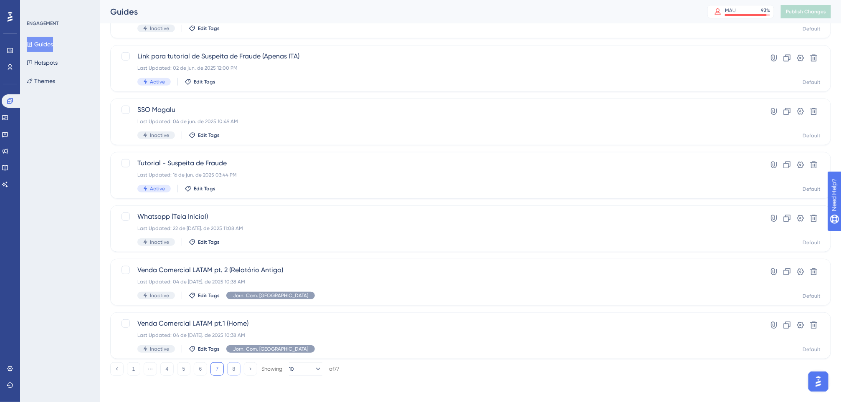
click at [231, 369] on button "8" at bounding box center [233, 368] width 13 height 13
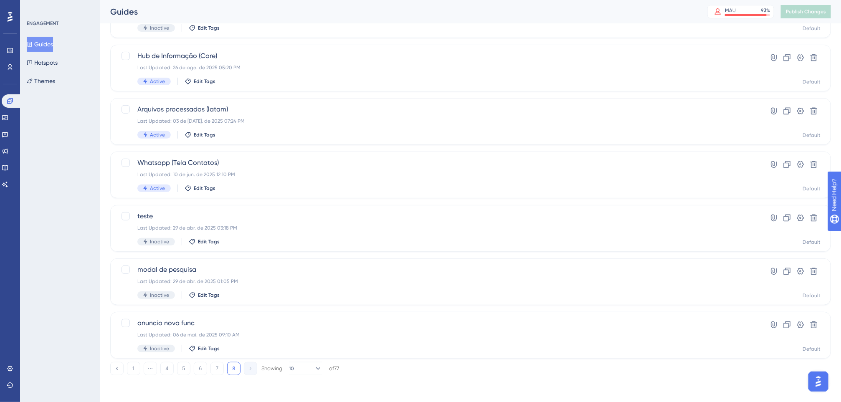
scroll to position [85, 0]
click at [133, 370] on button "1" at bounding box center [133, 368] width 13 height 13
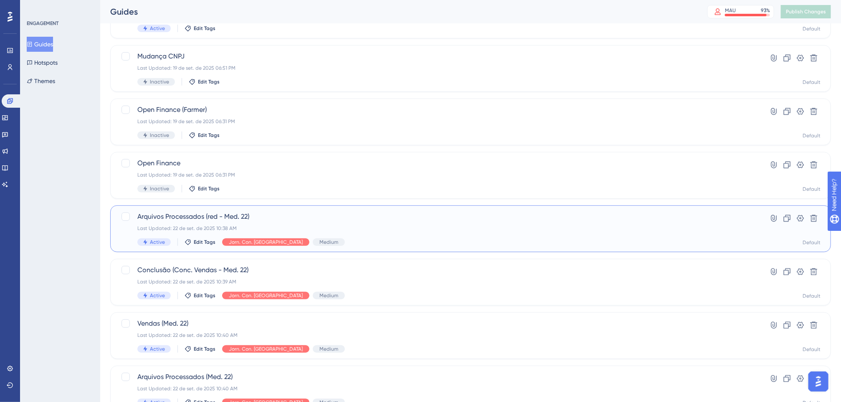
click at [227, 221] on span "Arquivos Processados (red - Med. 22)" at bounding box center [437, 217] width 600 height 10
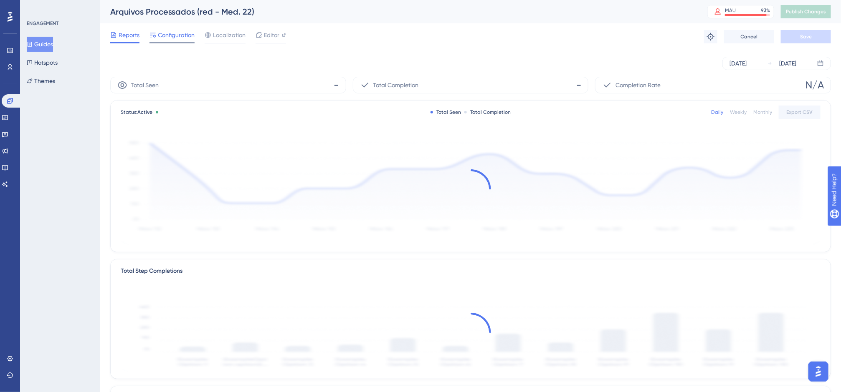
click at [177, 37] on span "Configuration" at bounding box center [176, 35] width 37 height 10
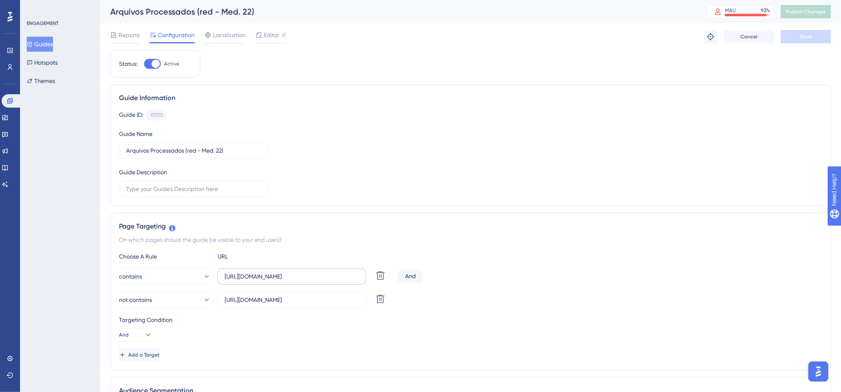
click at [249, 272] on label "[URL][DOMAIN_NAME]" at bounding box center [292, 276] width 149 height 17
click at [249, 272] on input "[URL][DOMAIN_NAME]" at bounding box center [292, 276] width 134 height 9
click at [236, 304] on input "[URL][DOMAIN_NAME]" at bounding box center [292, 300] width 134 height 9
click at [237, 304] on input "[URL][DOMAIN_NAME]" at bounding box center [292, 300] width 134 height 9
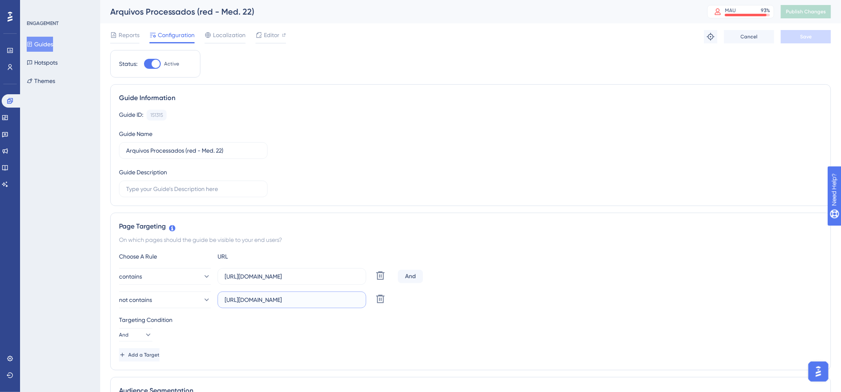
click at [237, 304] on input "[URL][DOMAIN_NAME]" at bounding box center [292, 300] width 134 height 9
click at [243, 300] on input "[URL][DOMAIN_NAME]" at bounding box center [292, 300] width 134 height 9
drag, startPoint x: 245, startPoint y: 302, endPoint x: 212, endPoint y: 295, distance: 34.6
click at [212, 295] on div "not contains [URL][DOMAIN_NAME] Delete" at bounding box center [257, 300] width 276 height 17
click at [325, 303] on input "[DOMAIN_NAME][URL]" at bounding box center [292, 300] width 134 height 9
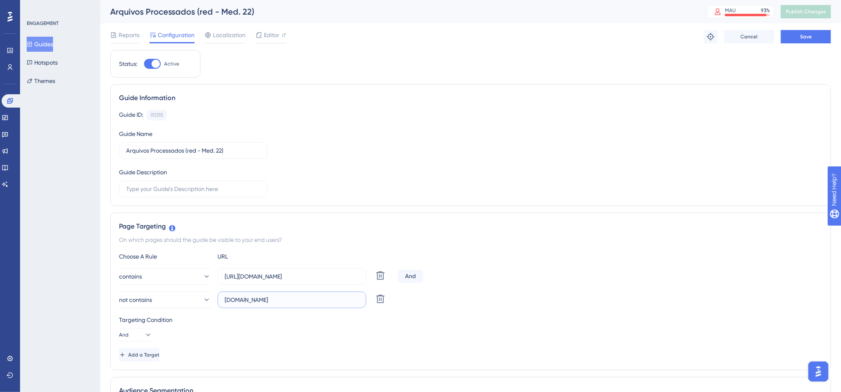
drag, startPoint x: 307, startPoint y: 303, endPoint x: 190, endPoint y: 292, distance: 117.0
click at [190, 292] on div "contains https://app.equals.com.br Delete And not contains homolog-app.equals.c…" at bounding box center [470, 288] width 703 height 40
type input "[DOMAIN_NAME]"
click at [159, 352] on button "Add a Target" at bounding box center [139, 355] width 40 height 13
click at [235, 327] on input "text" at bounding box center [292, 323] width 134 height 9
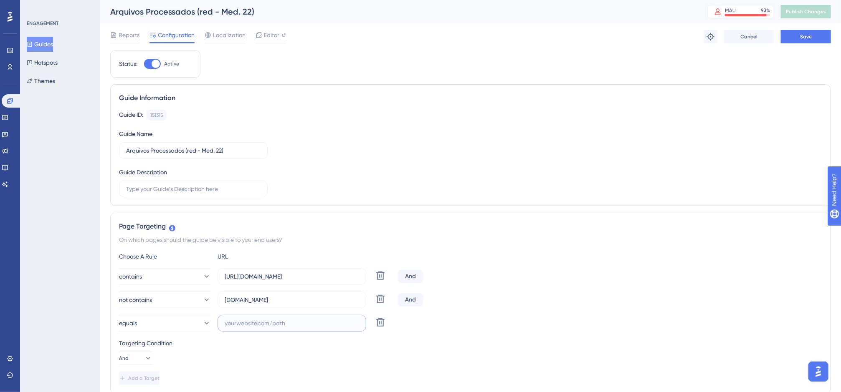
paste input "[DOMAIN_NAME]"
click at [248, 324] on input "[DOMAIN_NAME]" at bounding box center [292, 323] width 134 height 9
type input "[DOMAIN_NAME]"
click at [787, 34] on span "Save" at bounding box center [806, 36] width 12 height 7
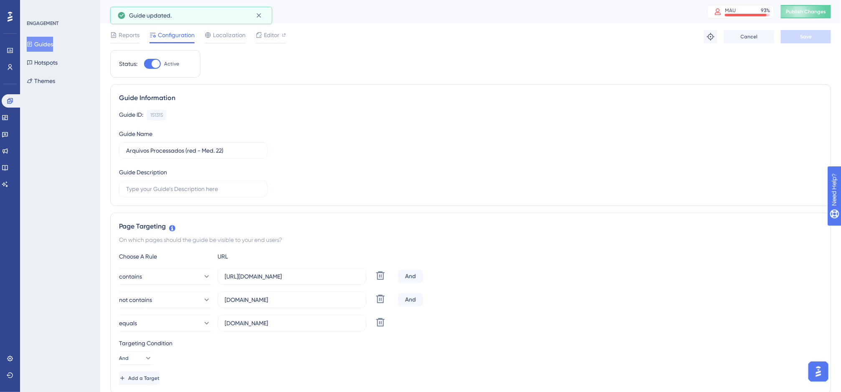
click at [53, 38] on button "Guides" at bounding box center [40, 44] width 26 height 15
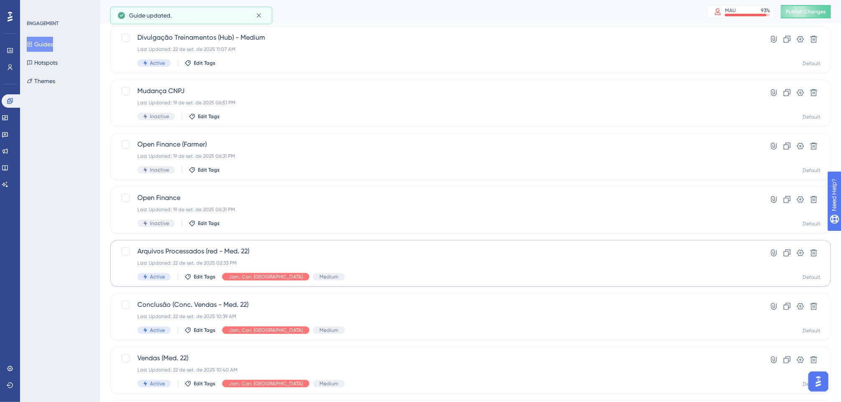
scroll to position [51, 0]
click at [321, 307] on span "Conclusão (Conc. Vendas - Med. 22)" at bounding box center [437, 304] width 600 height 10
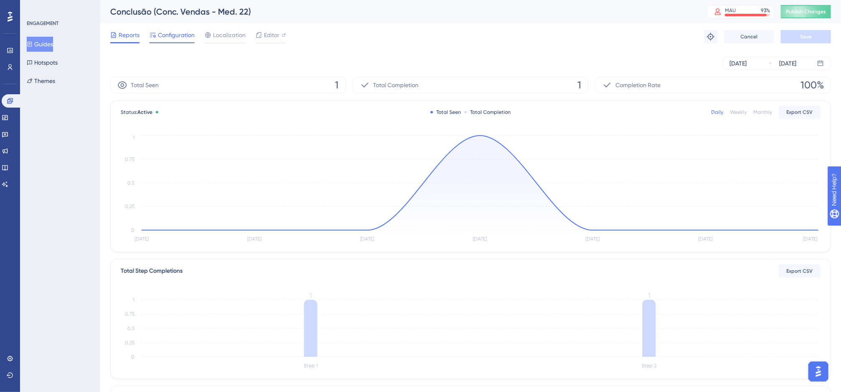
click at [173, 35] on span "Configuration" at bounding box center [176, 35] width 37 height 10
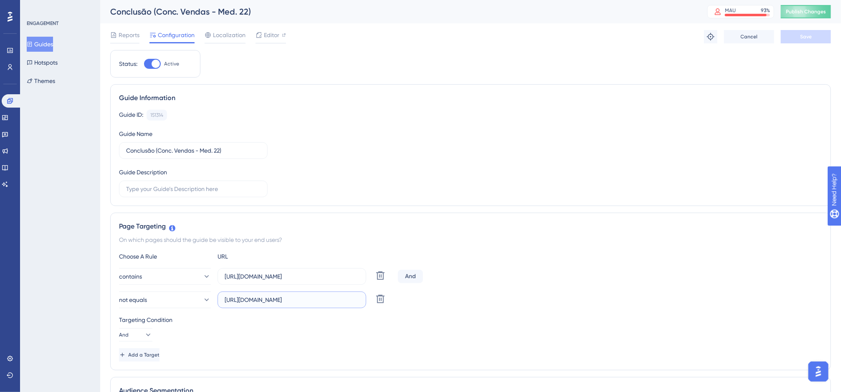
drag, startPoint x: 327, startPoint y: 304, endPoint x: 197, endPoint y: 289, distance: 131.1
click at [197, 289] on div "contains https://app.equals.com.br/ Delete And not equals https://homolog-app.e…" at bounding box center [470, 288] width 703 height 40
paste input "omolog-app.equals.com.br"
type input "[DOMAIN_NAME]"
click at [178, 302] on button "not equals" at bounding box center [165, 300] width 92 height 17
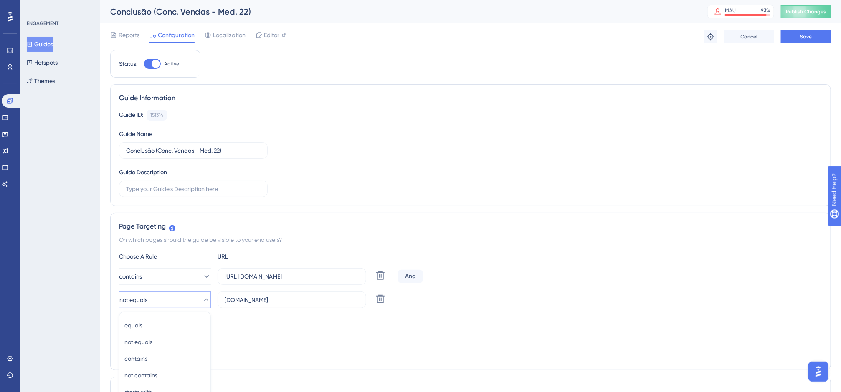
scroll to position [181, 0]
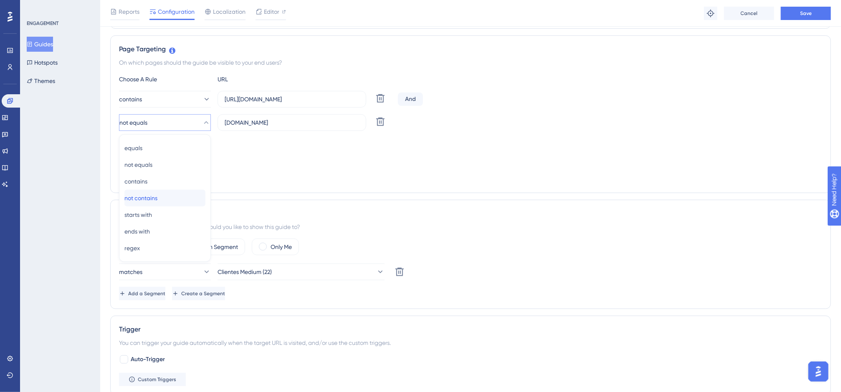
click at [156, 198] on span "not contains" at bounding box center [140, 198] width 33 height 10
click at [154, 183] on button "Add a Target" at bounding box center [140, 177] width 42 height 13
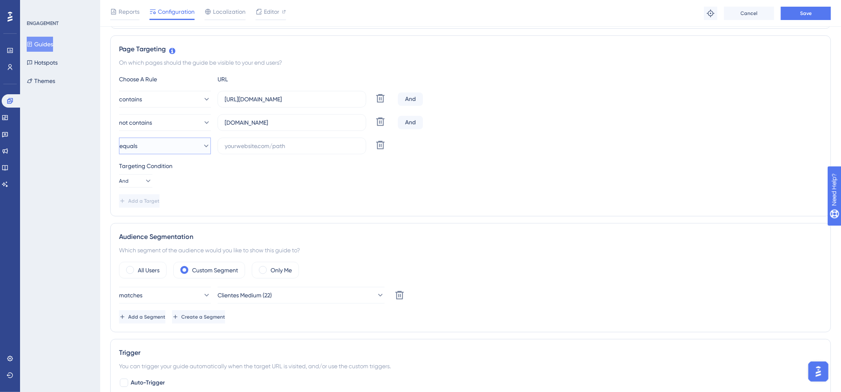
click at [170, 147] on button "equals" at bounding box center [165, 146] width 92 height 17
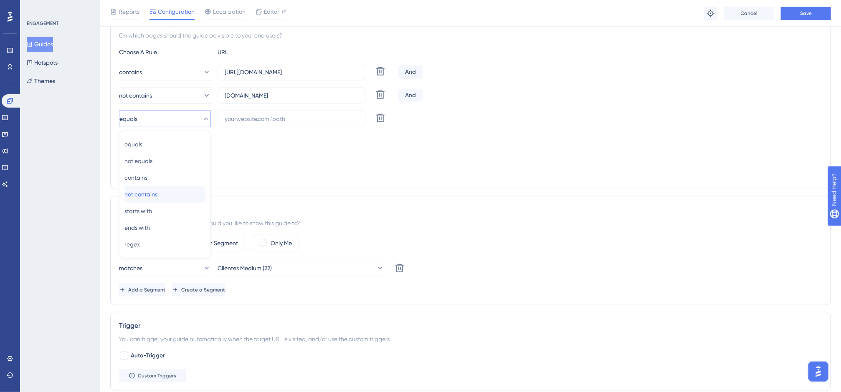
click at [157, 192] on span "not contains" at bounding box center [140, 195] width 33 height 10
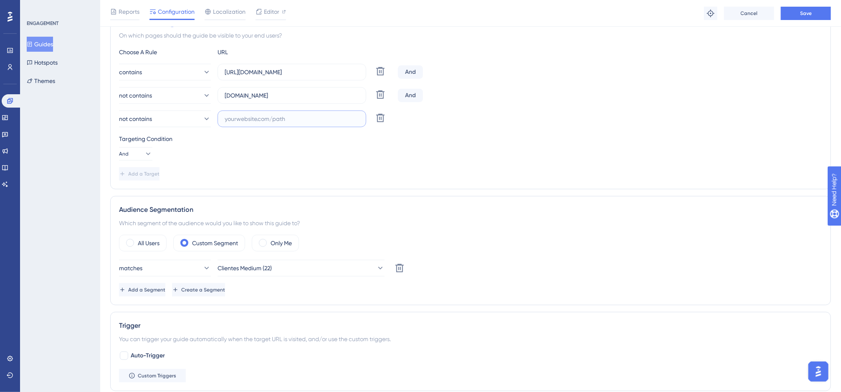
click at [249, 118] on input "text" at bounding box center [292, 118] width 134 height 9
paste input "[DOMAIN_NAME]"
click at [249, 118] on input "[DOMAIN_NAME]" at bounding box center [292, 118] width 134 height 9
type input "[DOMAIN_NAME]"
click at [787, 14] on span "Save" at bounding box center [806, 13] width 12 height 7
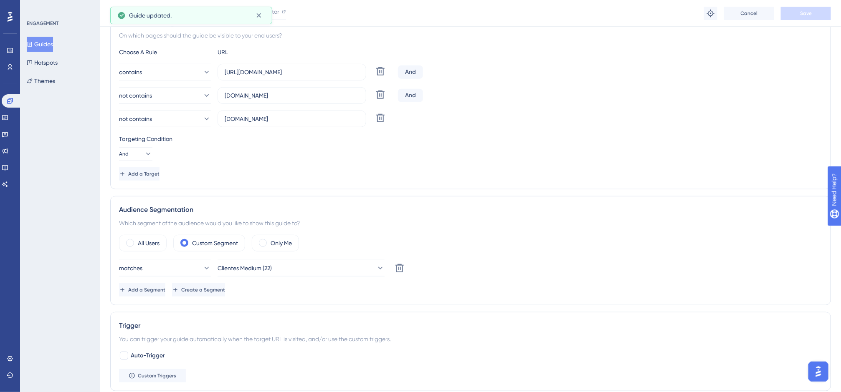
scroll to position [0, 0]
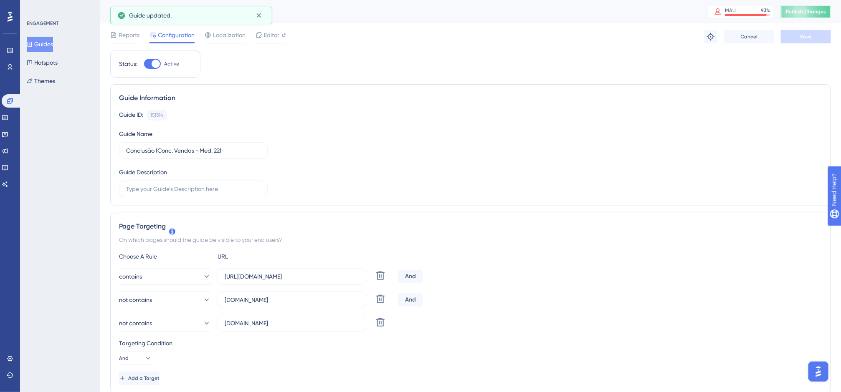
click at [787, 12] on span "Publish Changes" at bounding box center [806, 11] width 40 height 7
click at [53, 46] on button "Guides" at bounding box center [40, 44] width 26 height 15
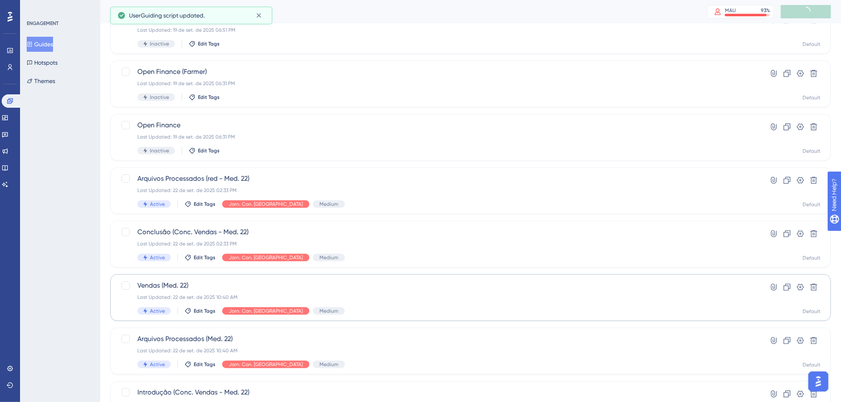
scroll to position [124, 0]
click at [243, 283] on span "Vendas (Med. 22)" at bounding box center [437, 285] width 600 height 10
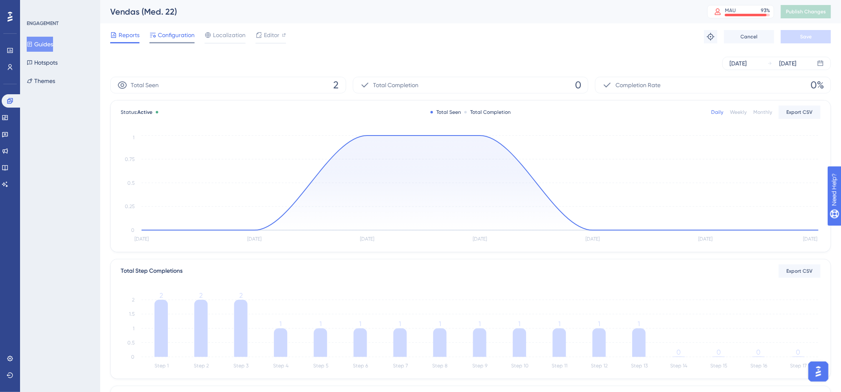
click at [168, 33] on span "Configuration" at bounding box center [176, 35] width 37 height 10
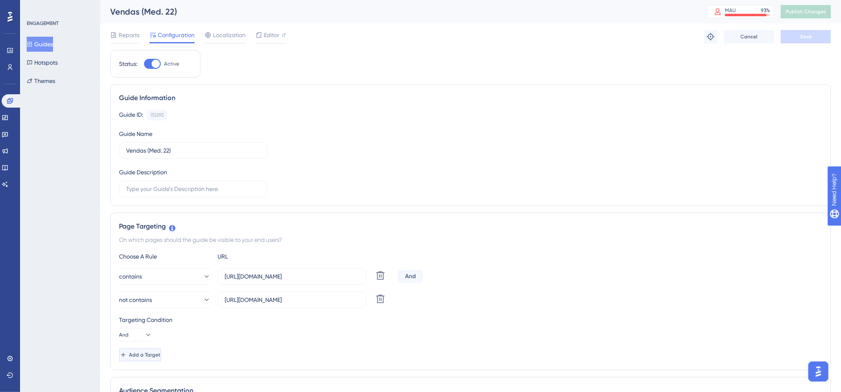
click at [153, 359] on span "Add a Target" at bounding box center [144, 355] width 31 height 7
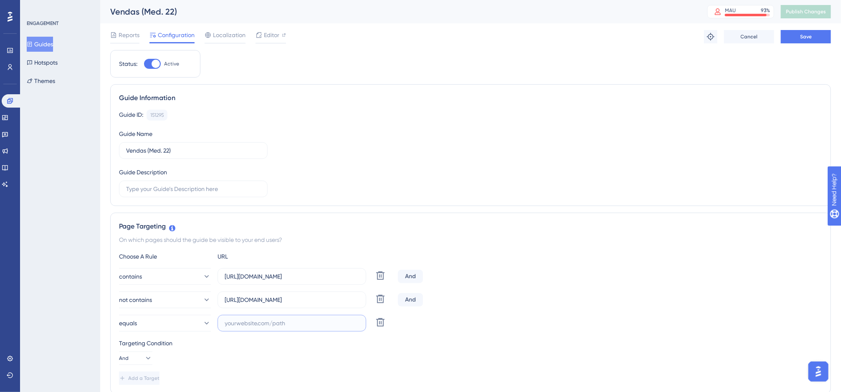
click at [238, 328] on input "text" at bounding box center [292, 323] width 134 height 9
paste input "[DOMAIN_NAME]"
click at [248, 322] on input "[DOMAIN_NAME]" at bounding box center [292, 323] width 134 height 9
type input "[DOMAIN_NAME]"
drag, startPoint x: 350, startPoint y: 300, endPoint x: 188, endPoint y: 293, distance: 162.1
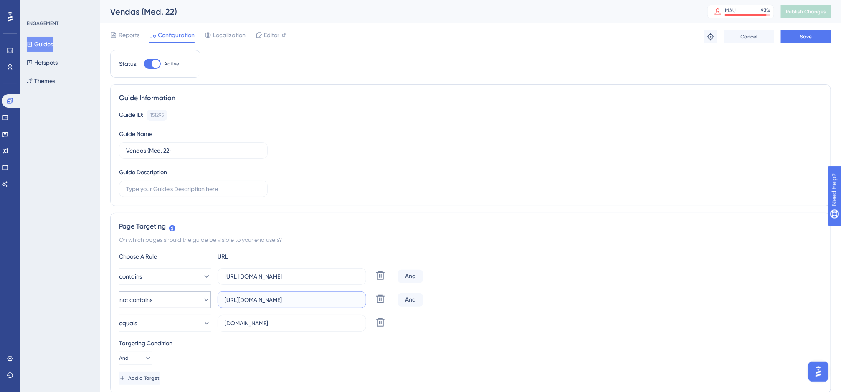
click at [188, 293] on div "not contains [URL][DOMAIN_NAME] Delete" at bounding box center [257, 300] width 276 height 17
paste input "omolog-app.equals.com.br"
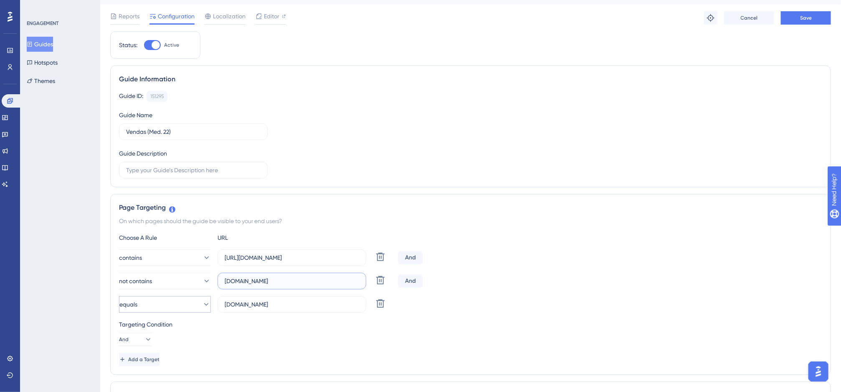
type input "[DOMAIN_NAME]"
click at [177, 311] on button "equals" at bounding box center [165, 304] width 92 height 17
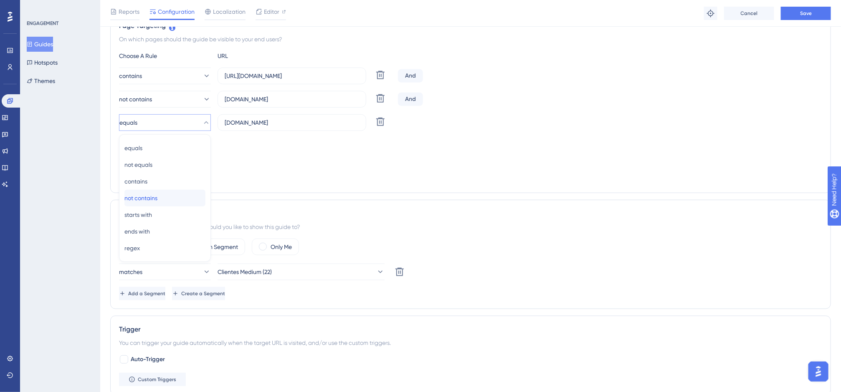
click at [168, 201] on div "not contains not contains" at bounding box center [164, 198] width 81 height 17
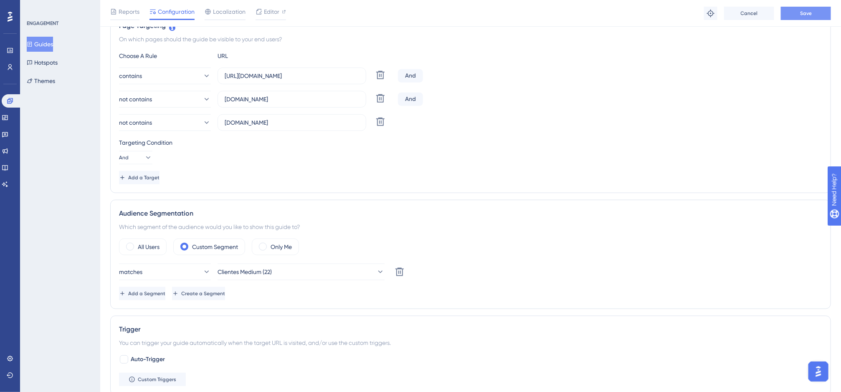
click at [787, 12] on span "Save" at bounding box center [806, 13] width 12 height 7
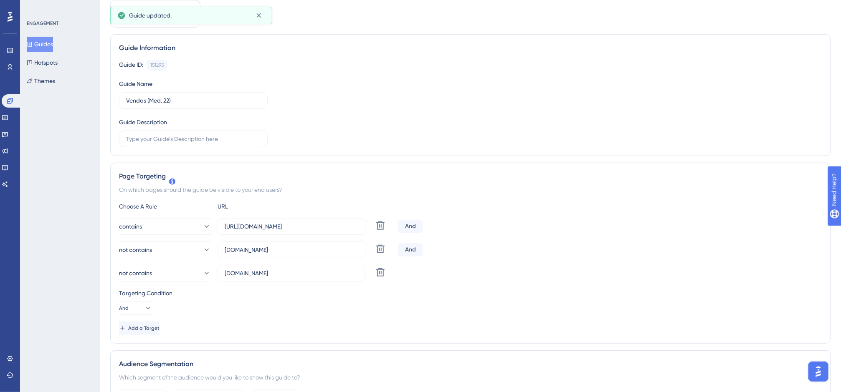
scroll to position [0, 0]
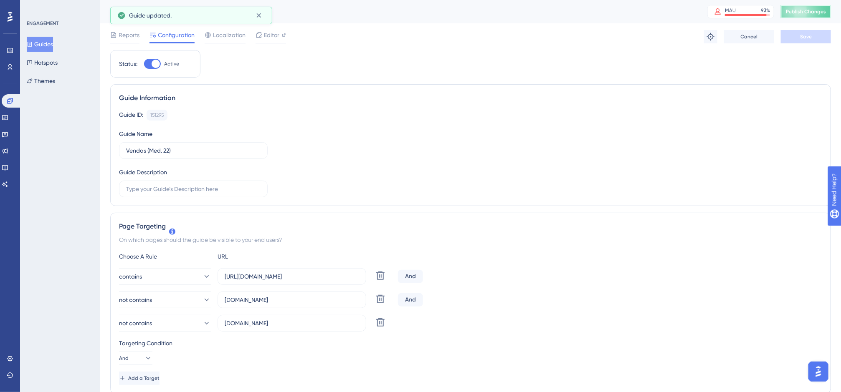
click at [787, 11] on span "Publish Changes" at bounding box center [806, 11] width 40 height 7
click at [53, 43] on button "Guides" at bounding box center [40, 44] width 26 height 15
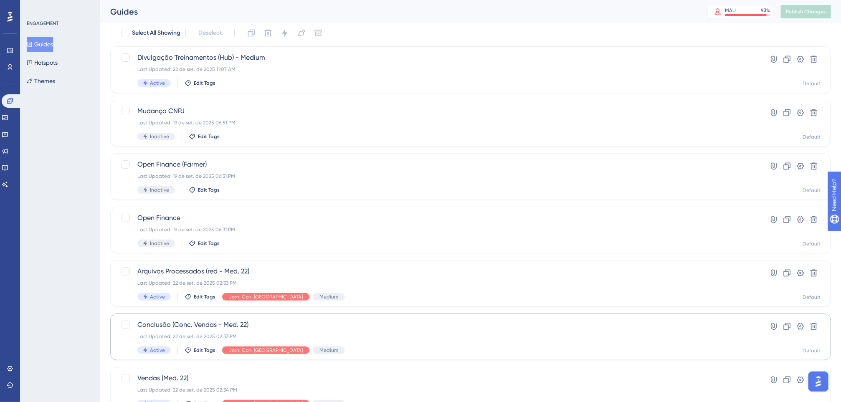
scroll to position [35, 0]
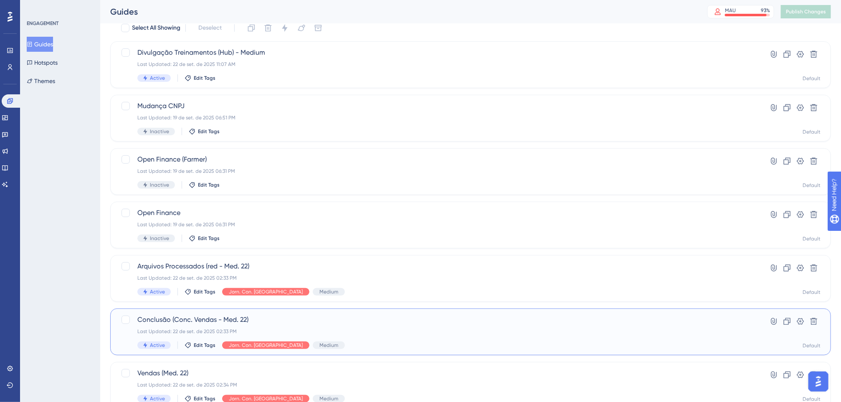
click at [272, 311] on div "Conclusão (Conc. Vendas - Med. 22) Last Updated: 22 de set. de 2025 02:33 PM Ac…" at bounding box center [470, 332] width 721 height 47
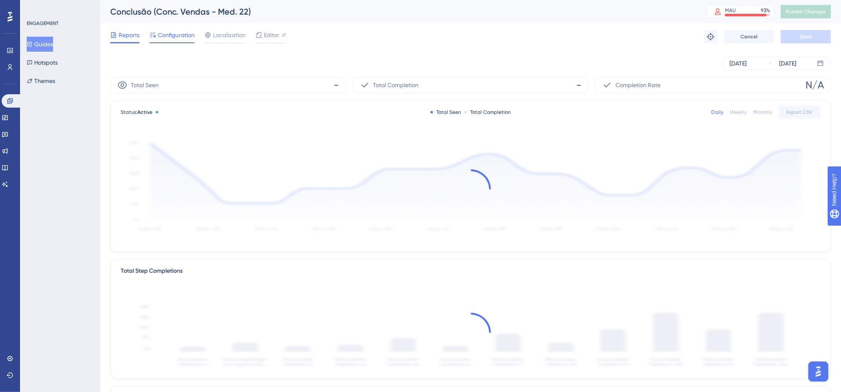
click at [179, 33] on span "Configuration" at bounding box center [176, 35] width 37 height 10
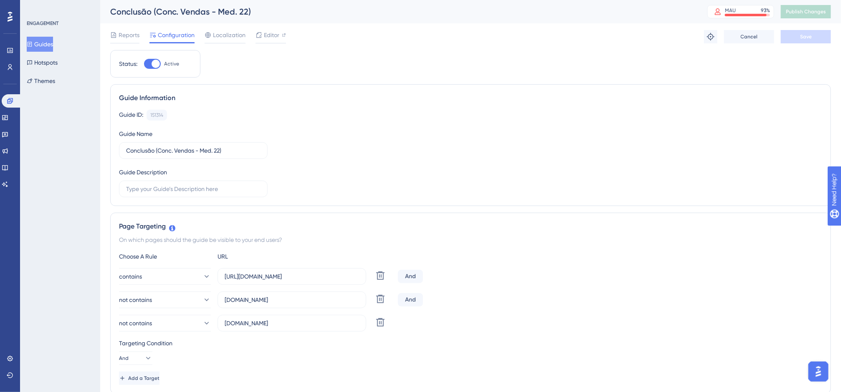
click at [39, 40] on button "Guides" at bounding box center [40, 44] width 26 height 15
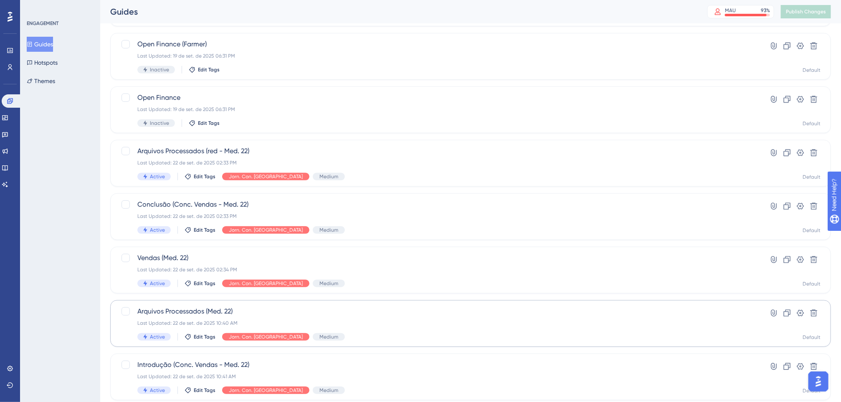
scroll to position [152, 0]
click at [286, 308] on span "Arquivos Processados (Med. 22)" at bounding box center [437, 311] width 600 height 10
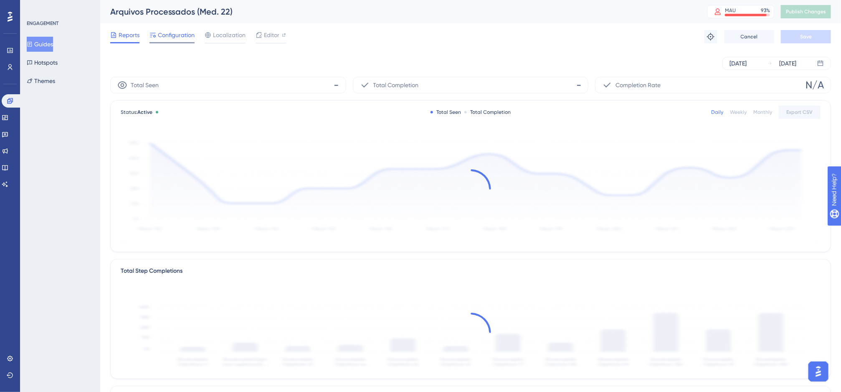
click at [177, 35] on span "Configuration" at bounding box center [176, 35] width 37 height 10
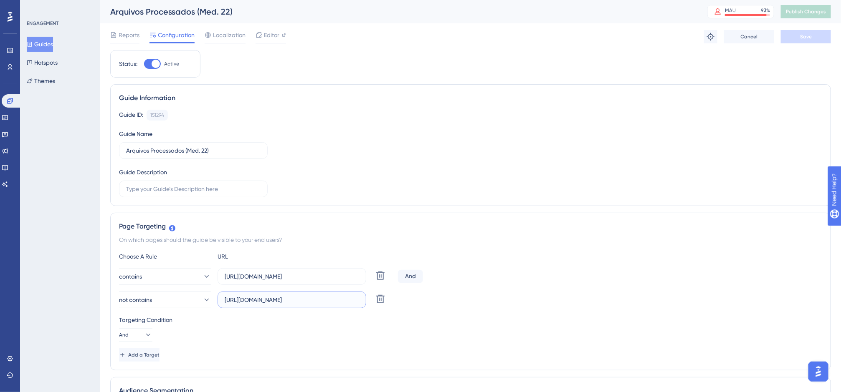
click at [277, 301] on input "[URL][DOMAIN_NAME]" at bounding box center [292, 300] width 134 height 9
click at [277, 299] on input "[URL][DOMAIN_NAME]" at bounding box center [292, 300] width 134 height 9
paste input "[DOMAIN_NAME]"
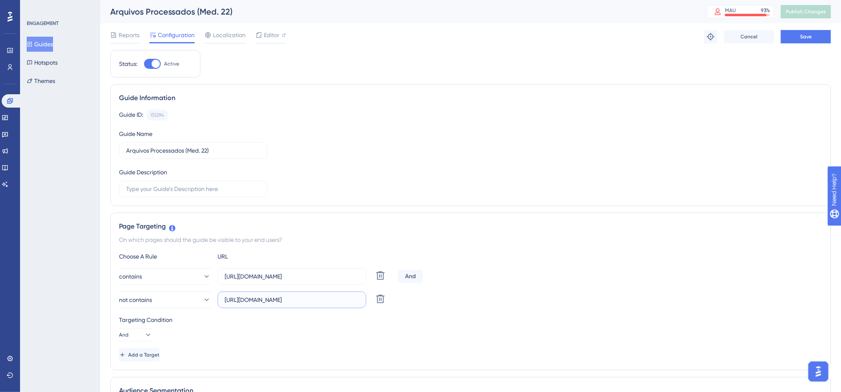
click at [275, 301] on input "https://homolog-homolog-app.equals.com.br.equals.com.br/" at bounding box center [292, 300] width 134 height 9
click at [276, 301] on input "https://homolog-homolog-app.equals.com.br.equals.com.br/" at bounding box center [292, 300] width 134 height 9
paste input "omolog-app.equals.com.br"
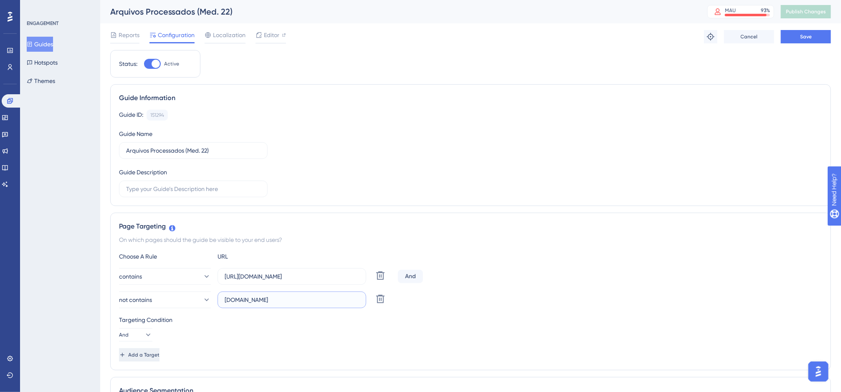
type input "[DOMAIN_NAME]"
click at [160, 356] on span "Add a Target" at bounding box center [144, 355] width 31 height 7
click at [172, 327] on button "equals" at bounding box center [165, 323] width 92 height 17
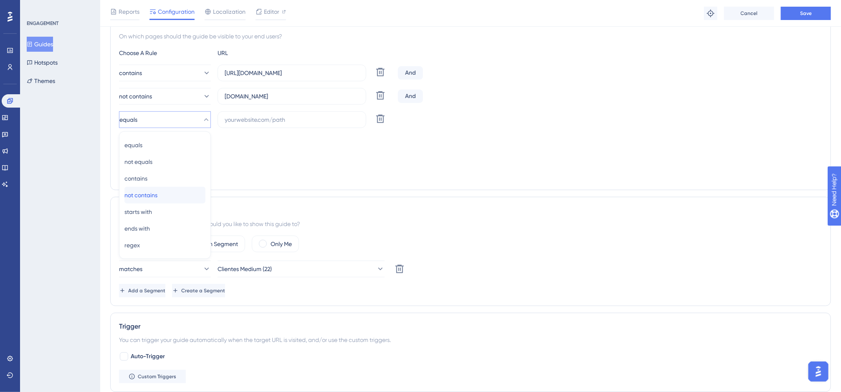
click at [157, 194] on span "not contains" at bounding box center [140, 195] width 33 height 10
click at [244, 118] on input "text" at bounding box center [292, 119] width 134 height 9
paste input "[DOMAIN_NAME]"
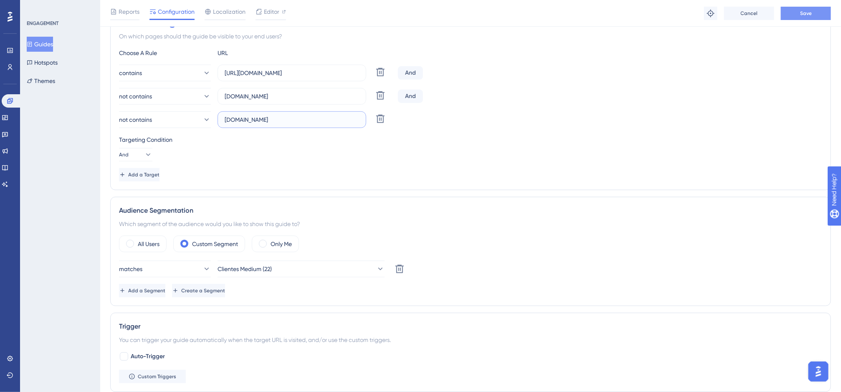
type input "[DOMAIN_NAME]"
click at [787, 14] on span "Save" at bounding box center [806, 13] width 12 height 7
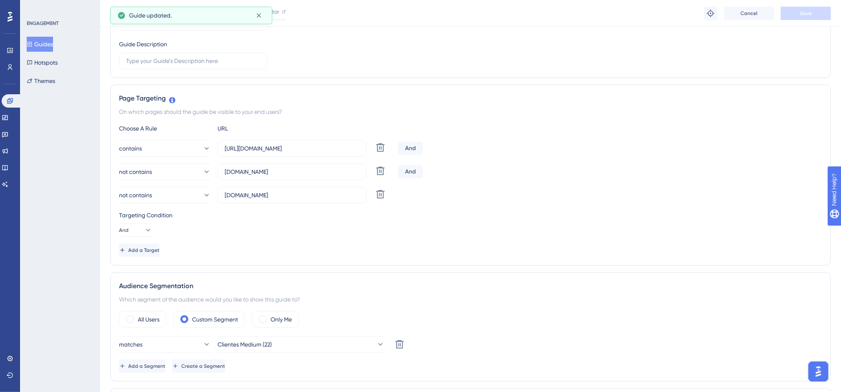
scroll to position [131, 0]
click at [47, 44] on button "Guides" at bounding box center [40, 44] width 26 height 15
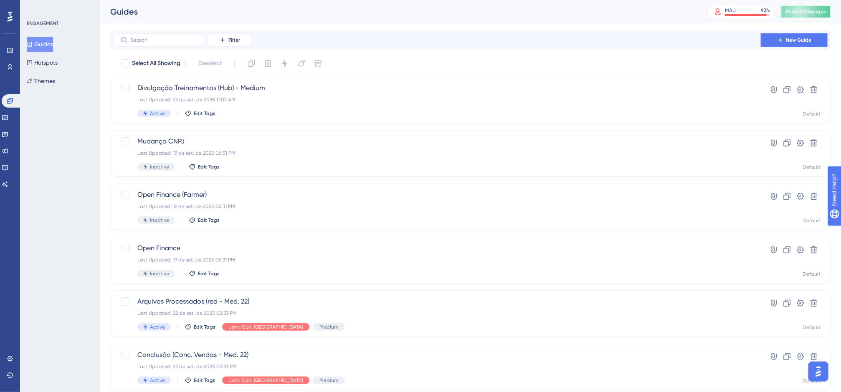
click at [787, 16] on button "Publish Changes" at bounding box center [806, 11] width 50 height 13
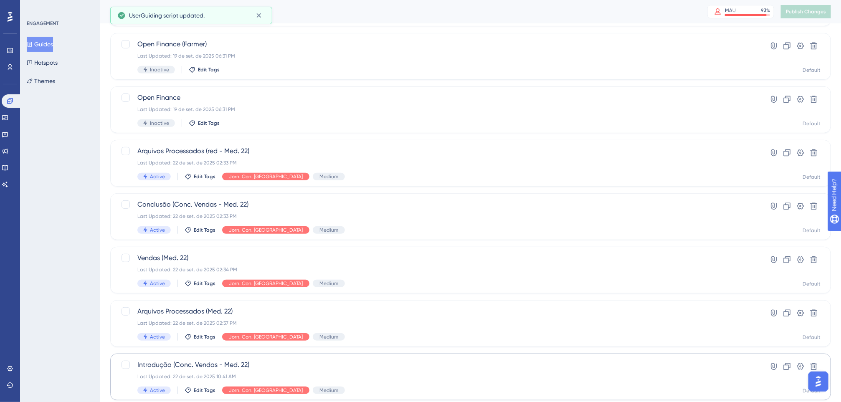
scroll to position [198, 0]
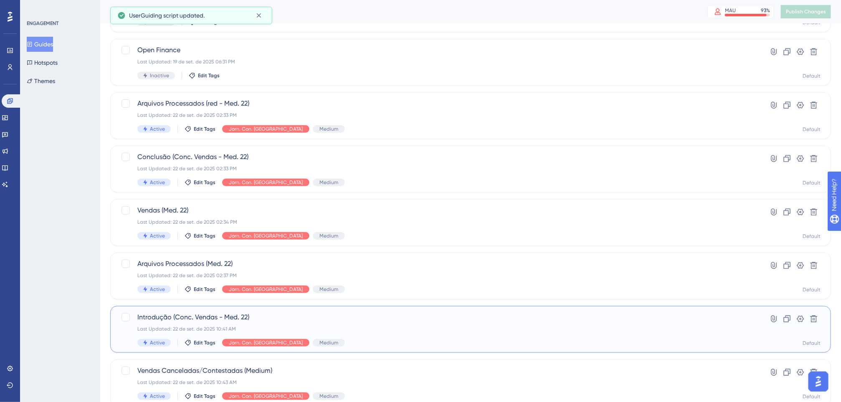
click at [283, 317] on span "Introdução (Conc. Vendas - Med. 22)" at bounding box center [437, 317] width 600 height 10
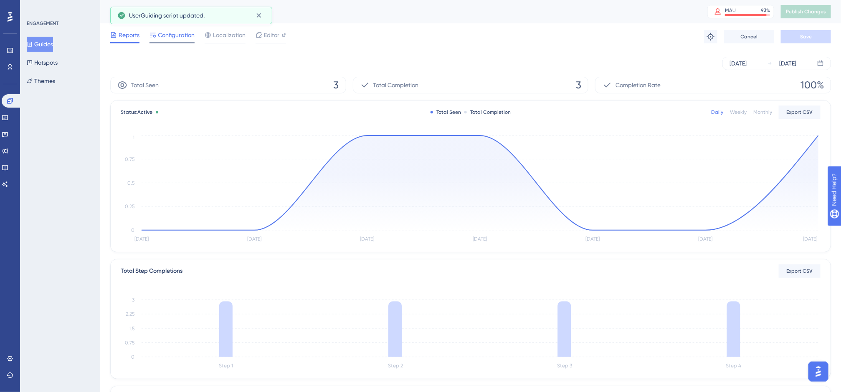
click at [177, 39] on span "Configuration" at bounding box center [176, 35] width 37 height 10
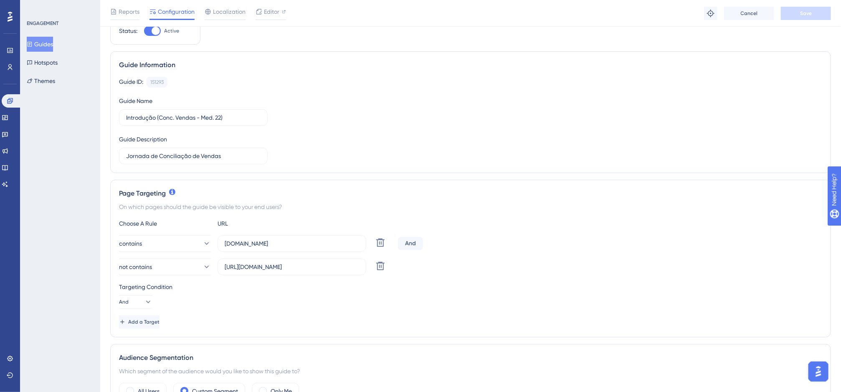
scroll to position [37, 0]
click at [160, 325] on span "Add a Target" at bounding box center [144, 322] width 31 height 7
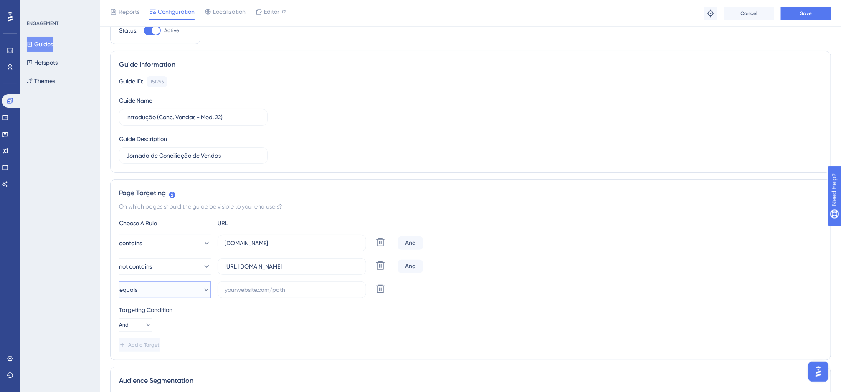
click at [199, 296] on button "equals" at bounding box center [165, 290] width 92 height 17
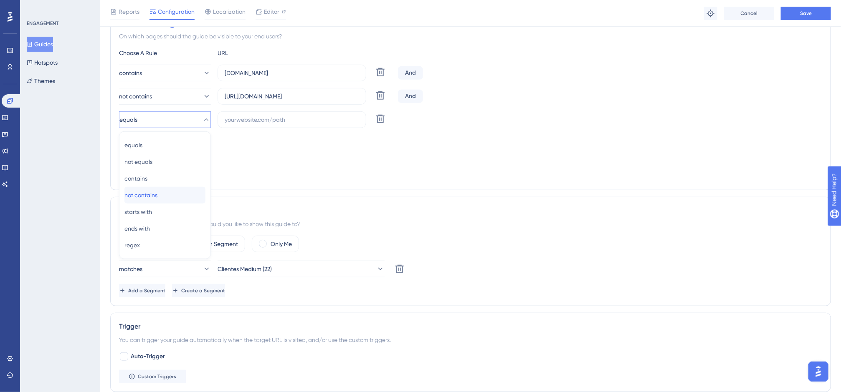
click at [157, 195] on span "not contains" at bounding box center [140, 195] width 33 height 10
click at [332, 116] on input "text" at bounding box center [292, 119] width 134 height 9
drag, startPoint x: 329, startPoint y: 96, endPoint x: 247, endPoint y: 94, distance: 81.5
click at [247, 94] on input "[URL][DOMAIN_NAME]" at bounding box center [292, 96] width 134 height 9
click at [267, 126] on label at bounding box center [292, 119] width 149 height 17
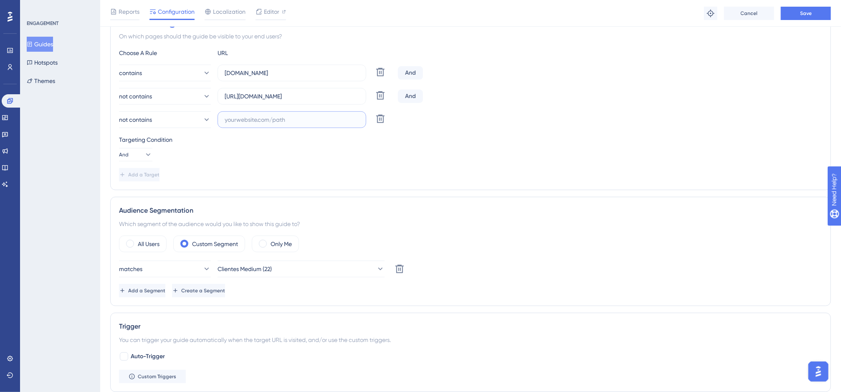
click at [267, 124] on input "text" at bounding box center [292, 119] width 134 height 9
paste input "[DOMAIN_NAME][URL]"
type input "[DOMAIN_NAME][URL]"
drag, startPoint x: 248, startPoint y: 98, endPoint x: 210, endPoint y: 102, distance: 37.8
click at [210, 102] on div "not contains [URL][DOMAIN_NAME] Delete" at bounding box center [257, 96] width 276 height 17
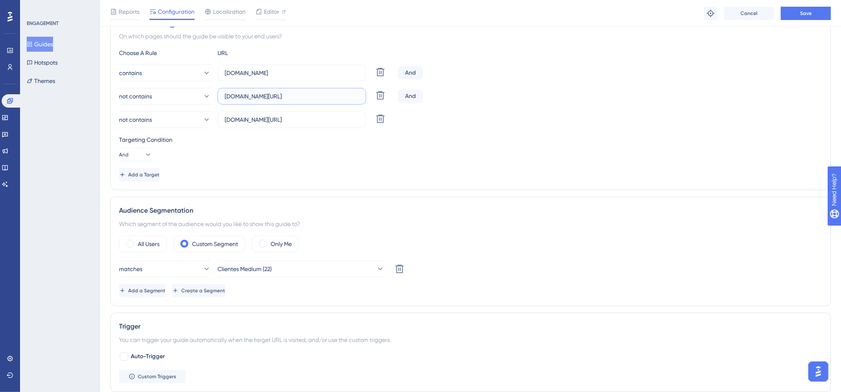
click at [323, 97] on input "[DOMAIN_NAME][URL]" at bounding box center [292, 96] width 134 height 9
type input "[DOMAIN_NAME]"
click at [248, 121] on input "[DOMAIN_NAME][URL]" at bounding box center [292, 119] width 134 height 9
type input "[DOMAIN_NAME][URL]"
click at [787, 14] on span "Save" at bounding box center [806, 13] width 12 height 7
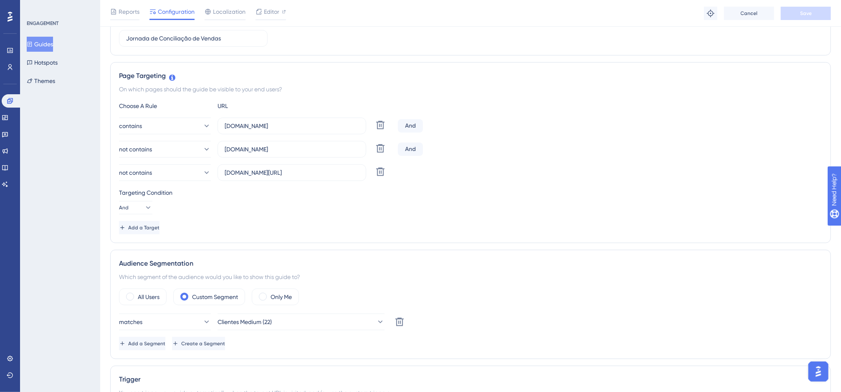
scroll to position [0, 0]
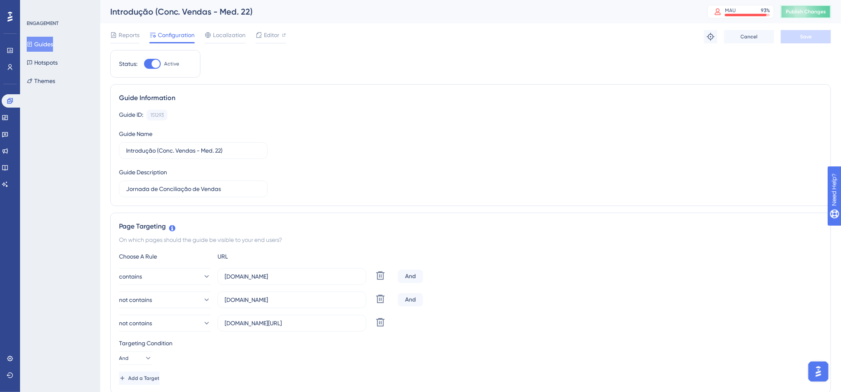
click at [787, 13] on span "Publish Changes" at bounding box center [806, 11] width 40 height 7
click at [263, 15] on div "Introdução (Conc. Vendas - Med. 22)" at bounding box center [398, 12] width 576 height 12
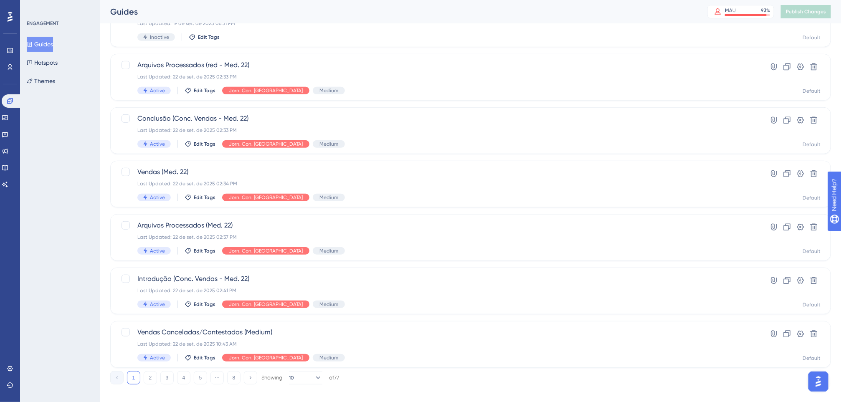
scroll to position [245, 0]
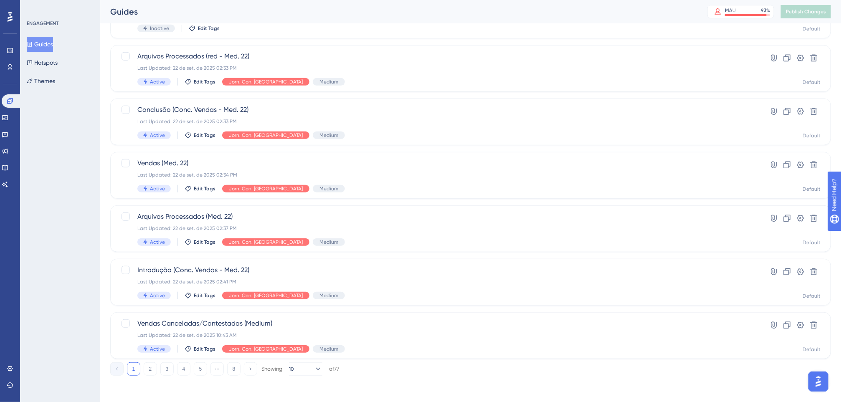
drag, startPoint x: 843, startPoint y: 29, endPoint x: 40, endPoint y: 7, distance: 803.2
click at [229, 324] on span "Vendas Canceladas/Contestadas (Medium)" at bounding box center [437, 324] width 600 height 10
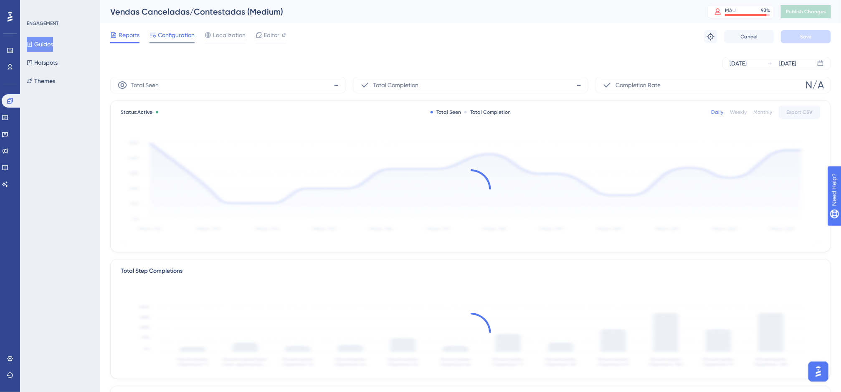
click at [185, 35] on span "Configuration" at bounding box center [176, 35] width 37 height 10
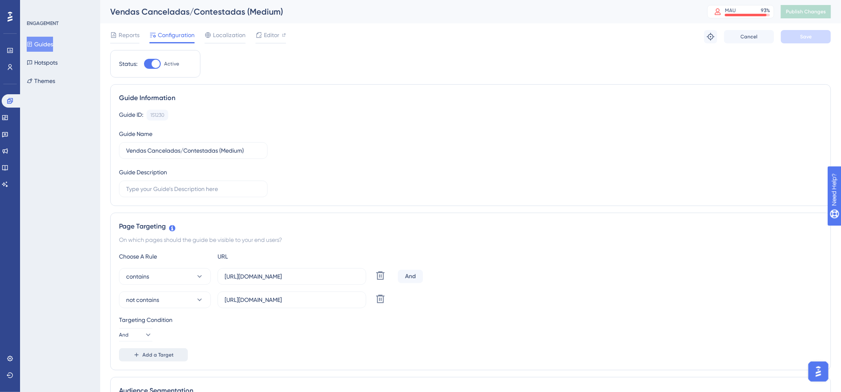
click at [167, 362] on button "Add a Target" at bounding box center [153, 355] width 69 height 13
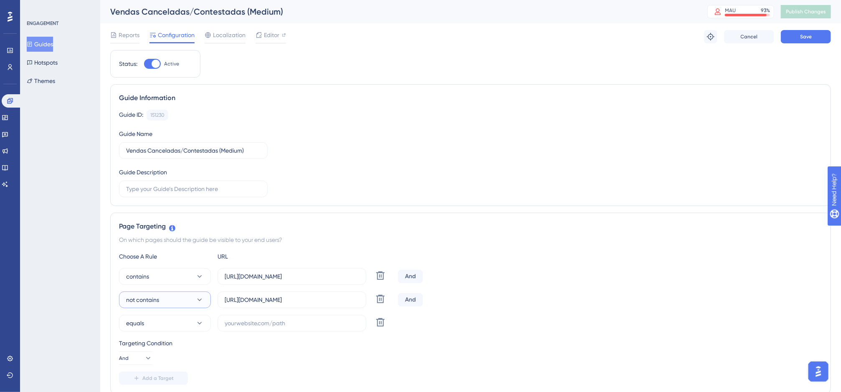
click at [174, 299] on button "not contains" at bounding box center [165, 300] width 92 height 17
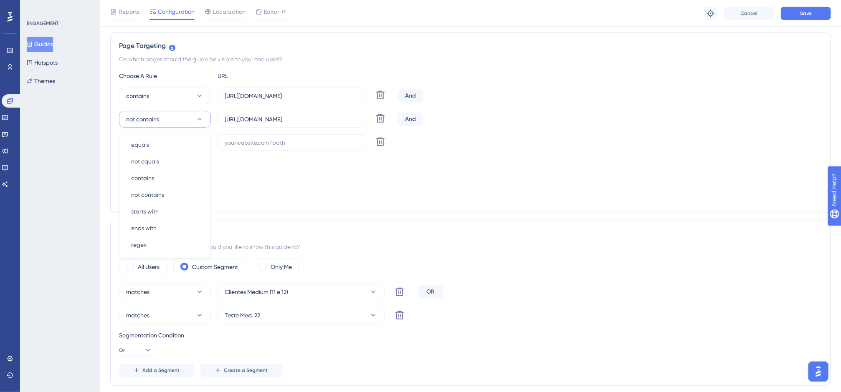
click at [335, 203] on div "Add a Target" at bounding box center [470, 197] width 703 height 13
click at [188, 139] on button "equals" at bounding box center [165, 142] width 92 height 17
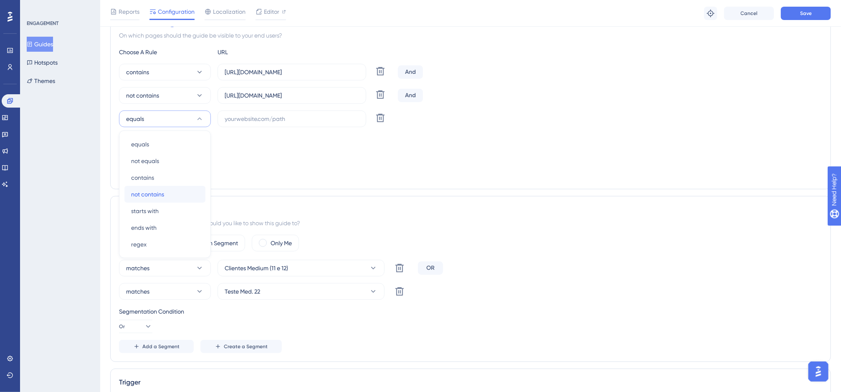
click at [188, 192] on div "not contains not contains" at bounding box center [165, 194] width 68 height 17
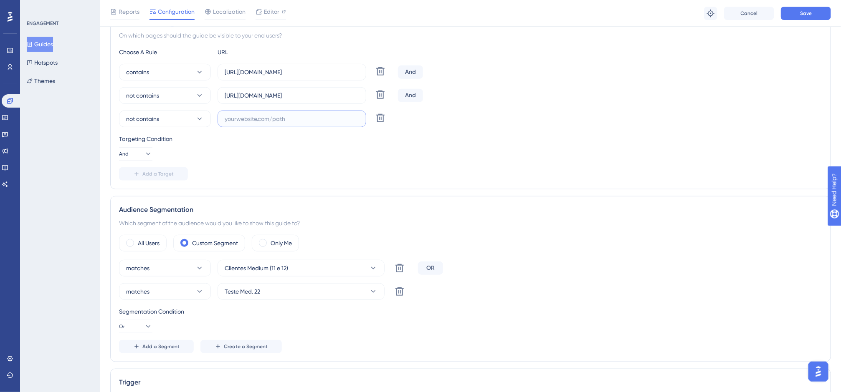
click at [252, 123] on input "text" at bounding box center [292, 118] width 134 height 9
paste input "[DOMAIN_NAME][URL]"
click at [247, 117] on input "[DOMAIN_NAME][URL]" at bounding box center [292, 118] width 134 height 9
type input "[DOMAIN_NAME][URL]"
drag, startPoint x: 247, startPoint y: 97, endPoint x: 210, endPoint y: 96, distance: 37.2
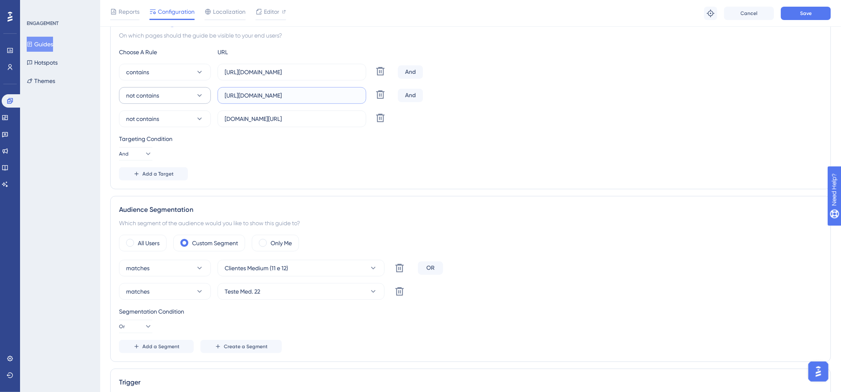
click at [210, 96] on div "not contains [URL][DOMAIN_NAME] Delete" at bounding box center [257, 95] width 276 height 17
click at [324, 99] on input "[DOMAIN_NAME][URL]" at bounding box center [292, 95] width 134 height 9
type input "[DOMAIN_NAME]"
click at [807, 8] on button "Save" at bounding box center [806, 13] width 50 height 13
click at [52, 44] on button "Guides" at bounding box center [40, 44] width 26 height 15
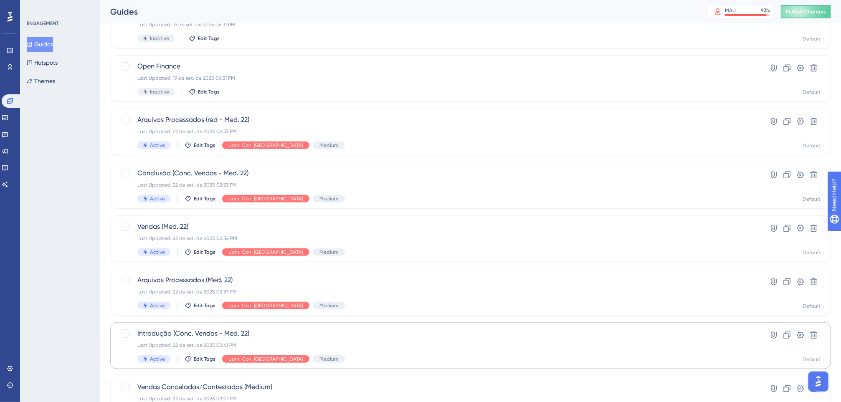
scroll to position [245, 0]
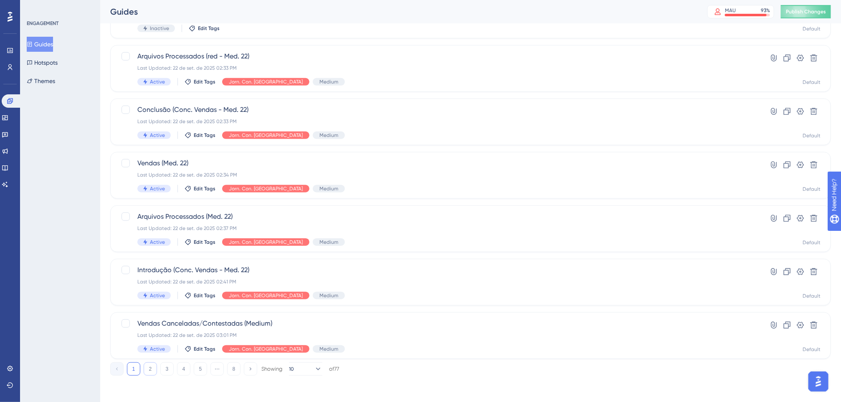
click at [150, 366] on button "2" at bounding box center [150, 368] width 13 height 13
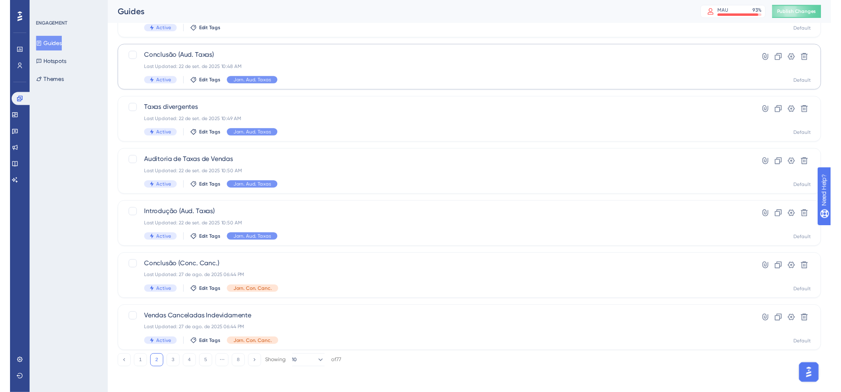
scroll to position [0, 0]
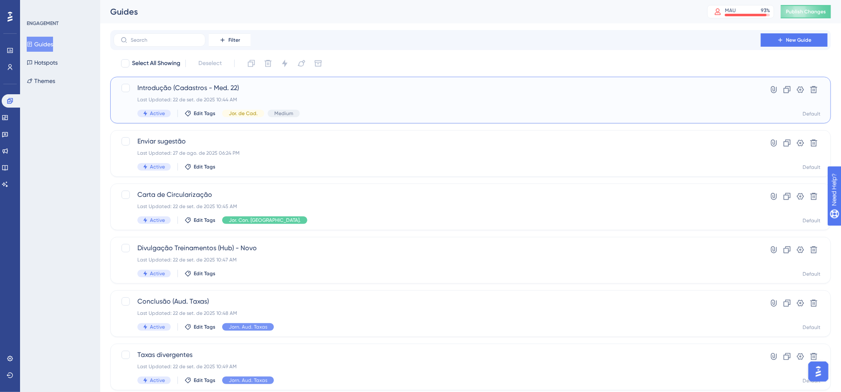
click at [309, 92] on span "Introdução (Cadastros - Med. 22)" at bounding box center [437, 88] width 600 height 10
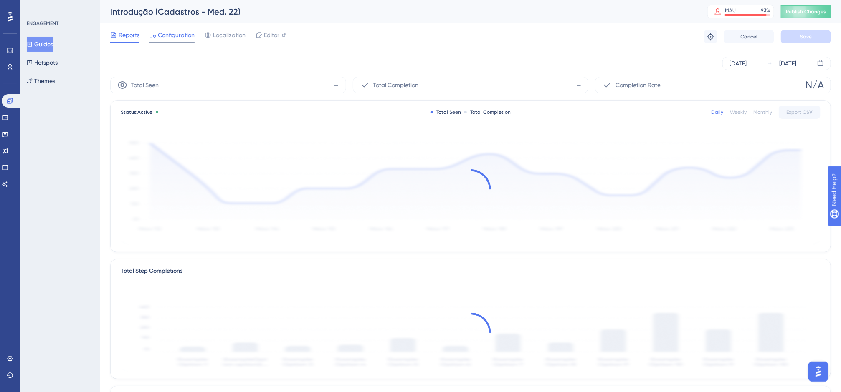
click at [186, 30] on span "Configuration" at bounding box center [176, 35] width 37 height 10
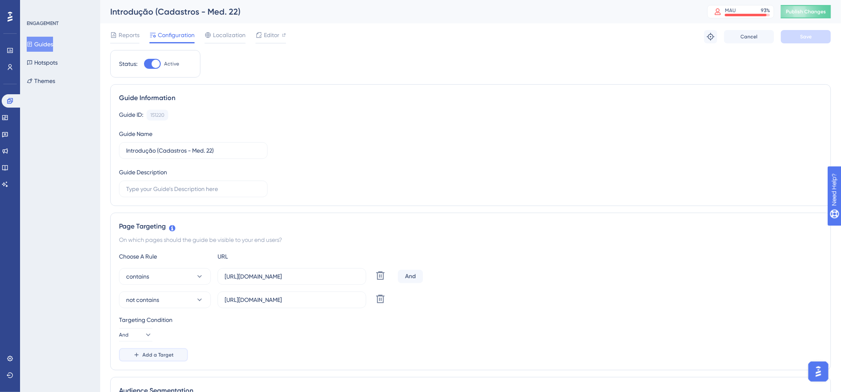
click at [167, 350] on button "Add a Target" at bounding box center [153, 355] width 69 height 13
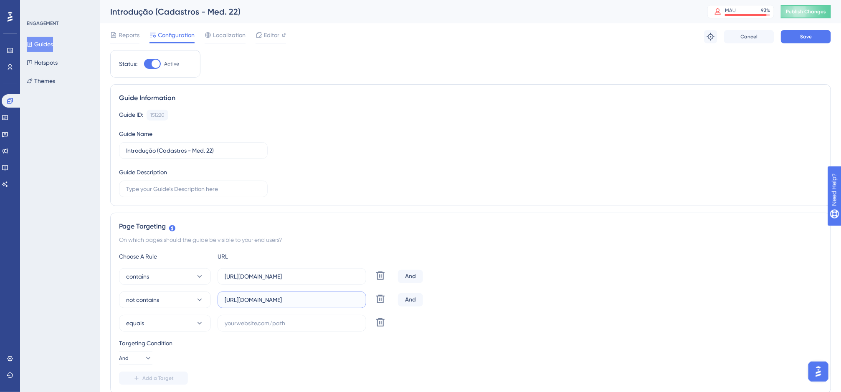
click at [261, 301] on input "[URL][DOMAIN_NAME]" at bounding box center [292, 300] width 134 height 9
paste input "text"
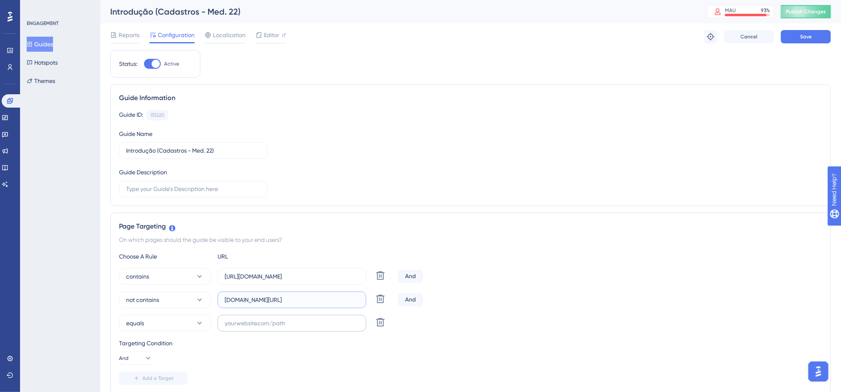
type input "[DOMAIN_NAME][URL]"
click at [257, 322] on input "text" at bounding box center [292, 323] width 134 height 9
paste input "[DOMAIN_NAME][URL]"
click at [247, 326] on input "[DOMAIN_NAME][URL]" at bounding box center [292, 323] width 134 height 9
type input "[DOMAIN_NAME][URL]"
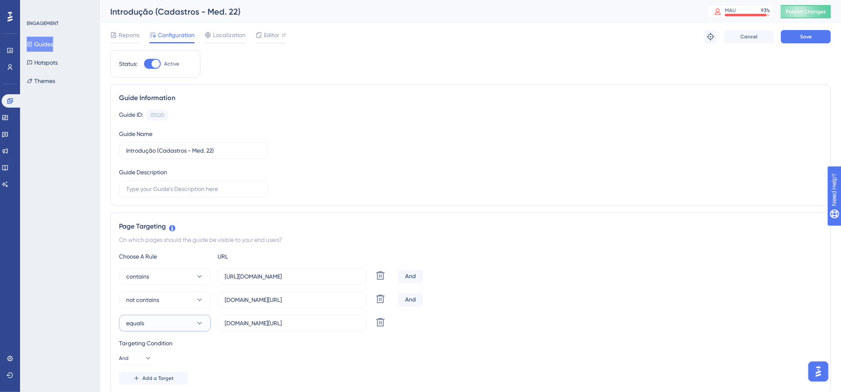
click at [187, 319] on button "equals" at bounding box center [165, 323] width 92 height 17
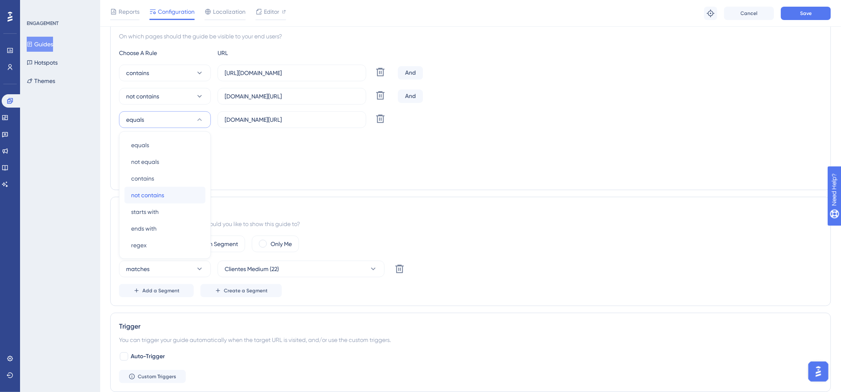
click at [172, 193] on div "not contains not contains" at bounding box center [165, 195] width 68 height 17
click at [808, 5] on div "Reports Configuration Localization Editor Troubleshoot Cancel Save" at bounding box center [470, 13] width 741 height 27
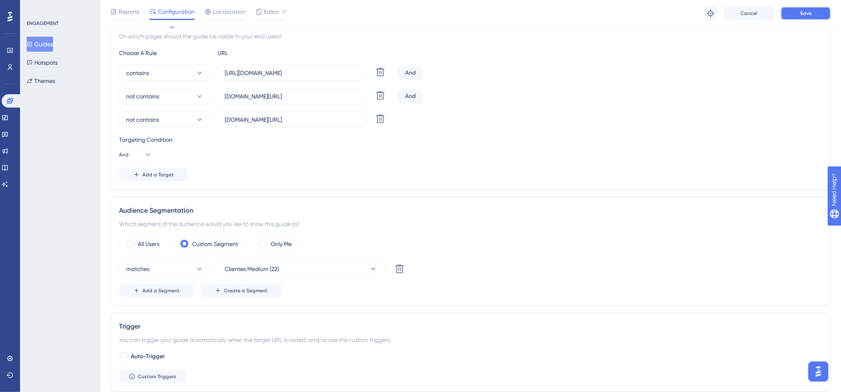
click at [812, 9] on button "Save" at bounding box center [806, 13] width 50 height 13
click at [53, 42] on button "Guides" at bounding box center [40, 44] width 26 height 15
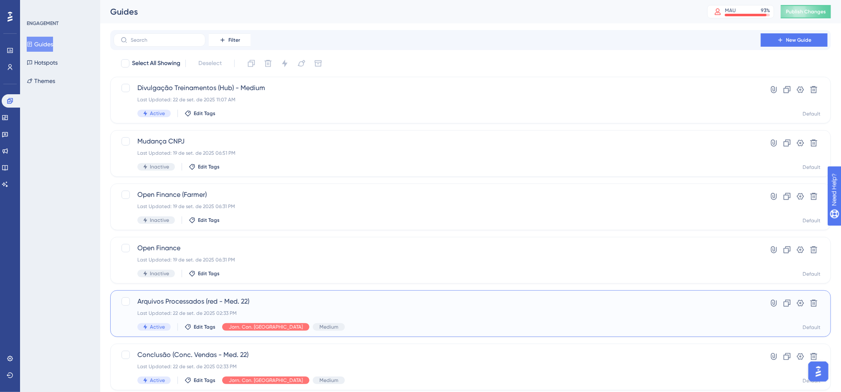
click at [279, 300] on span "Arquivos Processados (red - Med. 22)" at bounding box center [437, 302] width 600 height 10
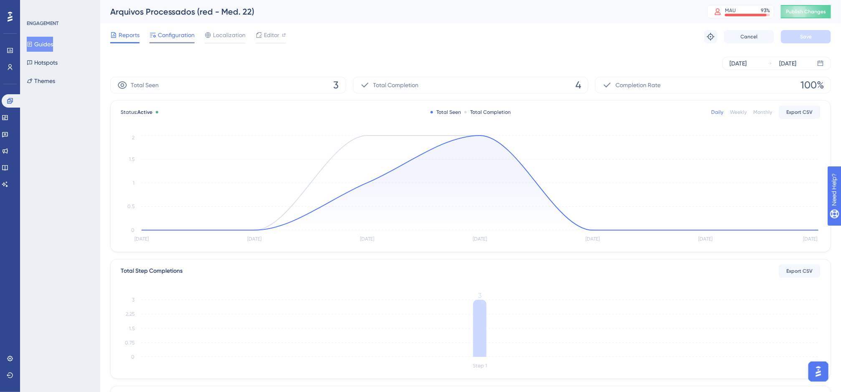
click at [164, 36] on span "Configuration" at bounding box center [176, 35] width 37 height 10
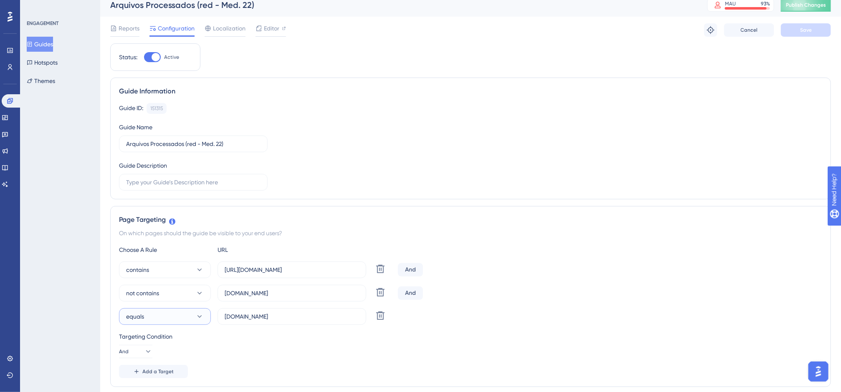
click at [190, 318] on button "equals" at bounding box center [165, 317] width 92 height 17
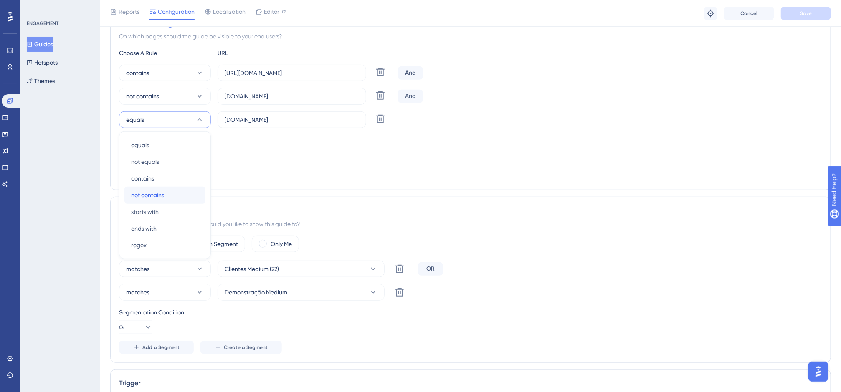
click at [179, 188] on div "not contains not contains" at bounding box center [165, 195] width 68 height 17
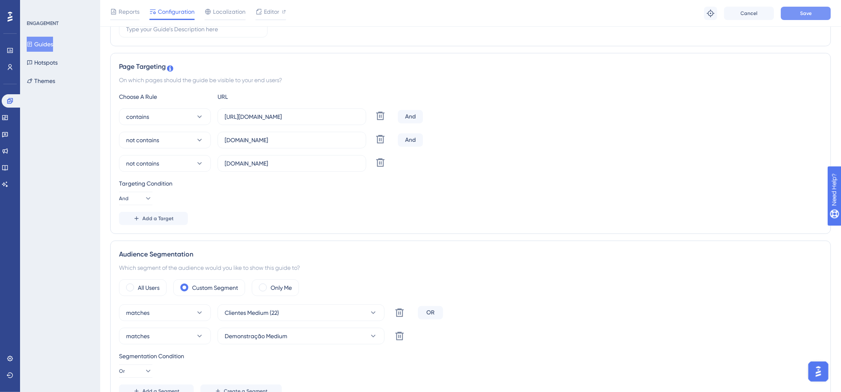
scroll to position [163, 2]
click at [824, 10] on button "Save" at bounding box center [806, 13] width 50 height 13
click at [252, 16] on button at bounding box center [258, 15] width 13 height 13
click at [29, 48] on button "Guides" at bounding box center [40, 44] width 26 height 15
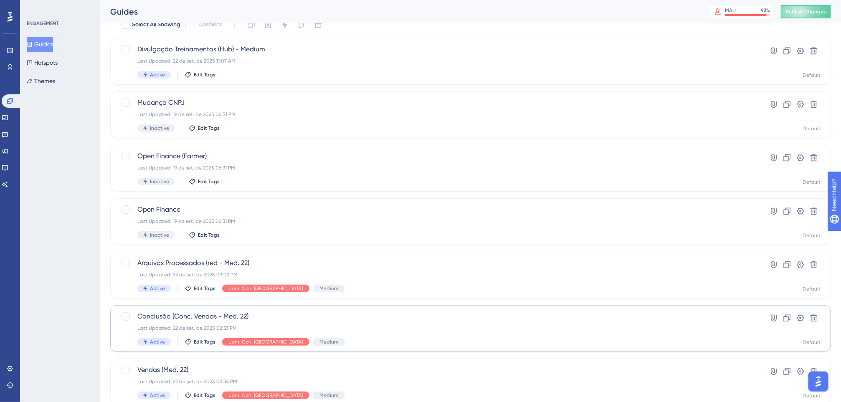
scroll to position [40, 0]
click at [232, 318] on span "Conclusão (Conc. Vendas - Med. 22)" at bounding box center [437, 315] width 600 height 10
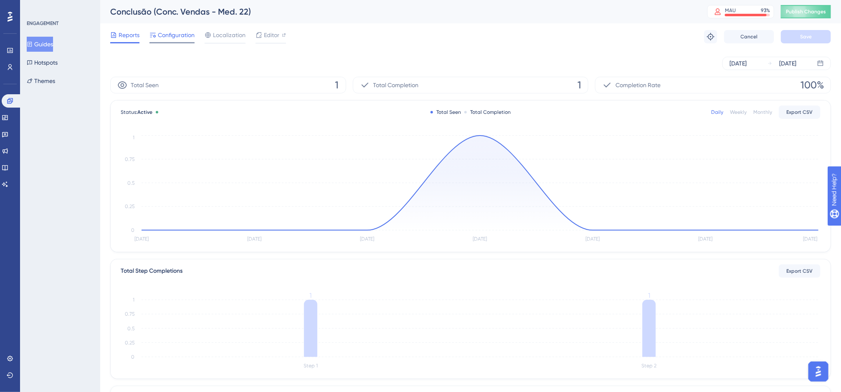
click at [172, 40] on div "Configuration" at bounding box center [171, 36] width 45 height 13
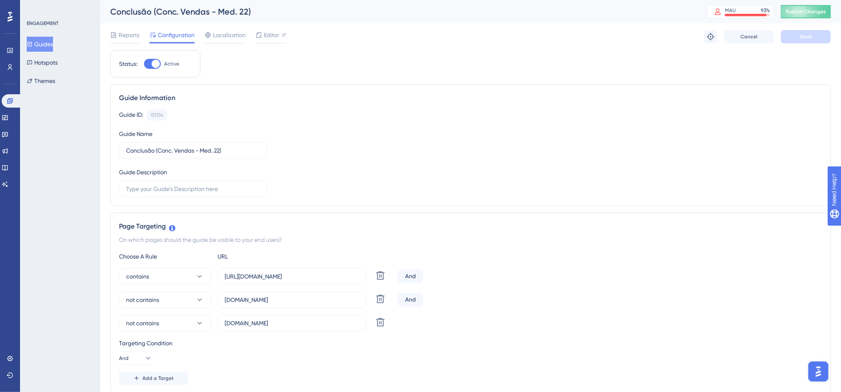
click at [53, 42] on button "Guides" at bounding box center [40, 44] width 26 height 15
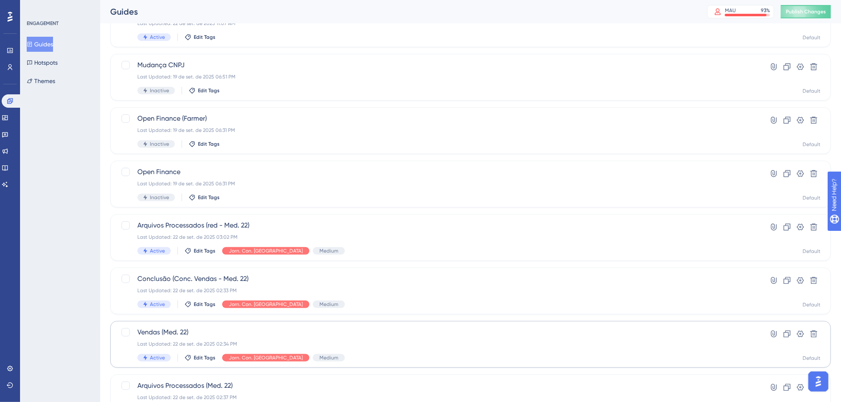
scroll to position [77, 0]
click at [198, 331] on span "Vendas (Med. 22)" at bounding box center [437, 332] width 600 height 10
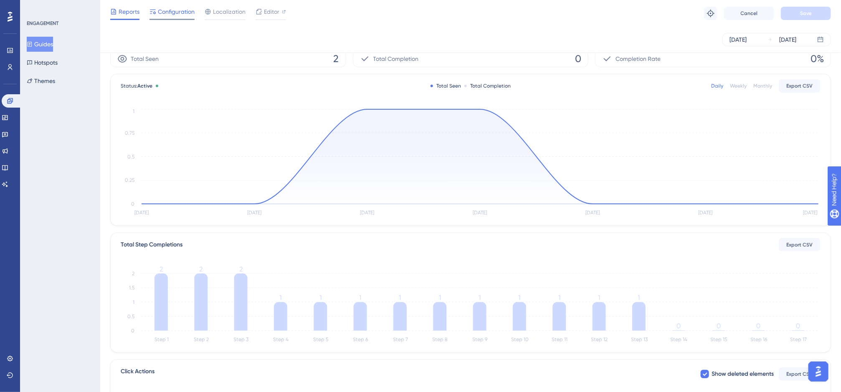
scroll to position [24, 0]
click at [173, 11] on span "Configuration" at bounding box center [176, 12] width 37 height 10
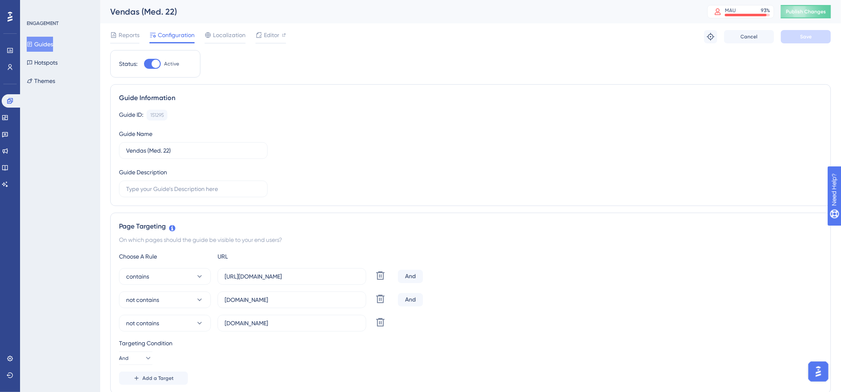
click at [44, 39] on button "Guides" at bounding box center [40, 44] width 26 height 15
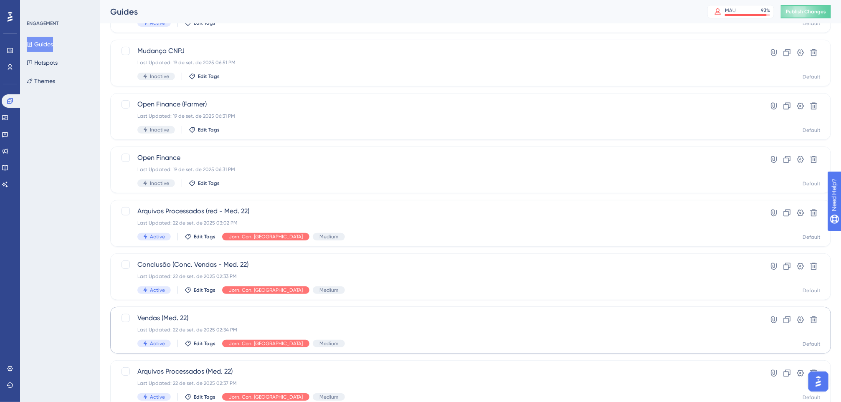
scroll to position [91, 0]
click at [187, 322] on div "Vendas (Med. 22) Last Updated: 22 de set. de 2025 02:34 PM Active Edit Tags Jor…" at bounding box center [437, 329] width 600 height 34
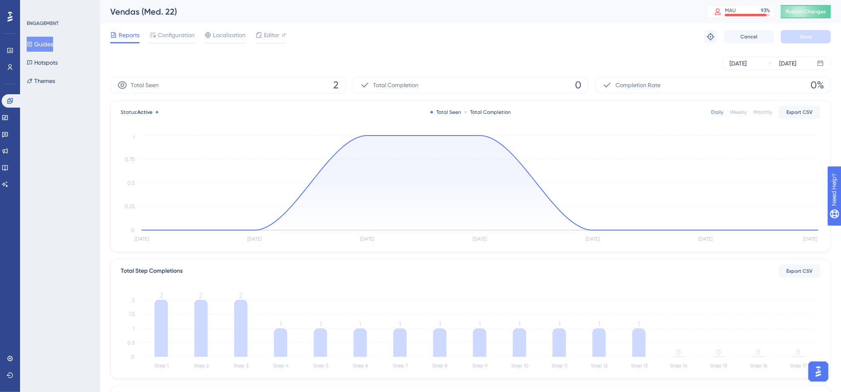
click at [53, 40] on button "Guides" at bounding box center [40, 44] width 26 height 15
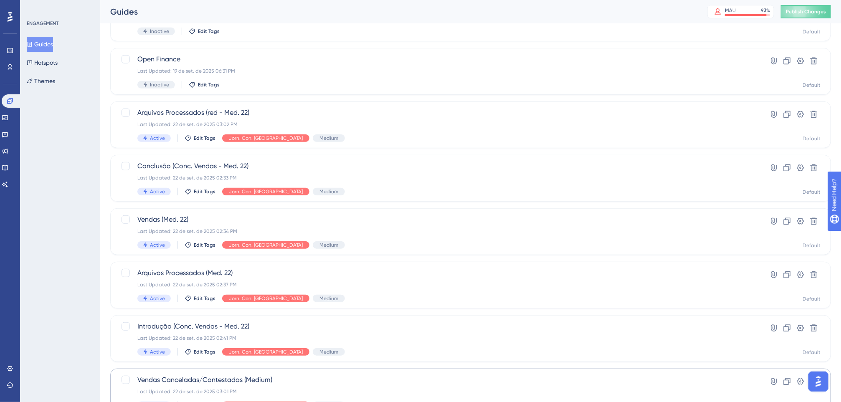
scroll to position [245, 0]
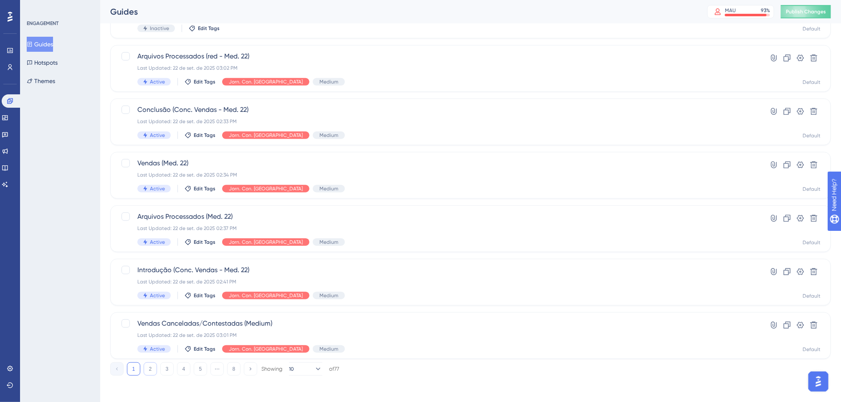
click at [152, 369] on button "2" at bounding box center [150, 368] width 13 height 13
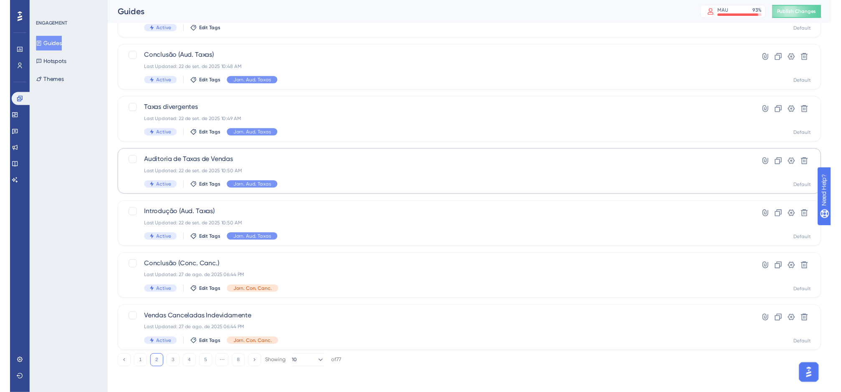
scroll to position [0, 0]
